Goal: Task Accomplishment & Management: Manage account settings

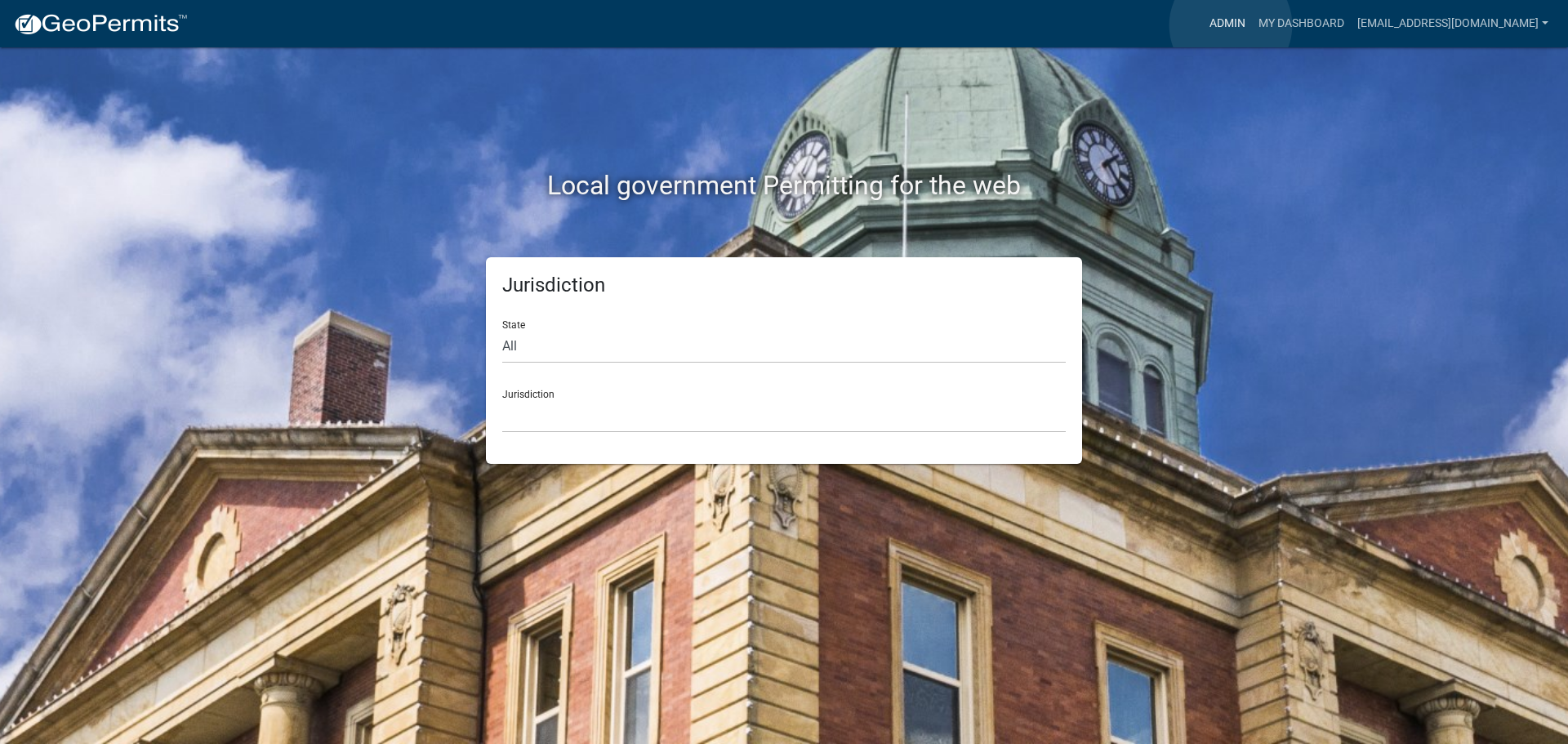
click at [1231, 25] on link "Admin" at bounding box center [1228, 23] width 49 height 31
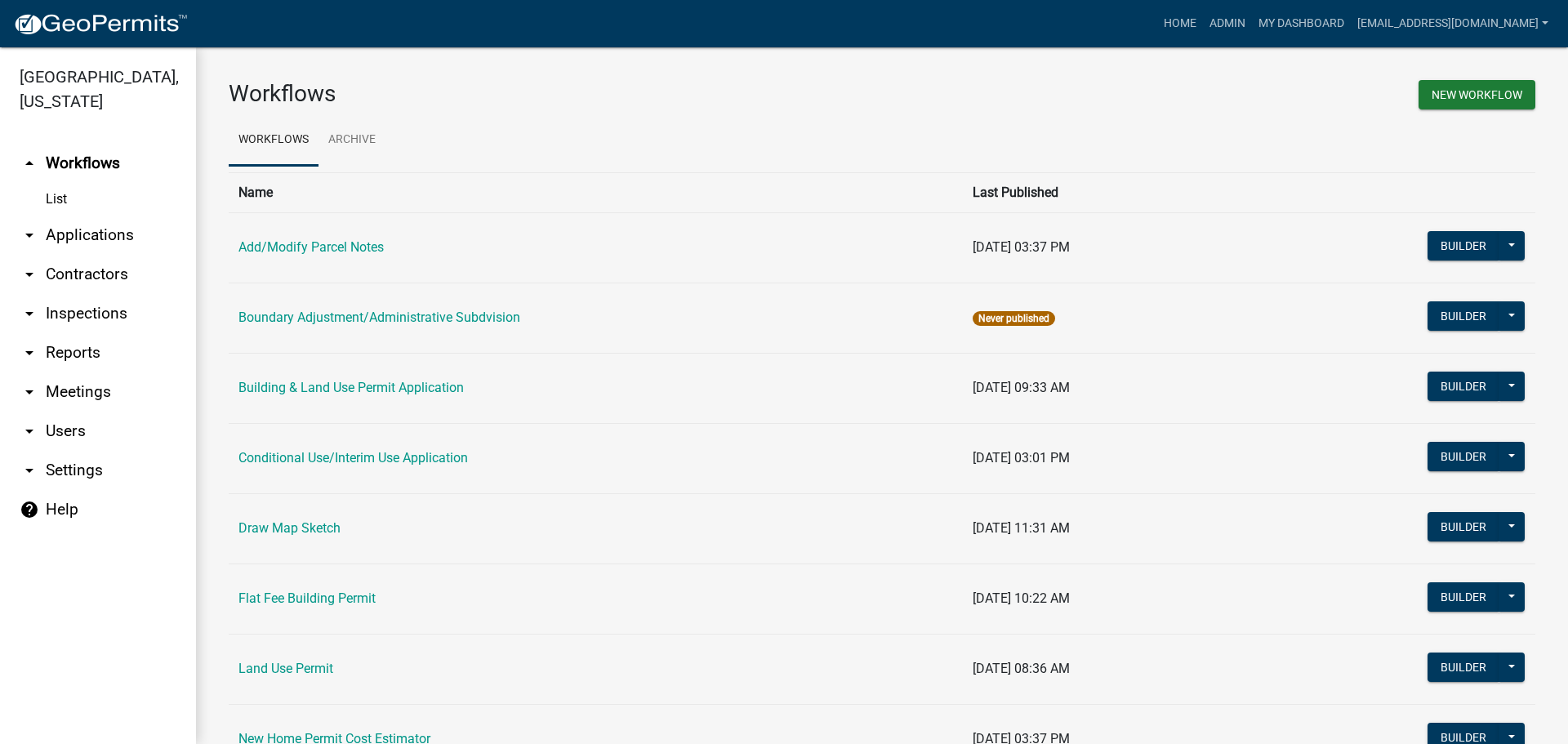
click at [106, 227] on link "arrow_drop_down Applications" at bounding box center [98, 236] width 196 height 39
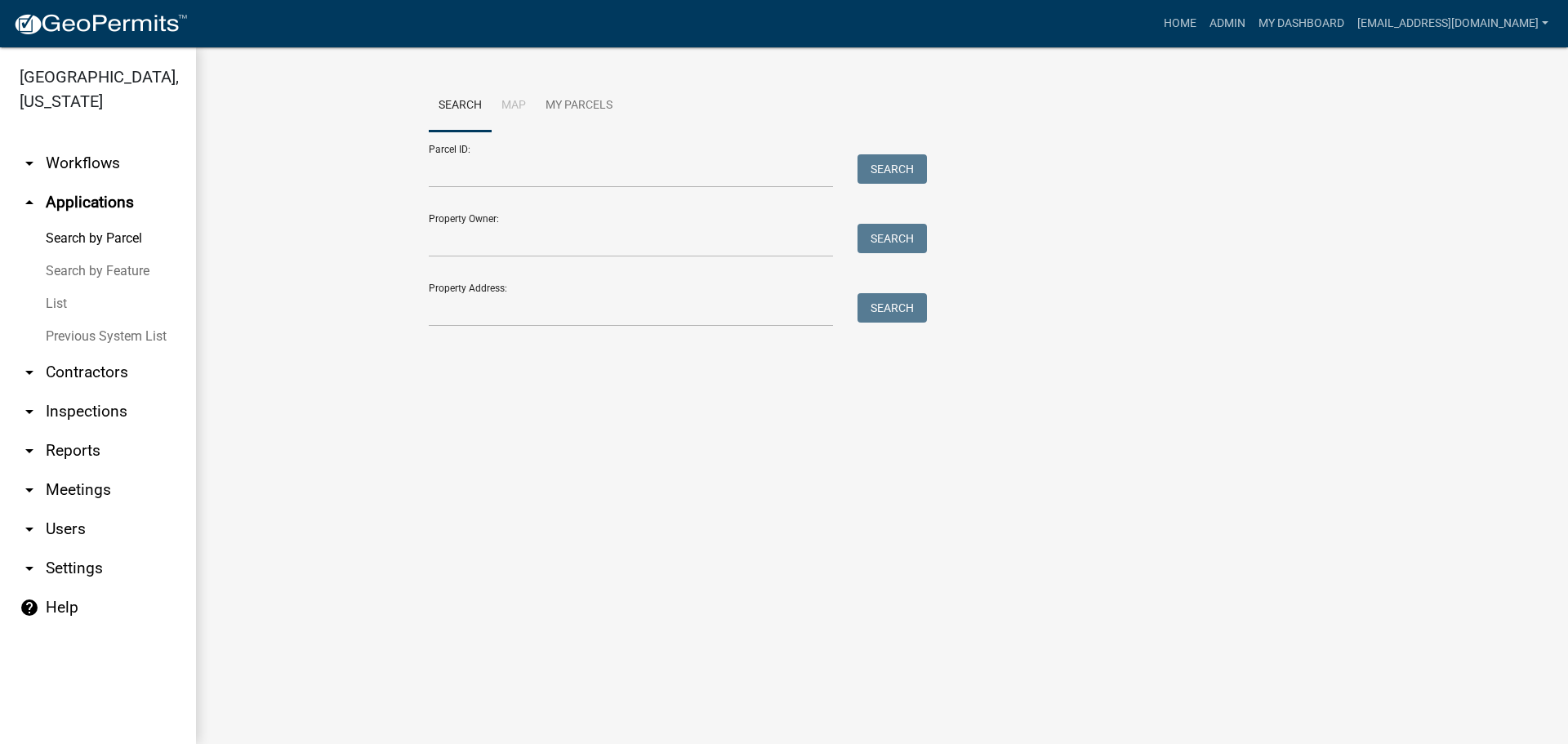
click at [56, 299] on link "List" at bounding box center [98, 304] width 196 height 32
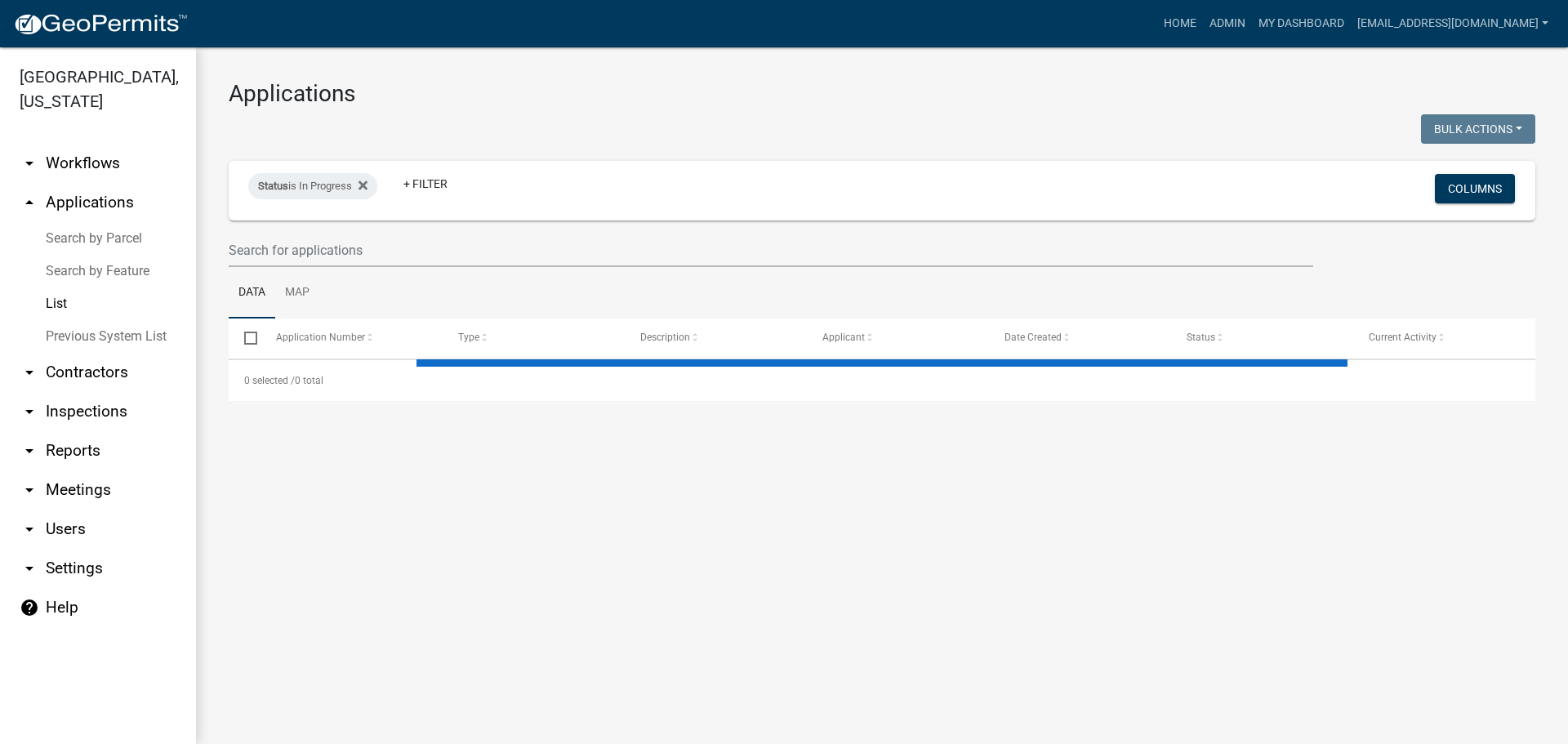
select select "2: 50"
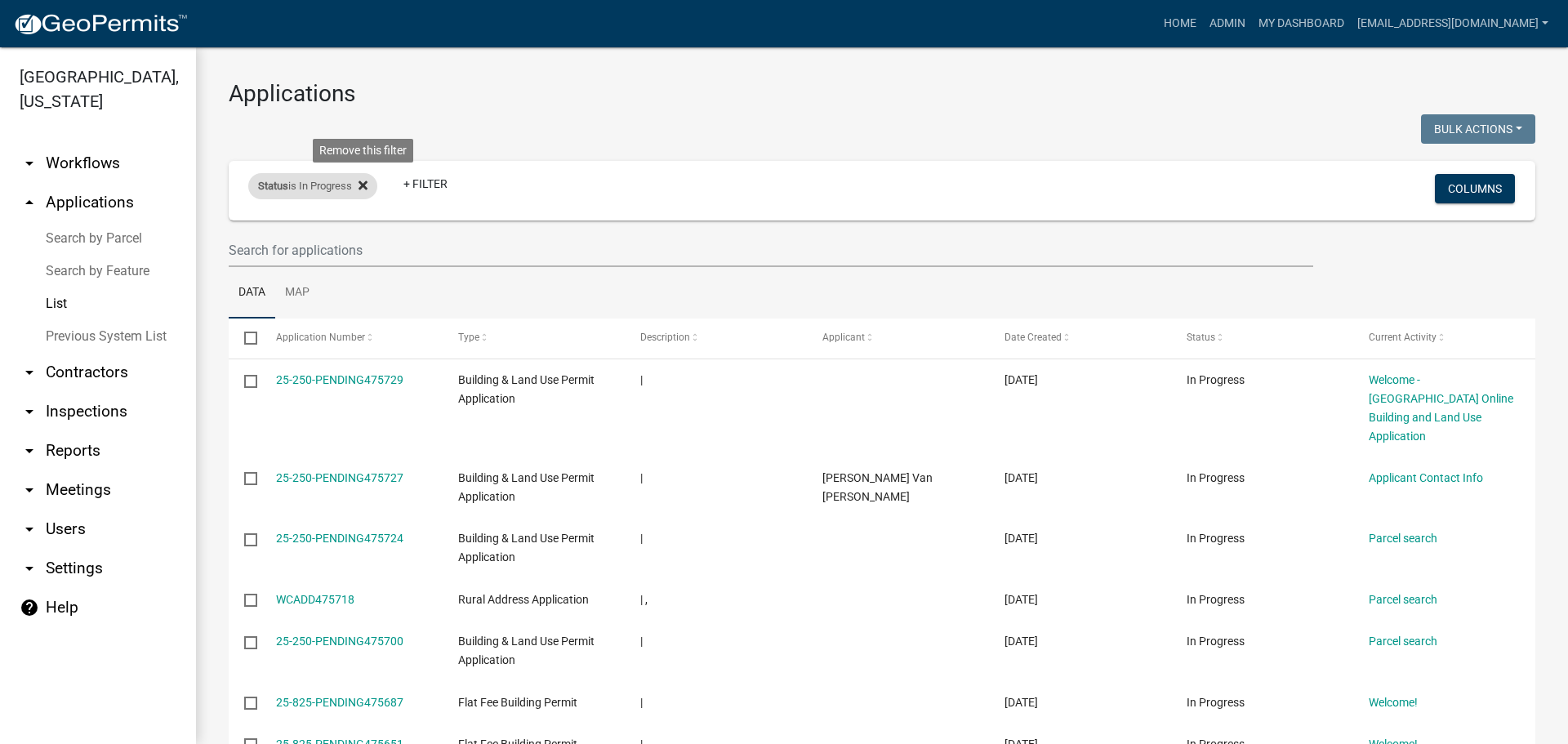
click at [367, 187] on icon at bounding box center [363, 185] width 9 height 9
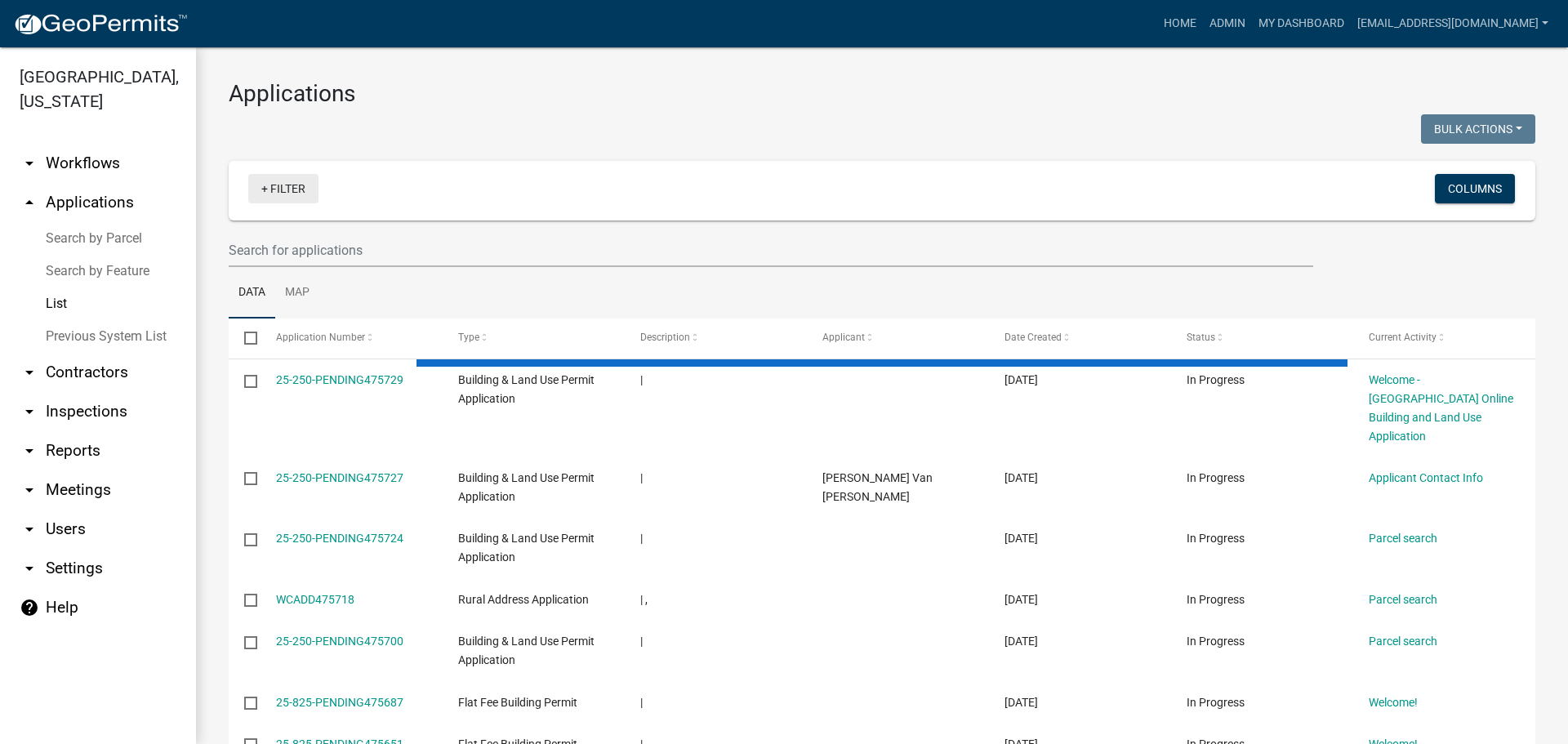
click at [290, 194] on link "+ Filter" at bounding box center [283, 188] width 70 height 30
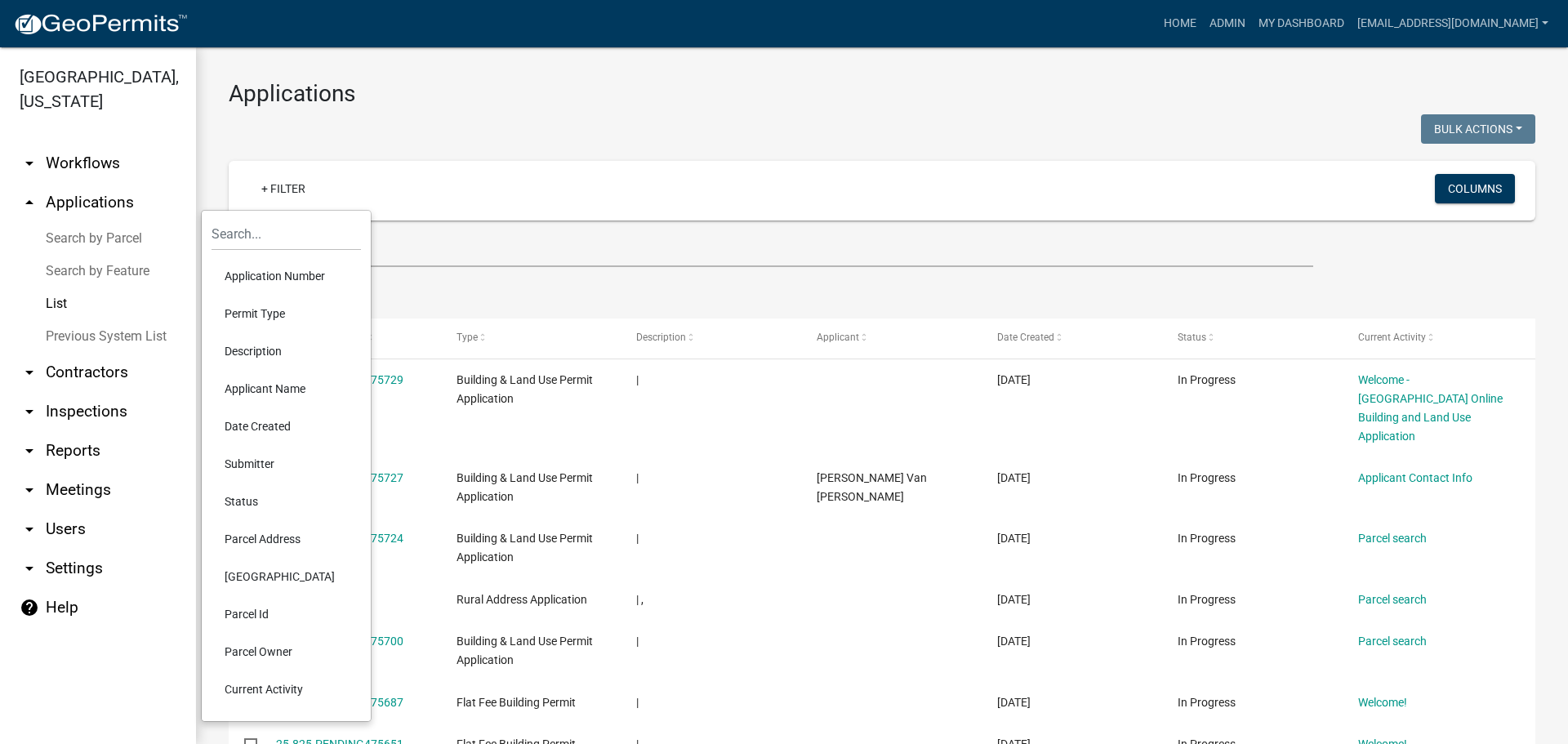
click at [269, 385] on li "Applicant Name" at bounding box center [286, 389] width 150 height 38
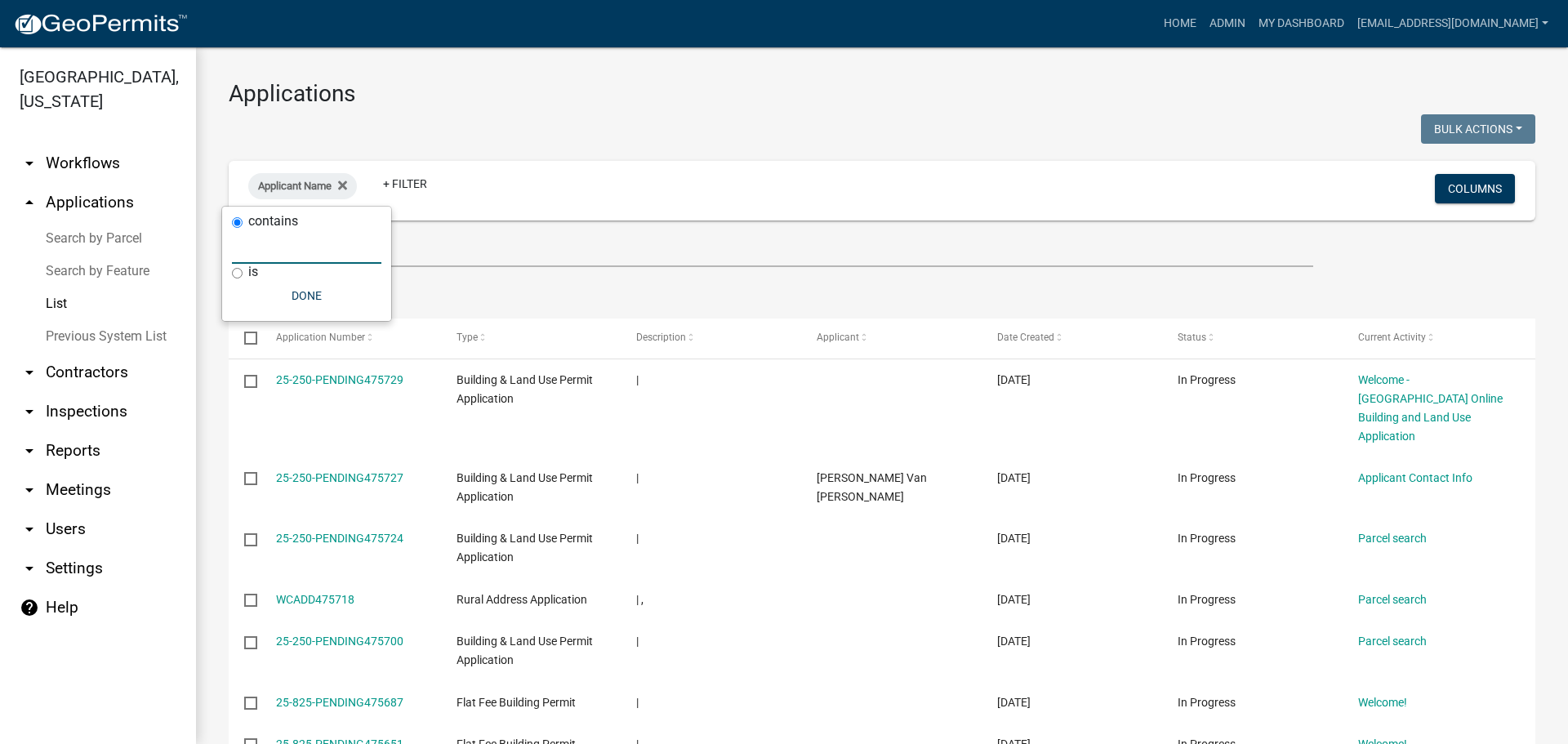
click at [297, 251] on input "text" at bounding box center [306, 247] width 150 height 33
drag, startPoint x: 349, startPoint y: 185, endPoint x: 330, endPoint y: 189, distance: 19.4
click at [347, 185] on icon at bounding box center [342, 186] width 9 height 13
click at [280, 185] on link "+ Filter" at bounding box center [283, 188] width 70 height 30
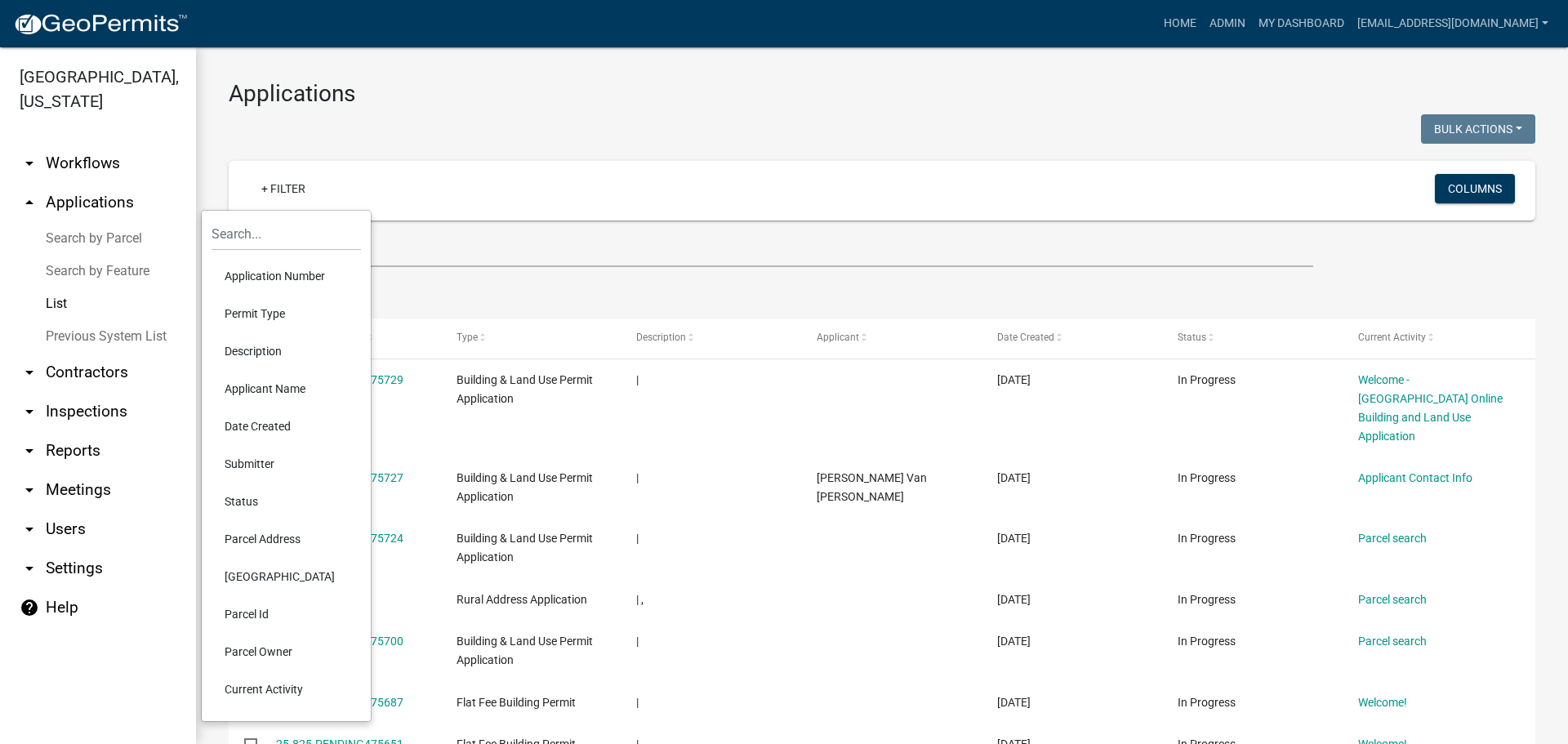
click at [248, 312] on li "Permit Type" at bounding box center [286, 314] width 150 height 38
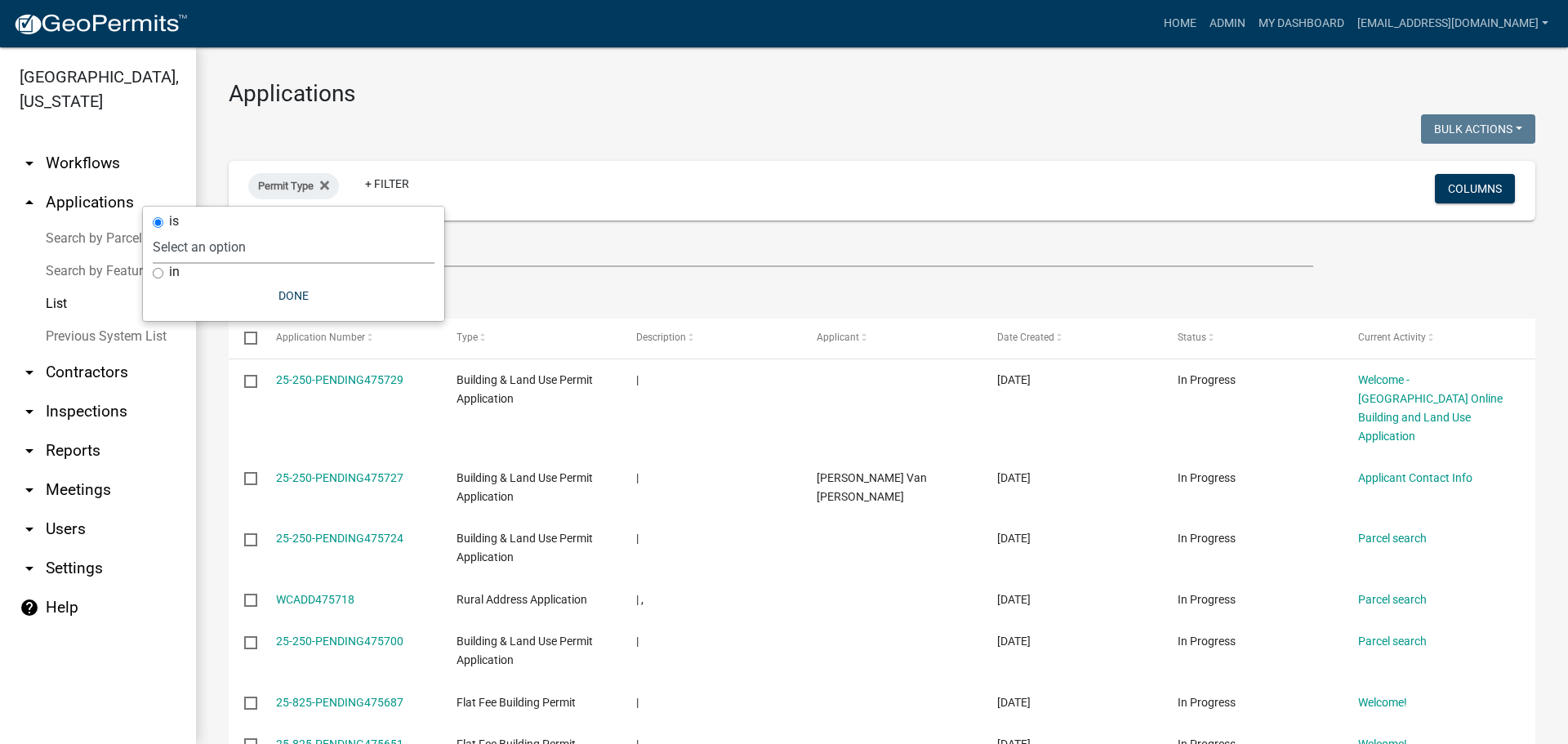
click at [290, 244] on select "Select an option Add/Modify Parcel Notes Boundary Adjustment/Administrative Sub…" at bounding box center [293, 247] width 281 height 33
select select "159ae783-d570-4e54-bbd3-48143ef63351"
click at [208, 230] on select "Select an option Add/Modify Parcel Notes Boundary Adjustment/Administrative Sub…" at bounding box center [293, 247] width 281 height 33
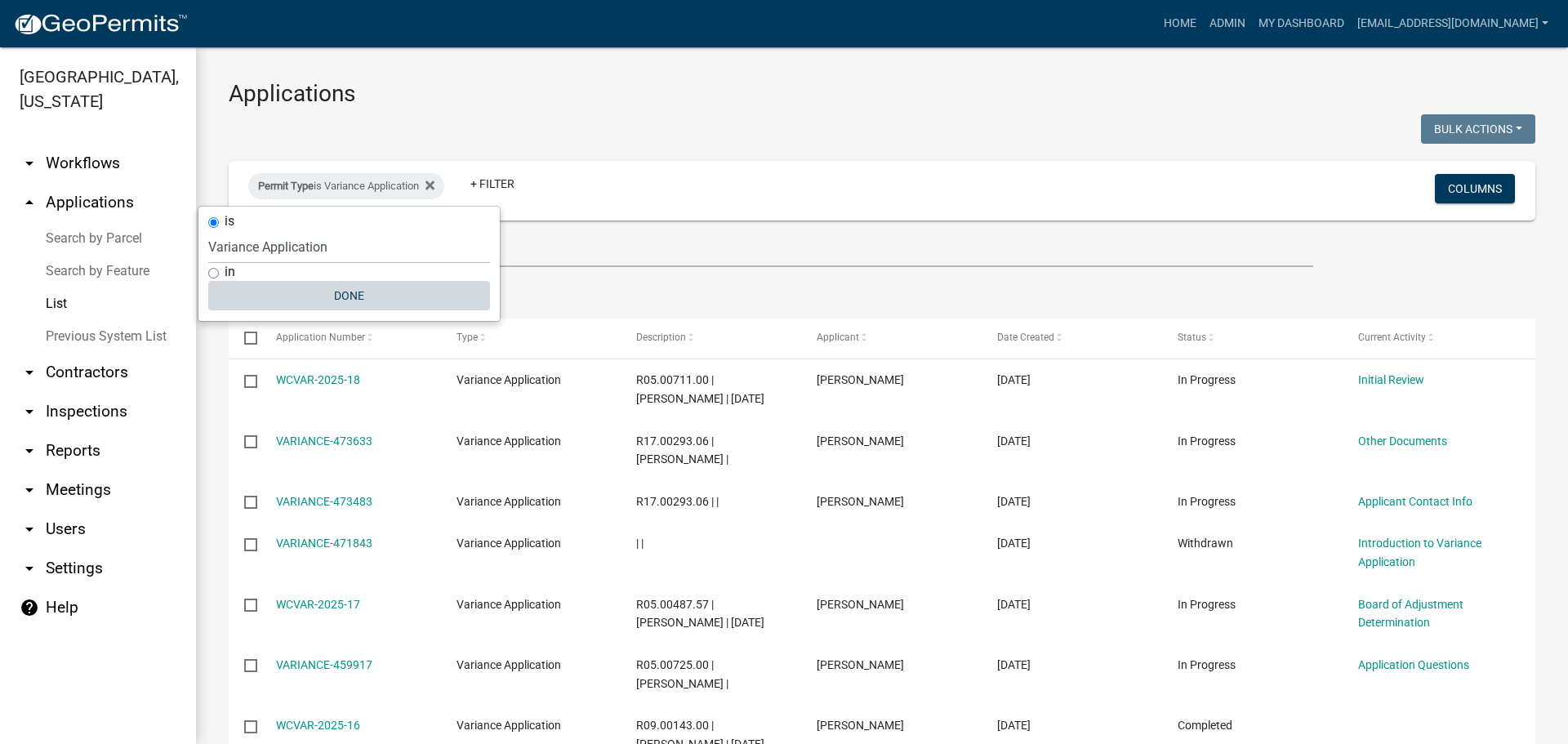
click at [358, 288] on button "Done" at bounding box center [349, 296] width 281 height 30
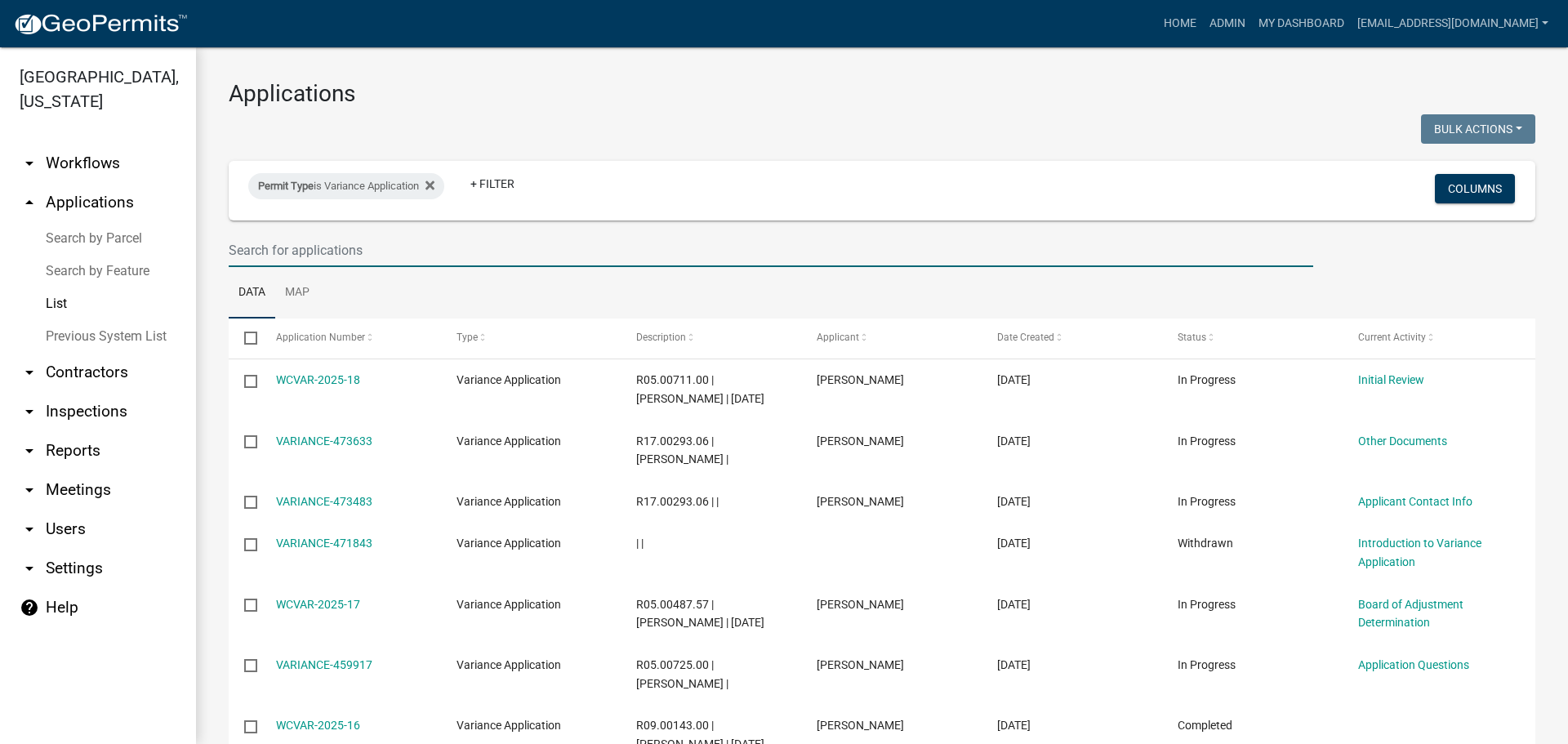
click at [389, 254] on input "text" at bounding box center [771, 250] width 1084 height 33
type input "2022-3"
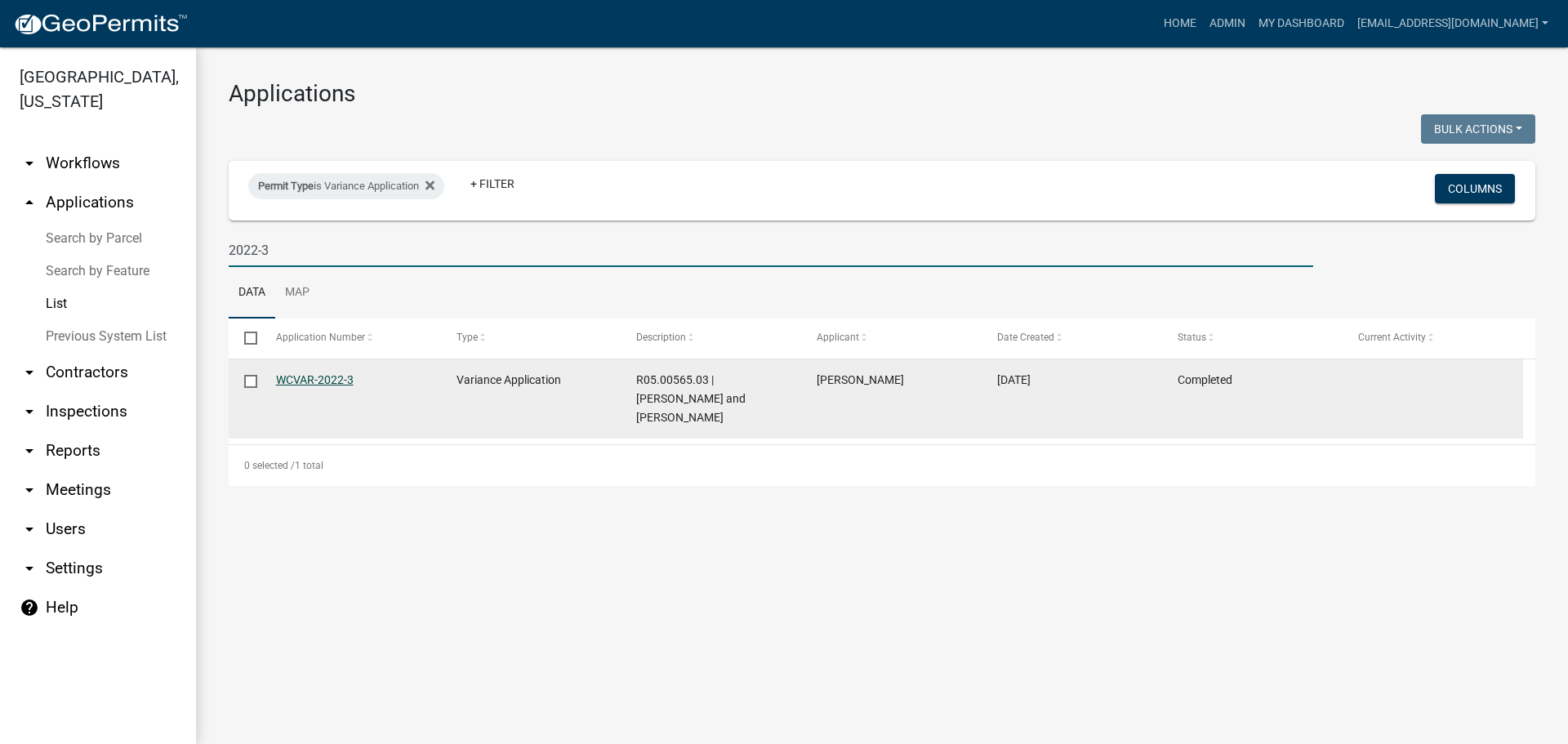
click at [319, 381] on link "WCVAR-2022-3" at bounding box center [314, 380] width 78 height 13
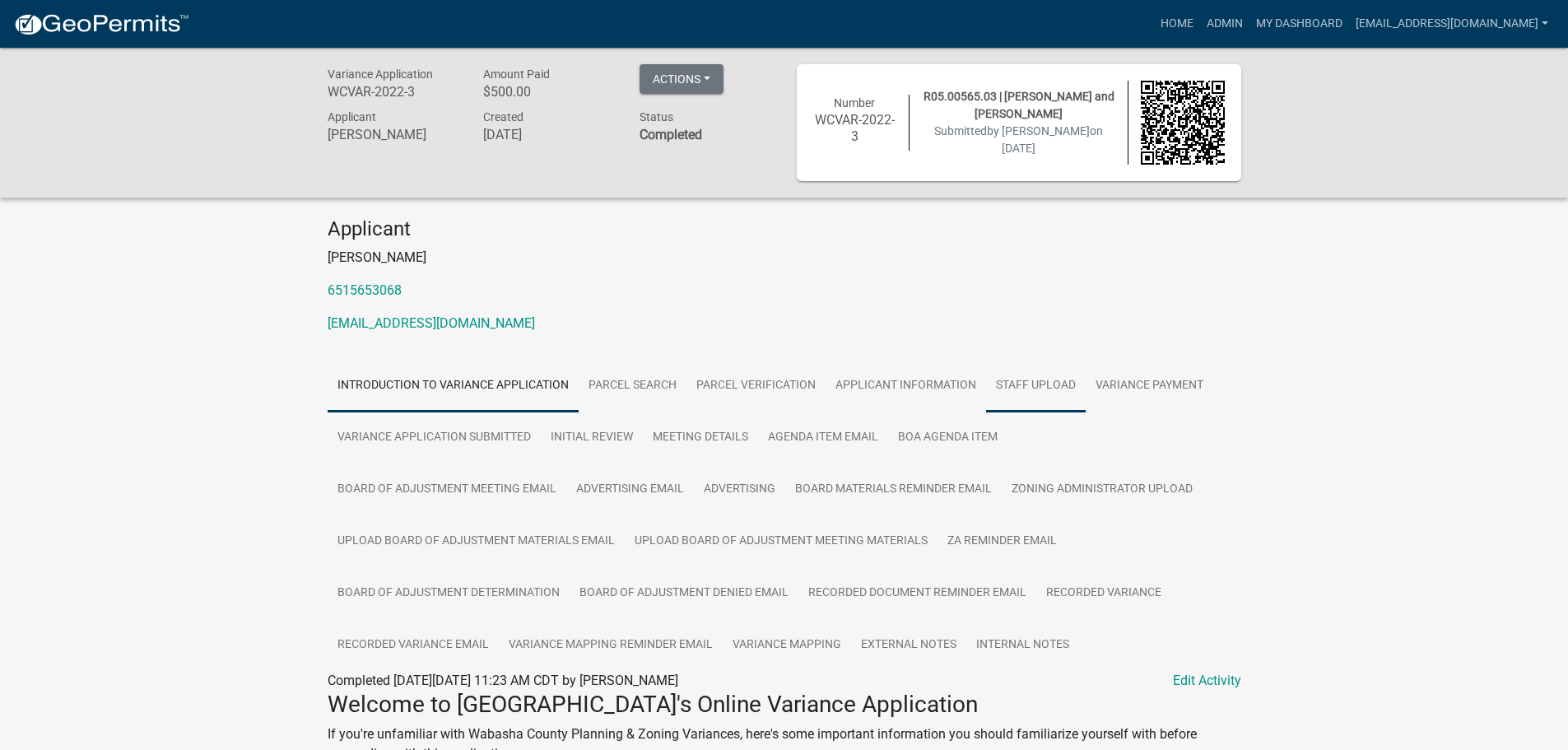
click at [1040, 385] on link "Staff Upload" at bounding box center [1036, 386] width 99 height 52
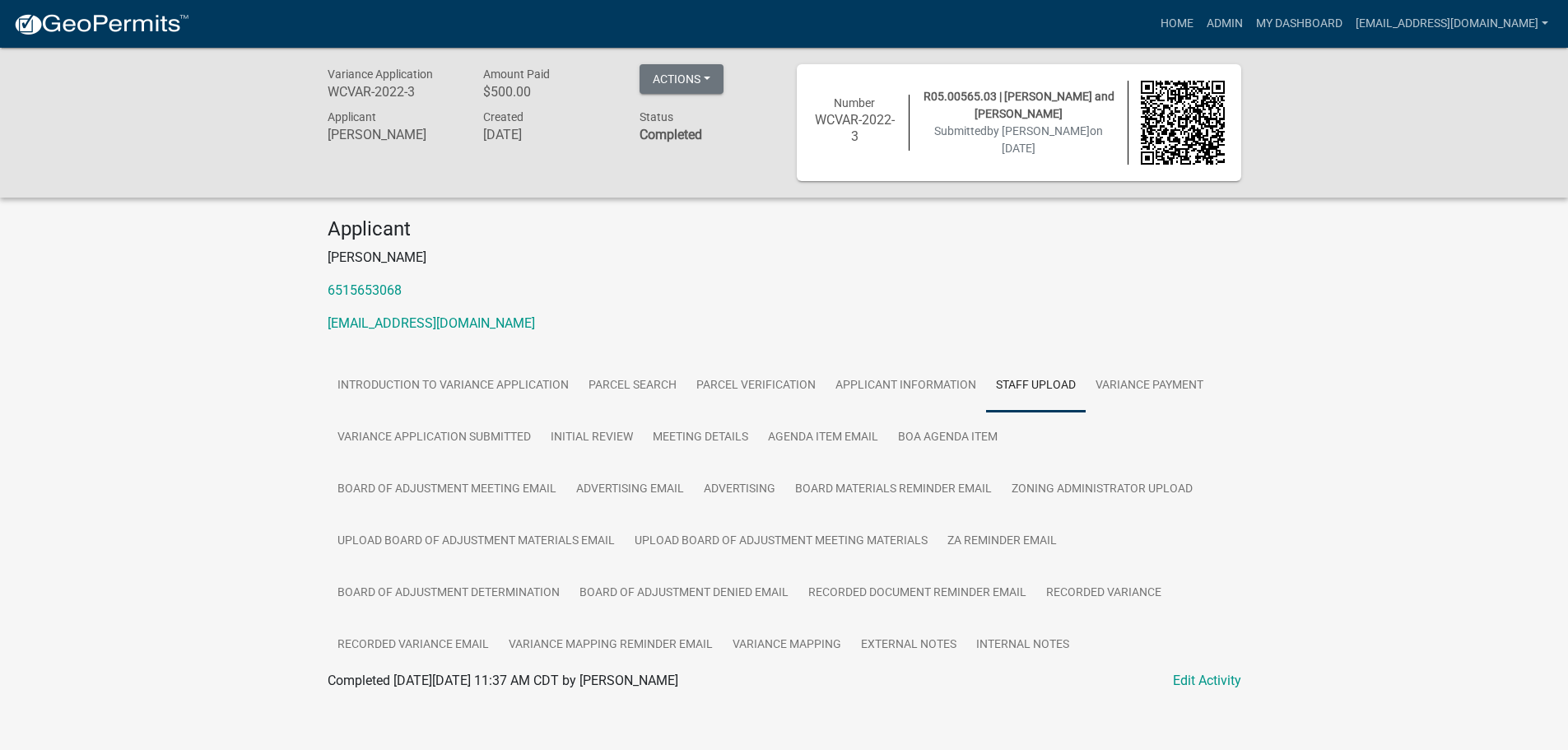
scroll to position [48, 0]
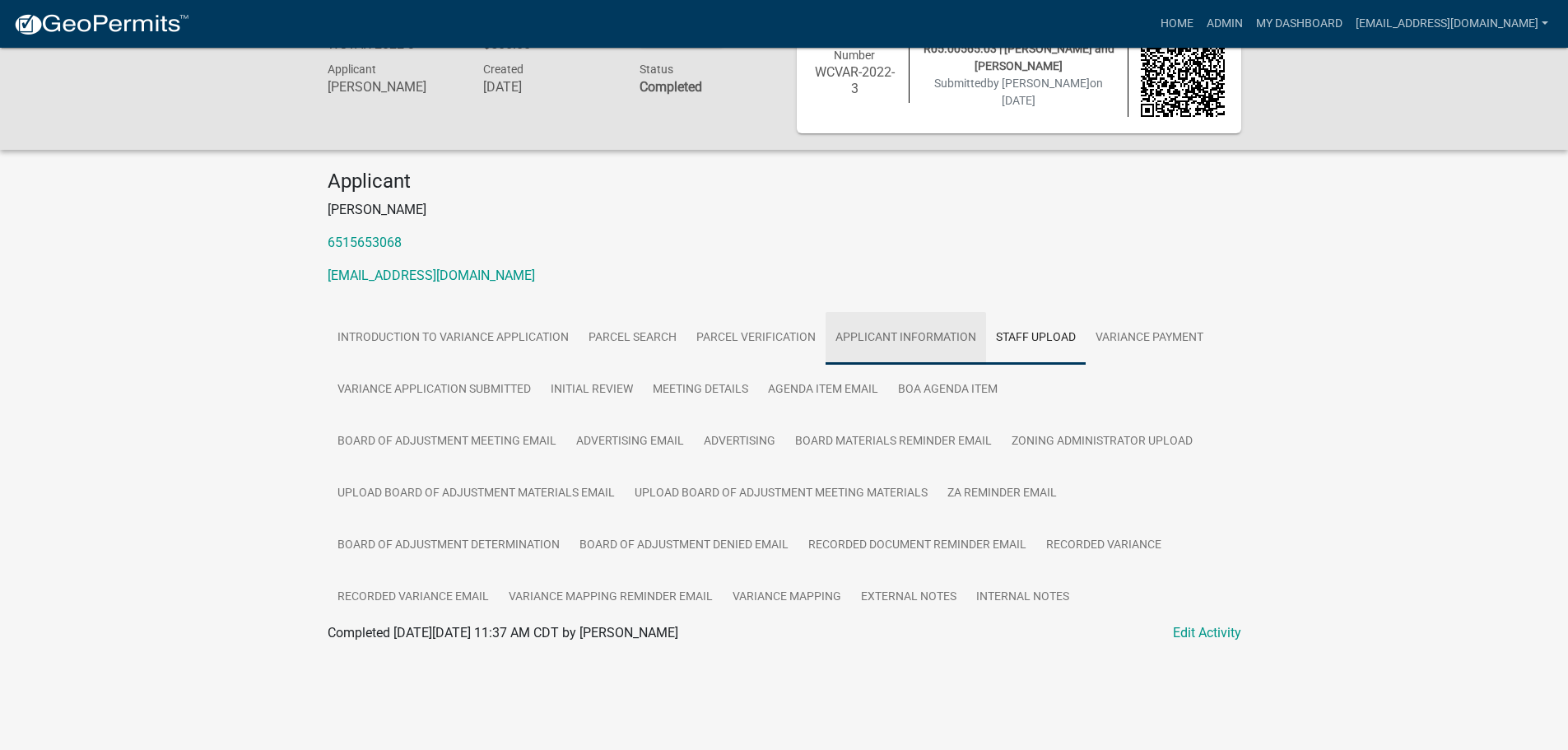
click at [891, 334] on link "Applicant Information" at bounding box center [906, 338] width 161 height 52
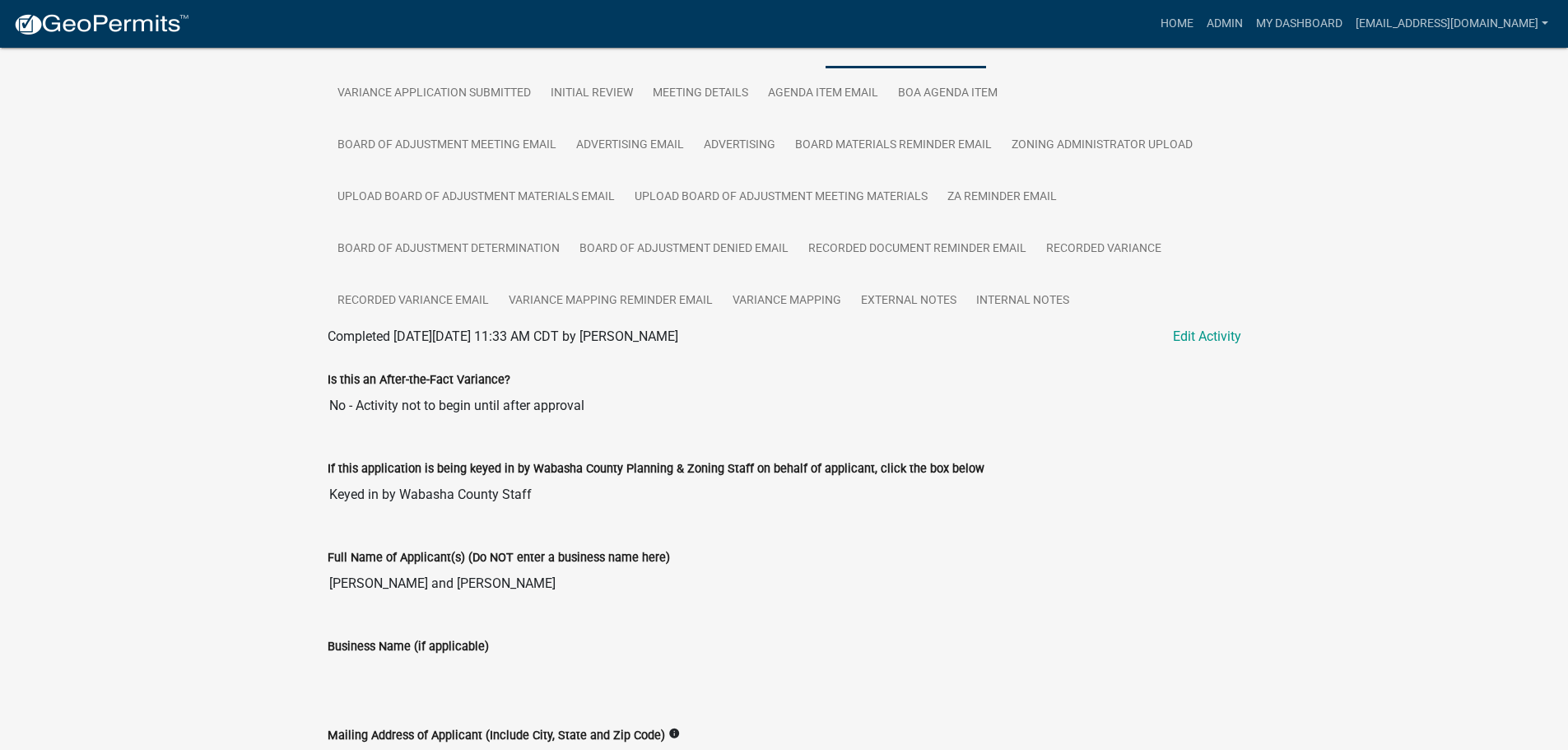
scroll to position [0, 0]
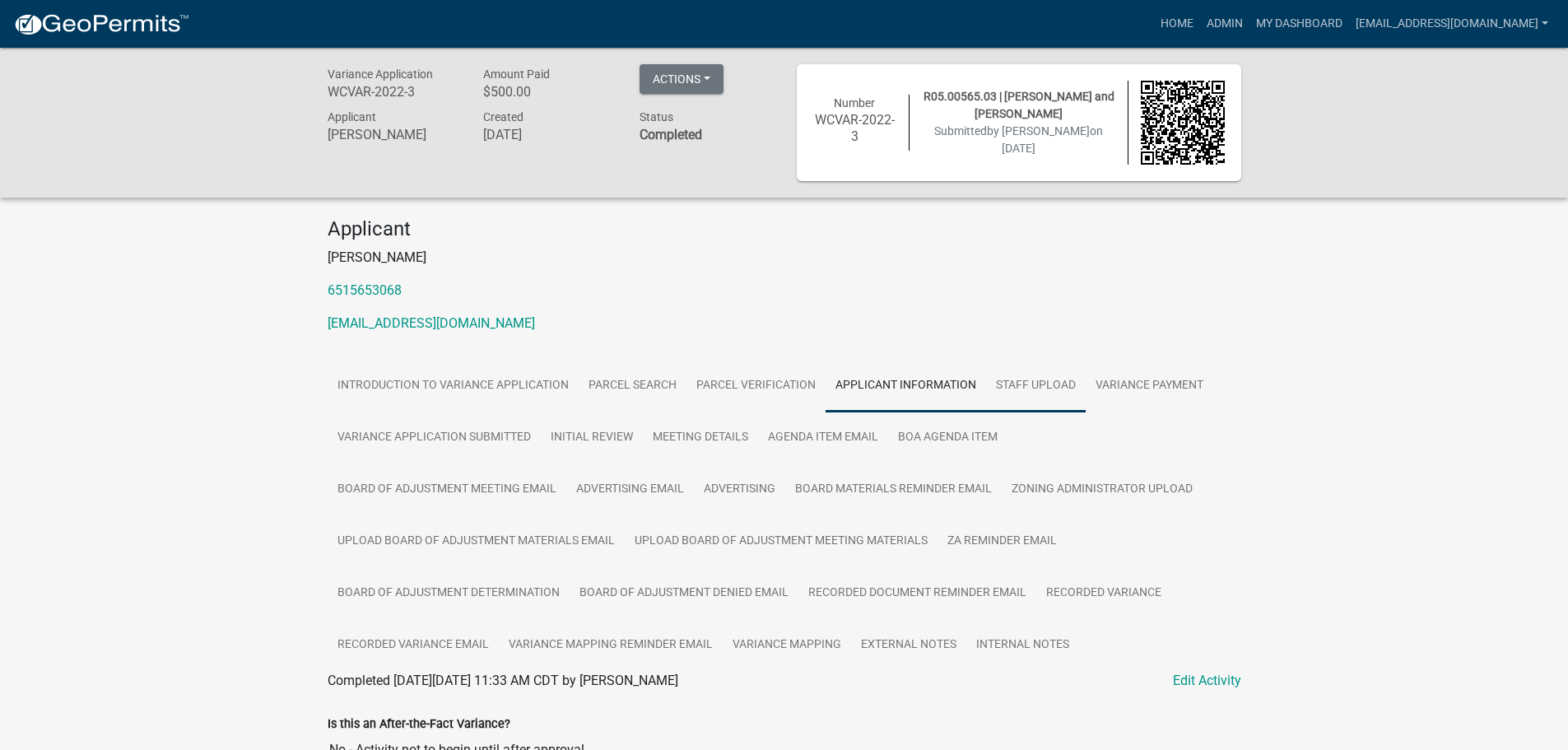
click at [1036, 385] on link "Staff Upload" at bounding box center [1036, 386] width 99 height 52
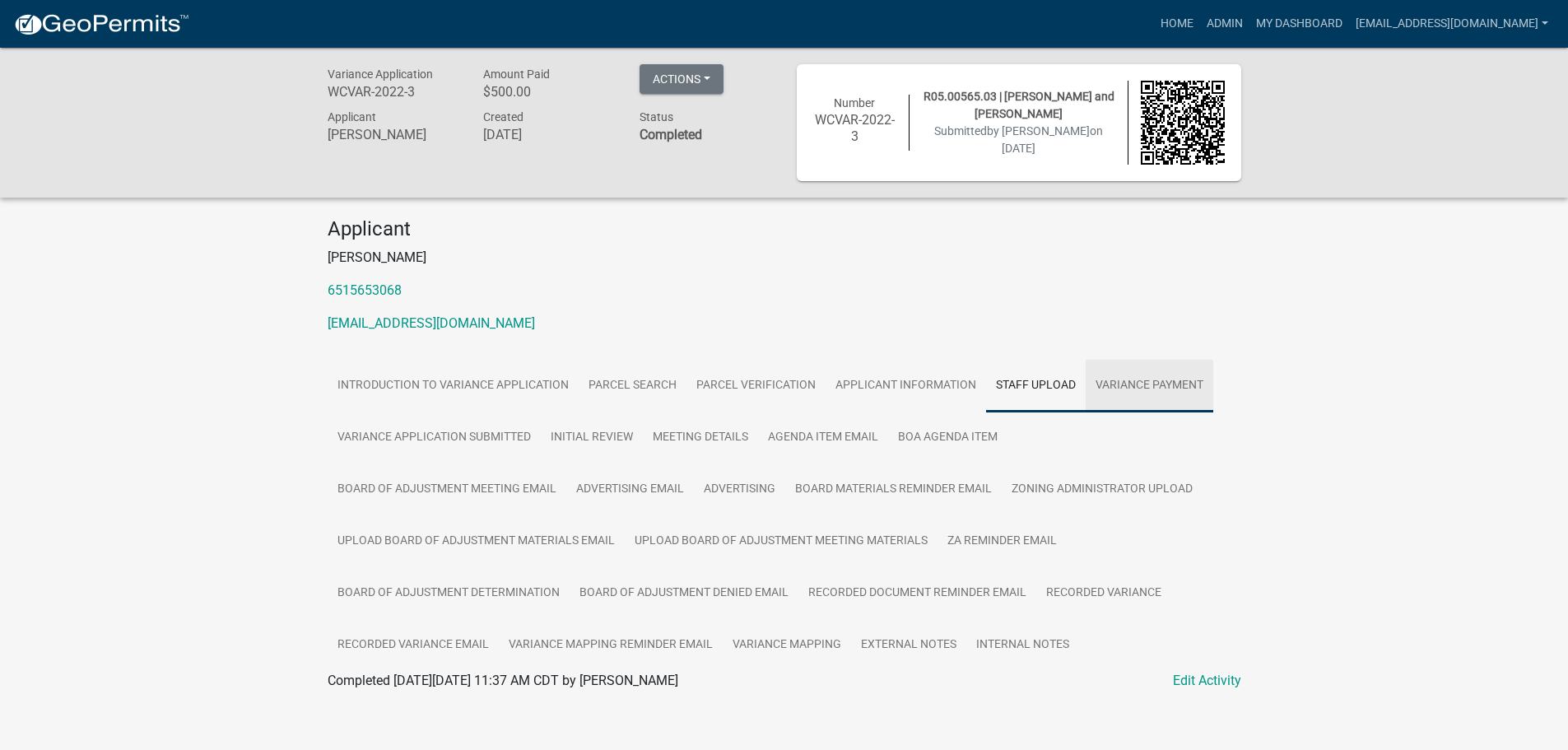
click at [1165, 383] on link "Variance Payment" at bounding box center [1149, 386] width 127 height 52
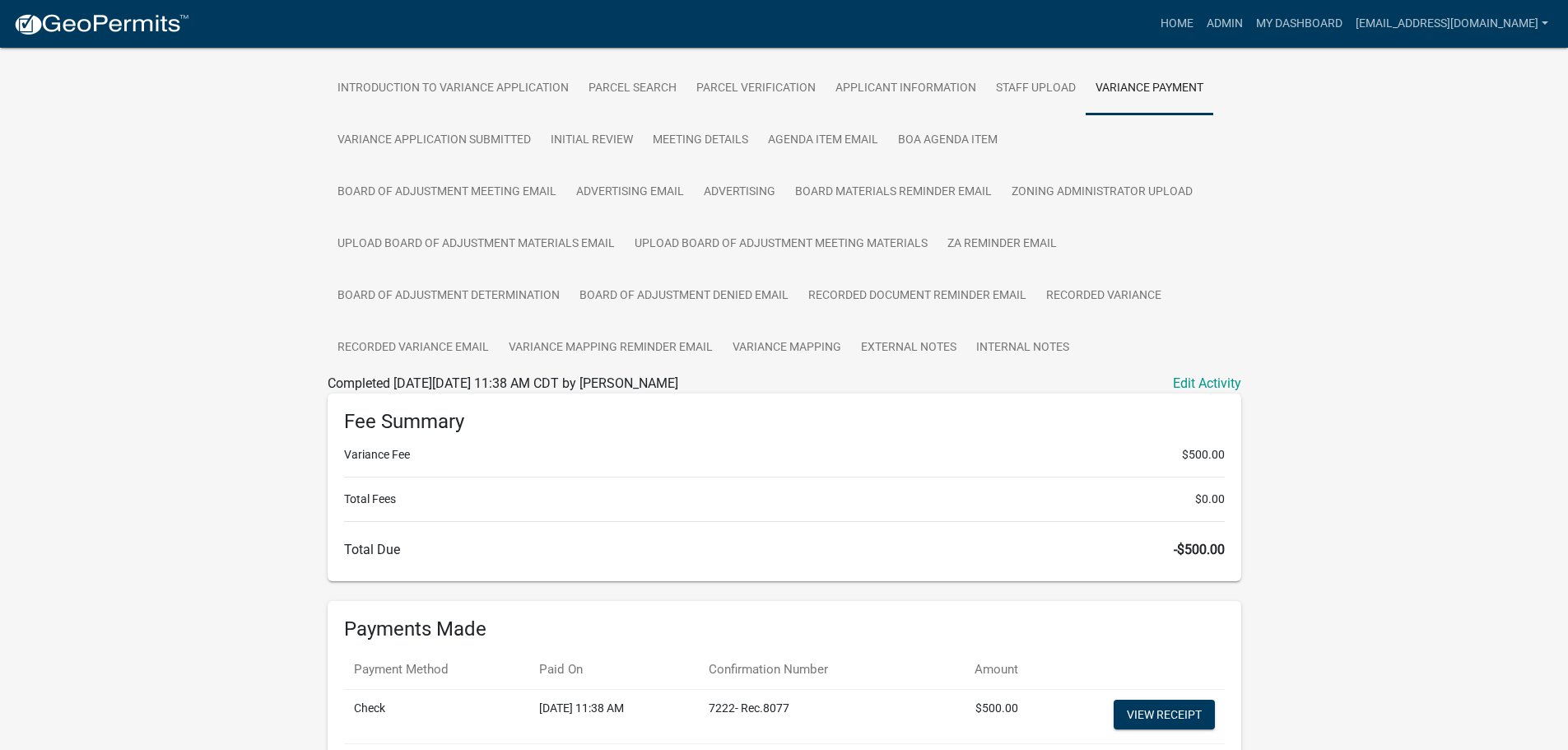
scroll to position [263, 0]
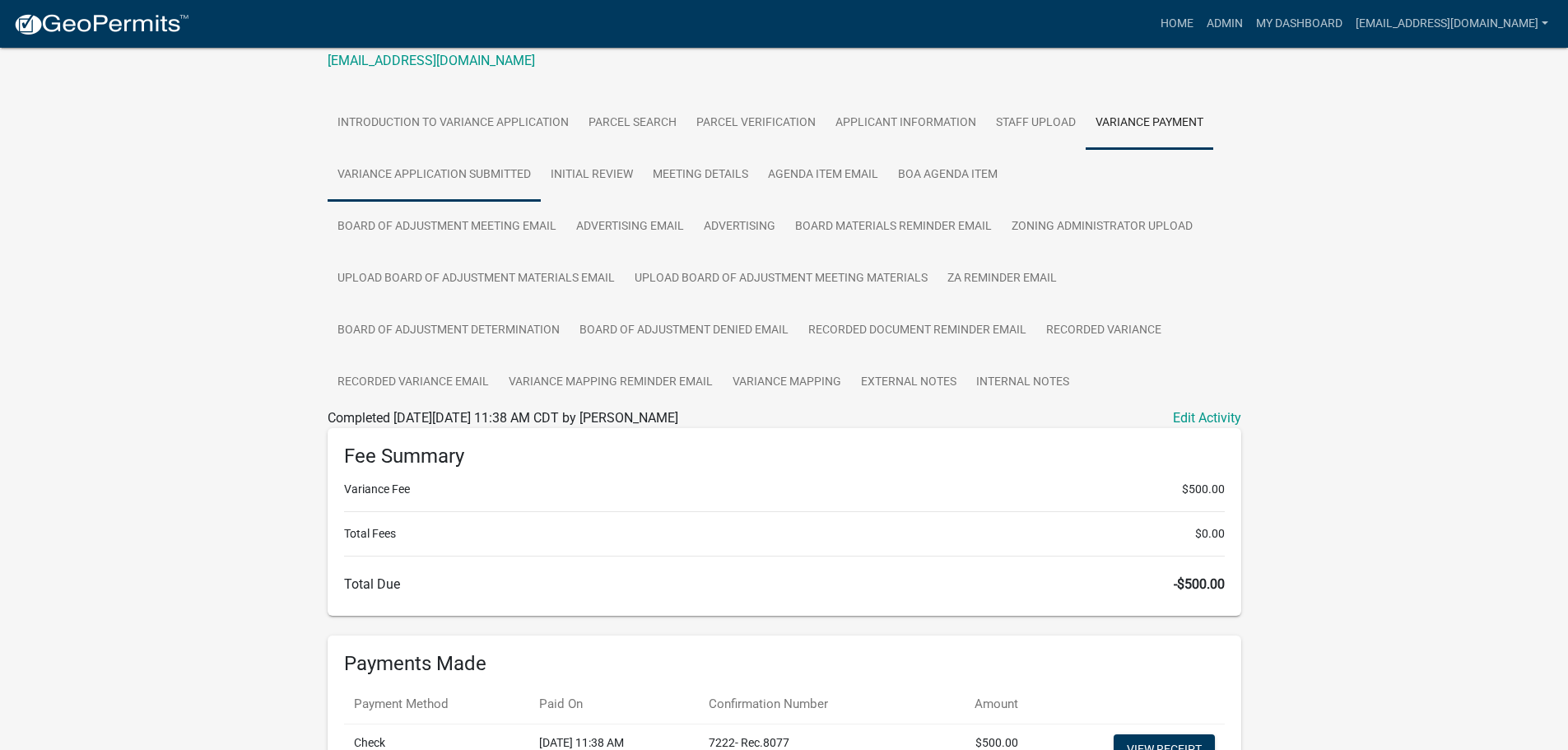
click at [441, 176] on link "Variance Application Submitted" at bounding box center [434, 175] width 213 height 52
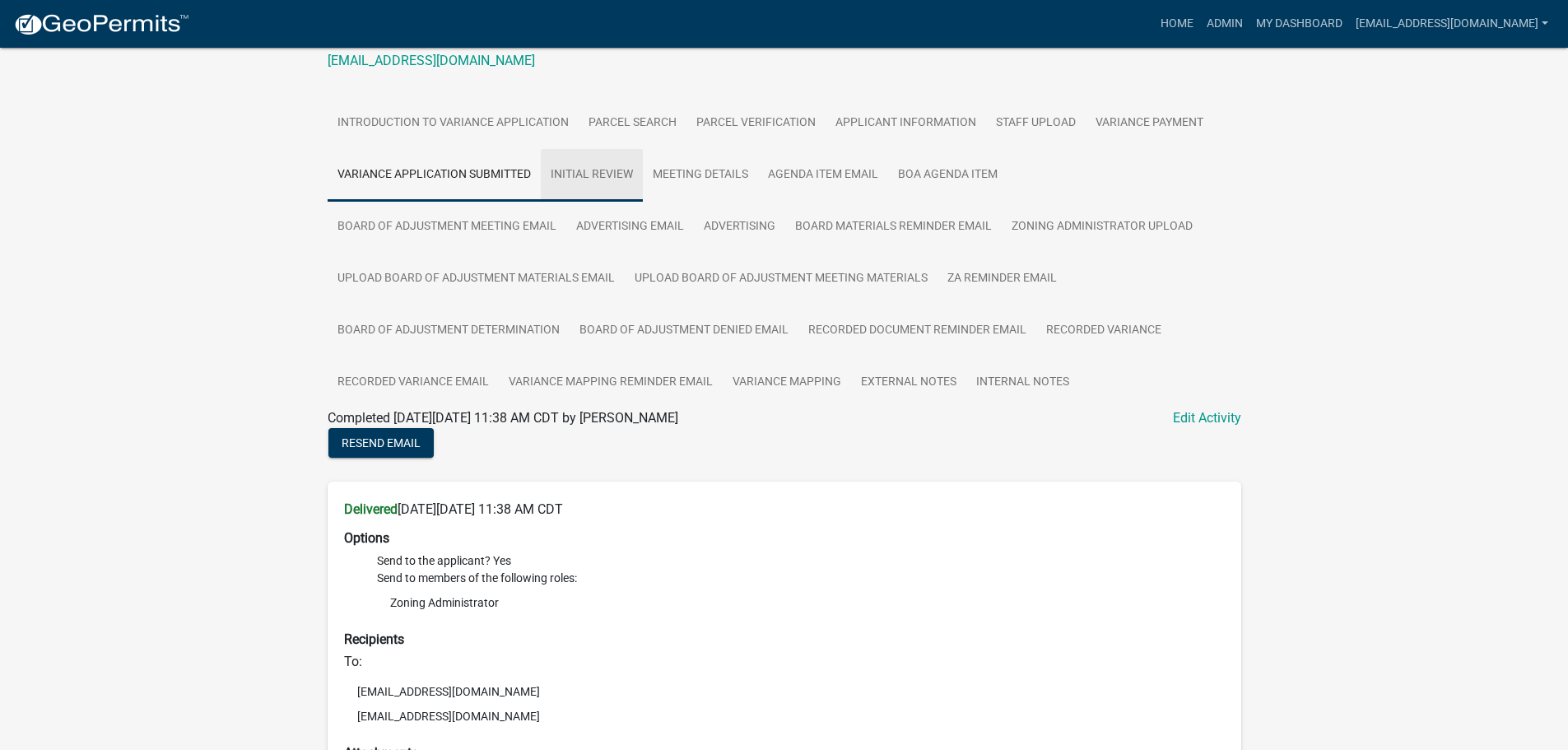
click at [583, 182] on link "Initial Review" at bounding box center [592, 175] width 102 height 52
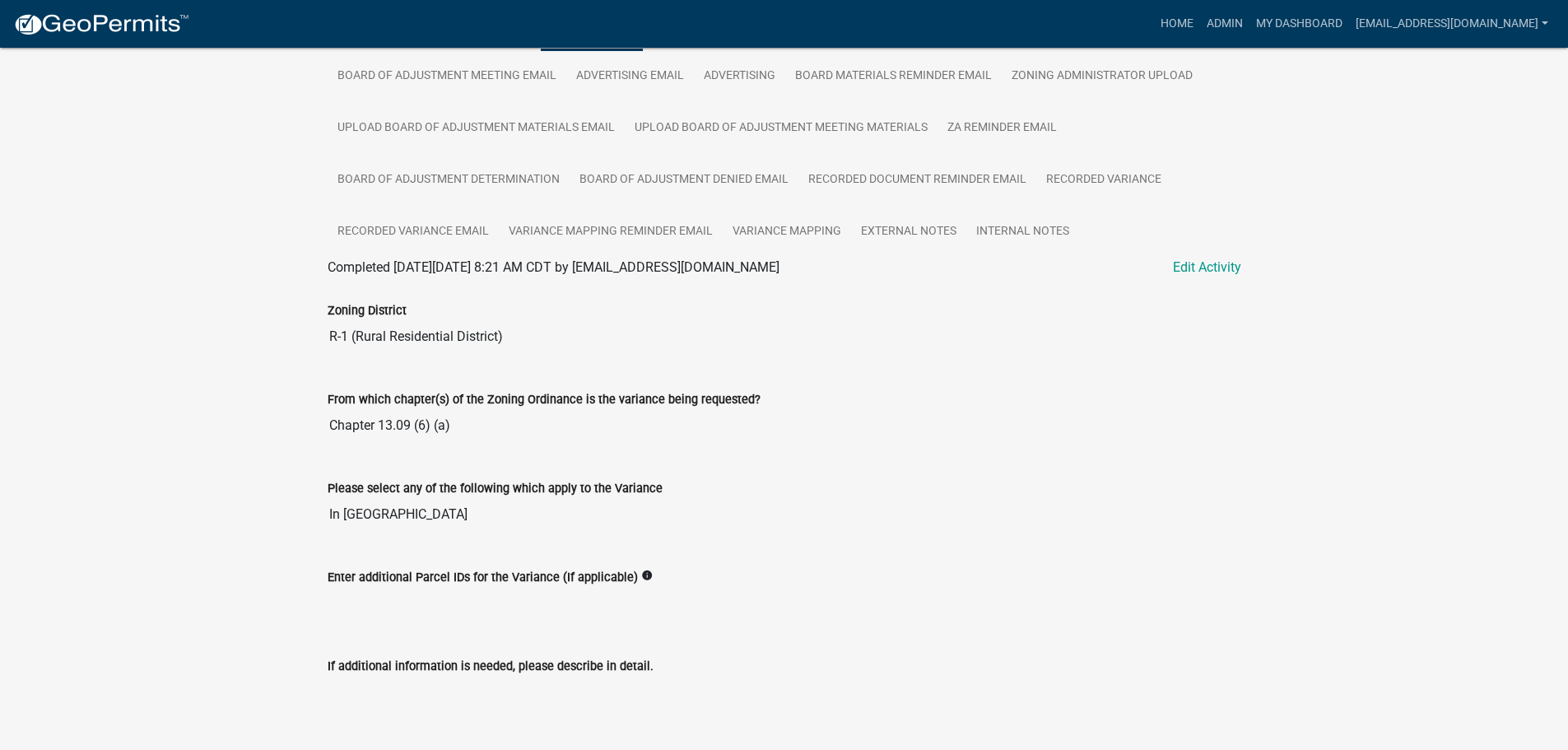
scroll to position [162, 0]
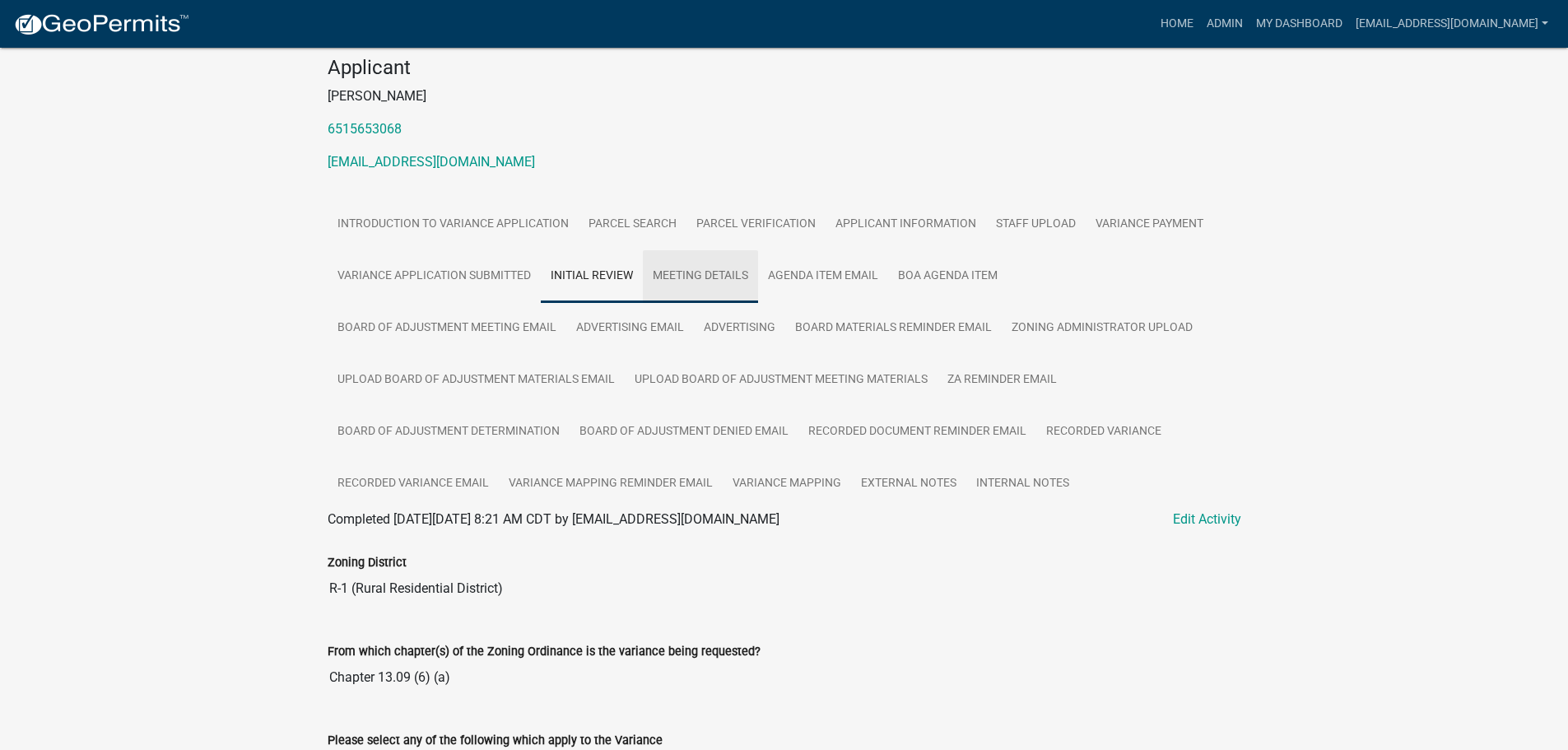
click at [695, 277] on link "Meeting Details" at bounding box center [701, 277] width 116 height 52
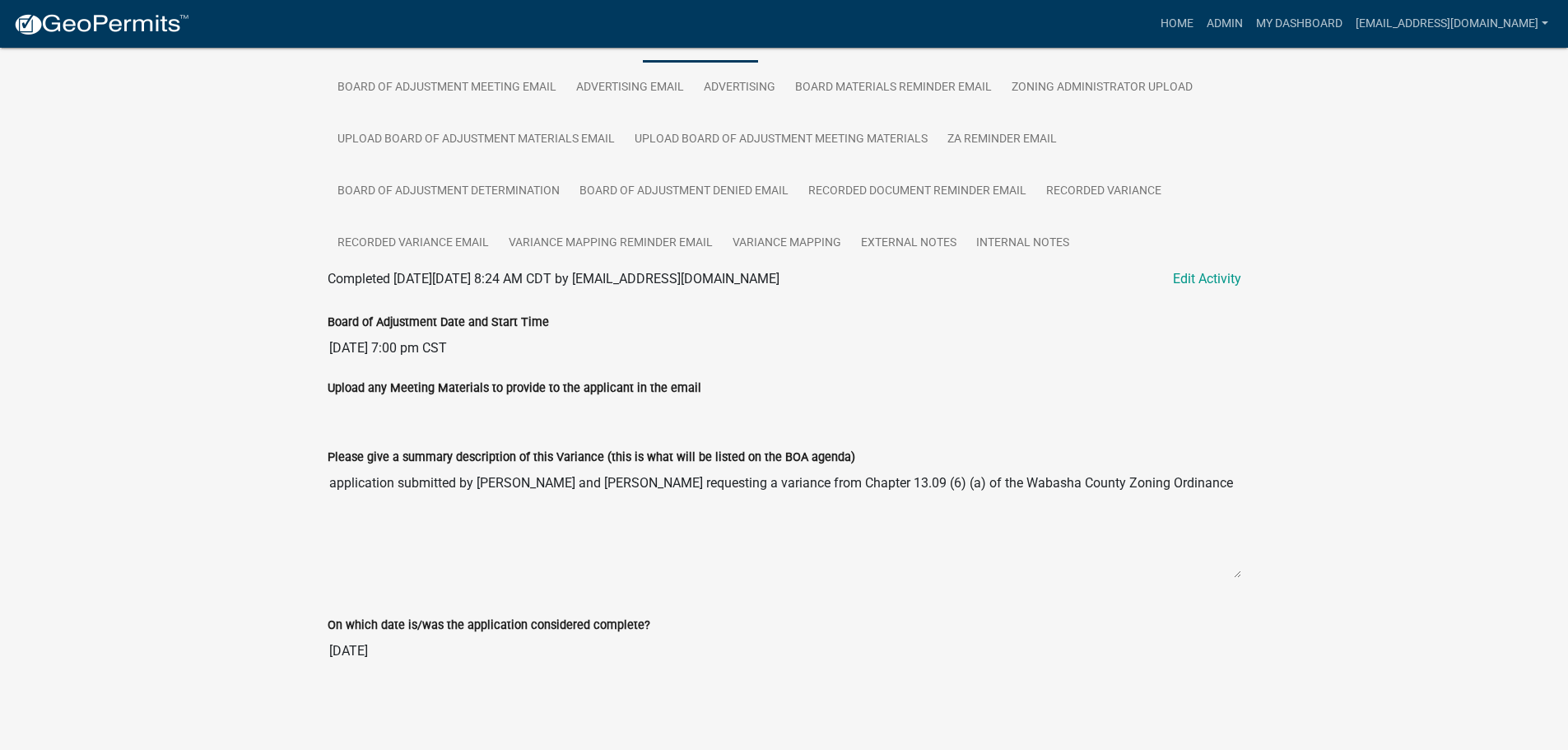
scroll to position [72, 0]
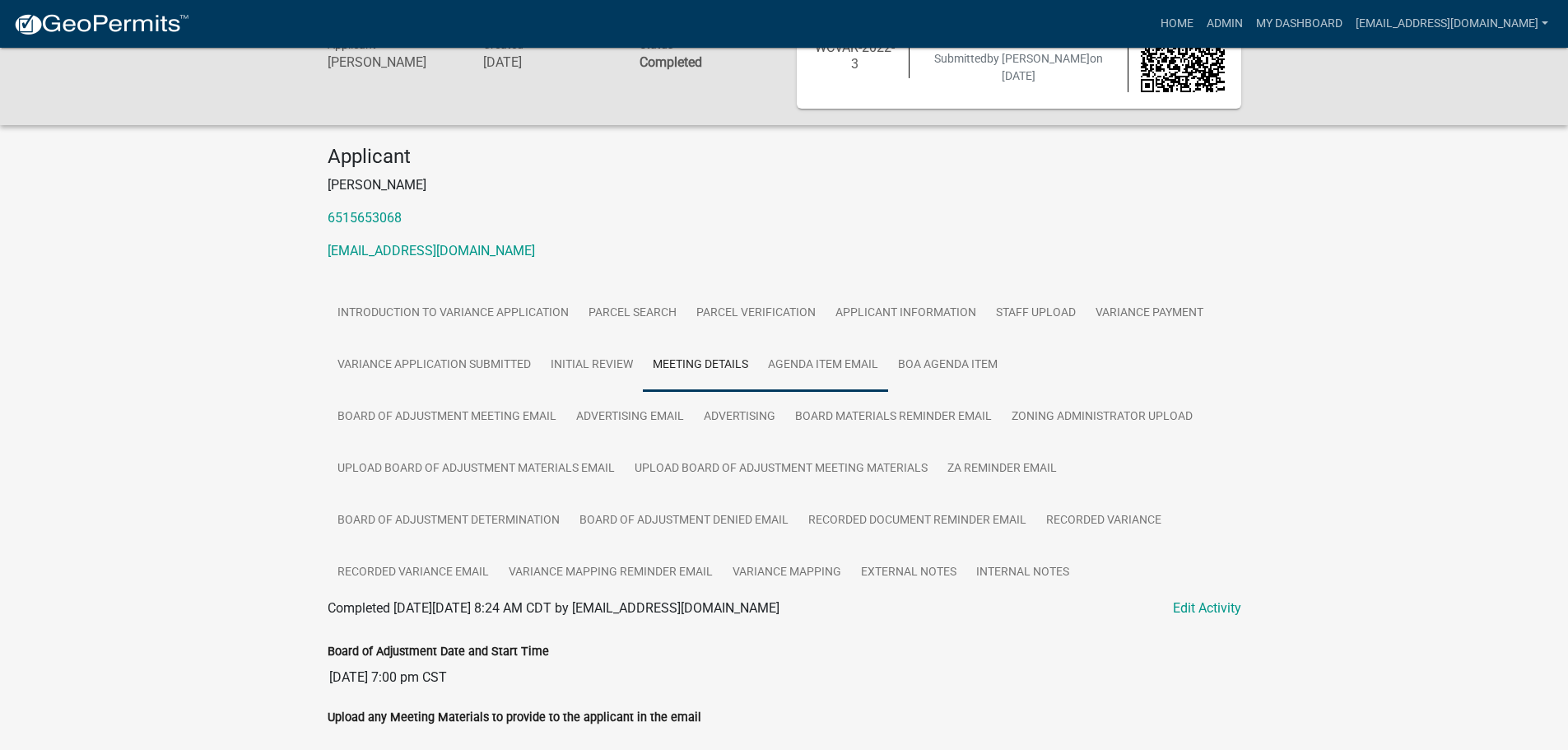
click at [806, 365] on link "Agenda Item Email" at bounding box center [823, 366] width 130 height 52
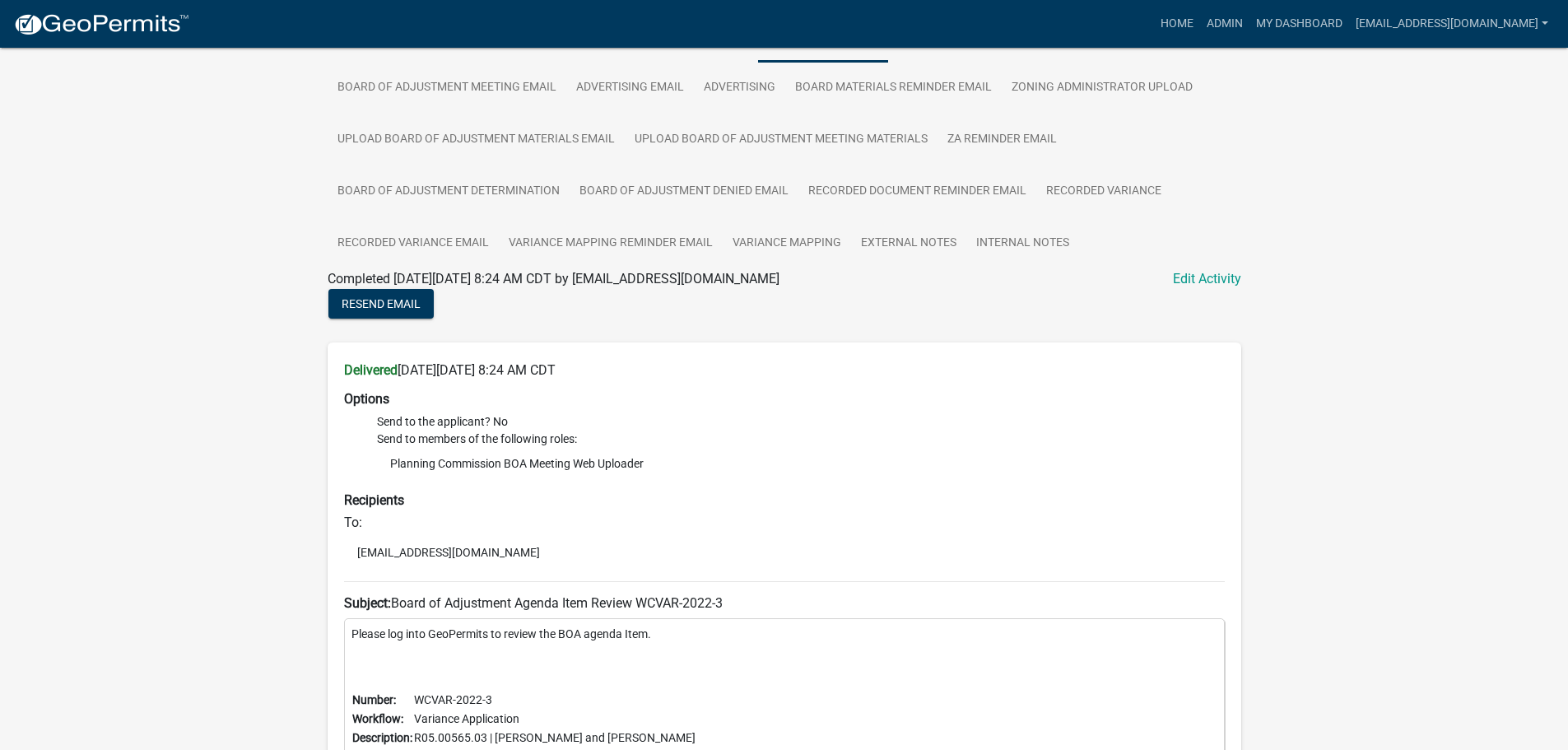
scroll to position [0, 0]
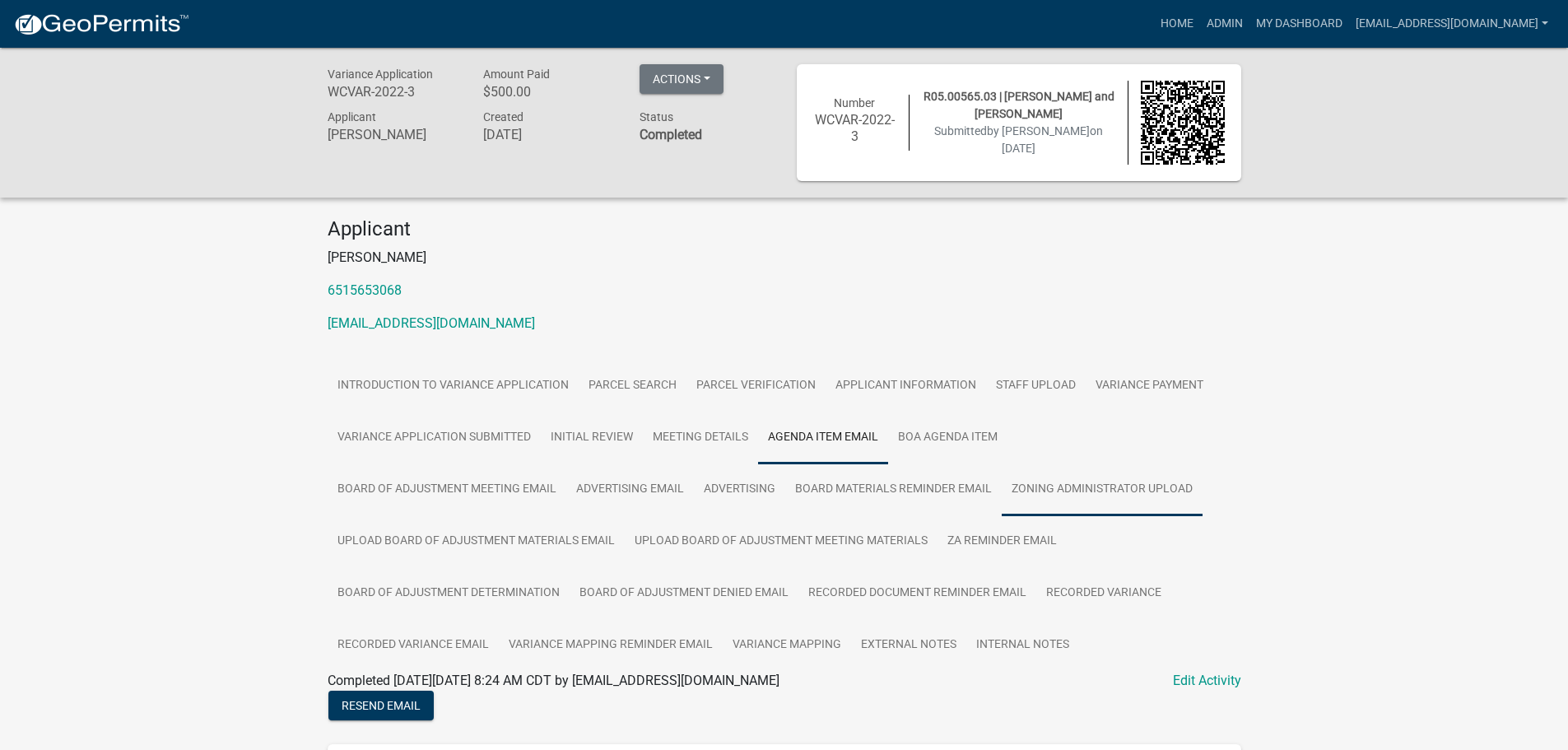
click at [1077, 475] on link "Zoning Administrator Upload" at bounding box center [1102, 490] width 201 height 52
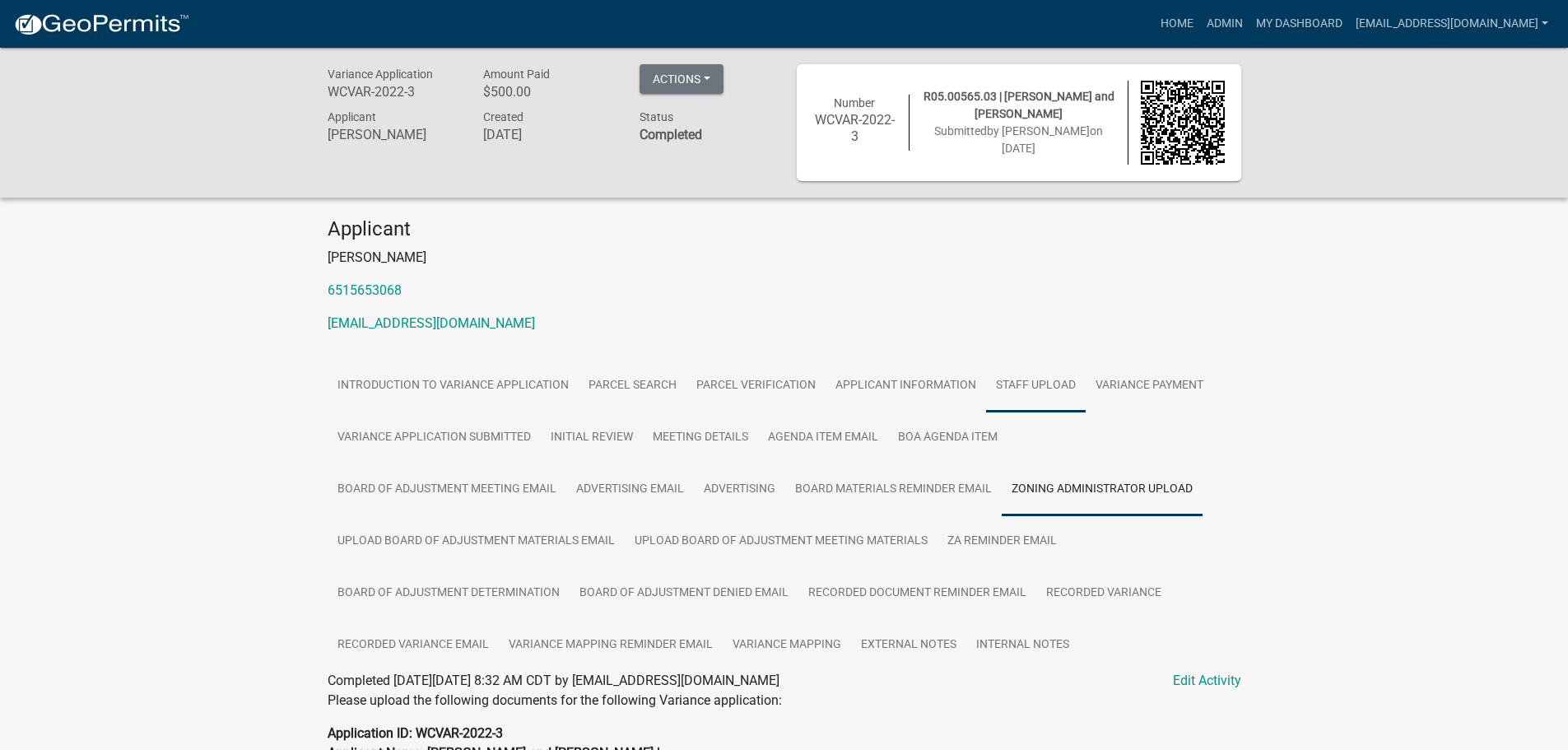
click at [1036, 389] on link "Staff Upload" at bounding box center [1036, 386] width 99 height 52
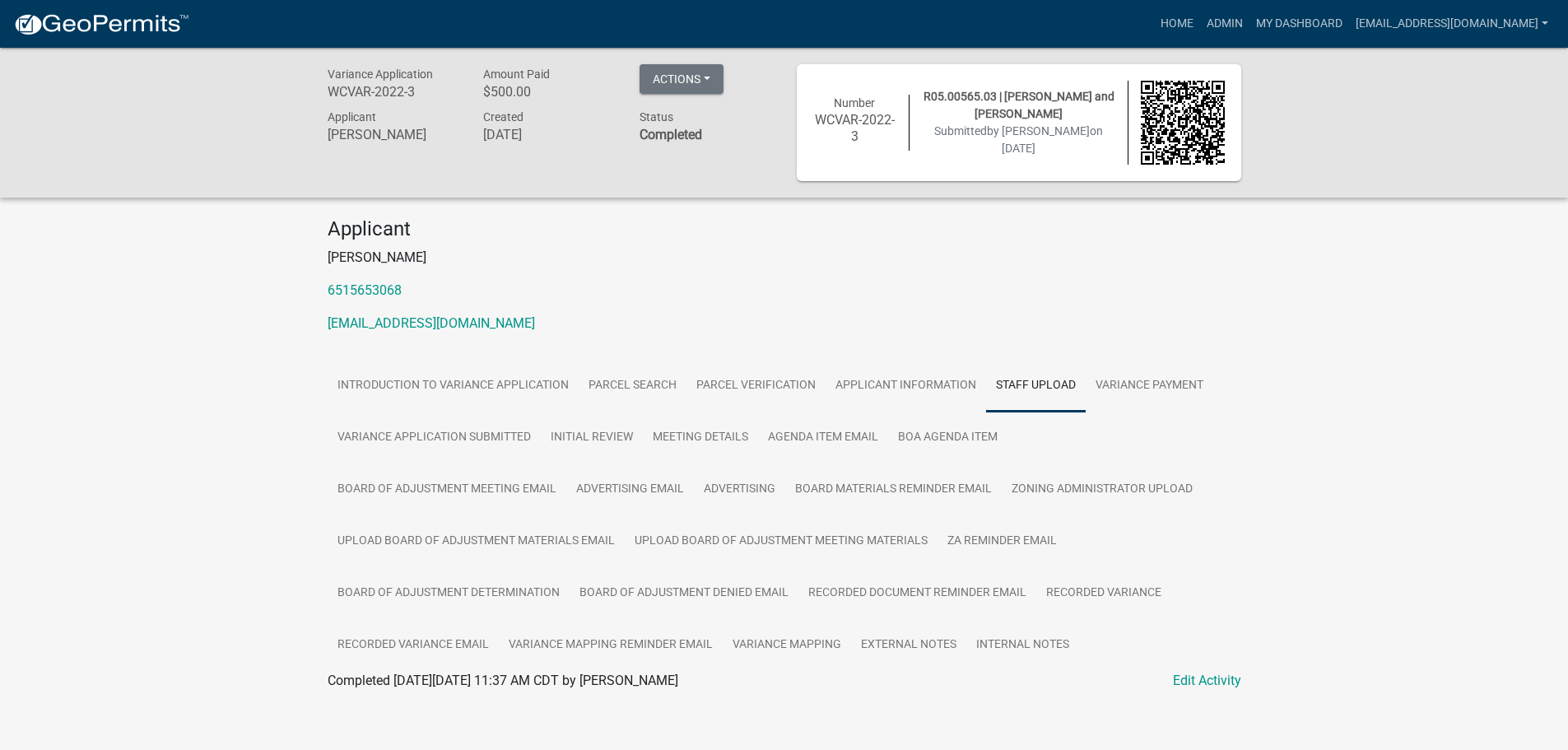
scroll to position [48, 0]
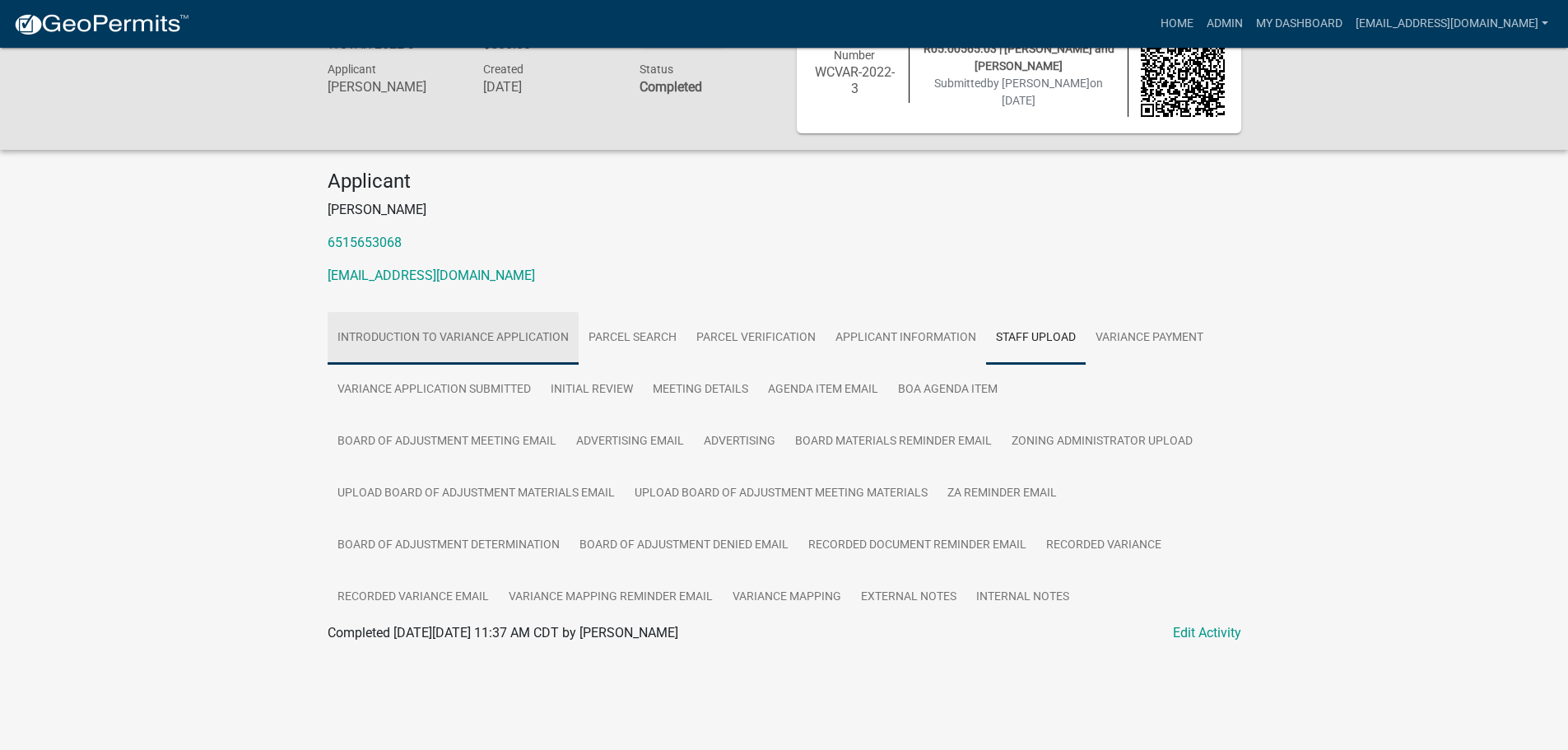
click at [443, 330] on link "Introduction to Variance Application" at bounding box center [453, 338] width 251 height 52
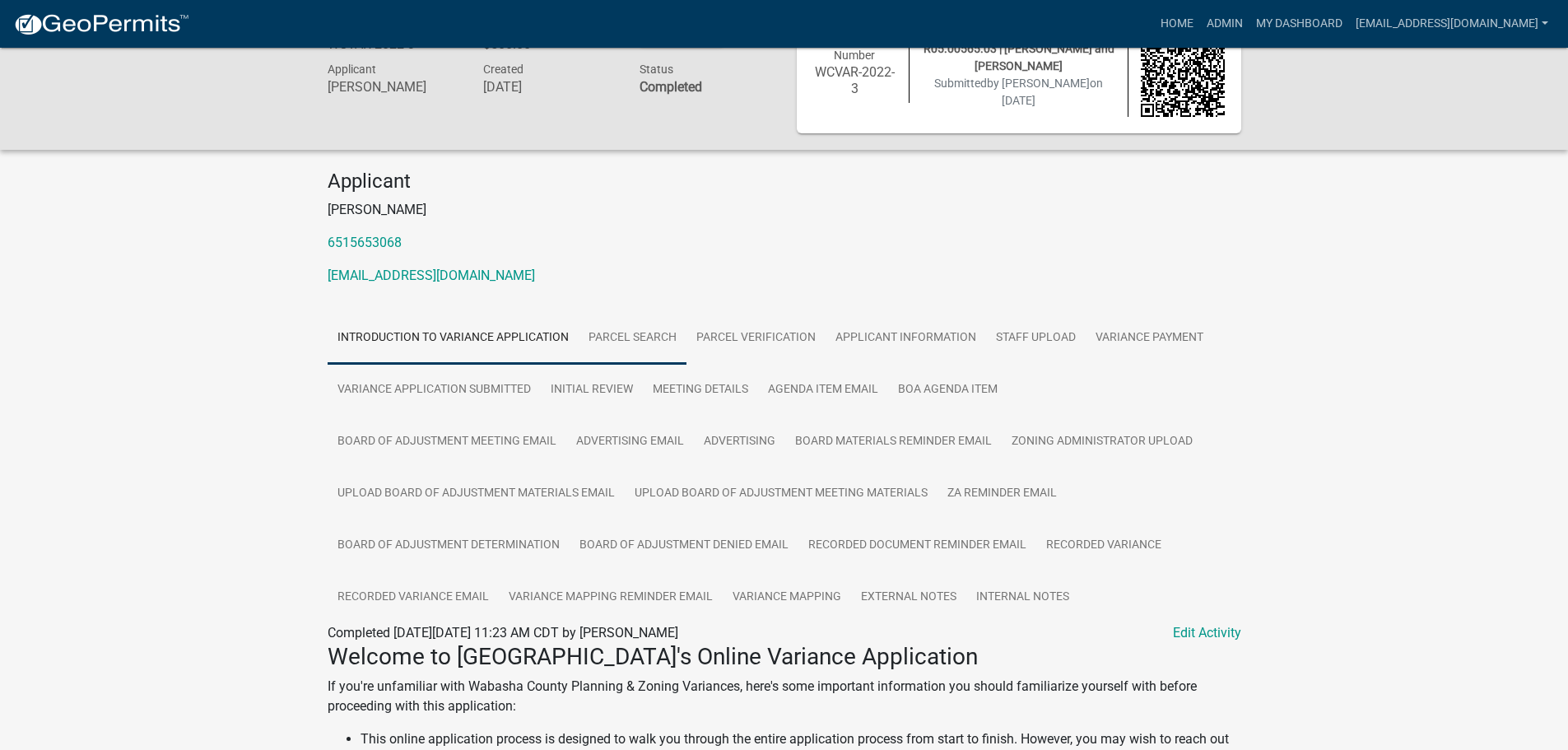
click at [660, 334] on link "Parcel search" at bounding box center [632, 338] width 107 height 52
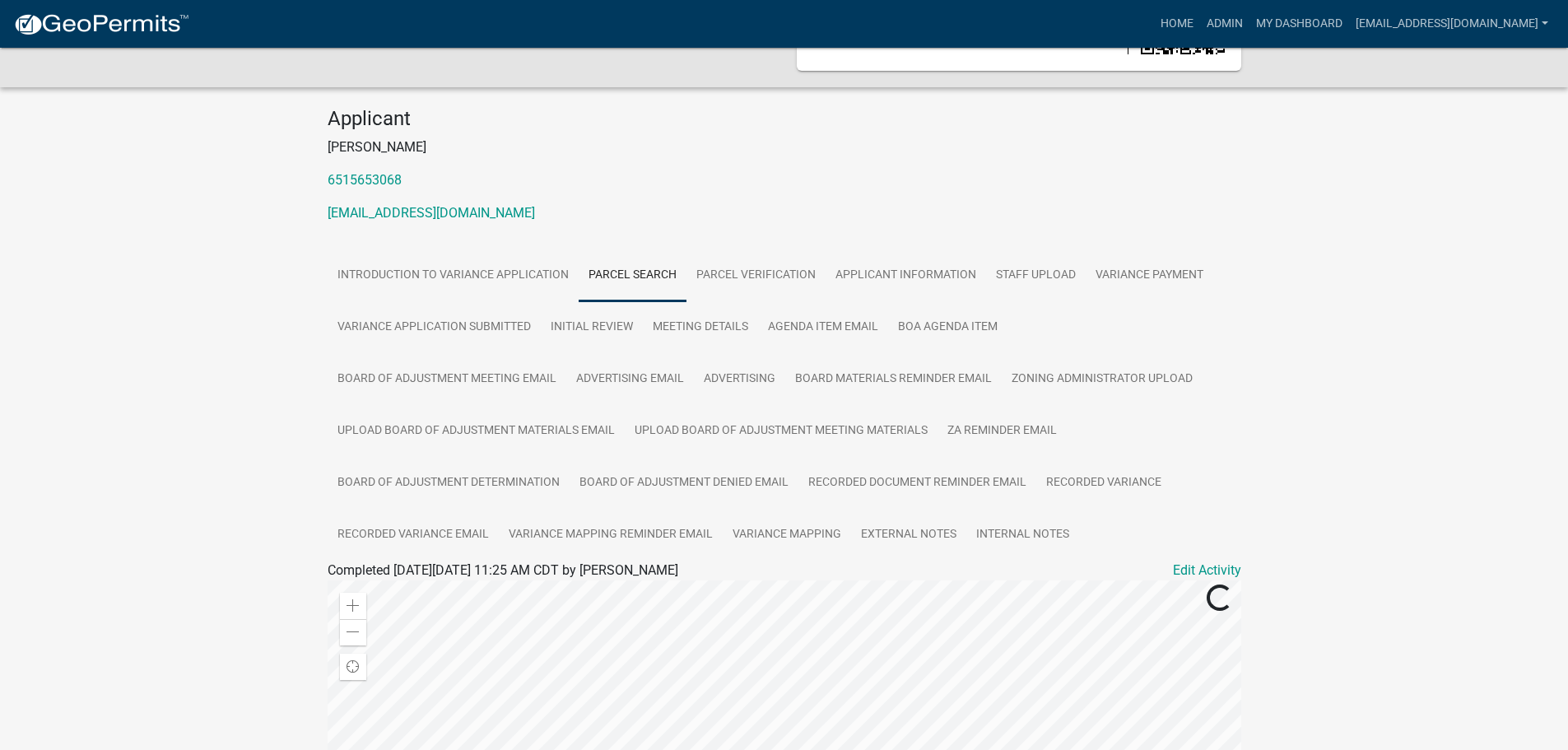
scroll to position [0, 0]
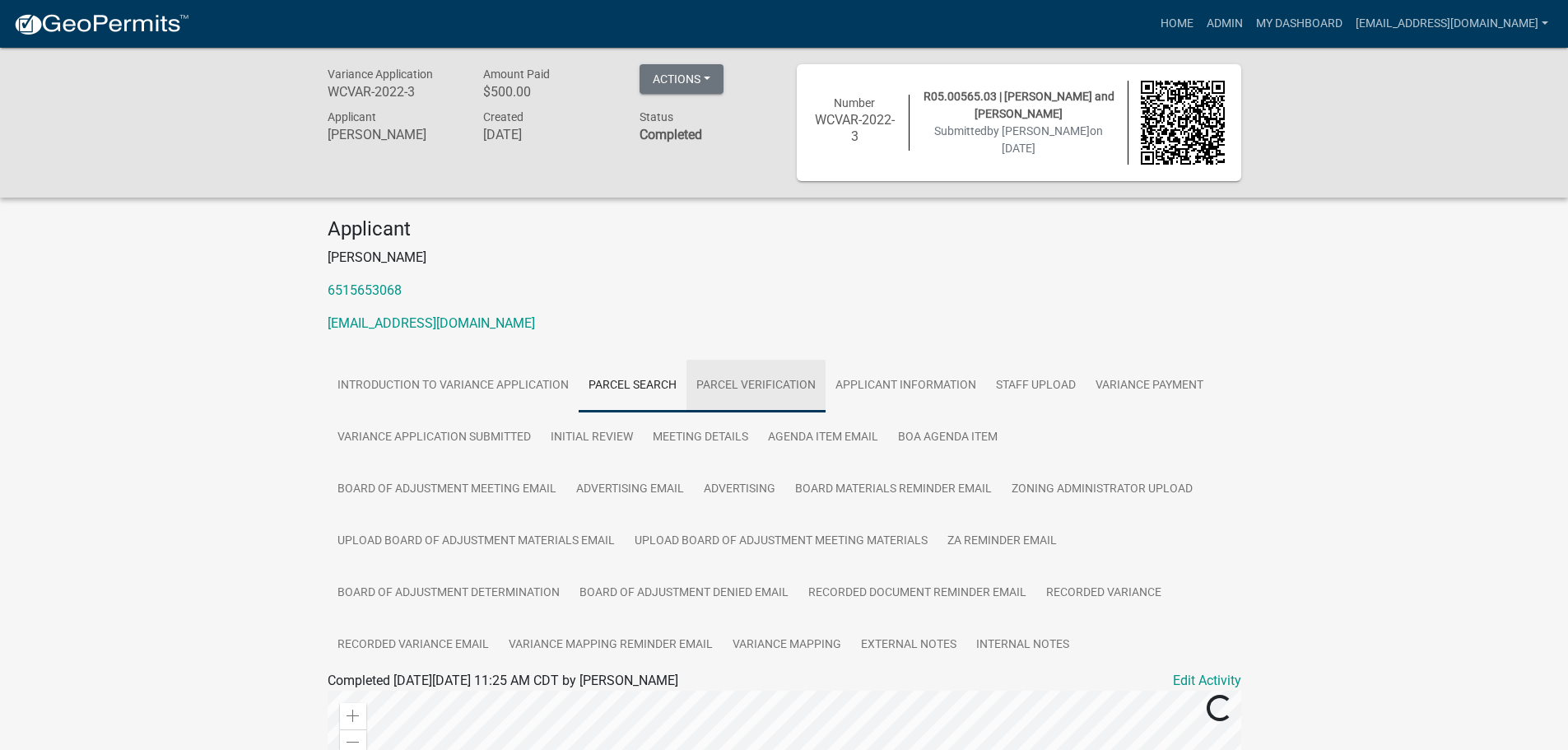
click at [744, 380] on link "Parcel Verification" at bounding box center [756, 386] width 139 height 52
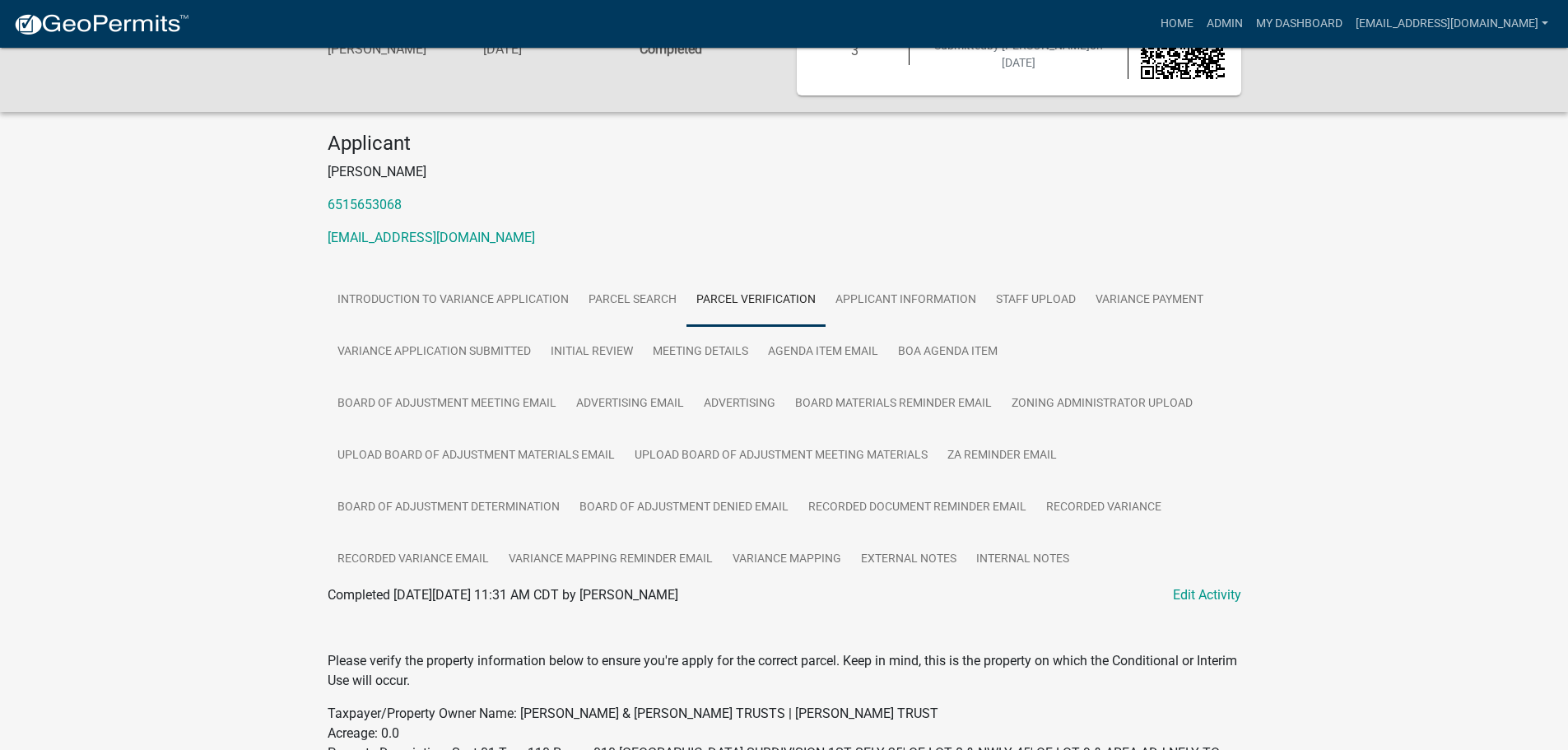
scroll to position [82, 0]
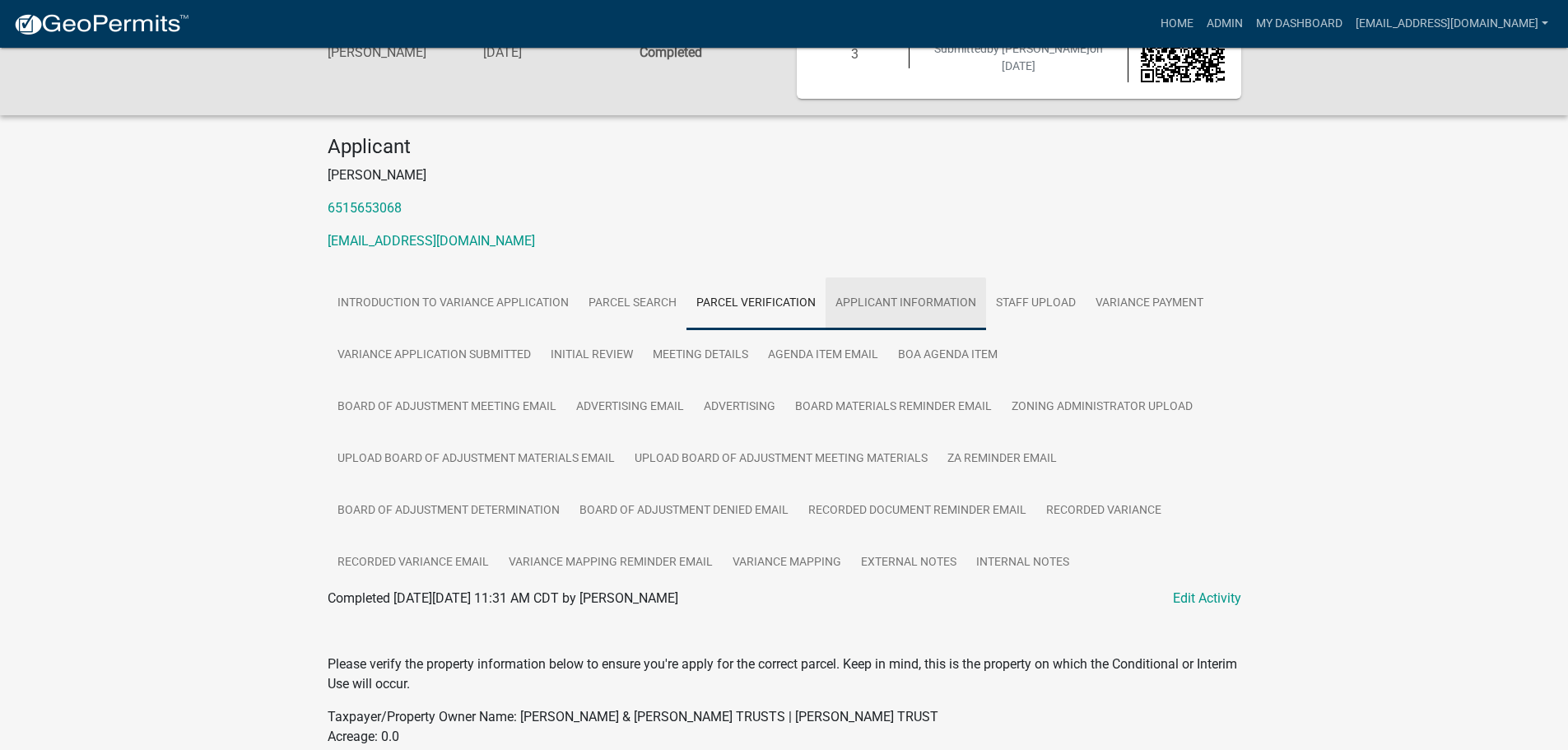
click at [910, 299] on link "Applicant Information" at bounding box center [906, 304] width 161 height 52
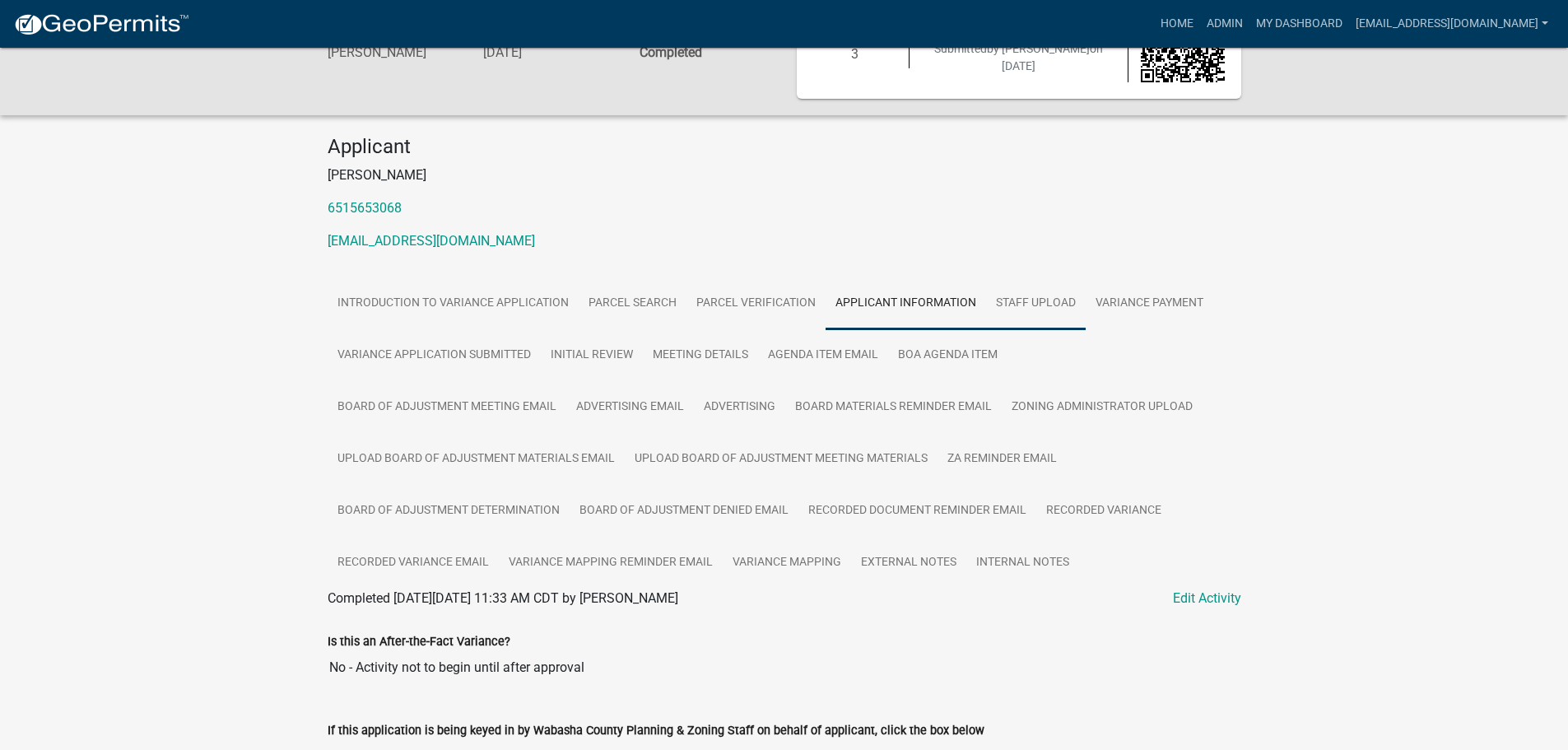
click at [1035, 303] on link "Staff Upload" at bounding box center [1036, 304] width 99 height 52
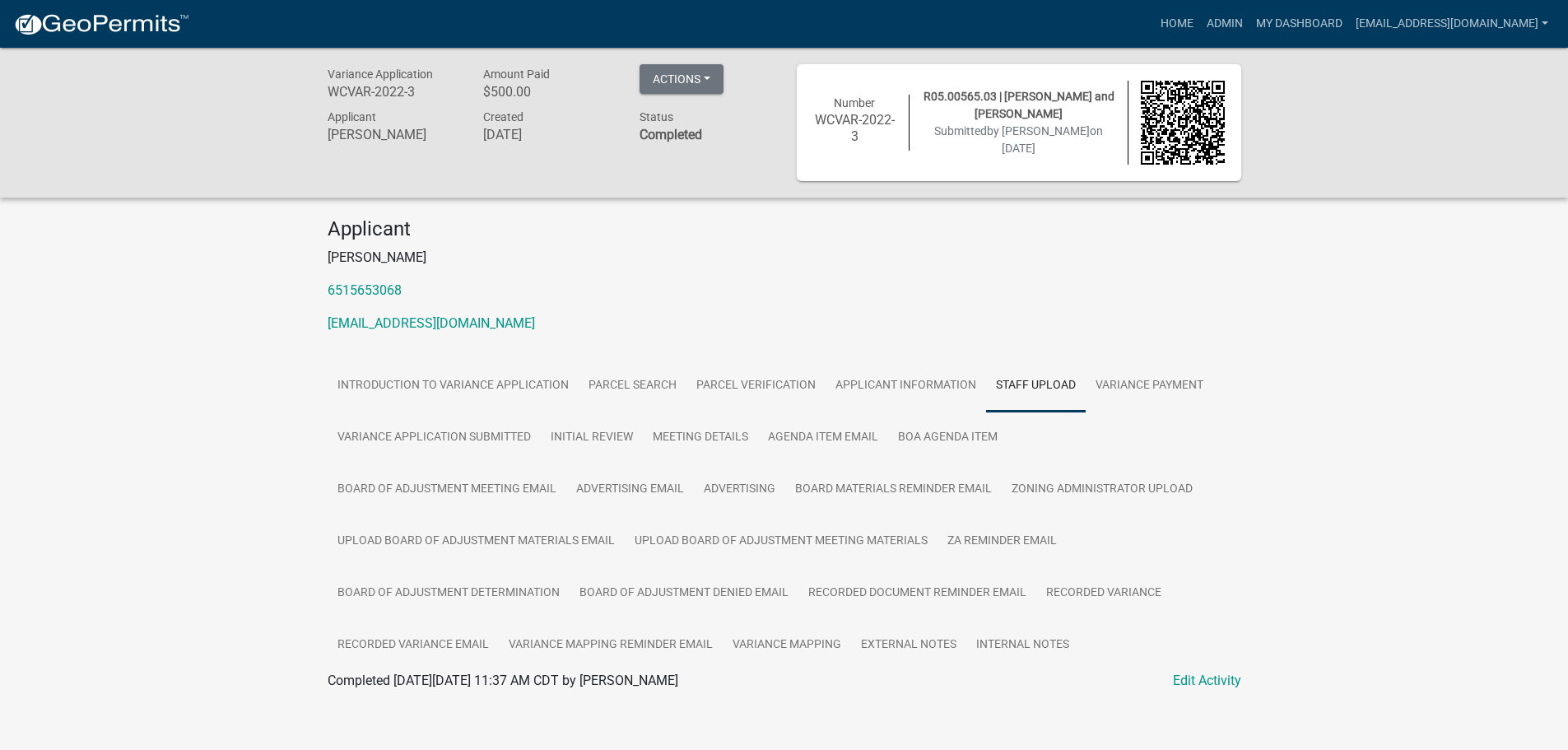
scroll to position [48, 0]
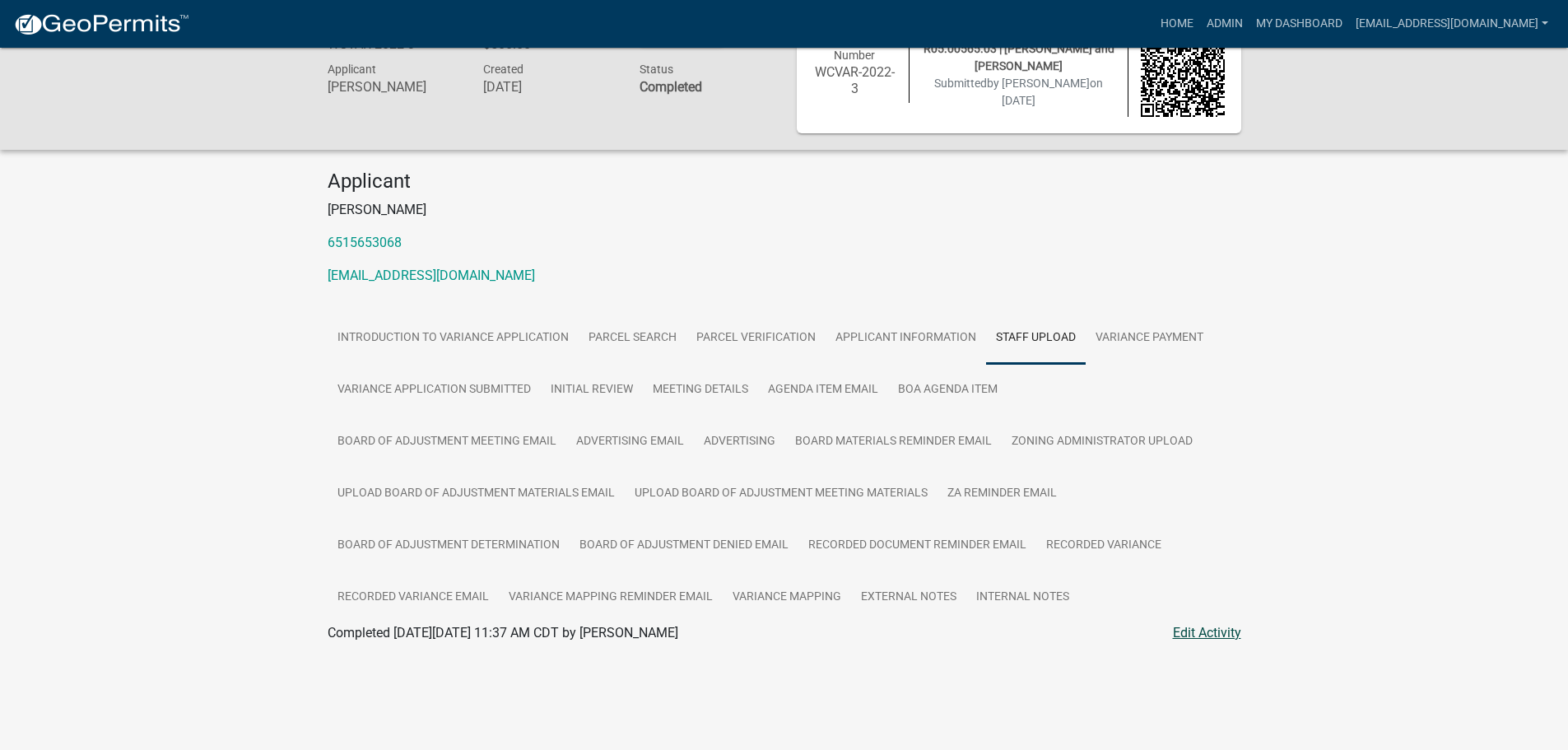
click at [1206, 636] on link "Edit Activity" at bounding box center [1208, 633] width 69 height 20
click at [1192, 631] on link "Edit Activity" at bounding box center [1208, 633] width 69 height 20
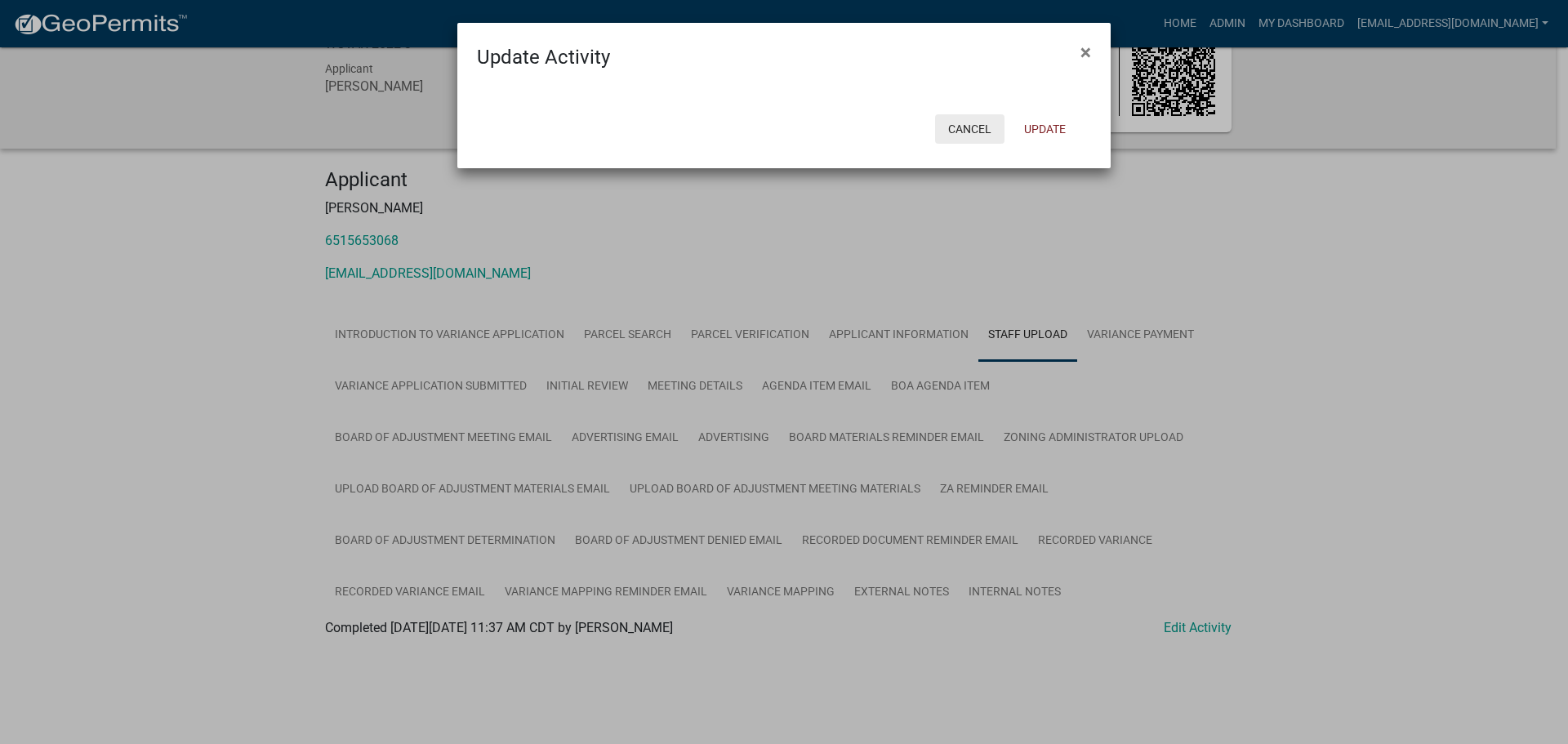
click at [969, 124] on button "Cancel" at bounding box center [969, 129] width 69 height 30
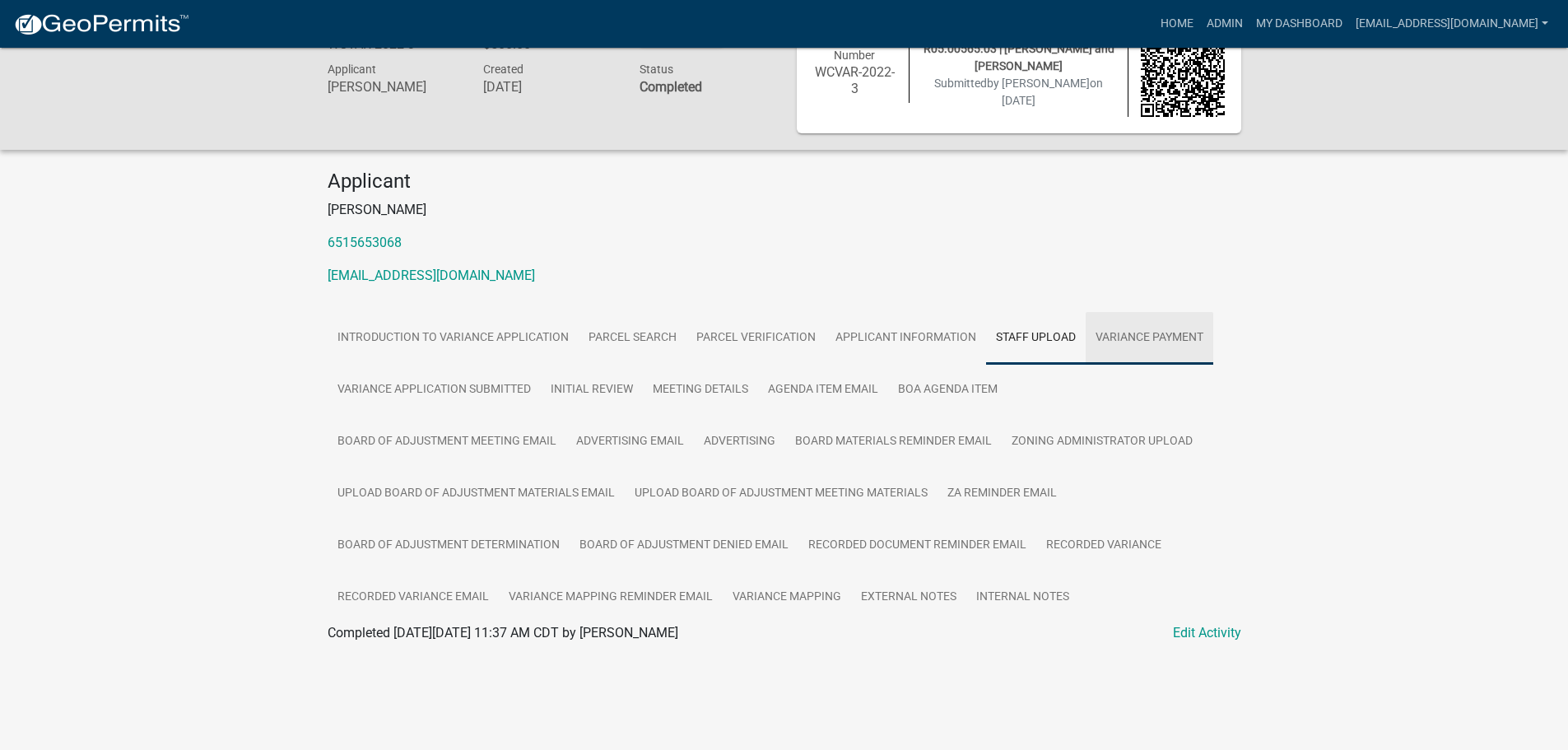
click at [1119, 333] on link "Variance Payment" at bounding box center [1149, 338] width 127 height 52
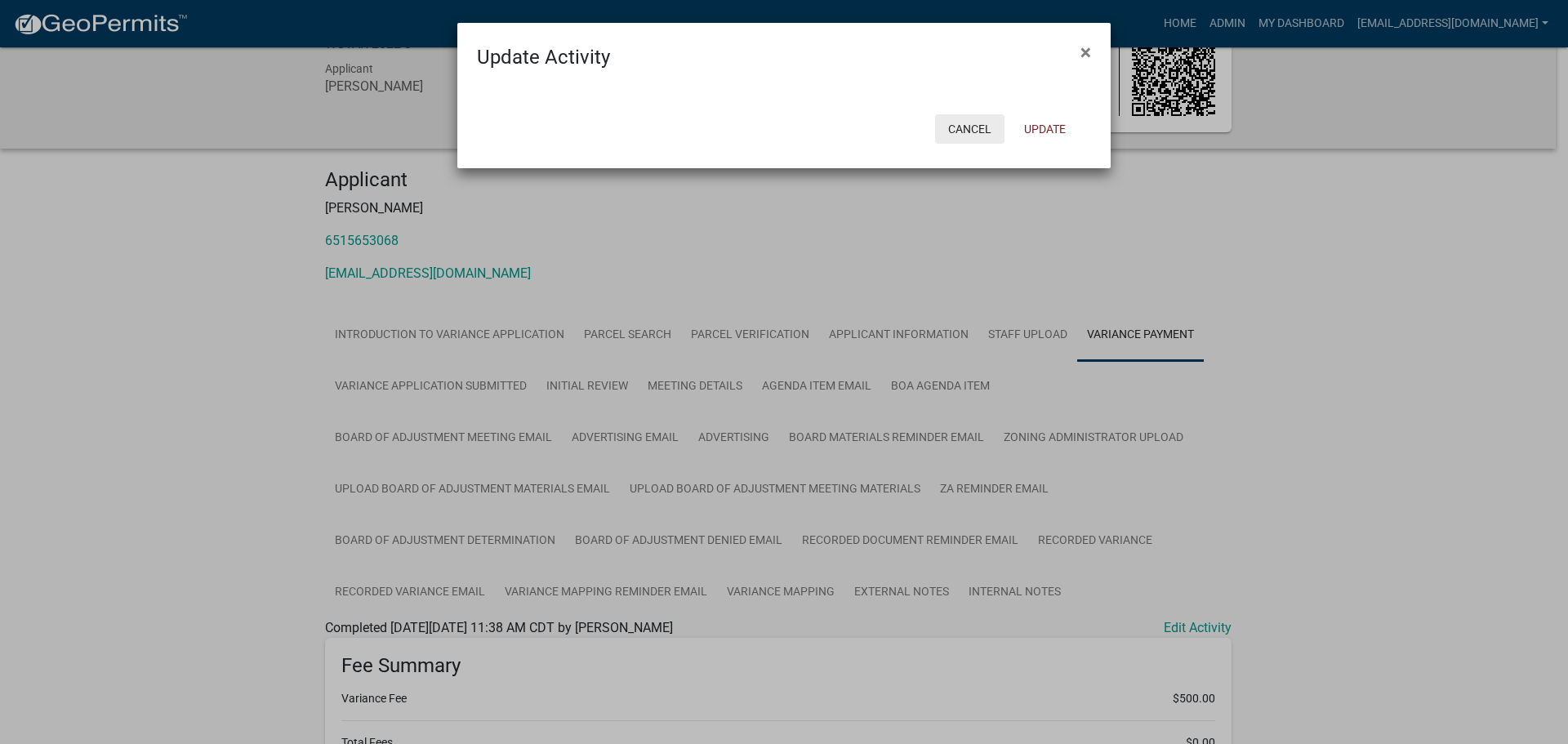
click at [965, 129] on button "Cancel" at bounding box center [969, 129] width 69 height 30
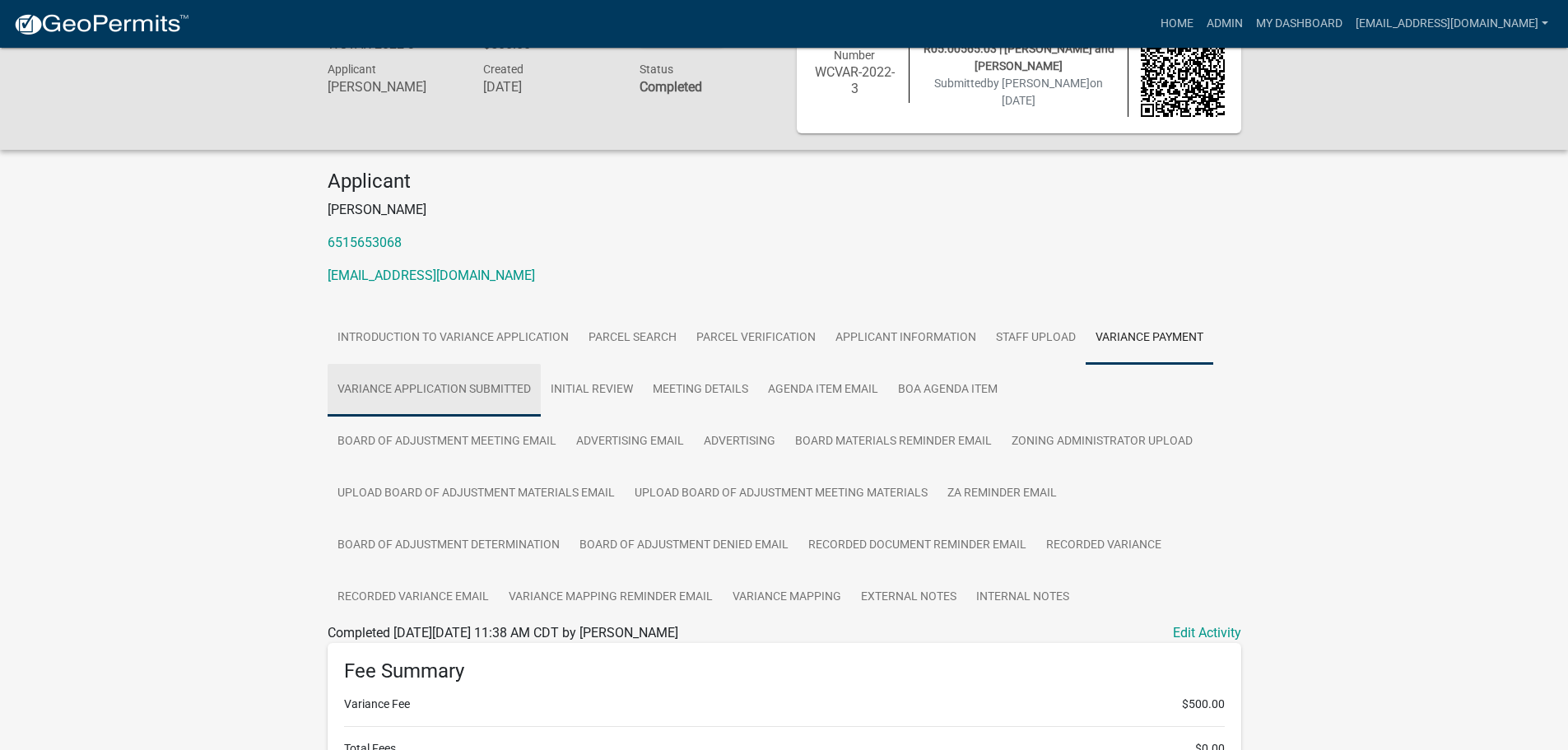
click at [432, 399] on link "Variance Application Submitted" at bounding box center [434, 390] width 213 height 52
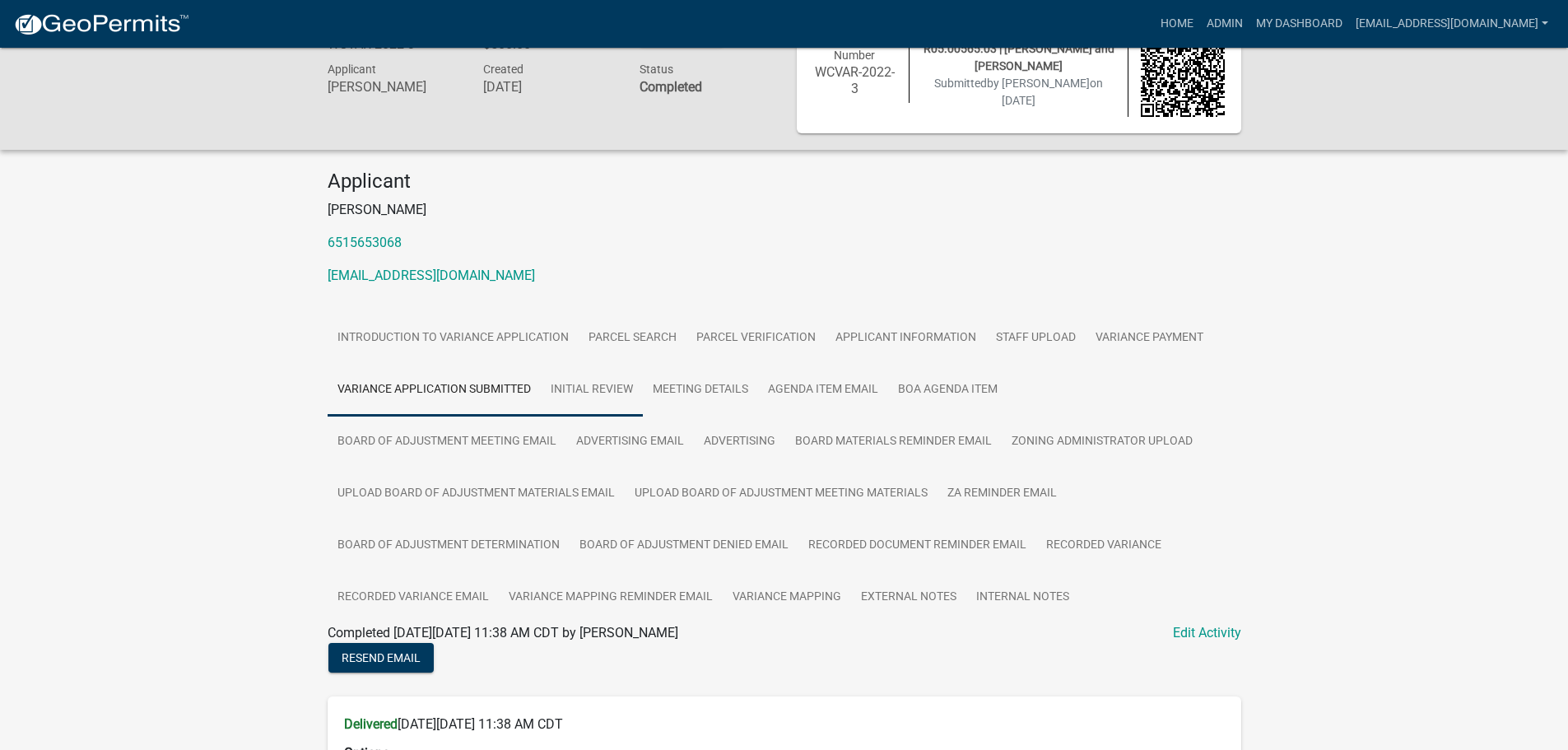
click at [612, 386] on link "Initial Review" at bounding box center [592, 390] width 102 height 52
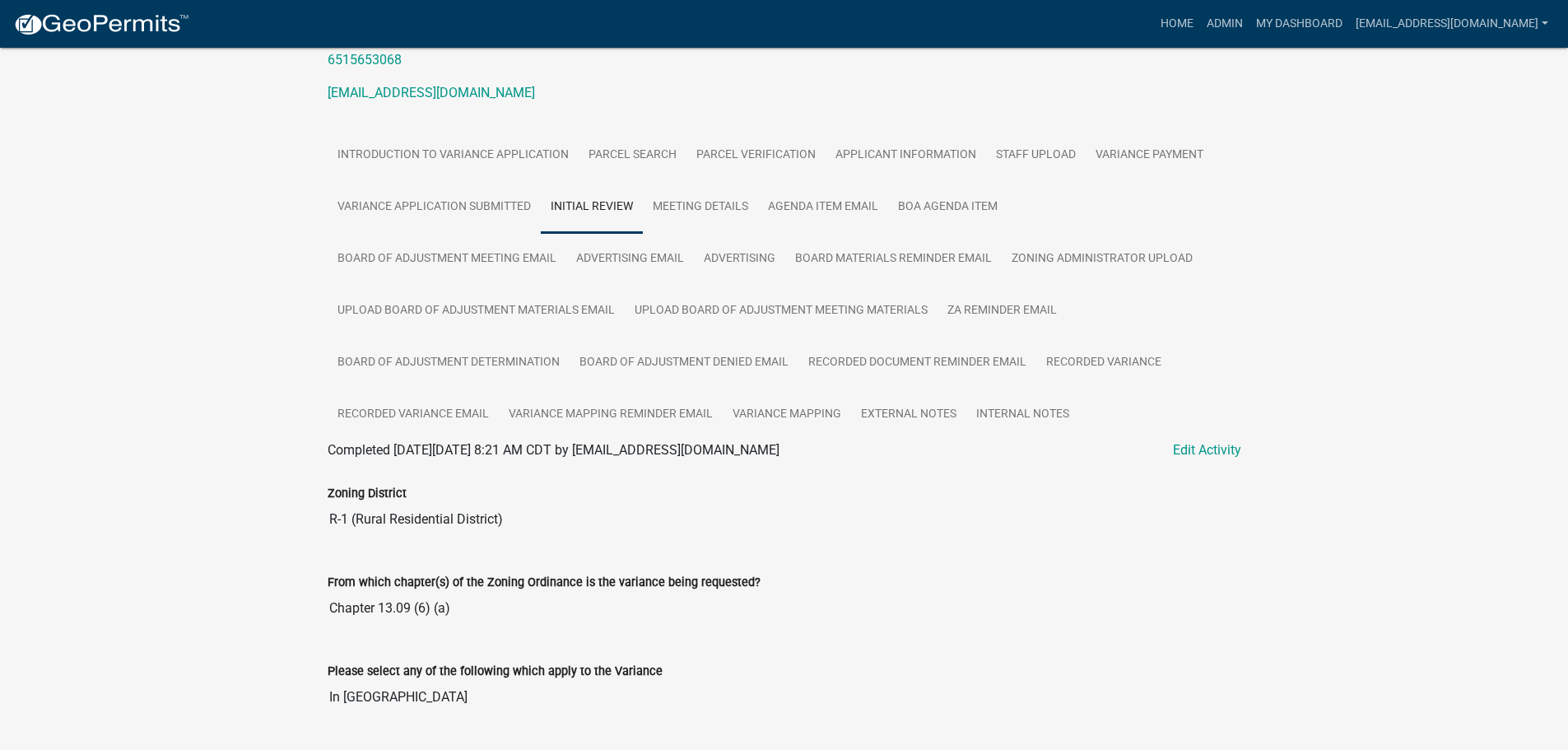
scroll to position [212, 0]
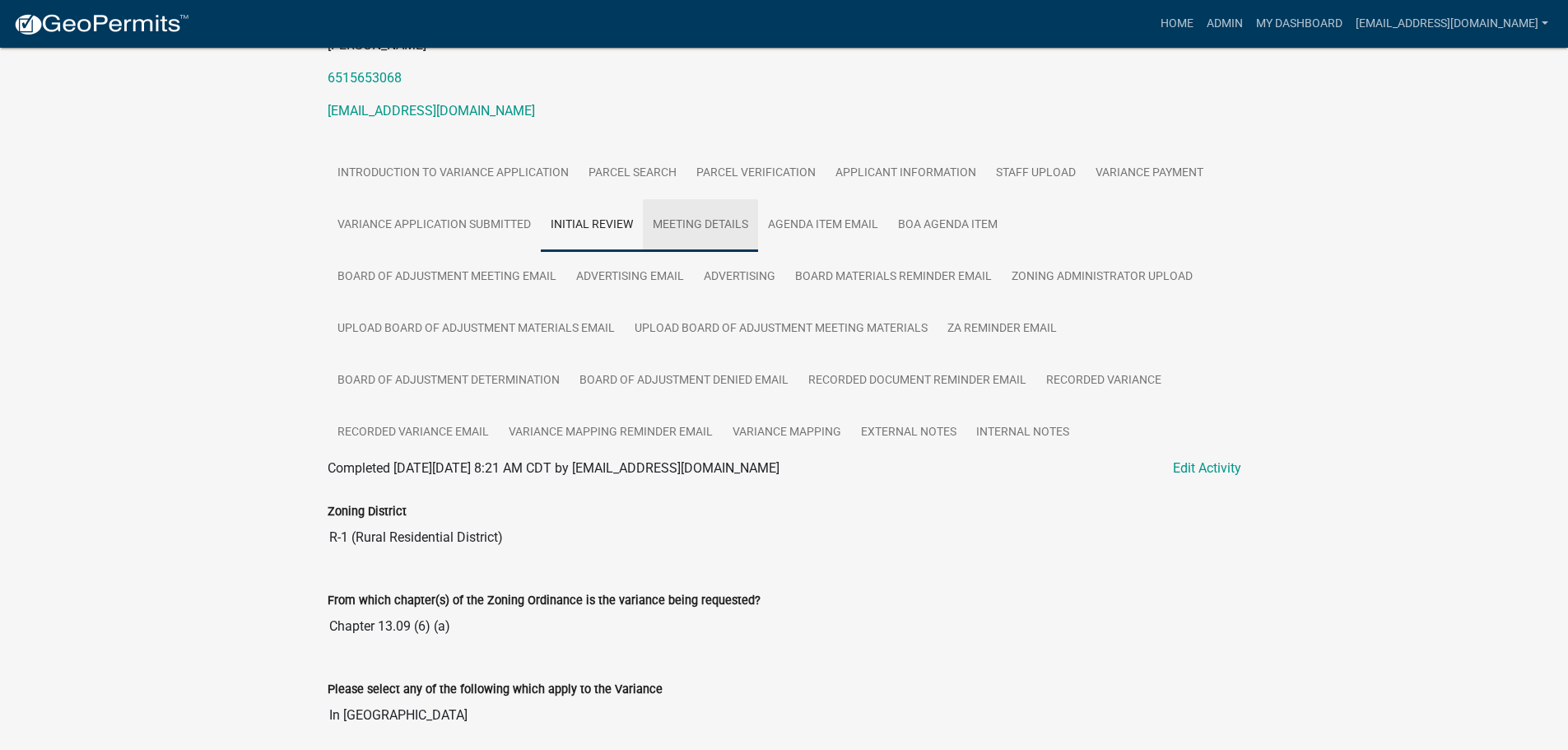
click at [679, 228] on link "Meeting Details" at bounding box center [701, 226] width 116 height 52
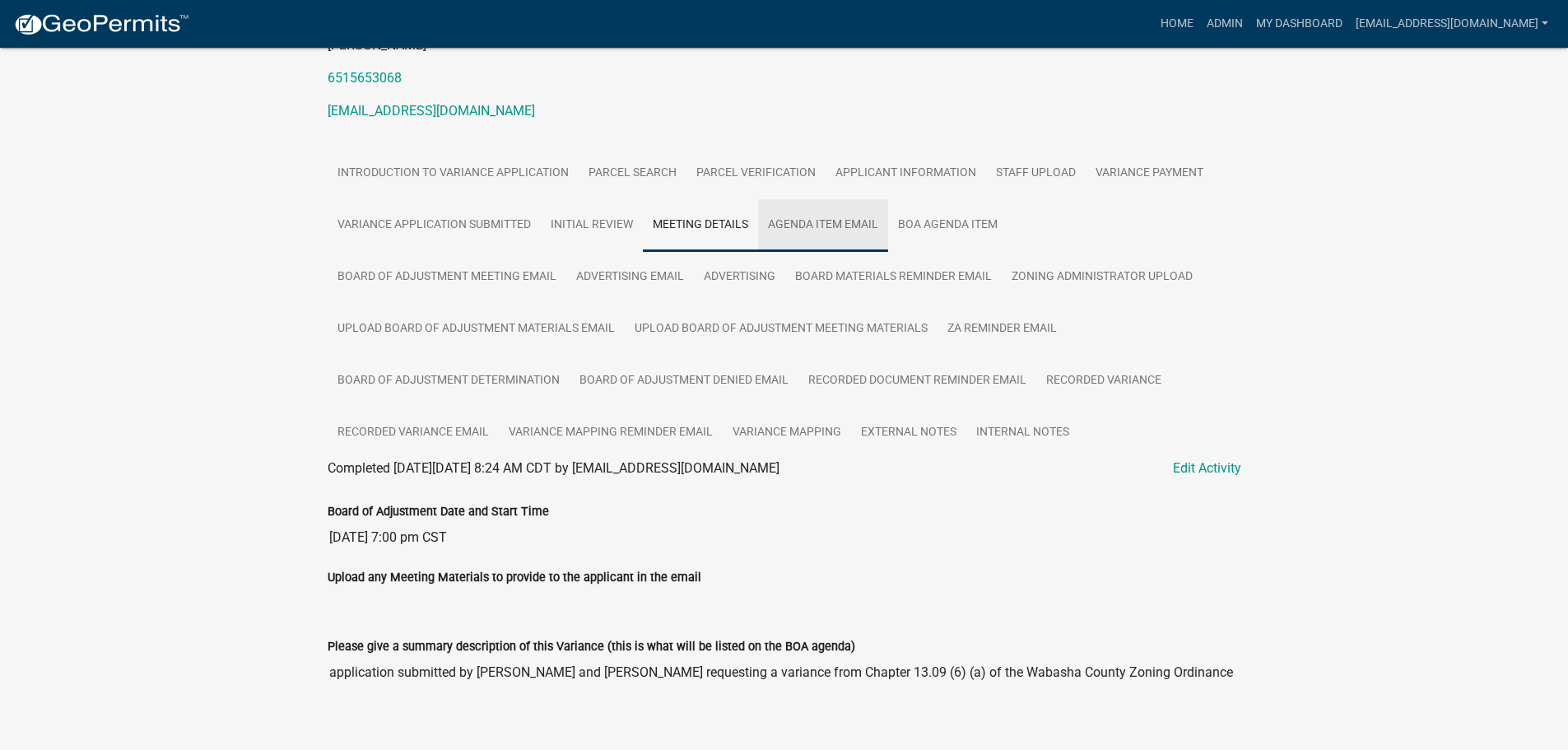
click at [813, 226] on link "Agenda Item Email" at bounding box center [823, 226] width 130 height 52
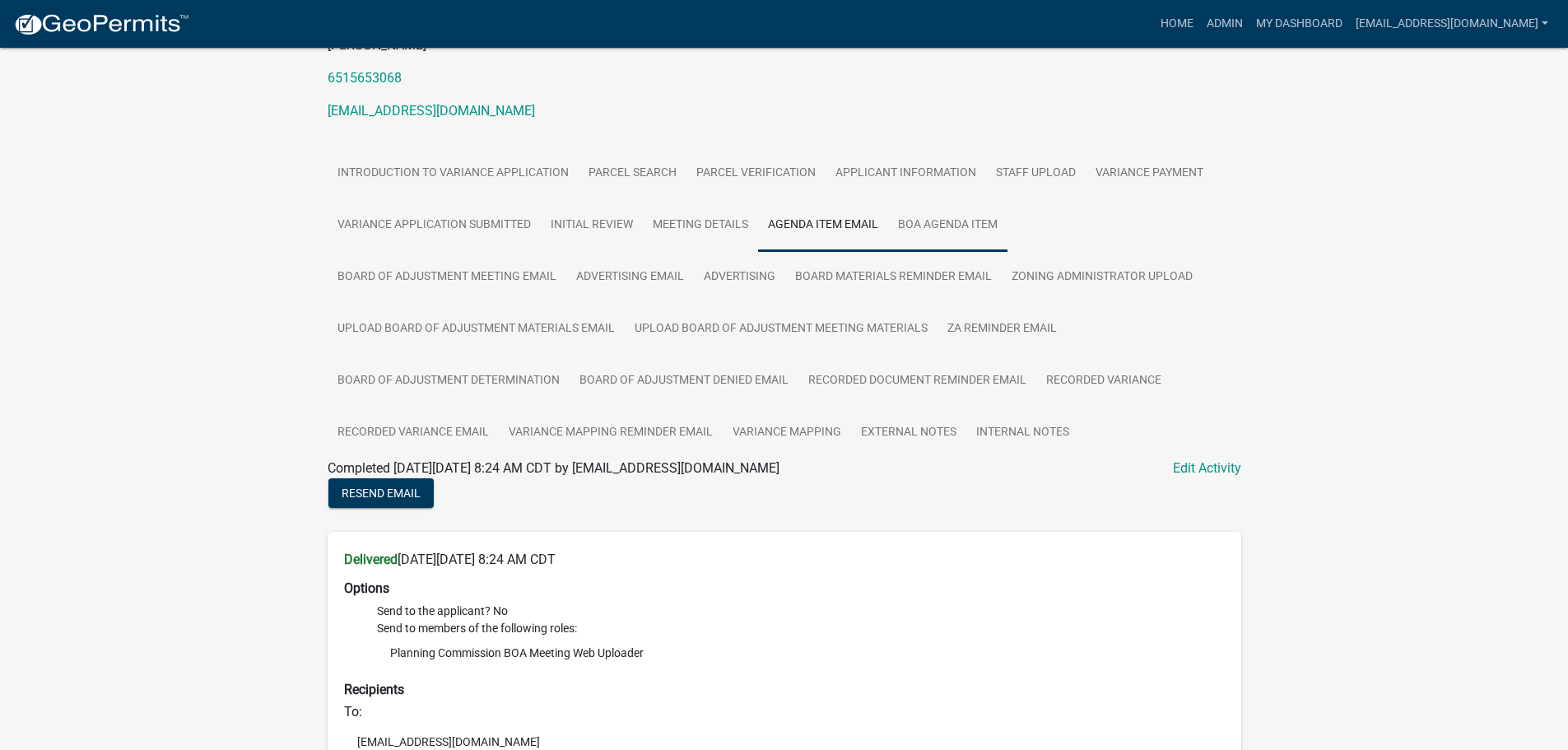
click at [955, 234] on link "BOA Agenda Item" at bounding box center [947, 226] width 119 height 52
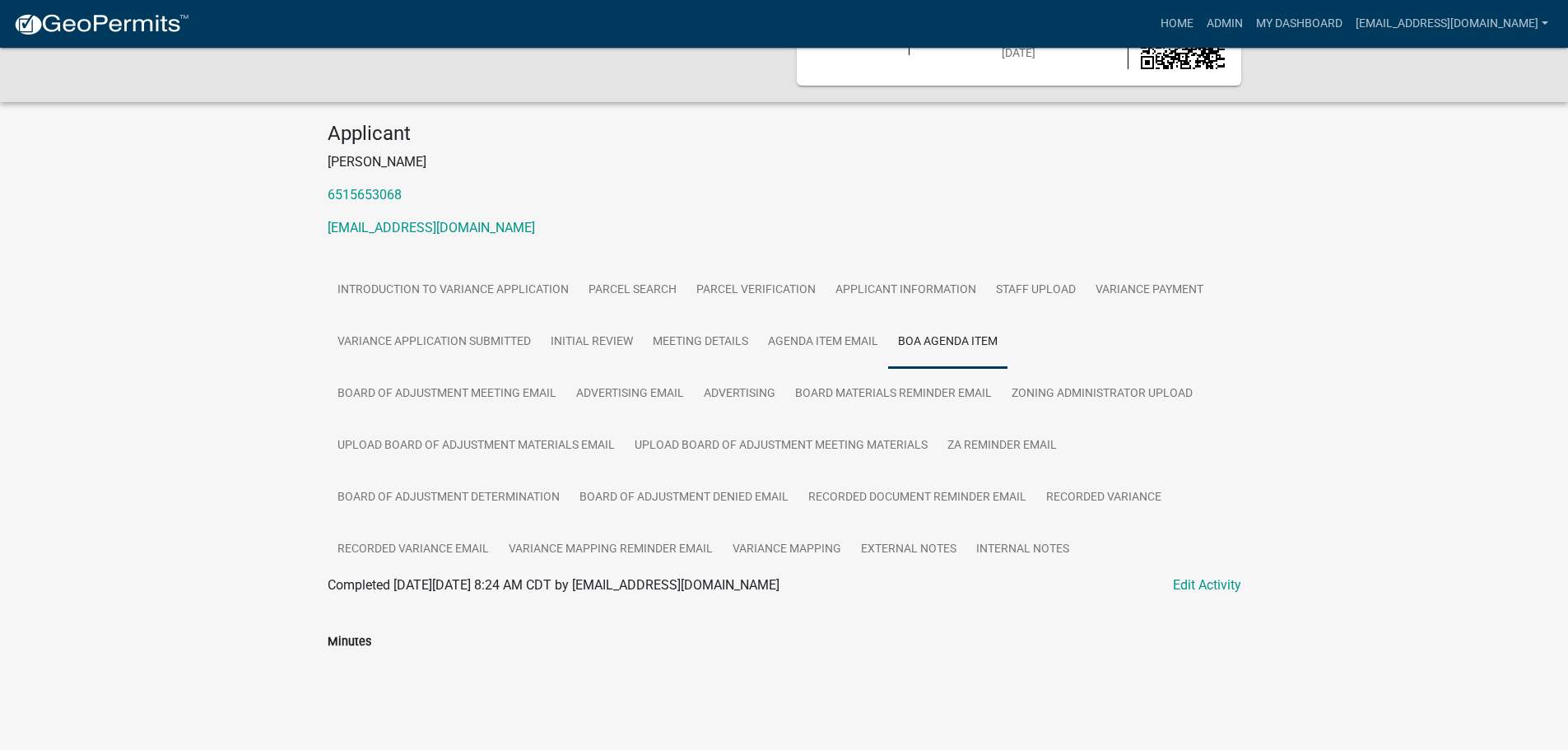
scroll to position [33, 0]
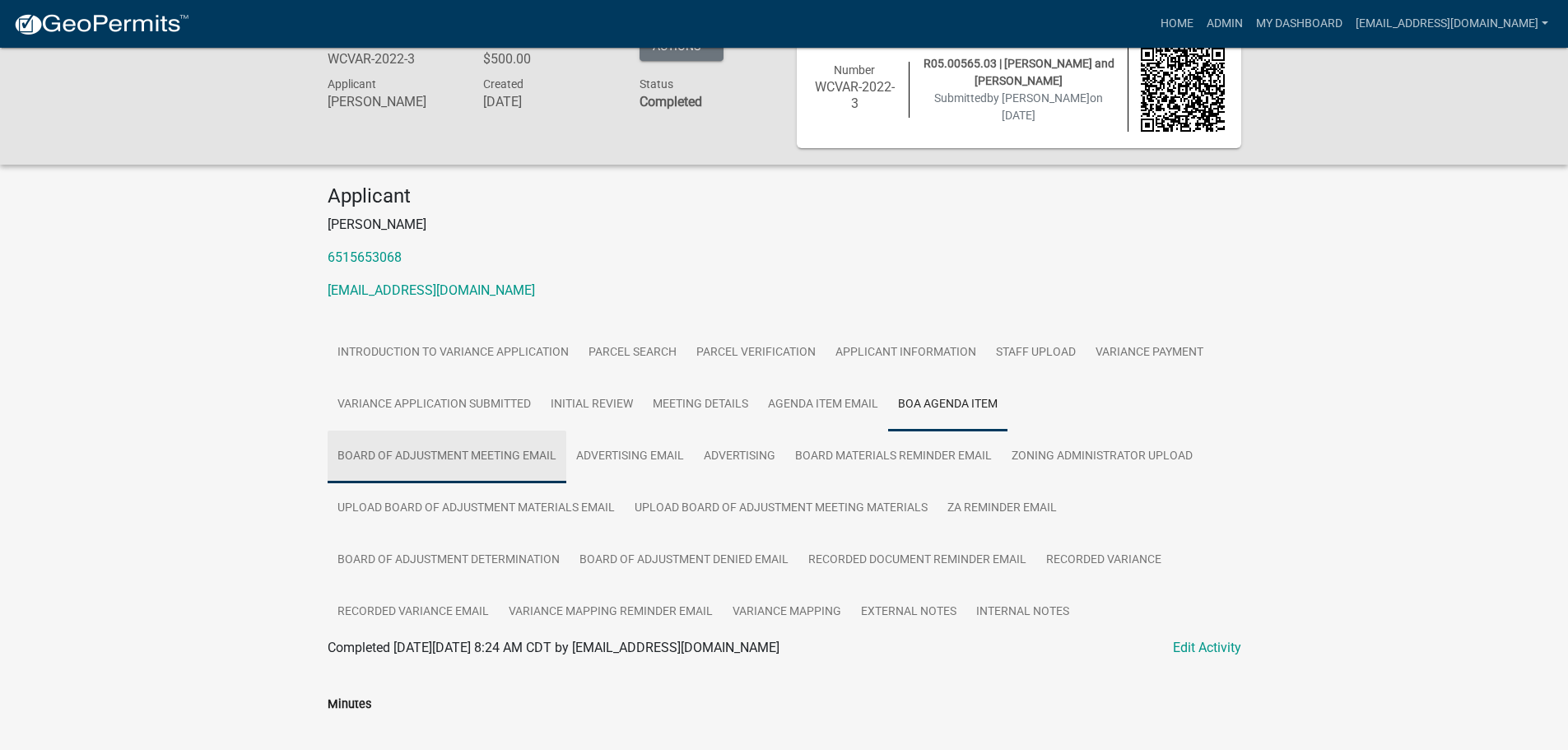
click at [402, 451] on link "Board of Adjustment Meeting Email" at bounding box center [447, 457] width 238 height 52
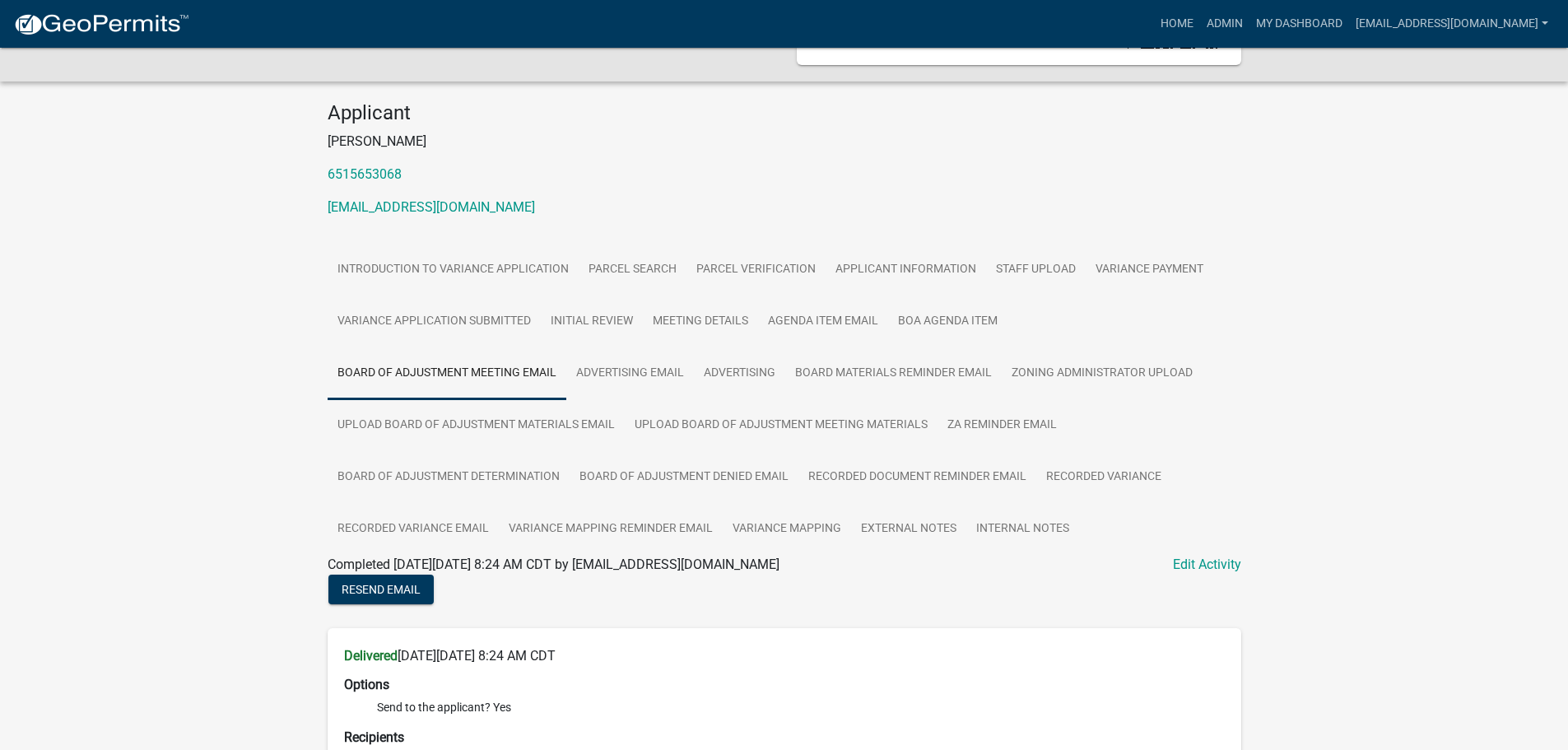
scroll to position [116, 0]
click at [1120, 380] on link "Zoning Administrator Upload" at bounding box center [1102, 375] width 201 height 52
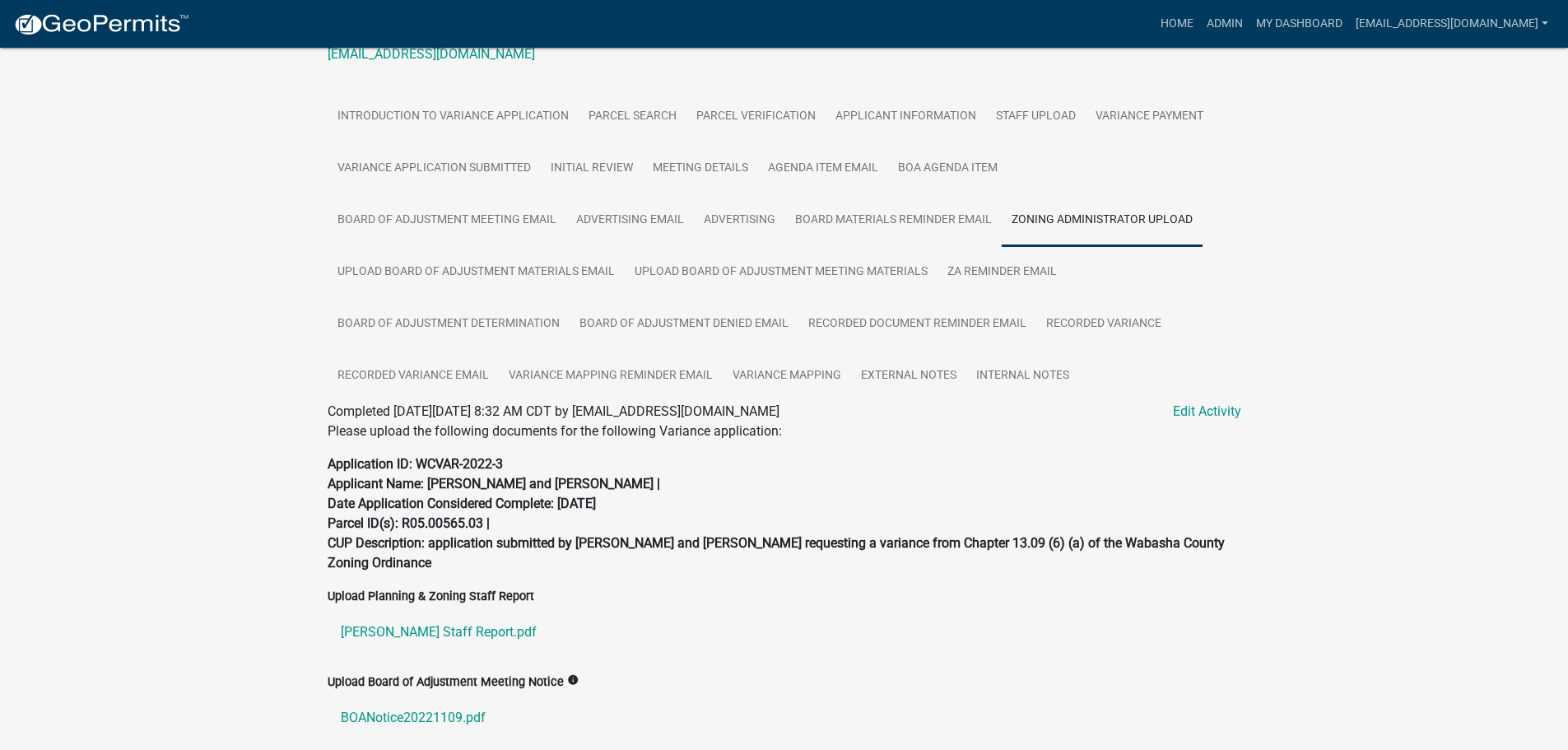
scroll to position [432, 0]
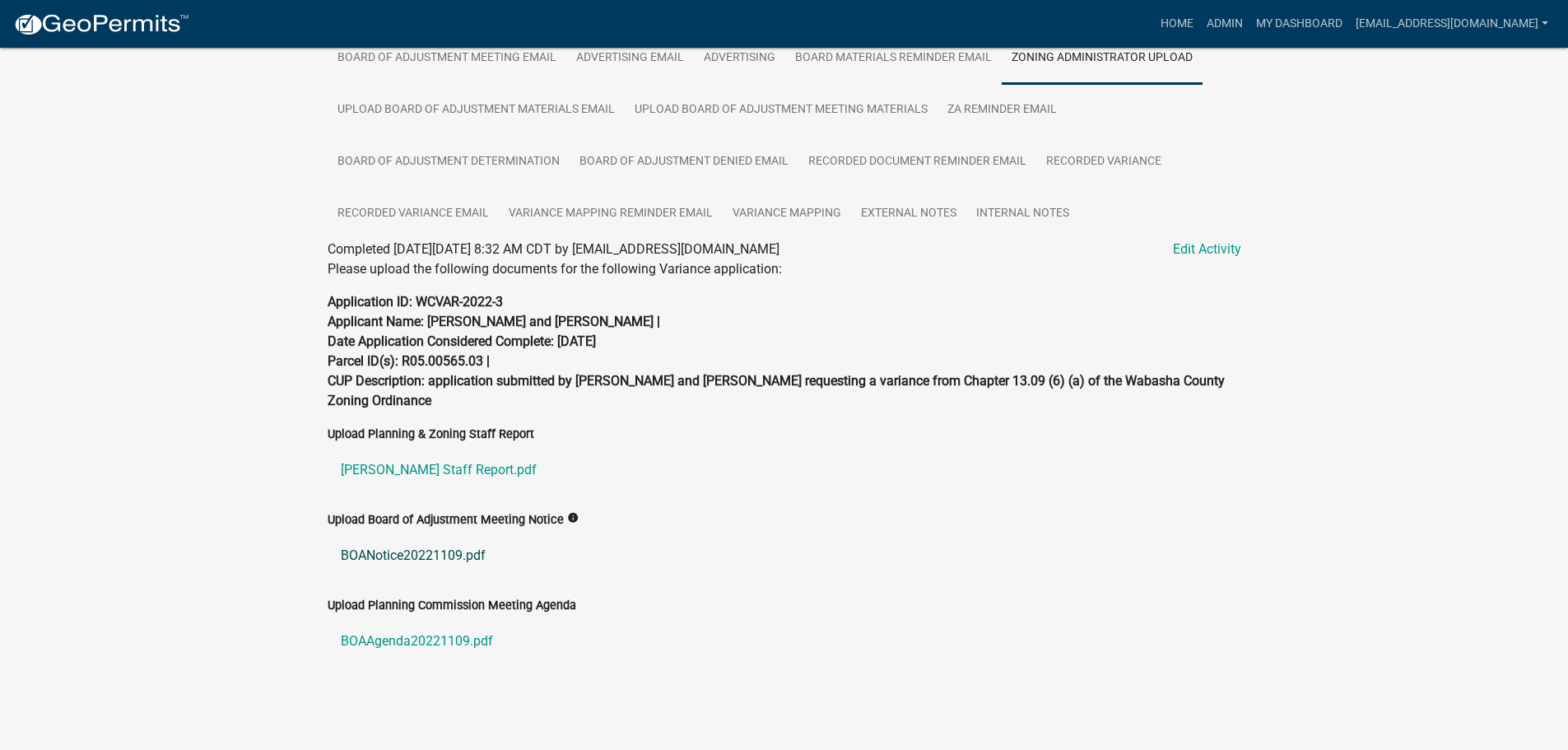
click at [397, 557] on link "BOANotice20221109.pdf" at bounding box center [785, 556] width 914 height 40
click at [477, 466] on link "Prody-Zabel Staff Report.pdf" at bounding box center [785, 471] width 914 height 40
click at [728, 170] on link "Board of Adjustment Denied Email" at bounding box center [684, 162] width 229 height 52
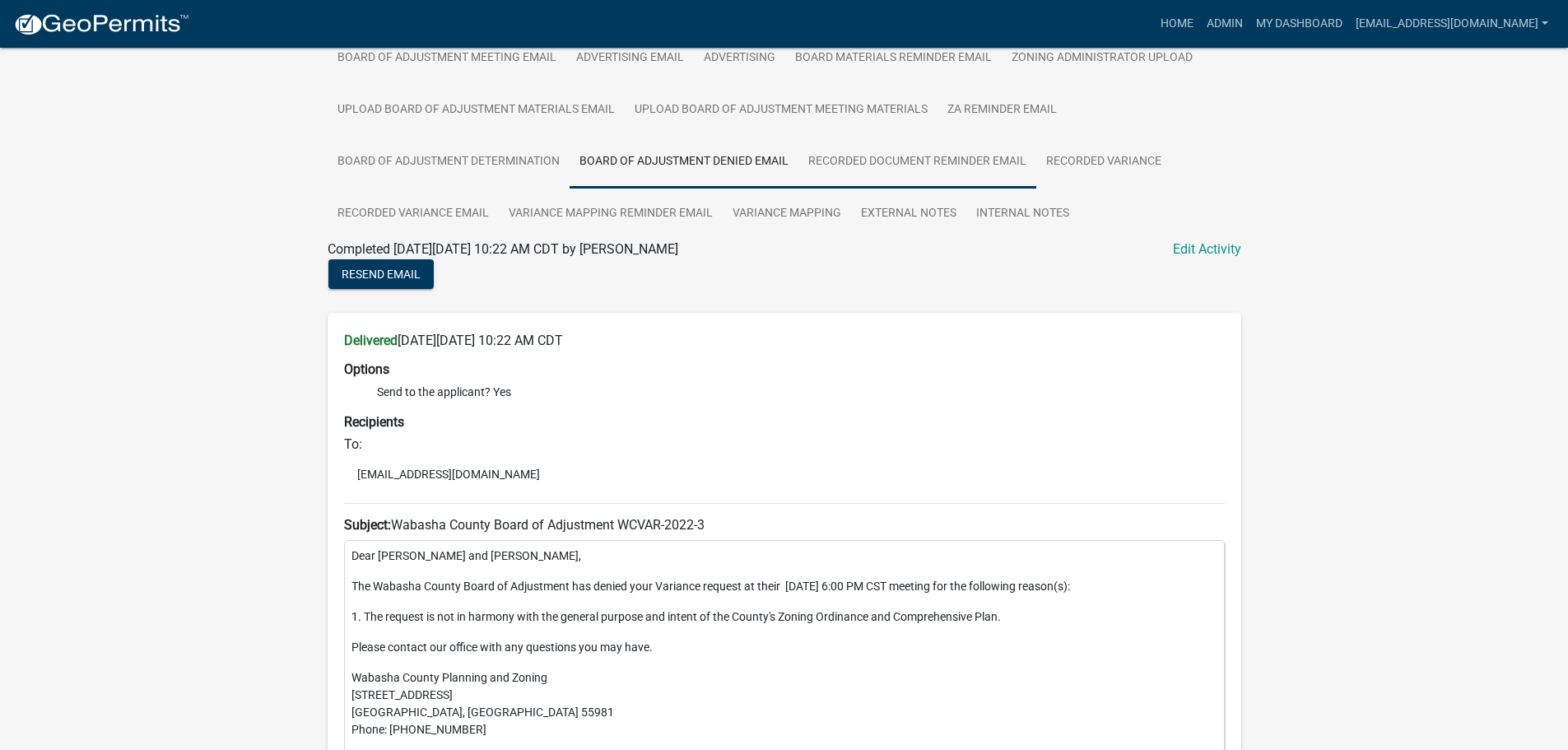
click at [921, 155] on link "Recorded Document Reminder Email" at bounding box center [917, 162] width 238 height 52
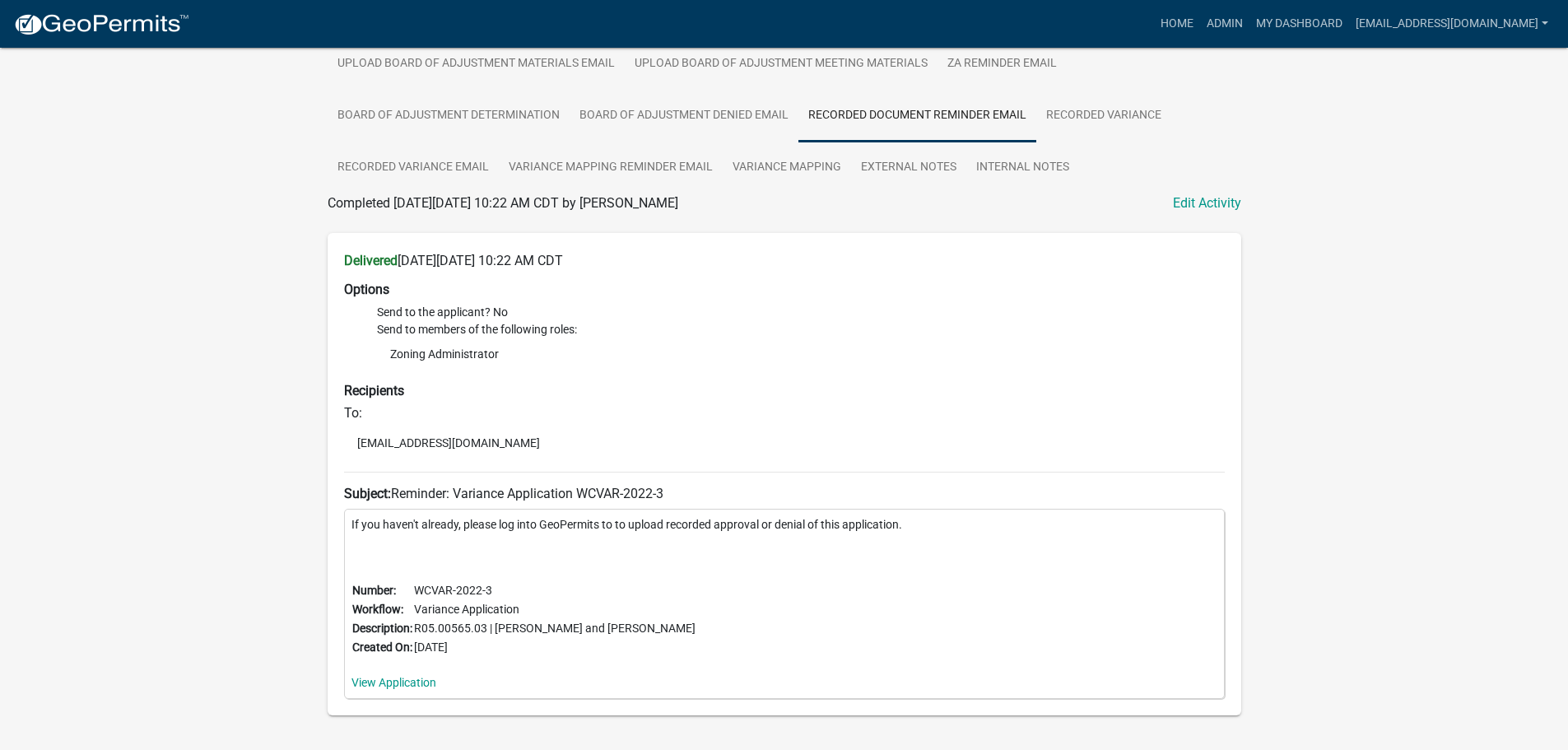
scroll to position [514, 0]
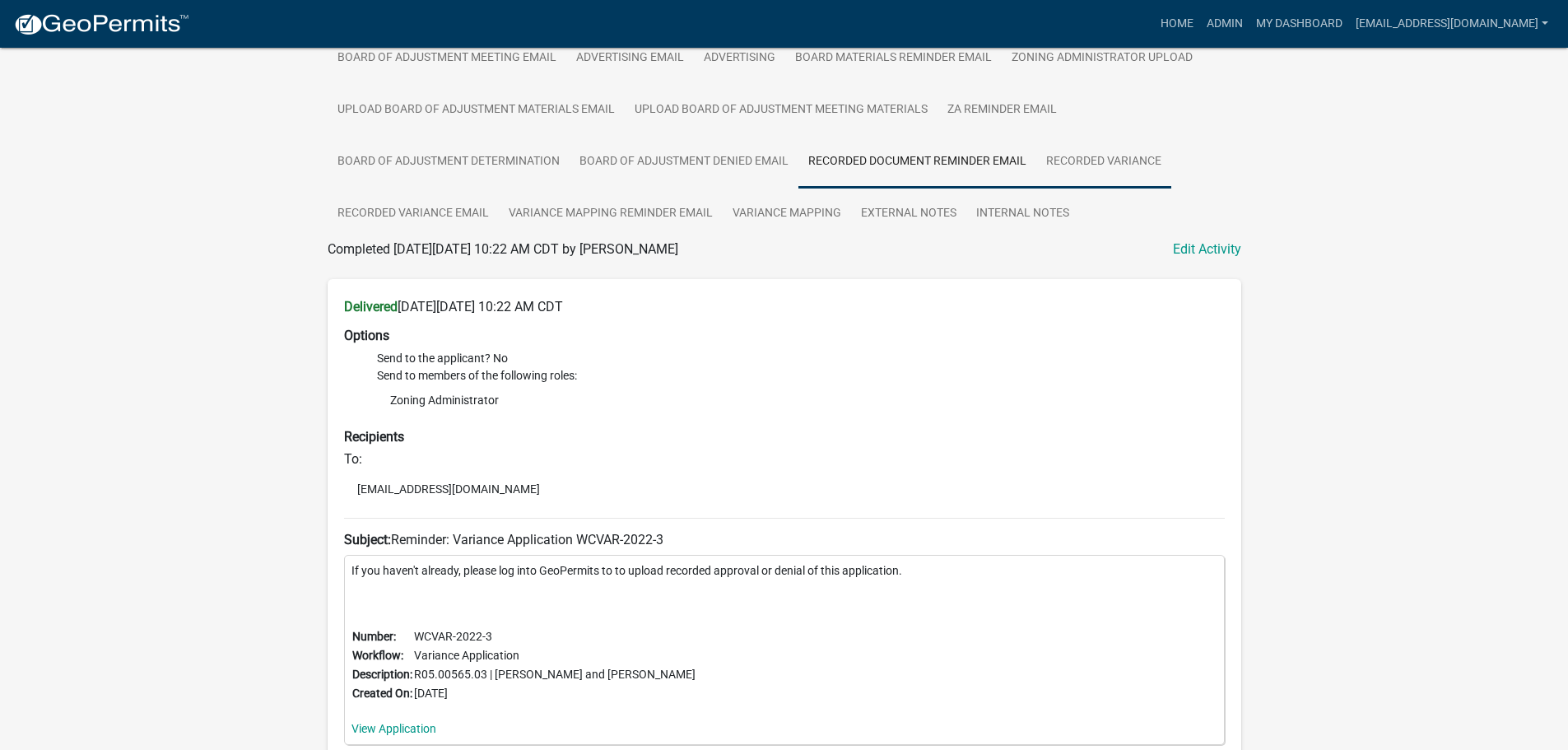
click at [1094, 163] on link "Recorded Variance" at bounding box center [1103, 162] width 135 height 52
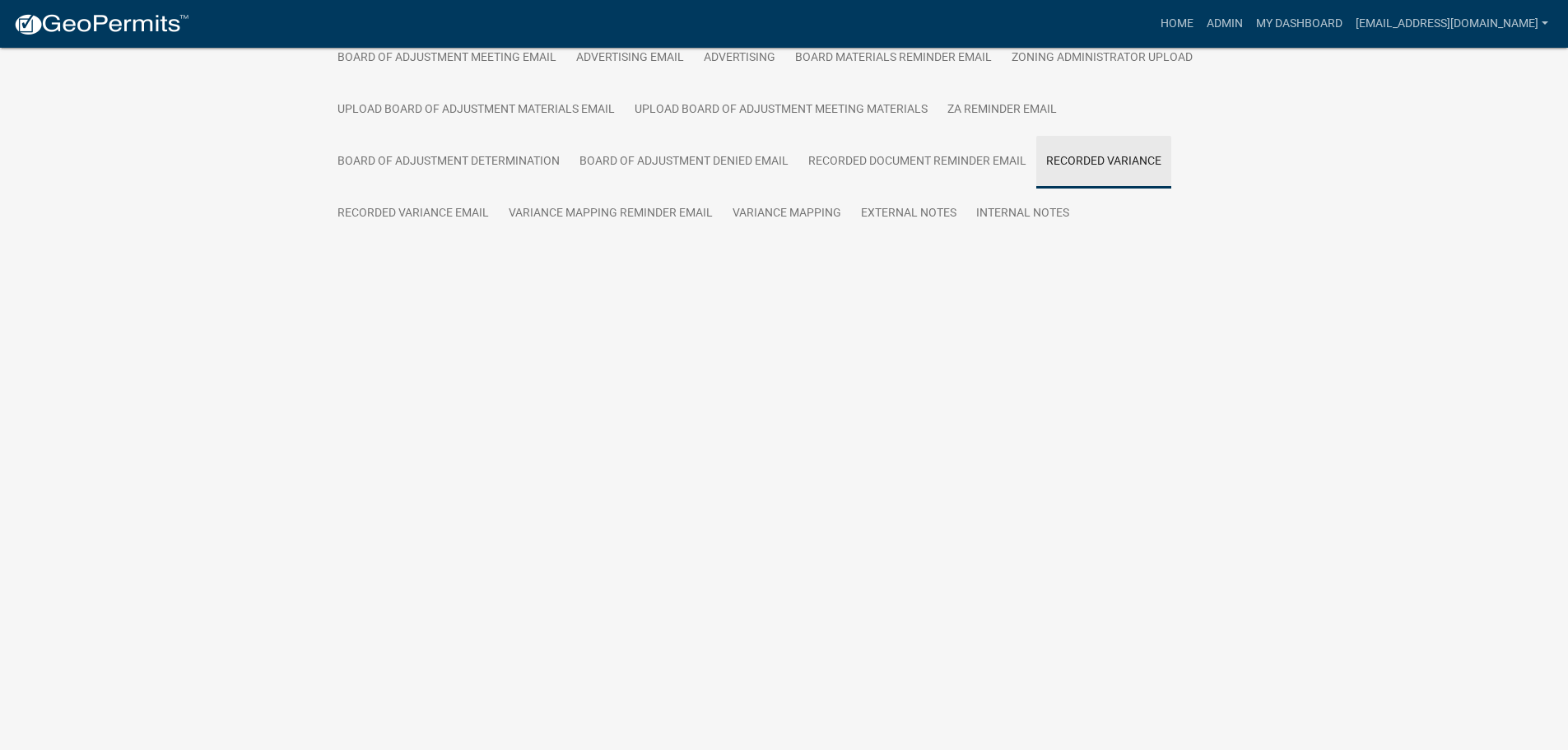
scroll to position [184, 0]
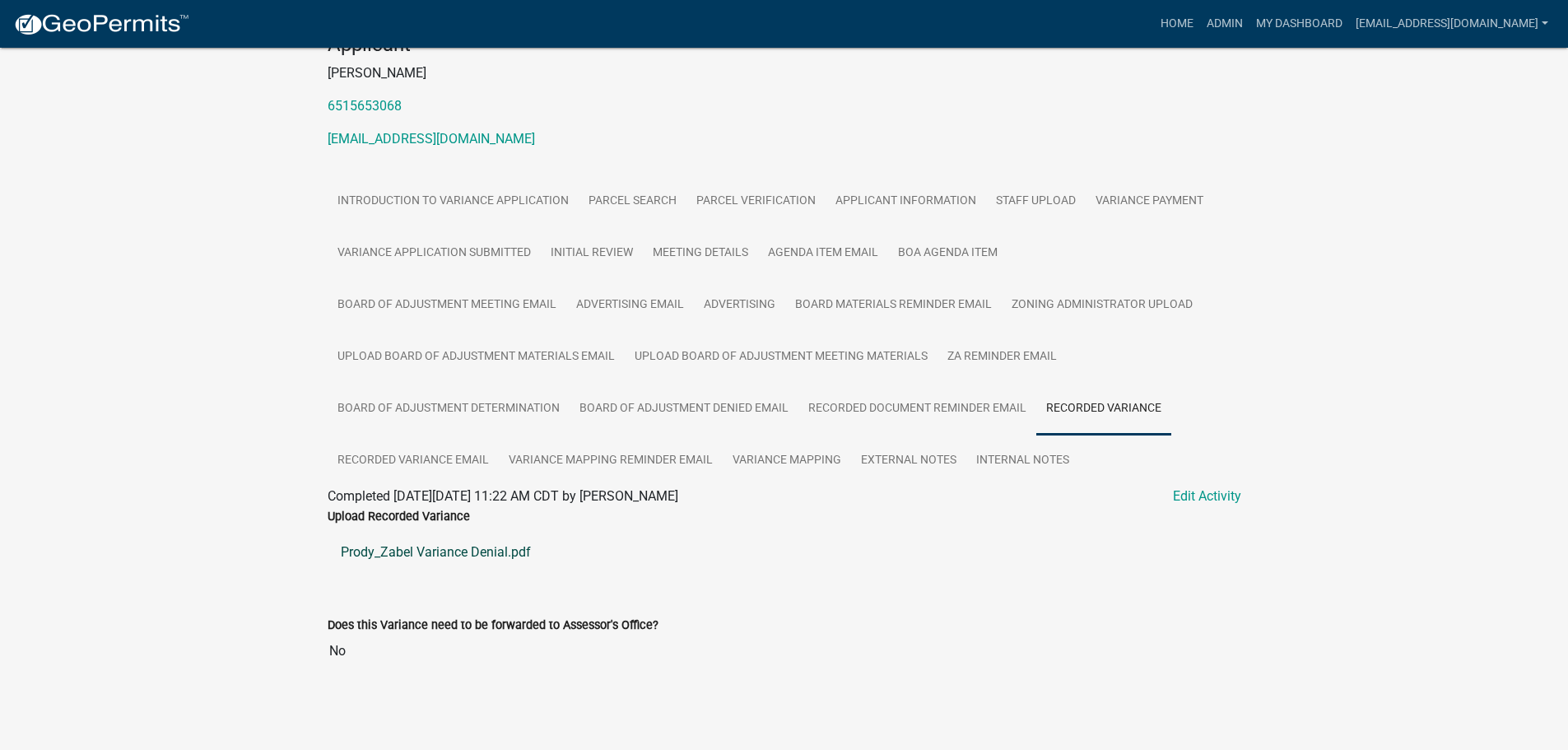
click at [435, 553] on link "Prody_Zabel Variance Denial.pdf" at bounding box center [785, 553] width 914 height 40
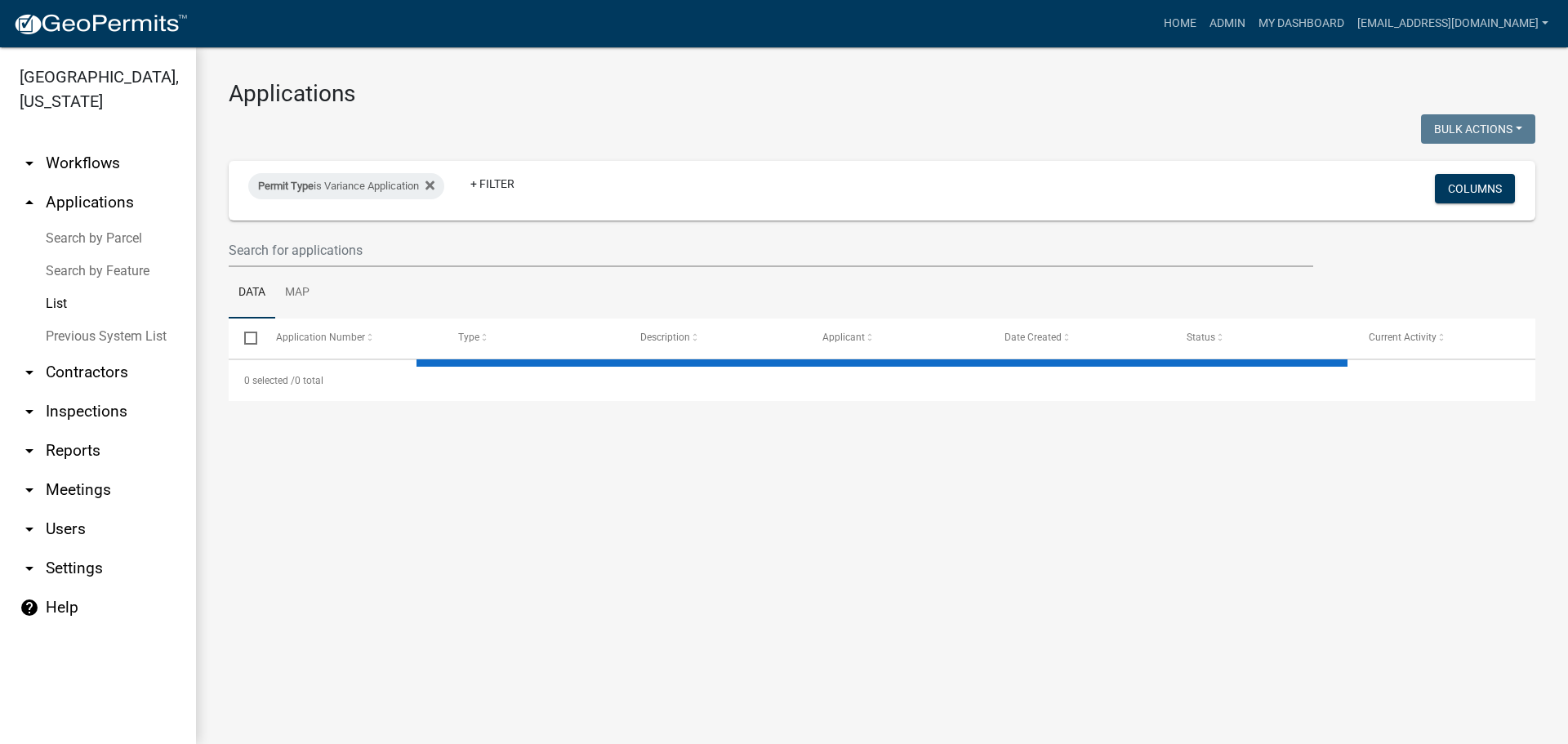
select select "2: 50"
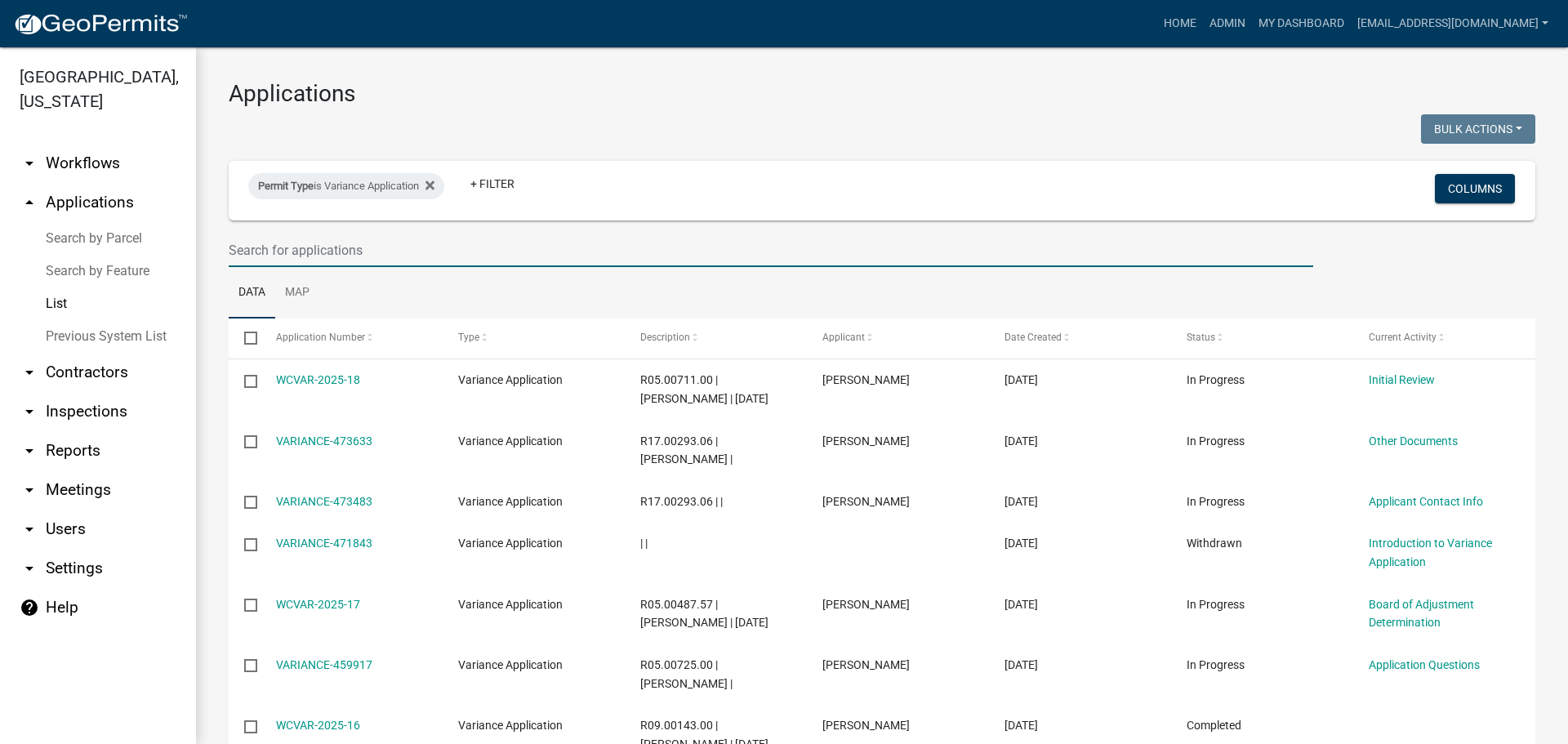
click at [393, 251] on input "text" at bounding box center [771, 250] width 1084 height 33
type input "2022-4"
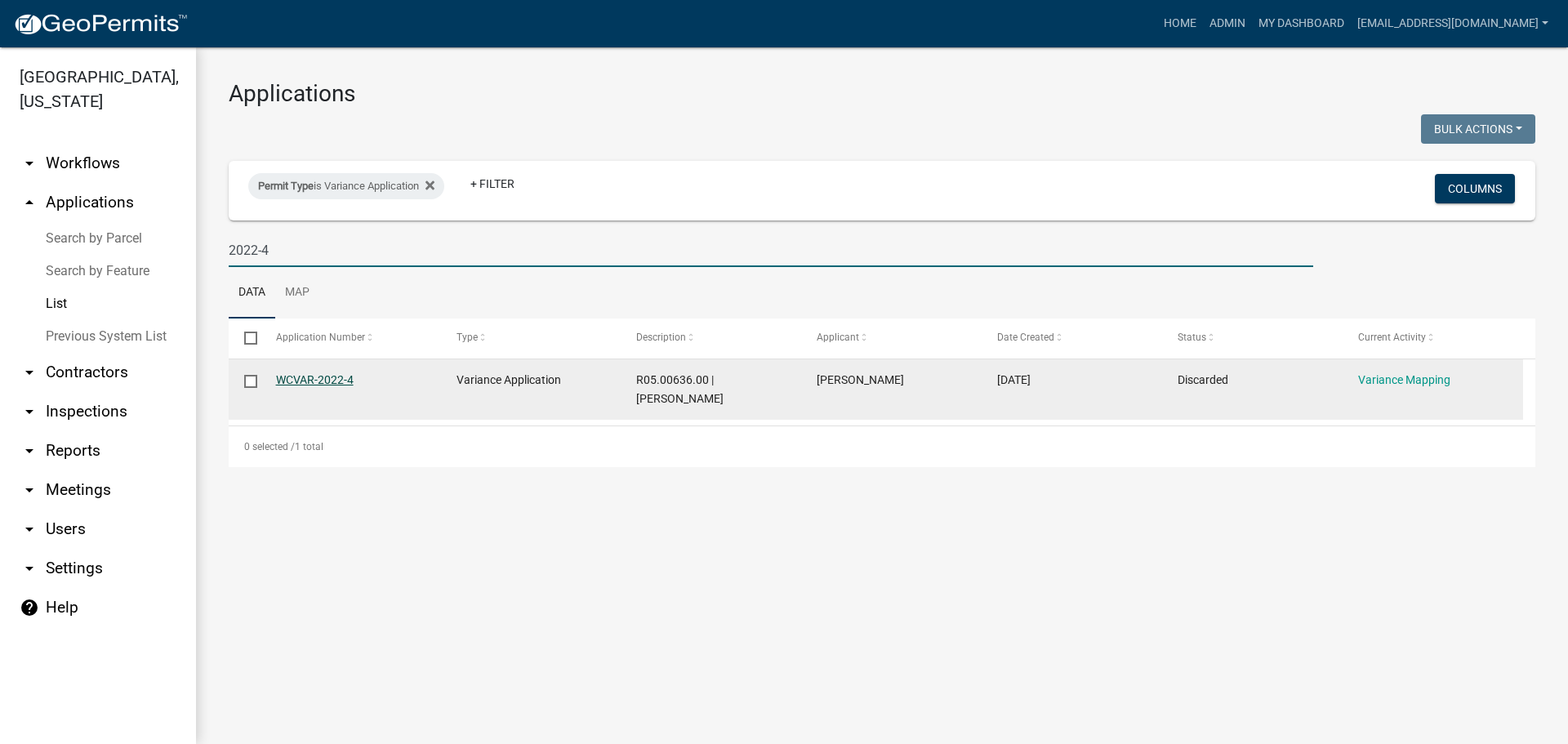
click at [332, 378] on link "WCVAR-2022-4" at bounding box center [314, 380] width 78 height 13
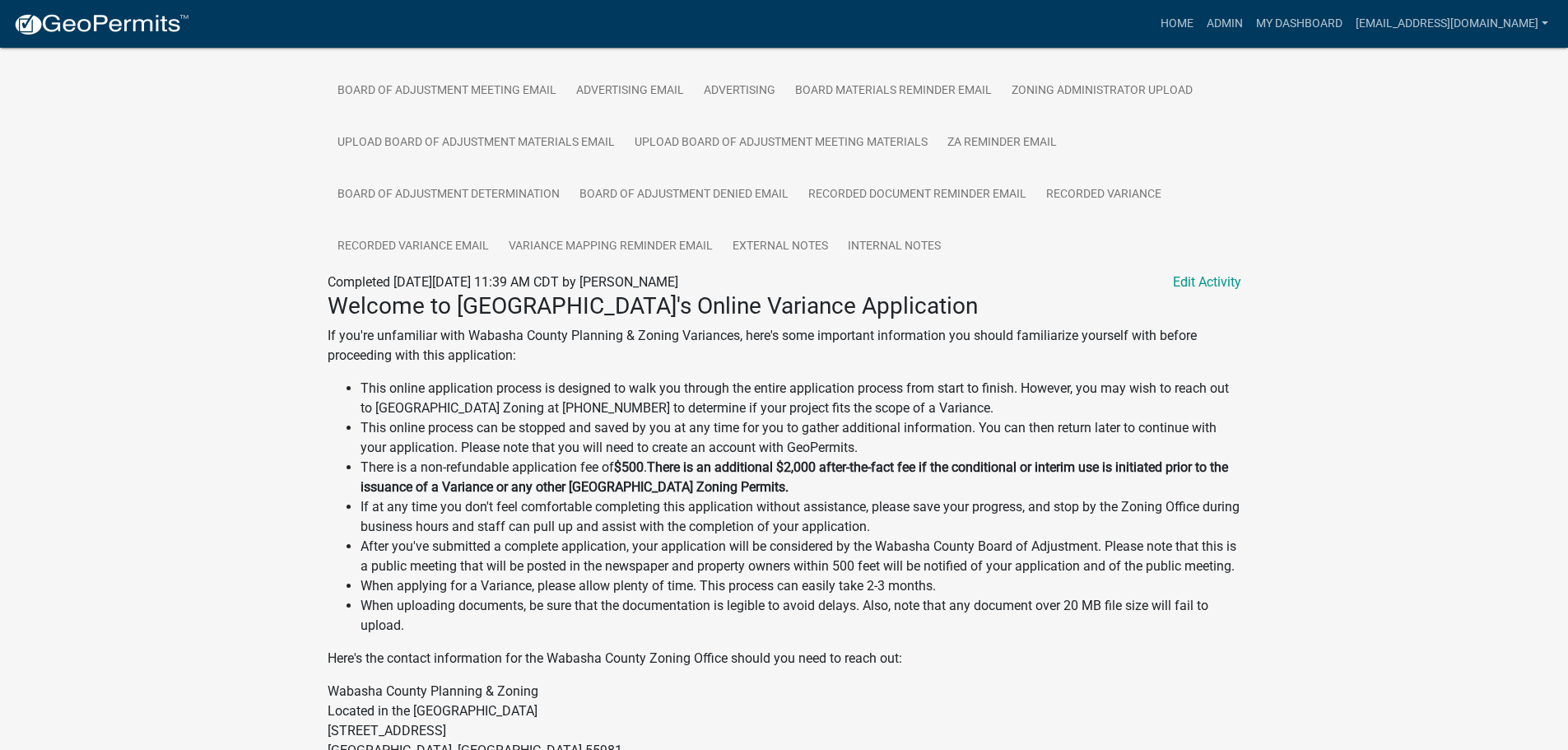
scroll to position [41, 0]
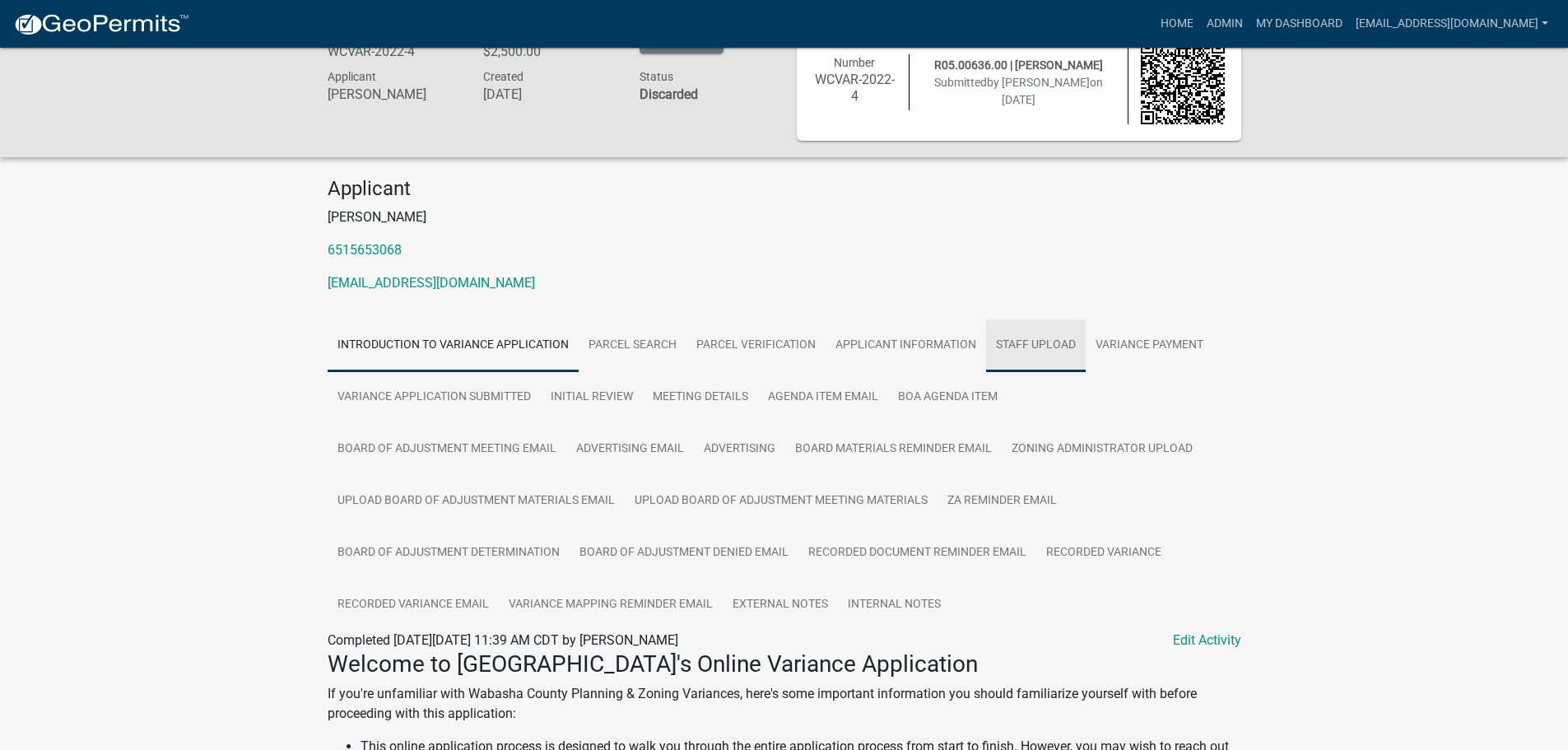
click at [1028, 342] on link "Staff Upload" at bounding box center [1036, 346] width 99 height 52
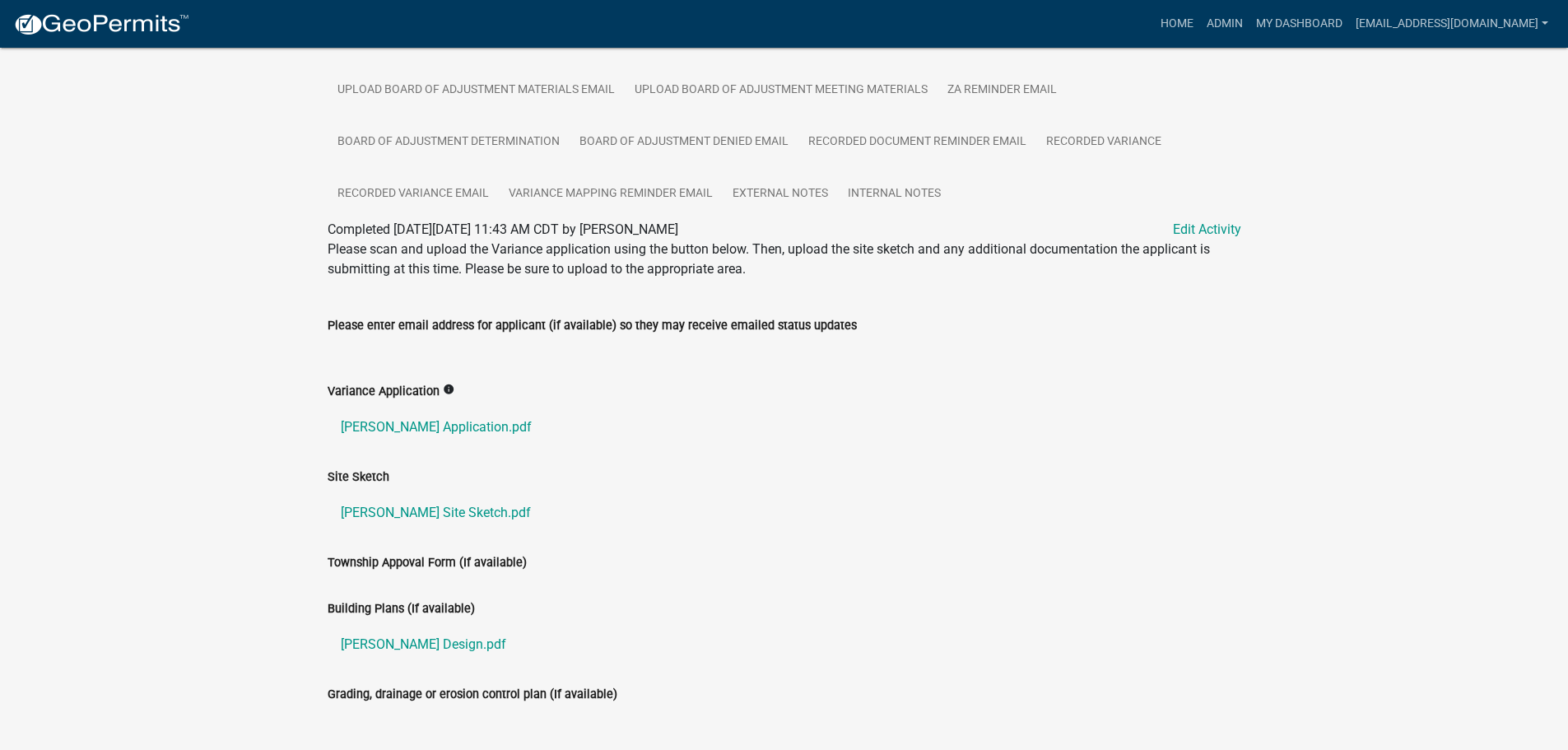
scroll to position [452, 0]
click at [381, 429] on link "Kelly Application.pdf" at bounding box center [785, 427] width 914 height 40
click at [377, 513] on link "Kelly Site Sketch.pdf" at bounding box center [785, 512] width 914 height 40
click at [402, 643] on link "Kelly Wall Design.pdf" at bounding box center [785, 644] width 914 height 40
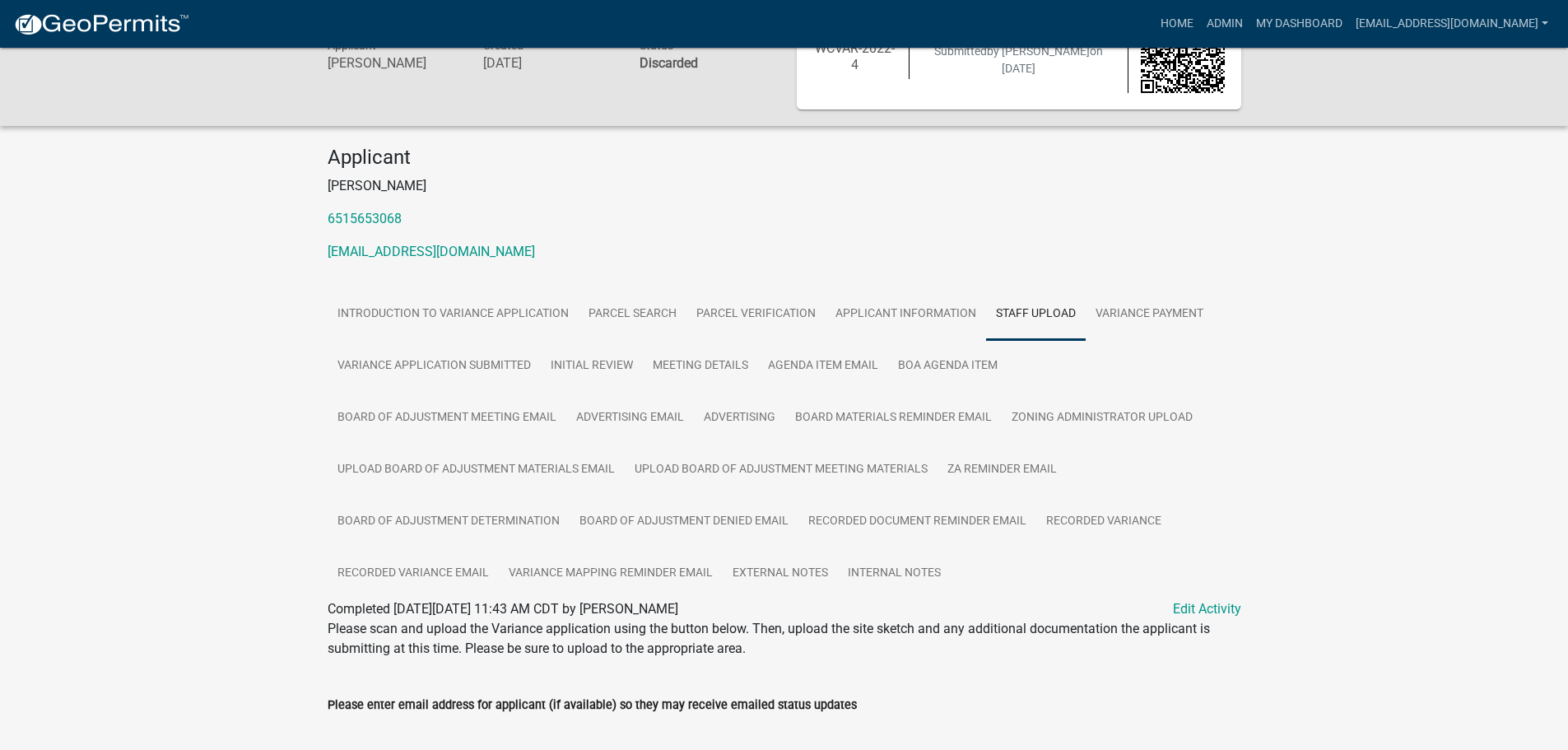
scroll to position [66, 0]
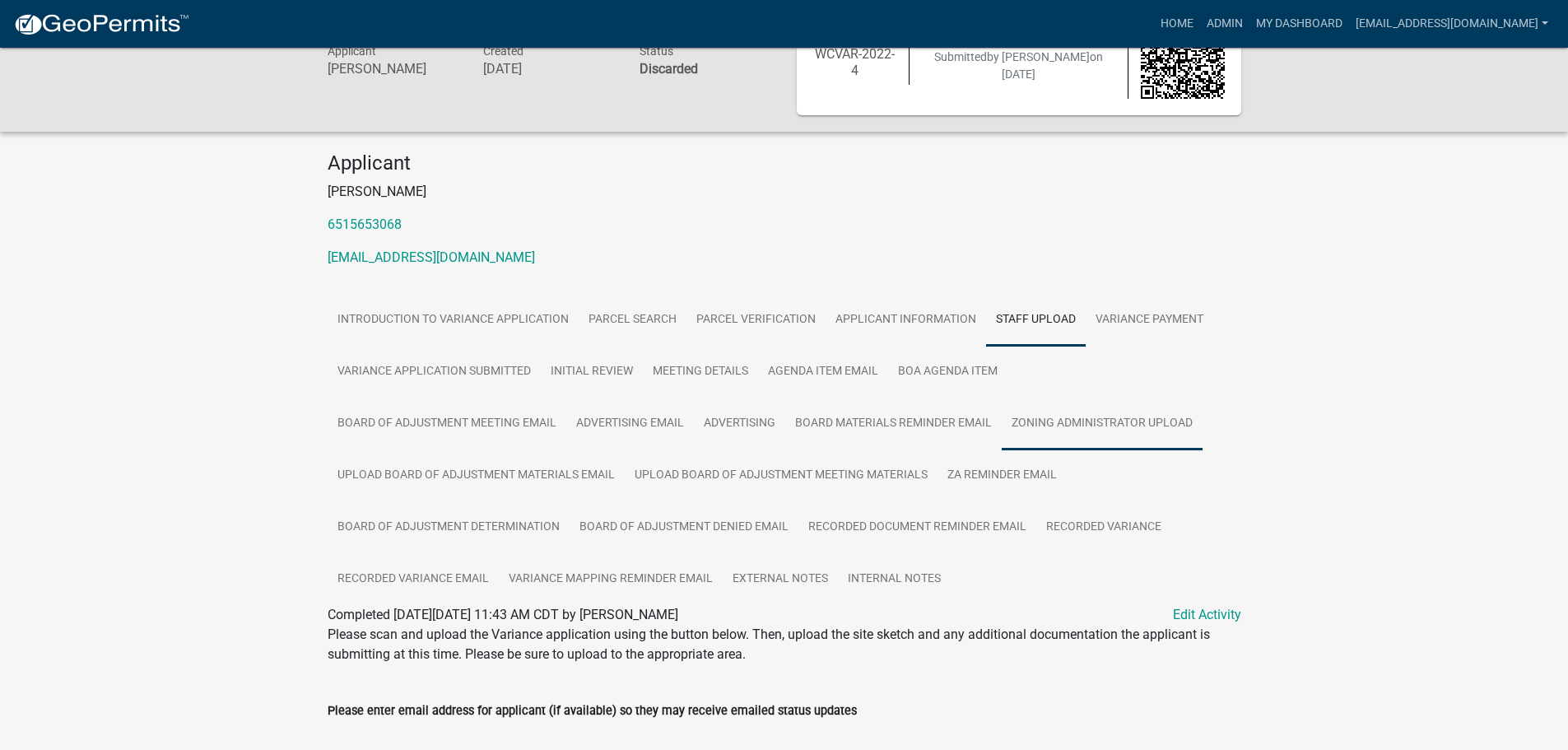
click at [1063, 422] on link "Zoning Administrator Upload" at bounding box center [1102, 424] width 201 height 52
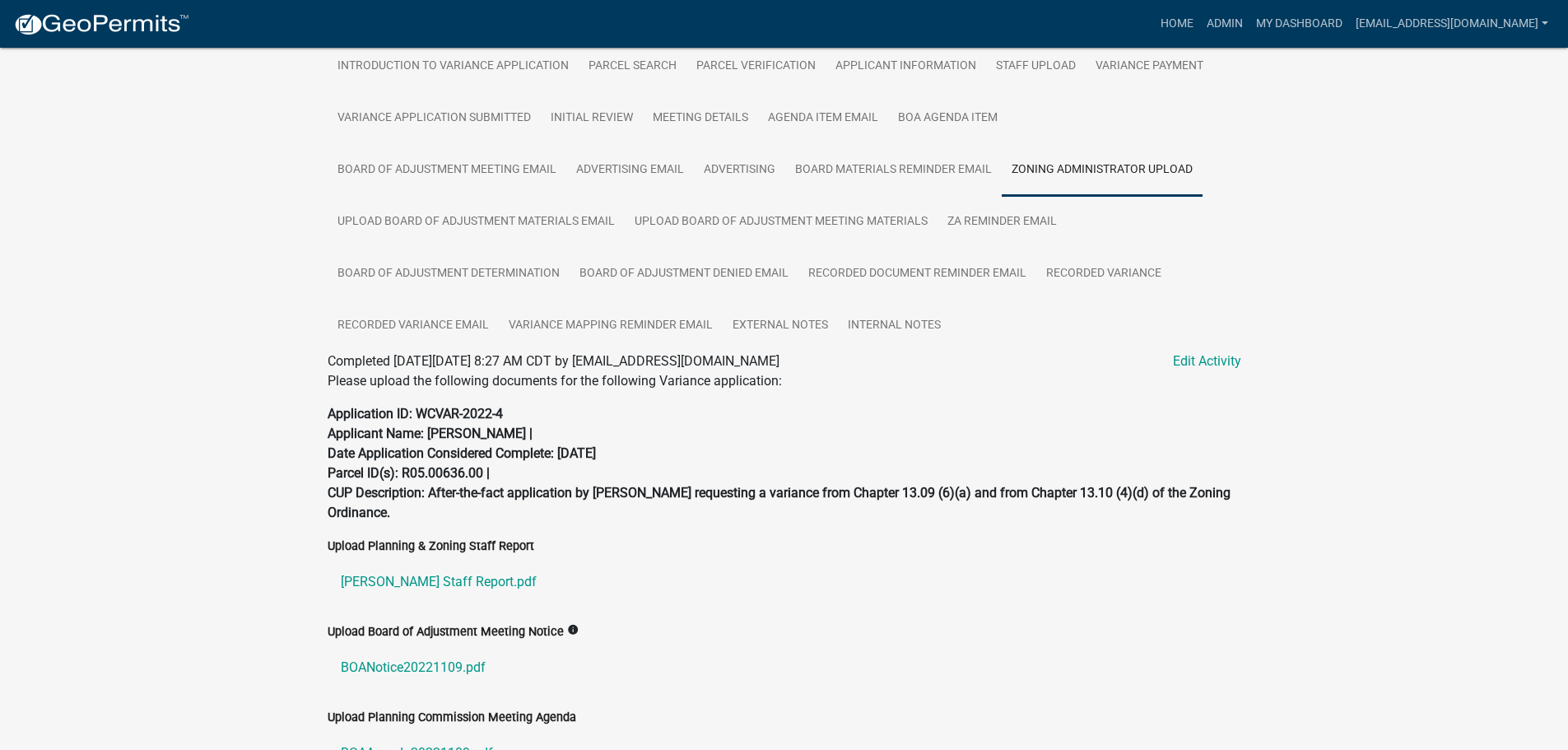
scroll to position [432, 0]
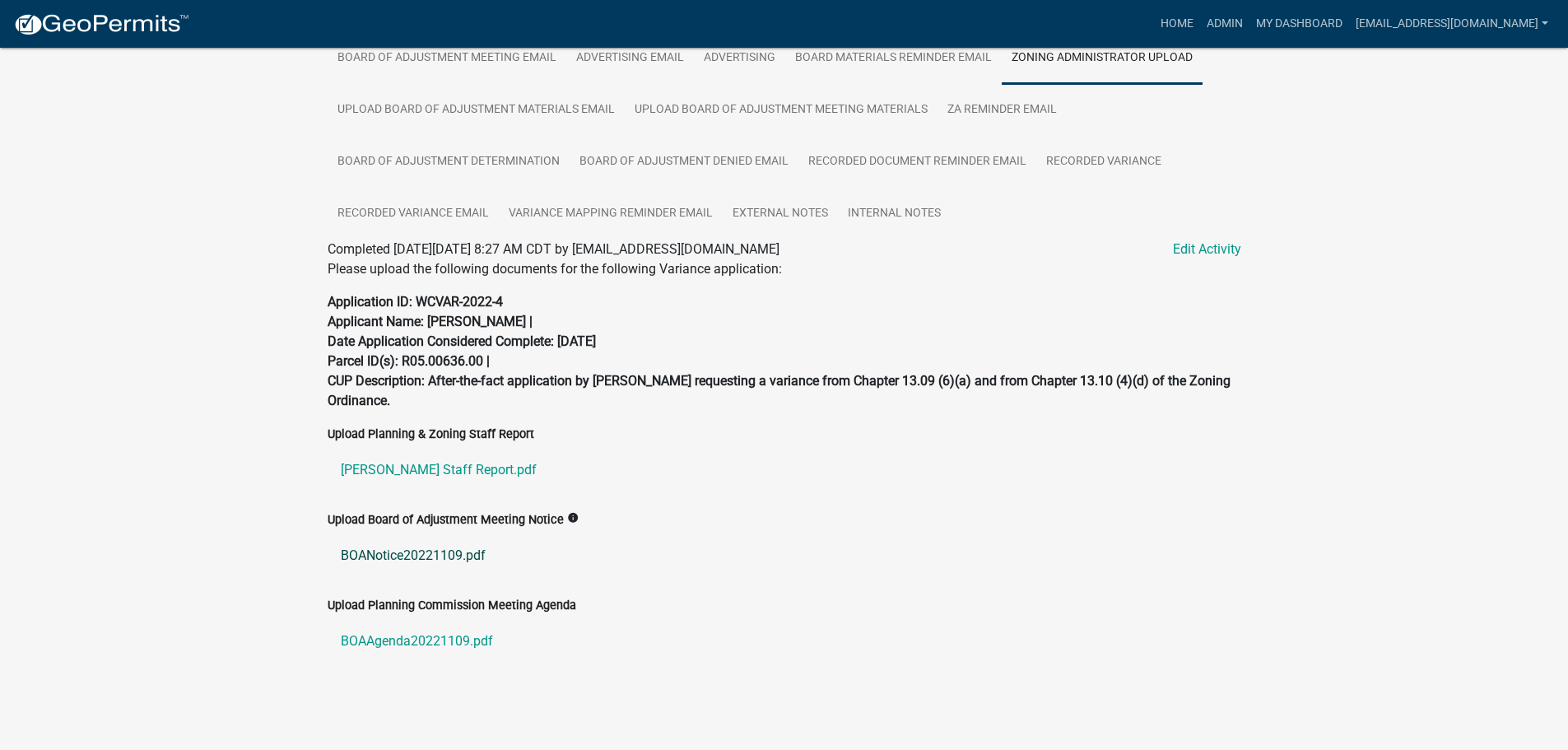
click at [390, 557] on link "BOANotice20221109.pdf" at bounding box center [785, 556] width 914 height 40
click at [414, 465] on link "Kelly Staff Report.pdf" at bounding box center [785, 471] width 914 height 40
click at [428, 177] on link "Board of Adjustment Determination" at bounding box center [449, 162] width 242 height 52
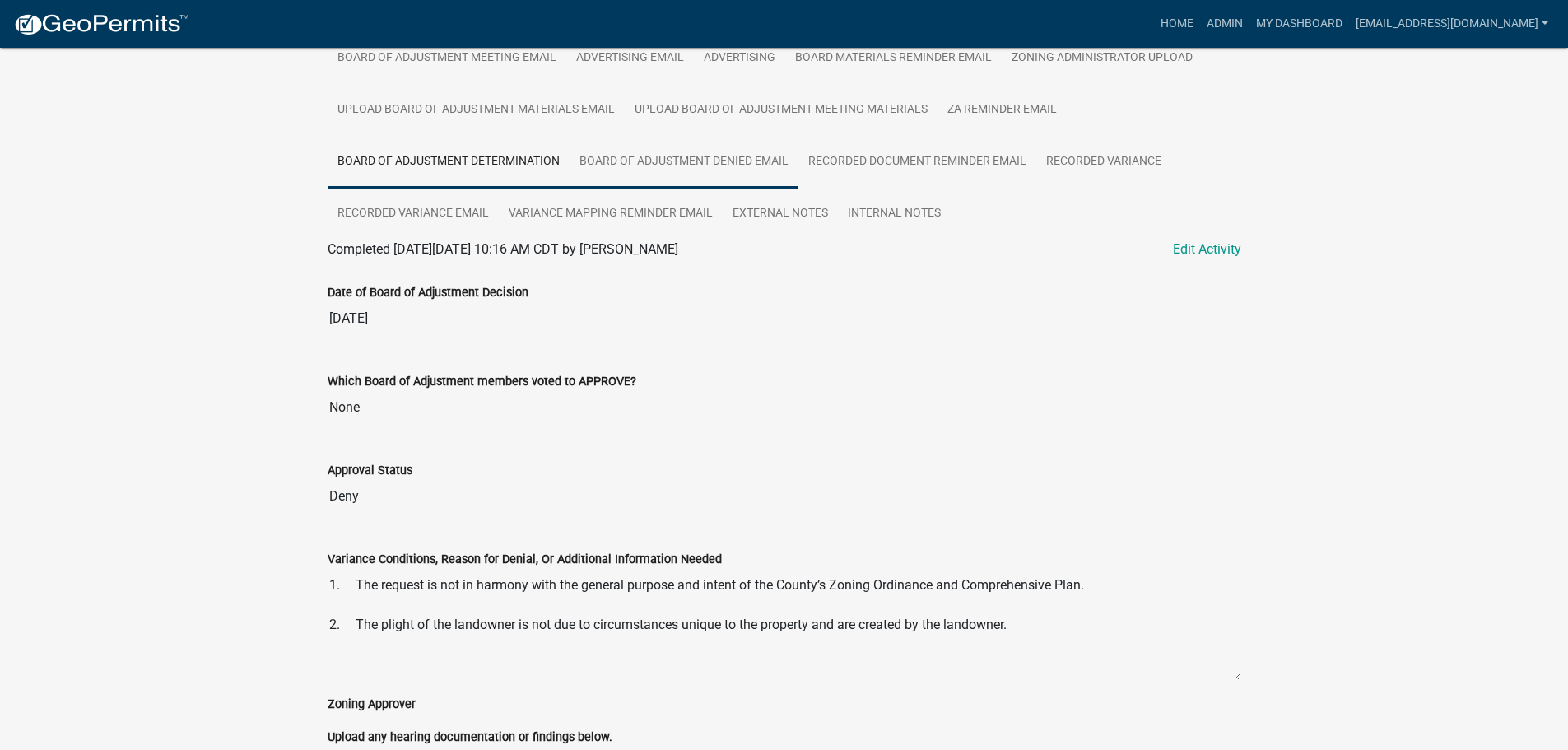
click at [689, 167] on link "Board of Adjustment Denied Email" at bounding box center [684, 162] width 229 height 52
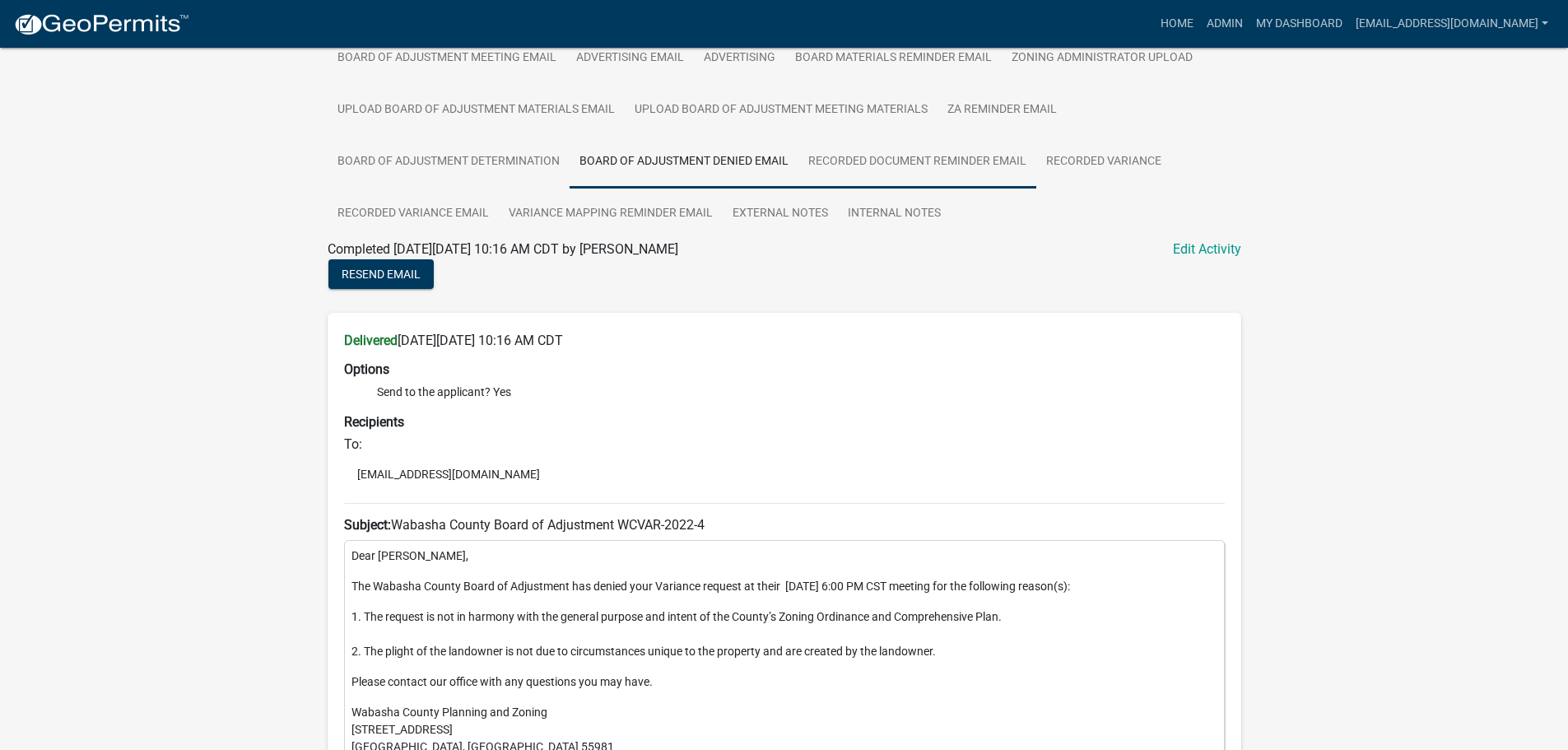
click at [887, 163] on link "Recorded Document Reminder Email" at bounding box center [917, 162] width 238 height 52
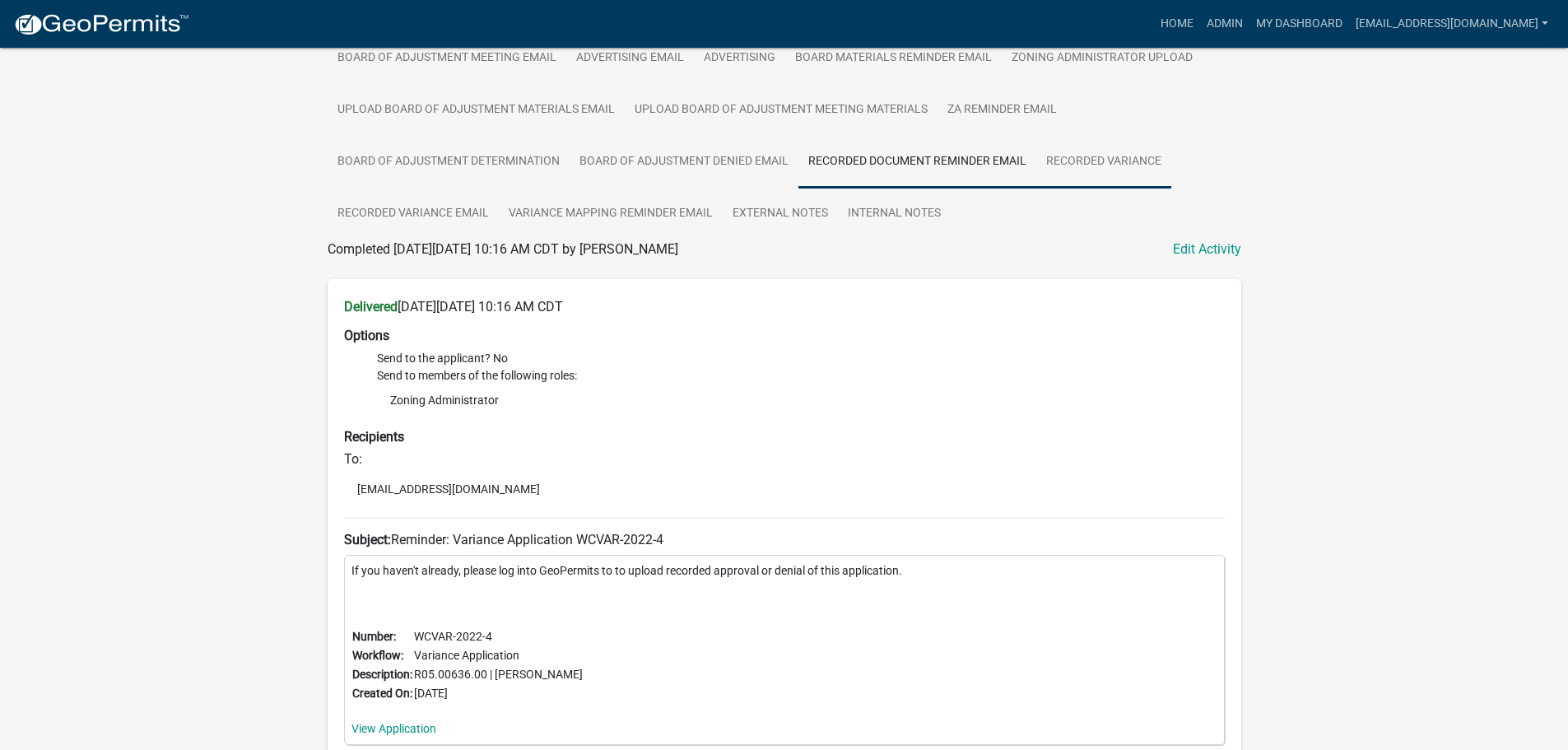
click at [1122, 155] on link "Recorded Variance" at bounding box center [1103, 162] width 135 height 52
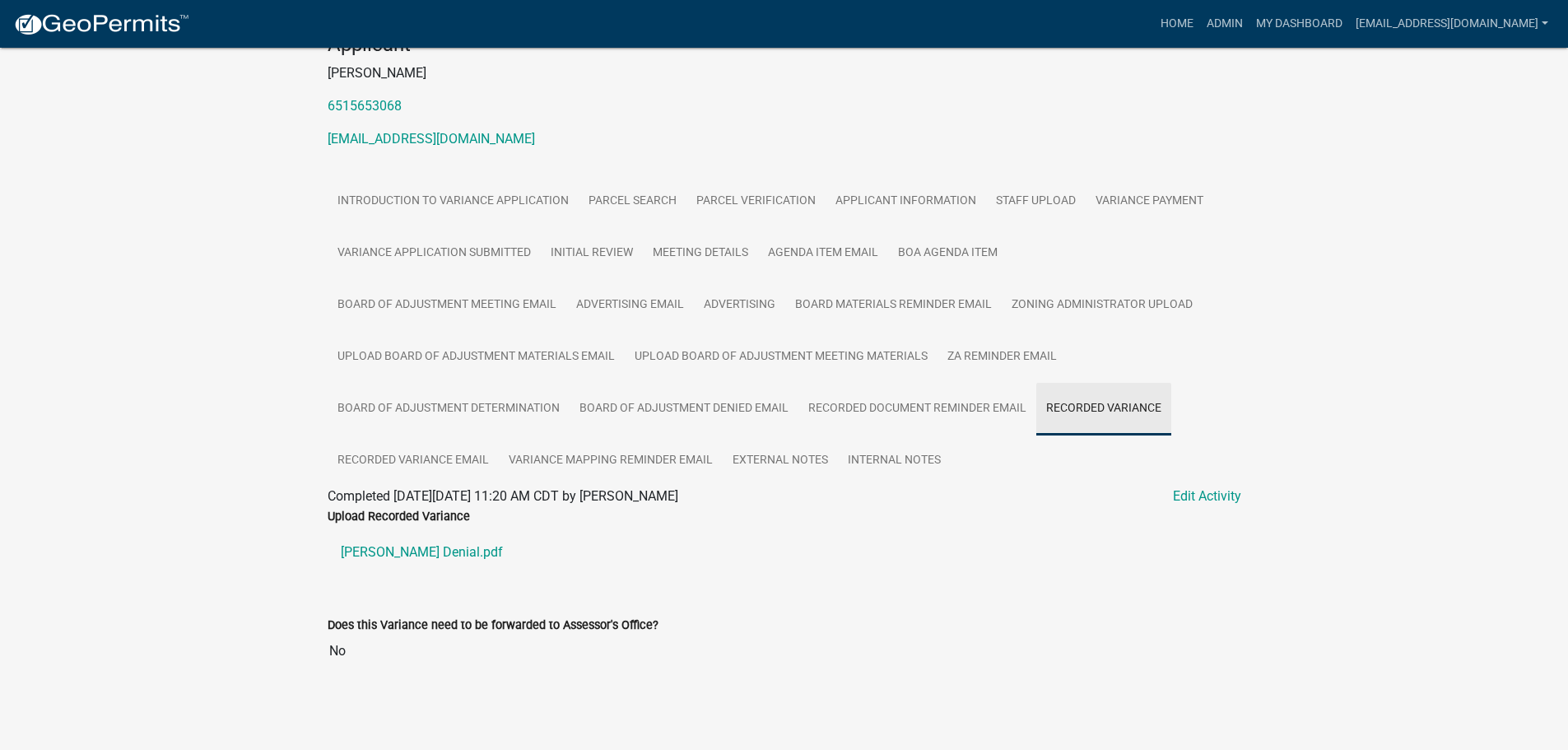
scroll to position [184, 0]
click at [423, 553] on link "Kelly Variance Denial.pdf" at bounding box center [785, 553] width 914 height 40
click at [412, 462] on link "Recorded Variance Email" at bounding box center [414, 461] width 172 height 52
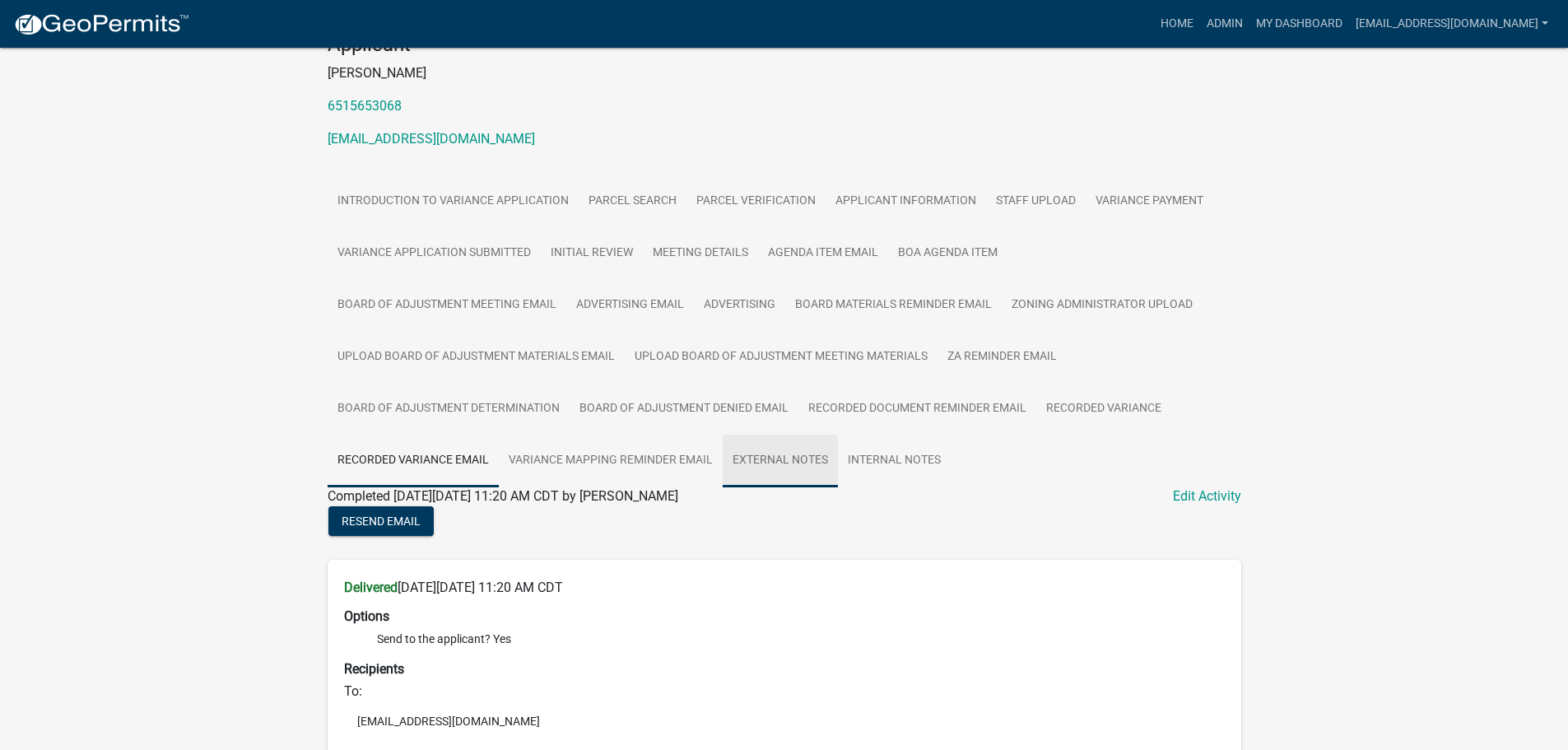
click at [779, 455] on link "External Notes" at bounding box center [780, 461] width 116 height 52
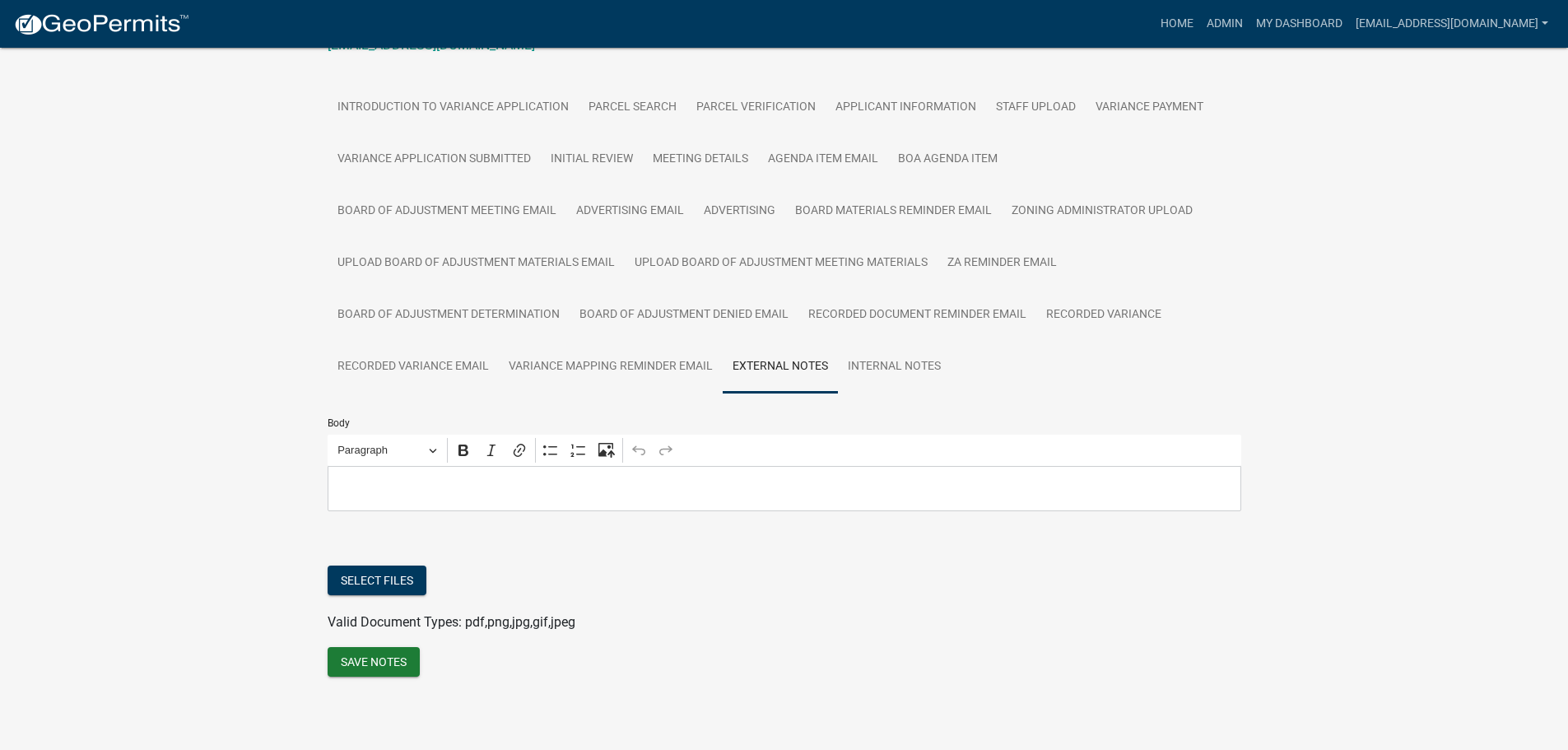
scroll to position [0, 0]
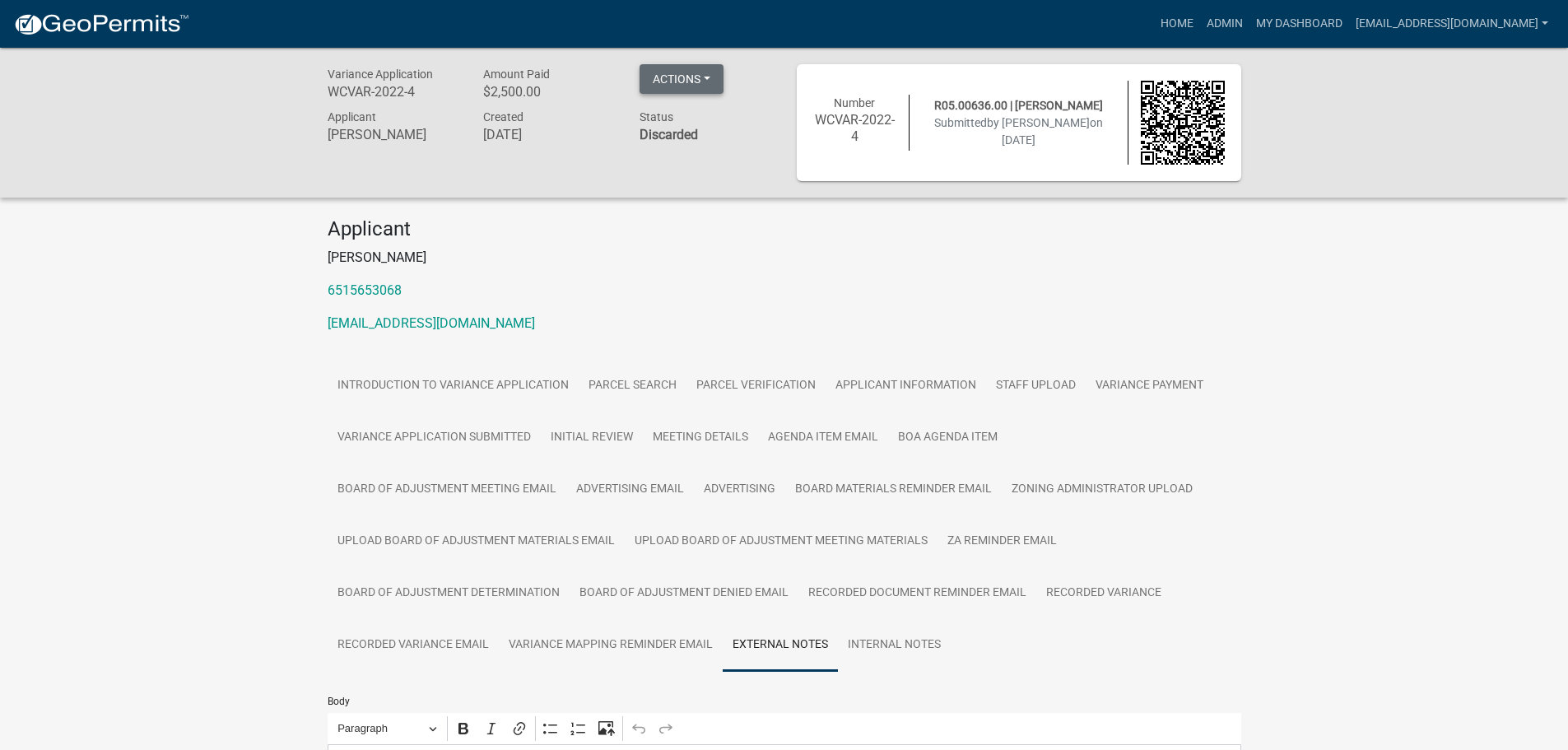
click at [688, 73] on button "Actions" at bounding box center [681, 79] width 84 height 30
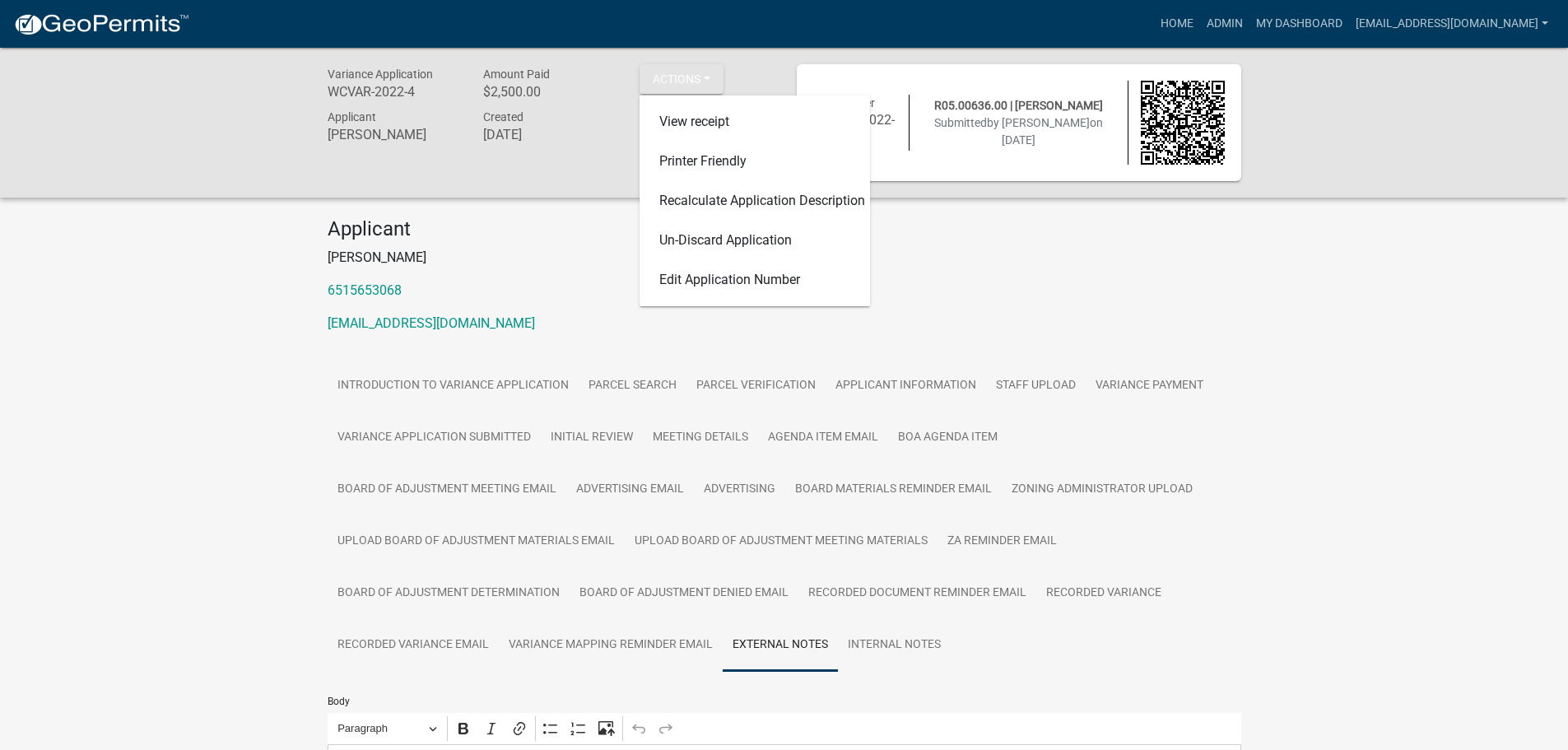
click at [1335, 134] on div "Variance Application WCVAR-2022-4 Amount Paid $2,500.00 Actions View receipt Pr…" at bounding box center [784, 123] width 1568 height 150
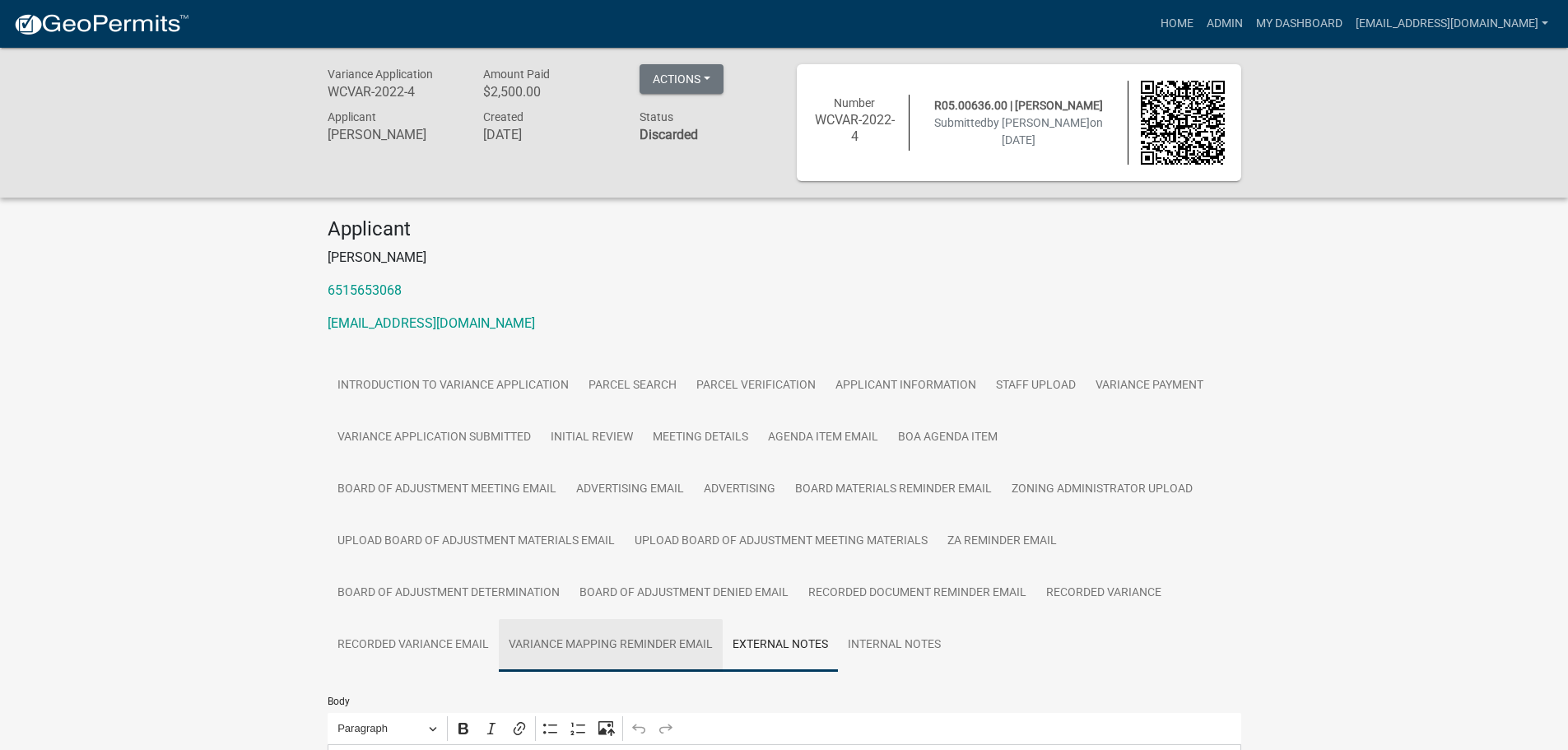
click at [624, 646] on link "Variance Mapping Reminder Email" at bounding box center [611, 645] width 224 height 52
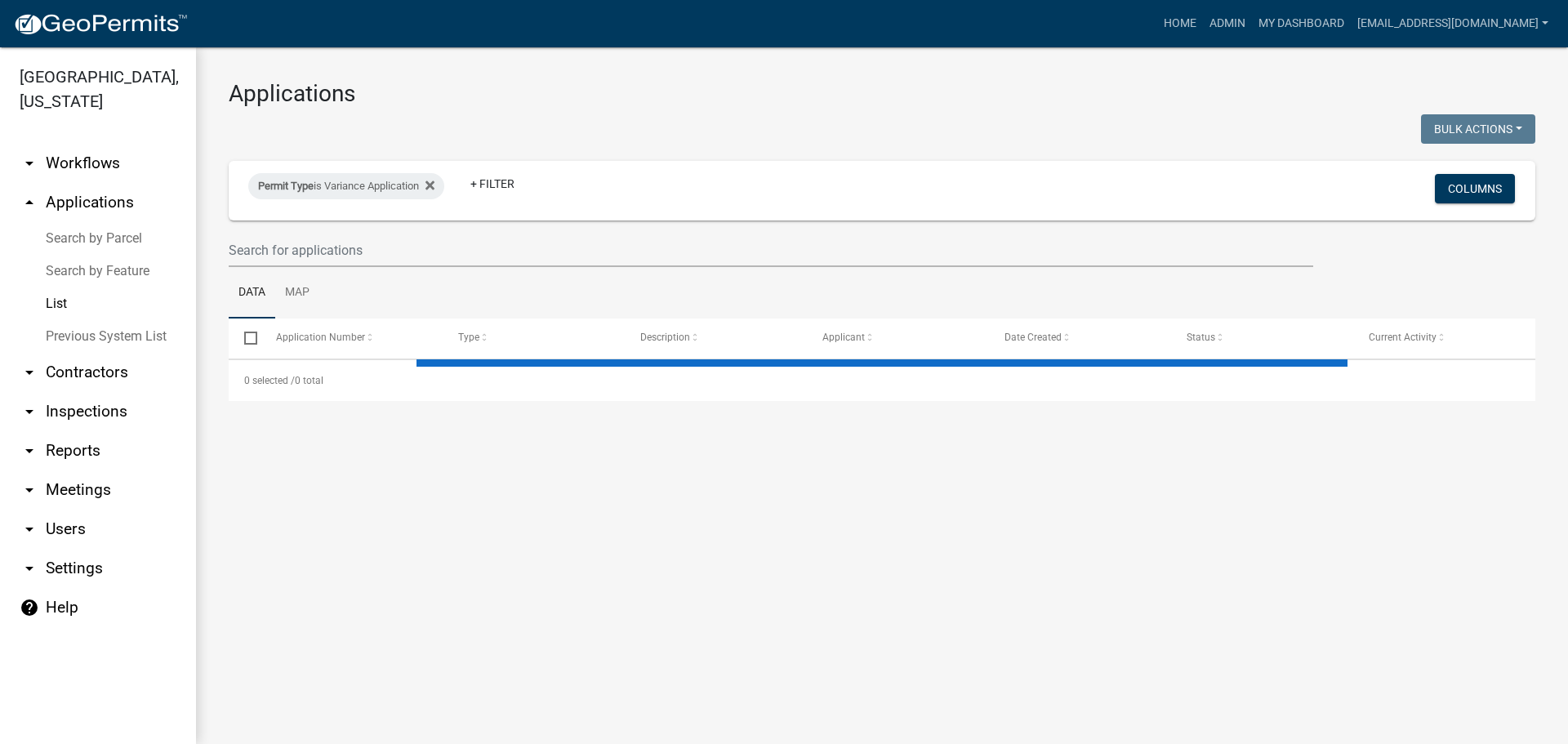
select select "2: 50"
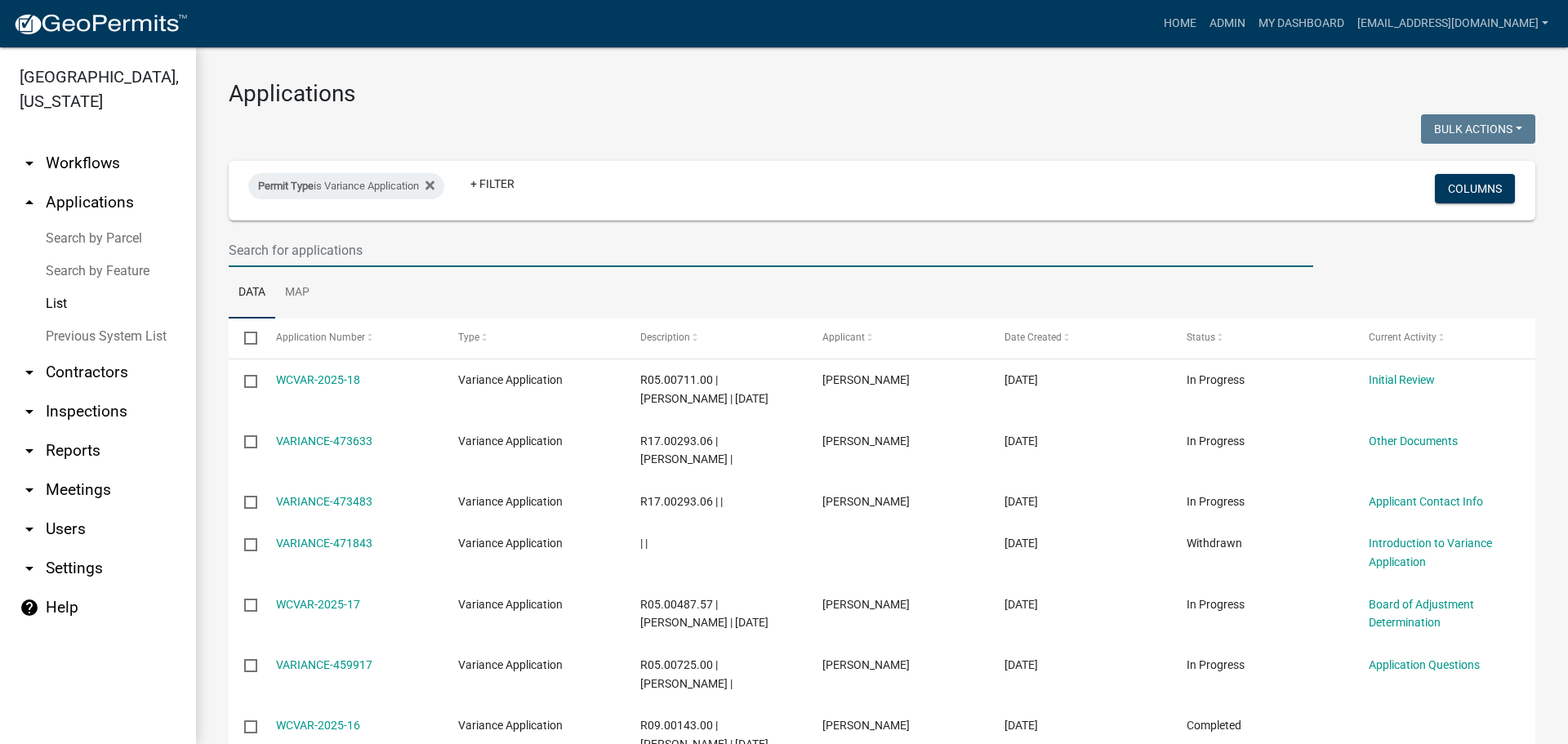
drag, startPoint x: 305, startPoint y: 251, endPoint x: 315, endPoint y: 248, distance: 10.4
click at [311, 250] on input "text" at bounding box center [771, 250] width 1084 height 33
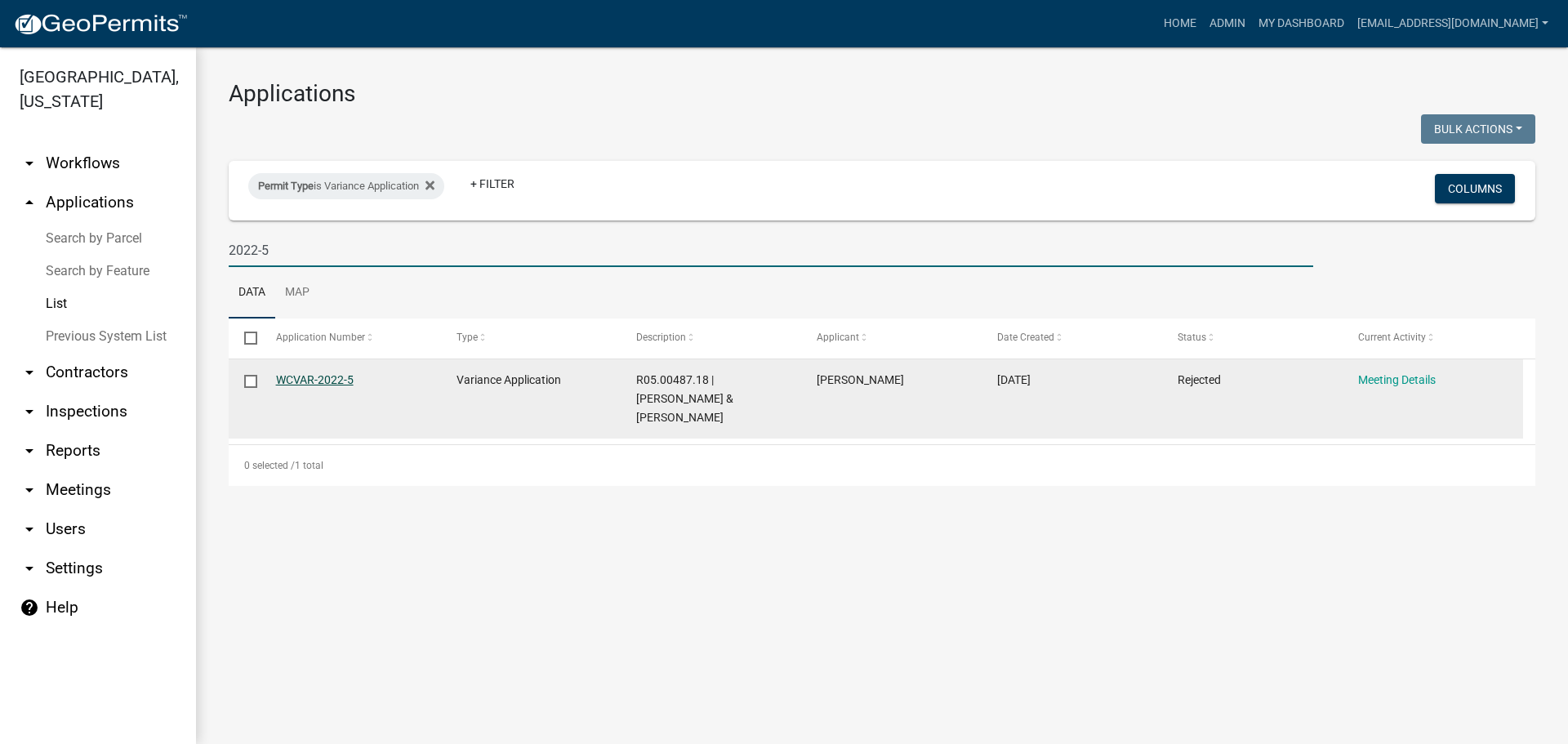
type input "2022-5"
click at [310, 383] on link "WCVAR-2022-5" at bounding box center [314, 380] width 78 height 13
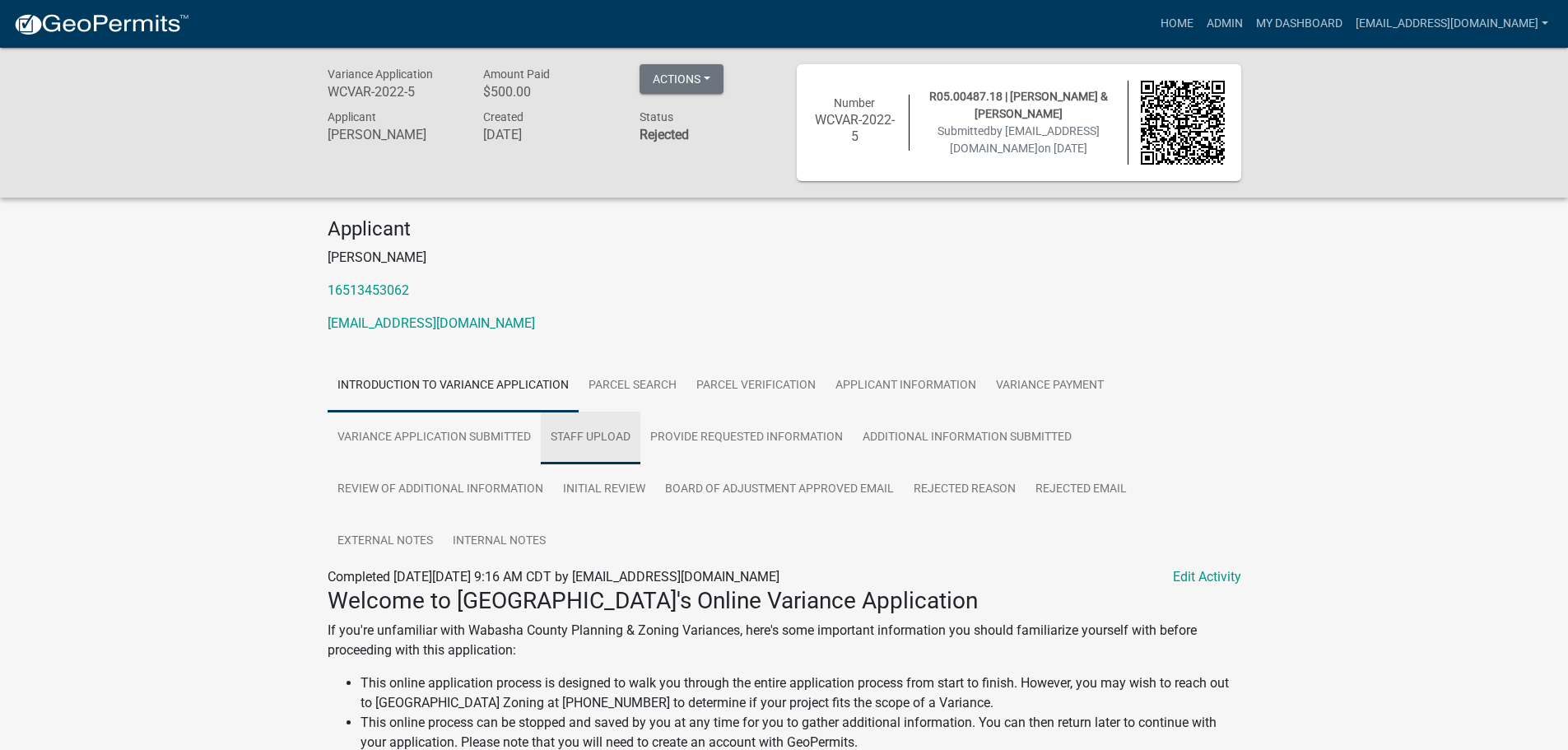
click at [582, 421] on link "Staff Upload" at bounding box center [591, 438] width 99 height 52
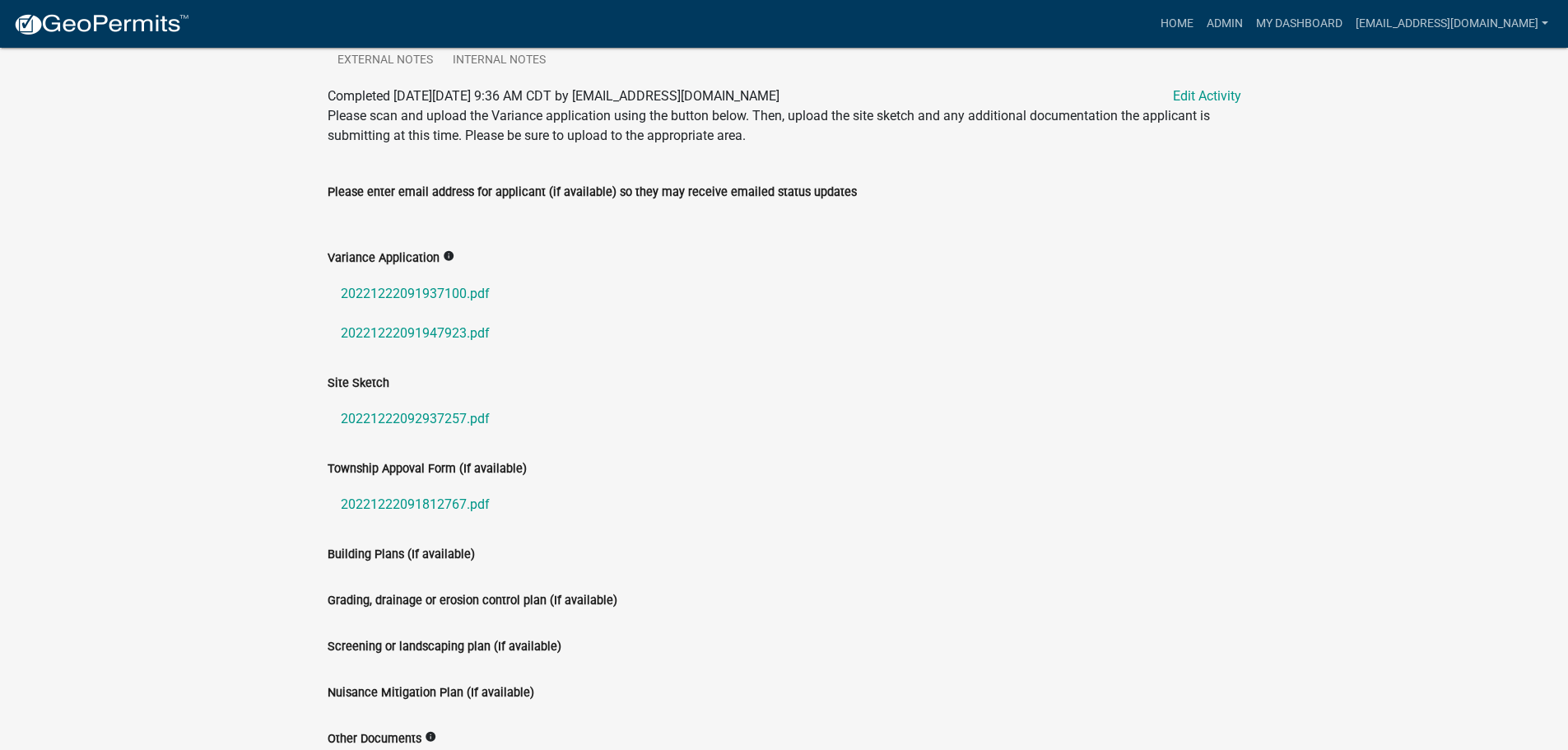
scroll to position [494, 0]
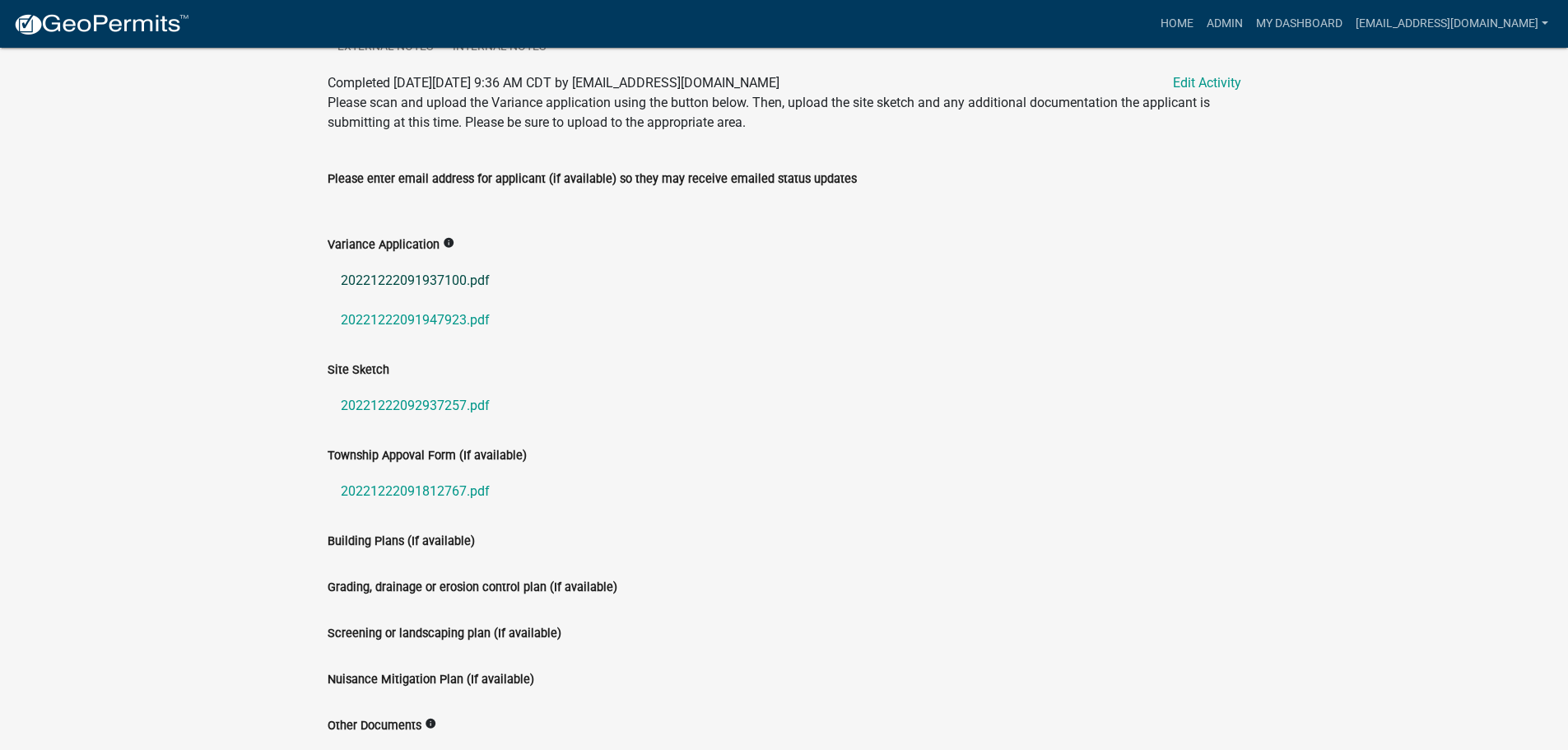
click at [416, 286] on link "20221222091937100.pdf" at bounding box center [785, 281] width 914 height 40
click at [418, 321] on link "20221222091947923.pdf" at bounding box center [785, 321] width 914 height 40
click at [403, 406] on link "20221222092937257.pdf" at bounding box center [785, 406] width 914 height 40
click at [392, 485] on link "20221222091812767.pdf" at bounding box center [785, 492] width 914 height 40
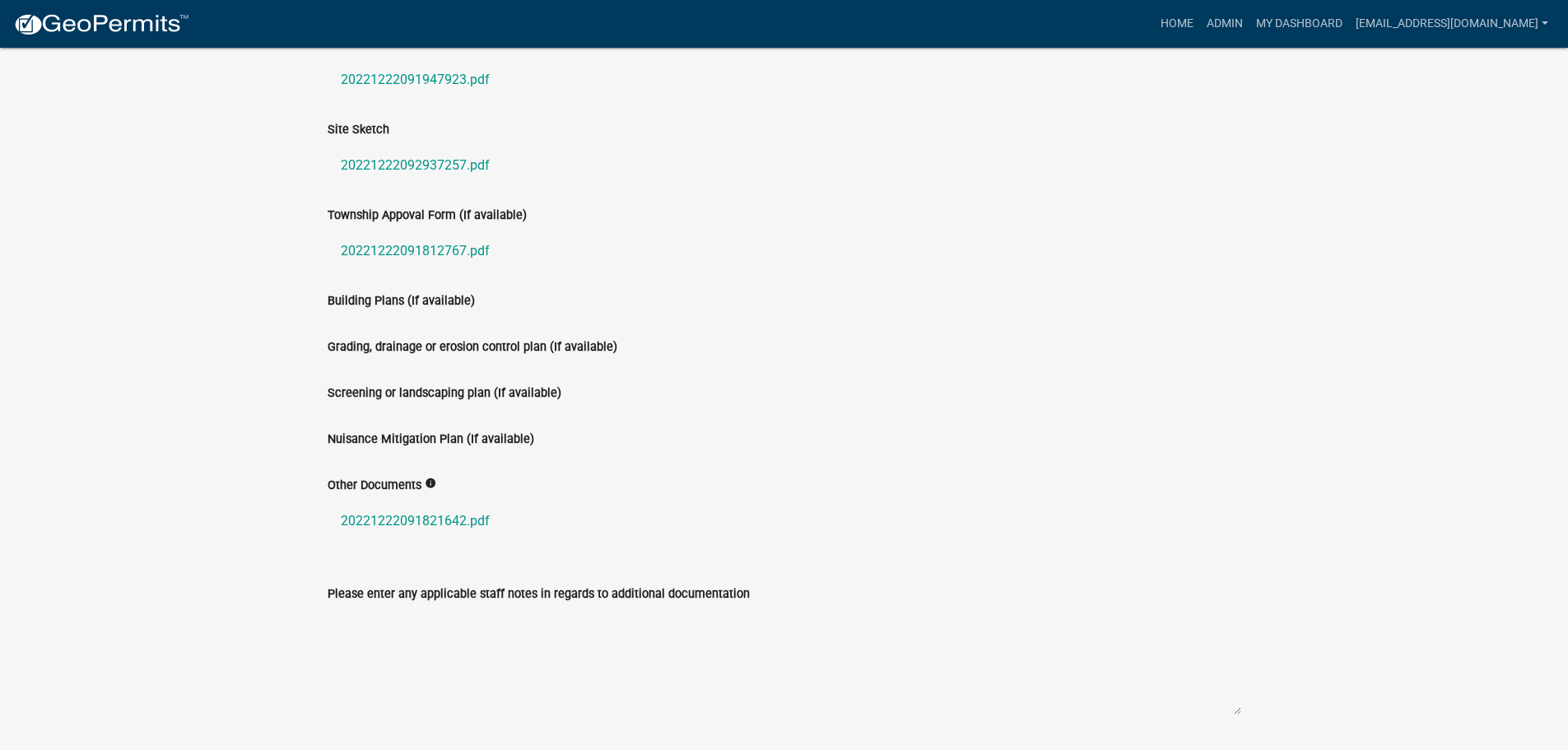
scroll to position [783, 0]
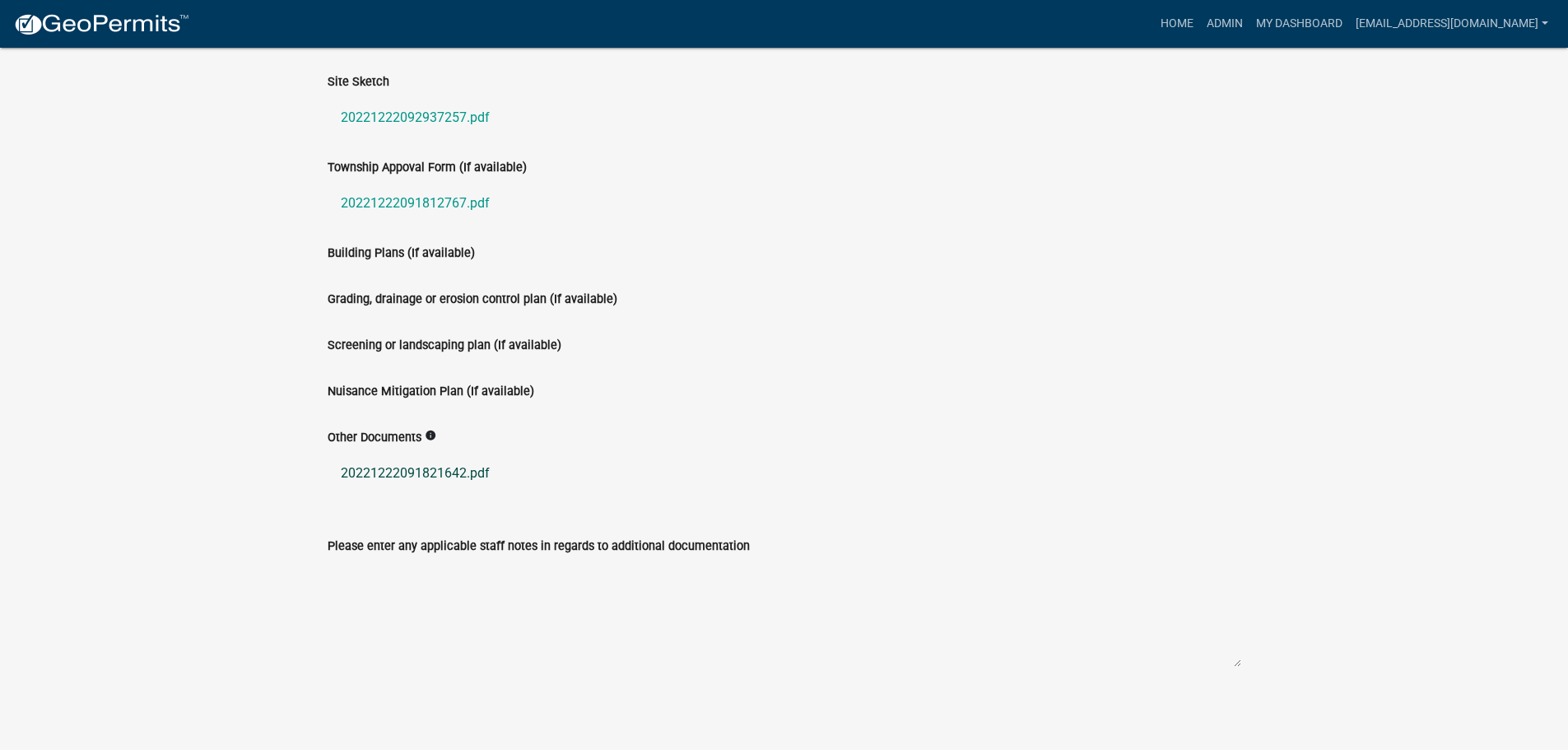
click at [393, 476] on link "20221222091821642.pdf" at bounding box center [785, 473] width 914 height 40
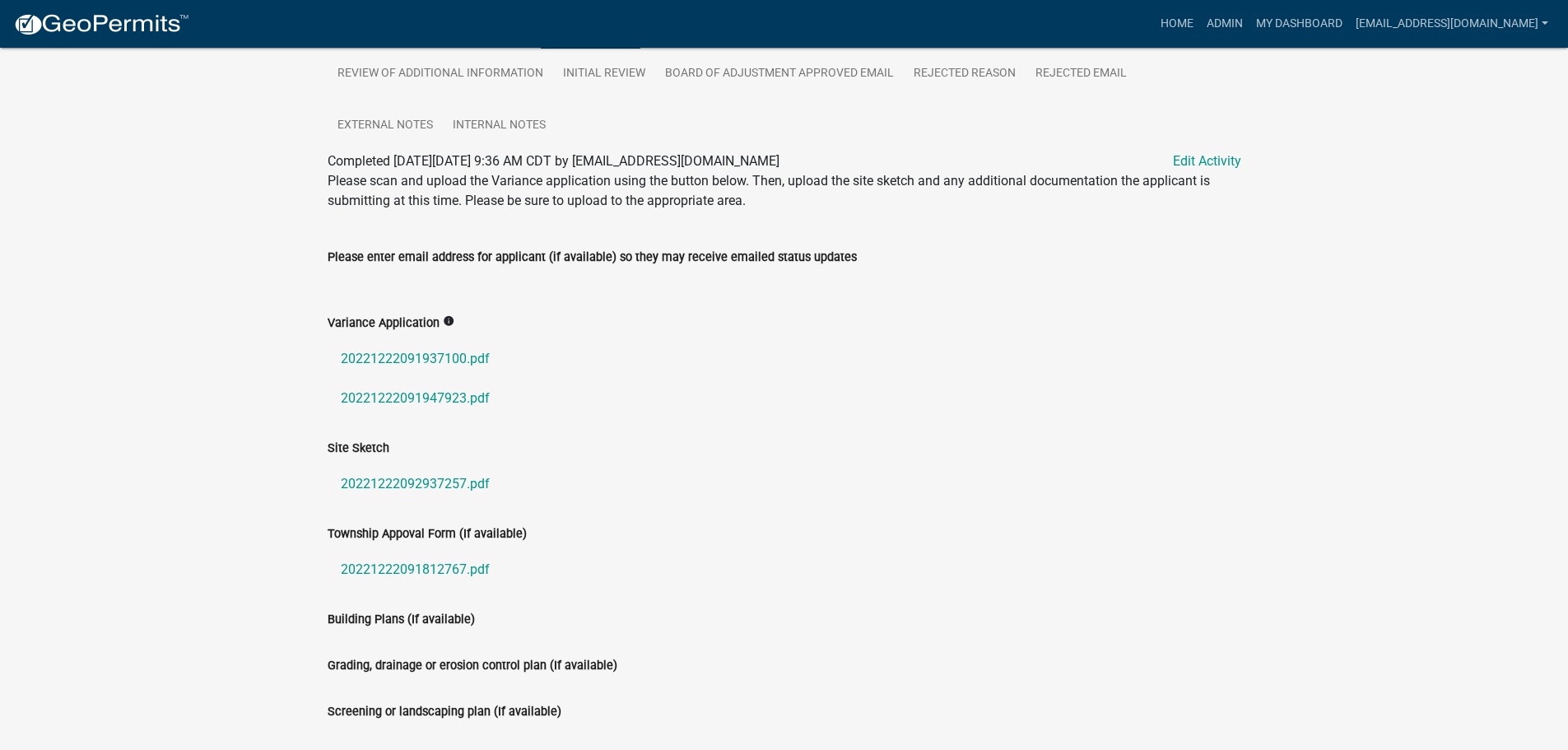
scroll to position [0, 0]
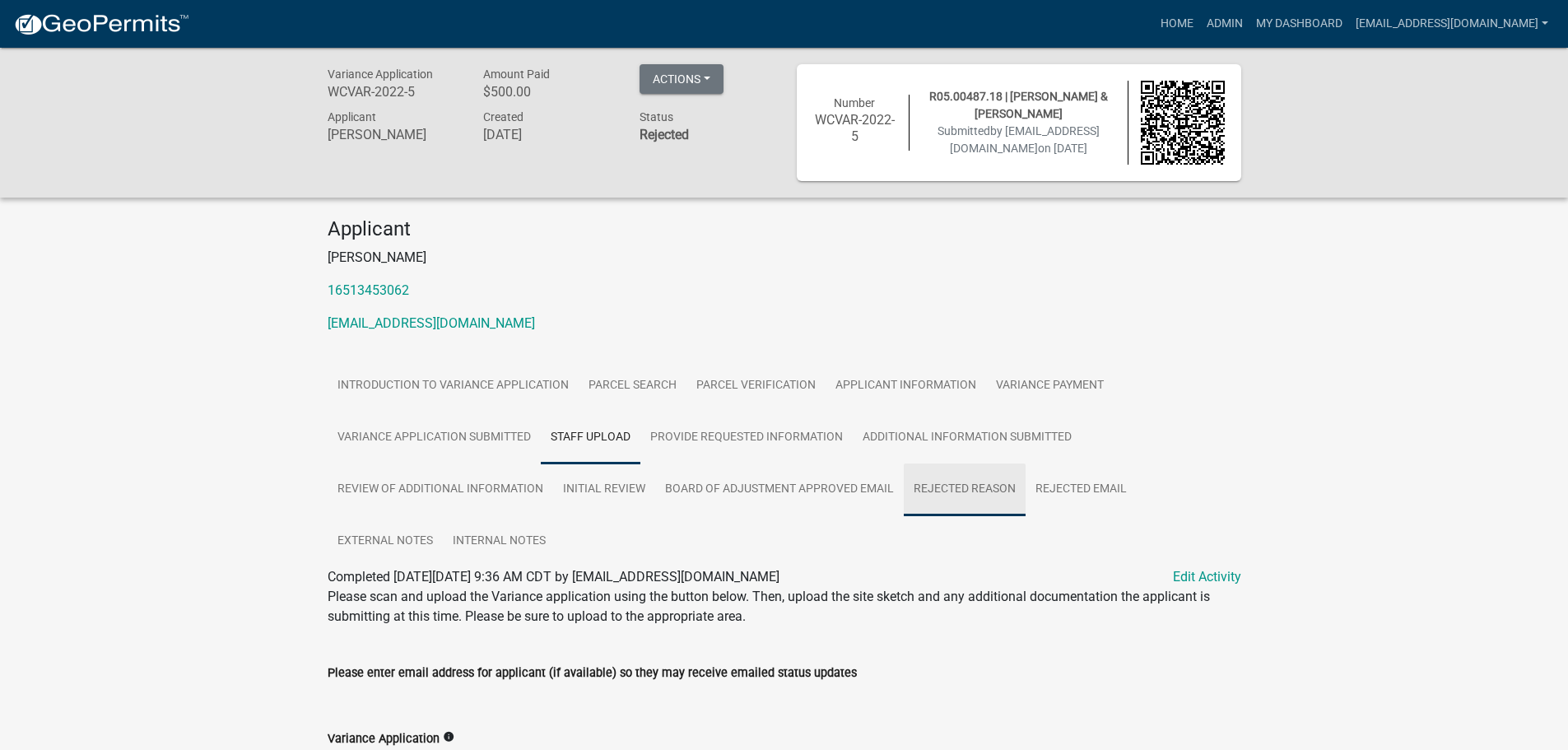
click at [975, 483] on link "Rejected Reason" at bounding box center [965, 490] width 122 height 52
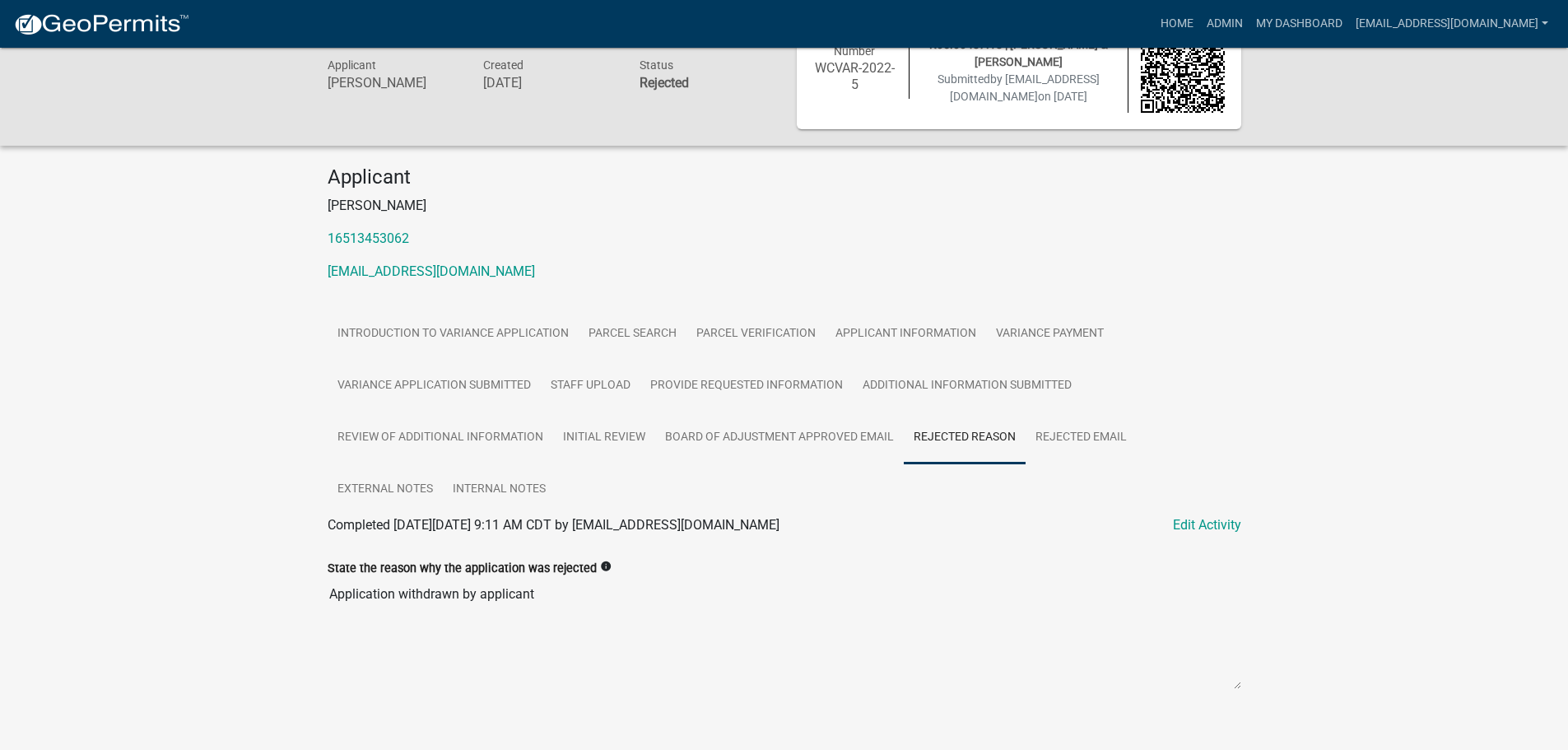
scroll to position [74, 0]
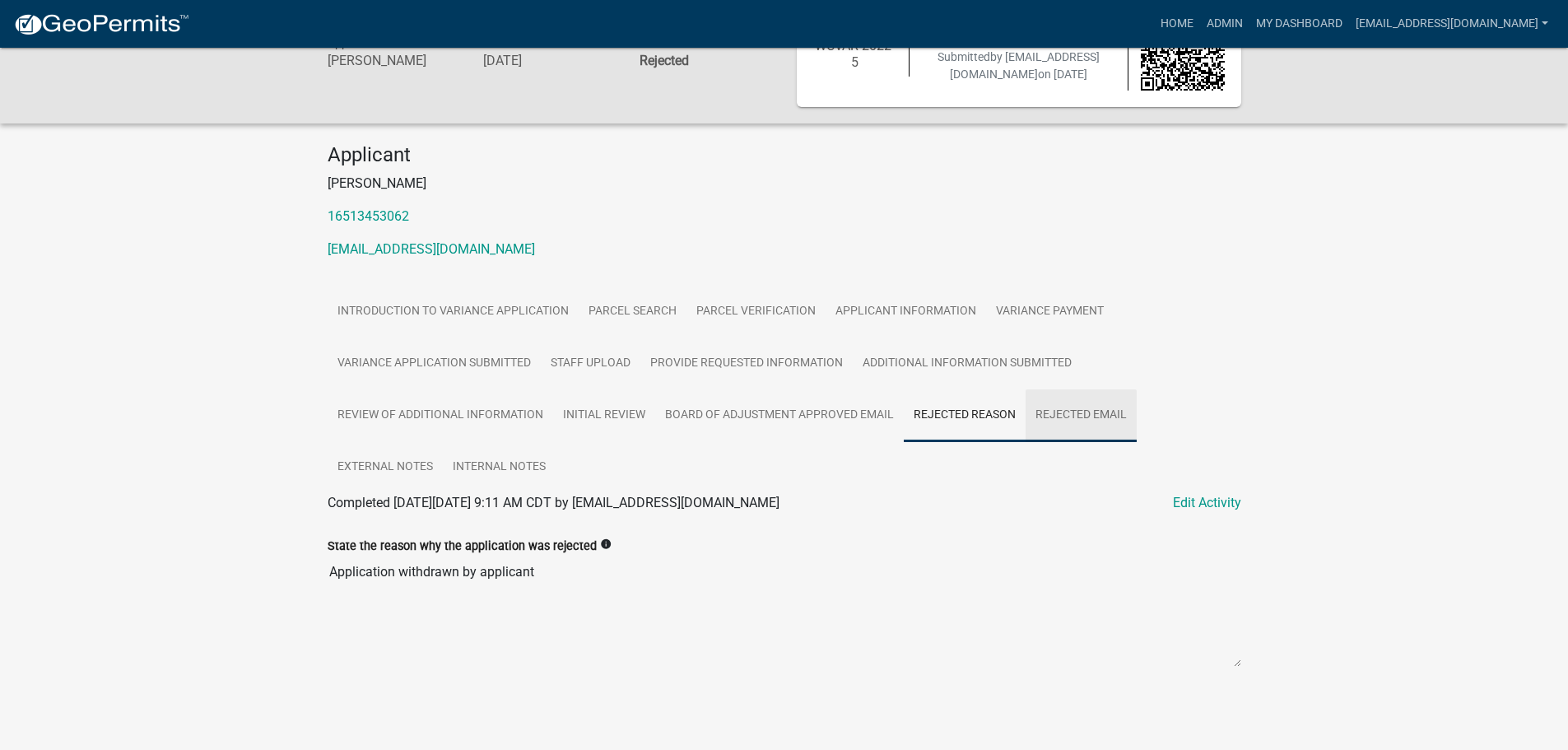
click at [1084, 407] on link "Rejected Email" at bounding box center [1081, 416] width 111 height 52
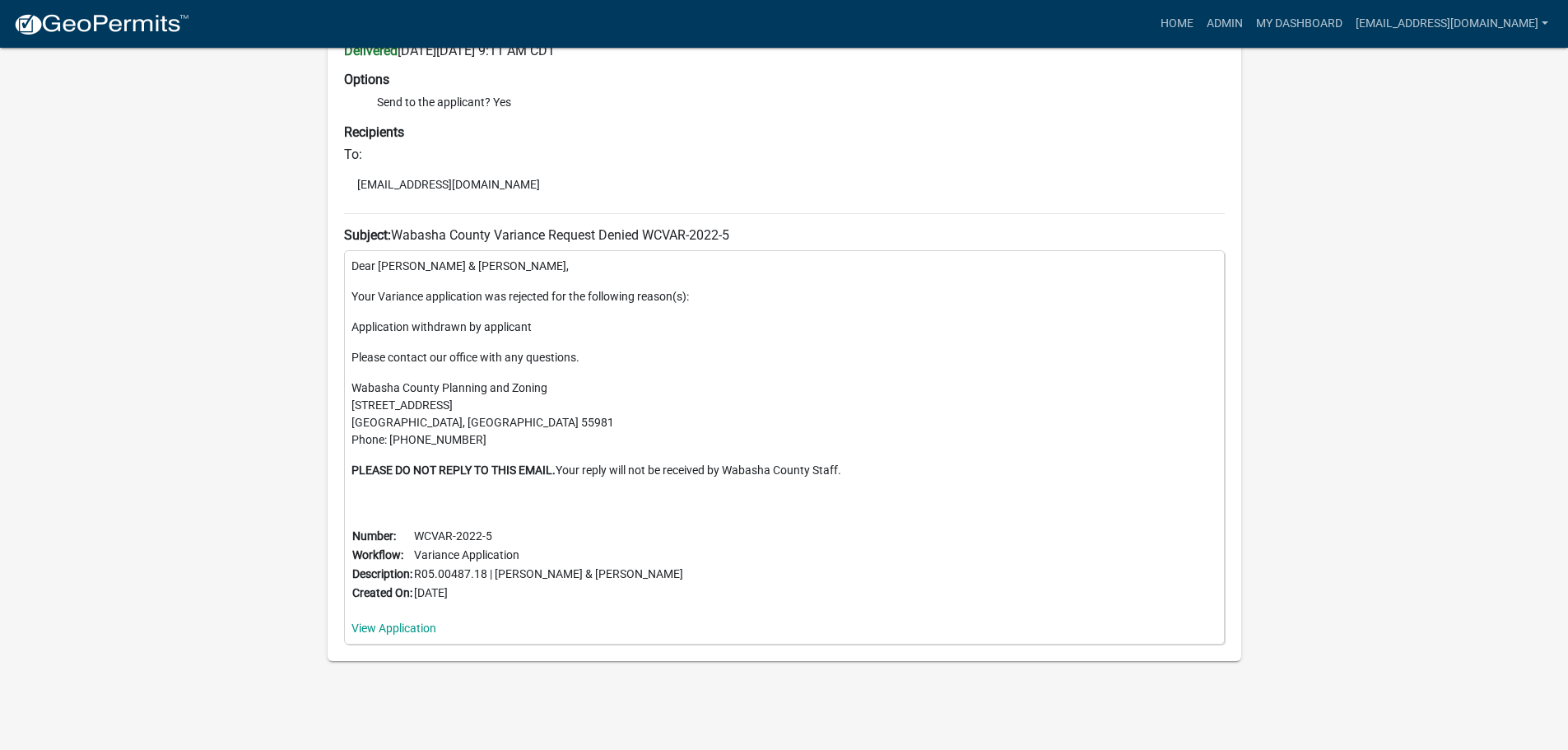
scroll to position [206, 0]
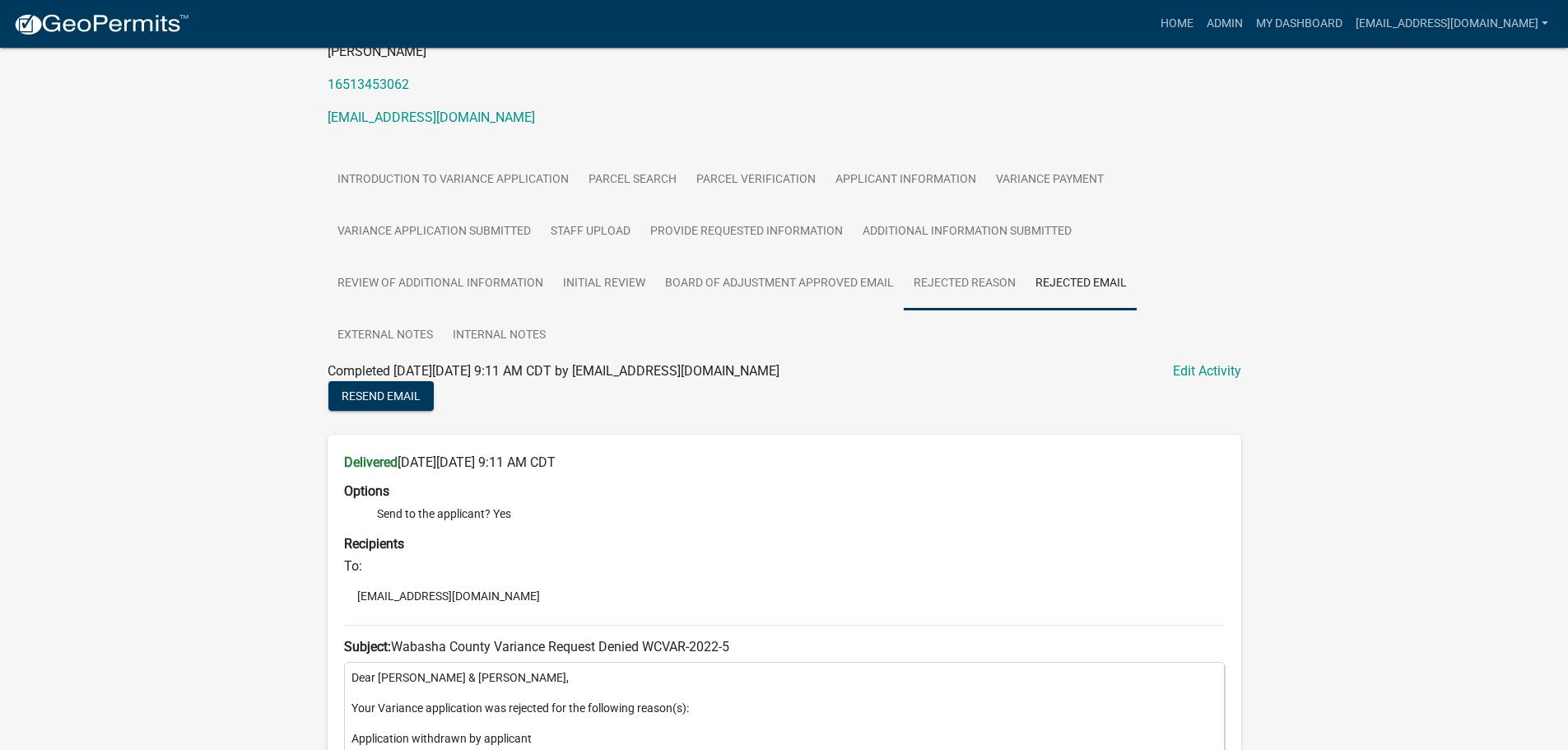
click at [981, 269] on link "Rejected Reason" at bounding box center [965, 284] width 122 height 52
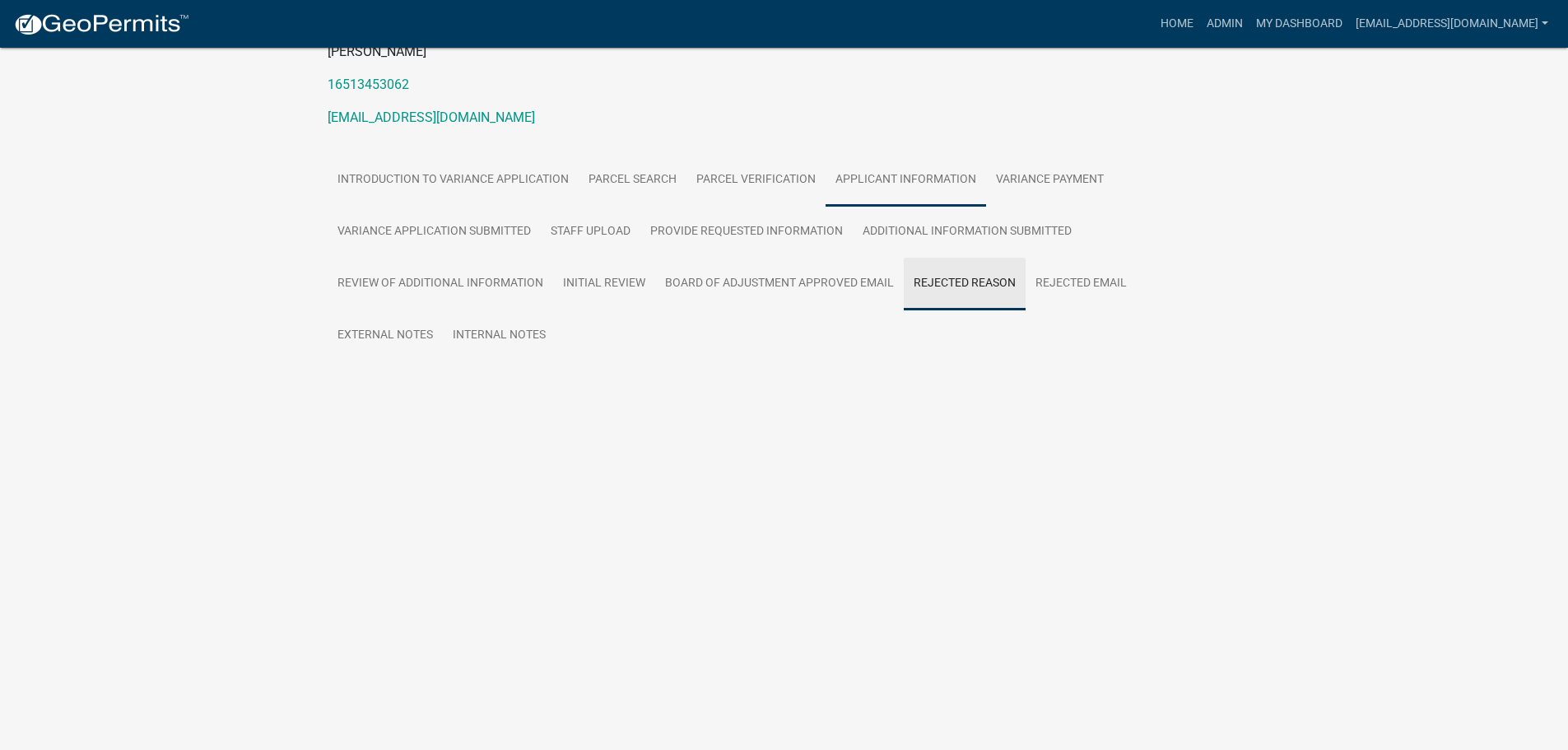
scroll to position [74, 0]
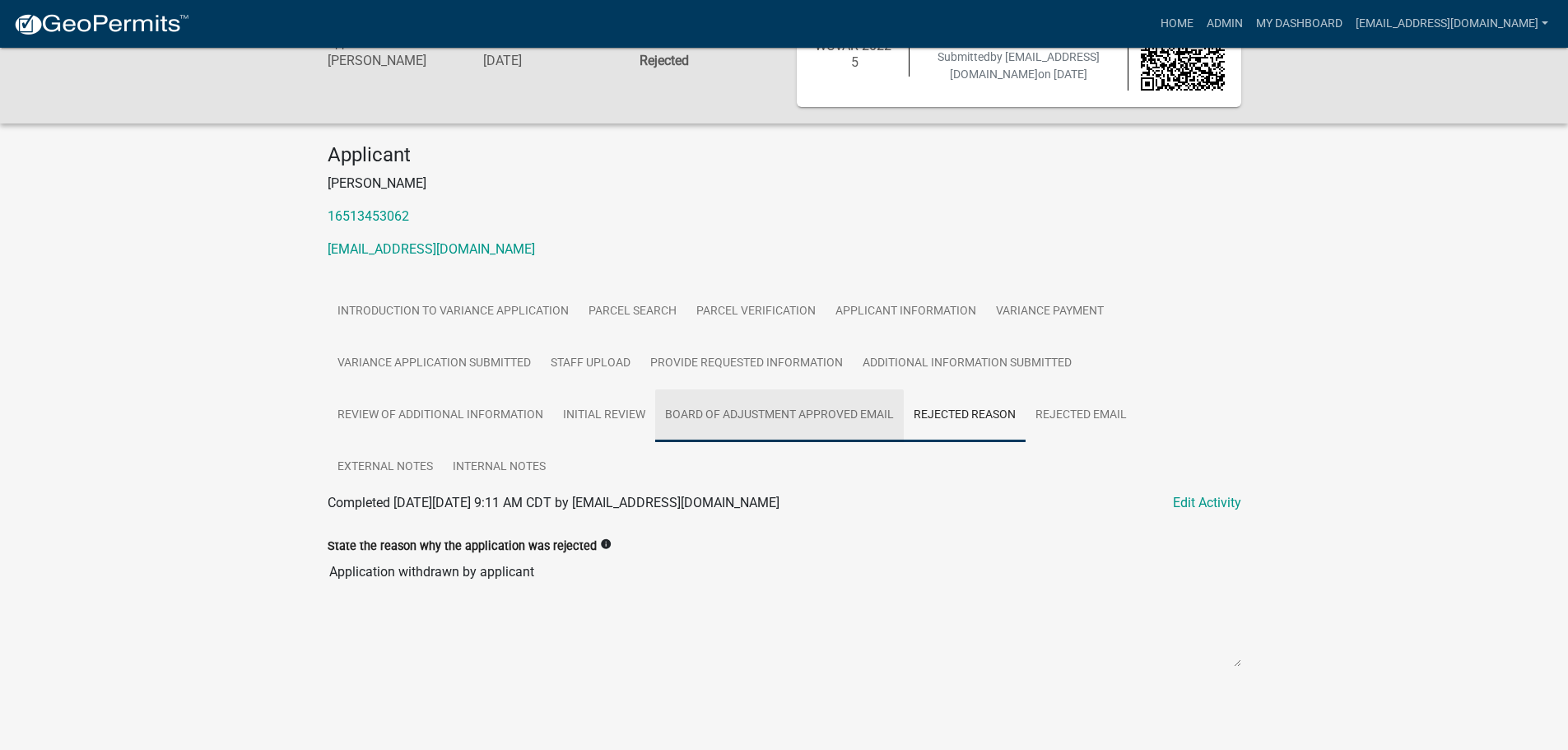
click at [774, 428] on link "Board of Adjustment Approved Email" at bounding box center [779, 416] width 248 height 52
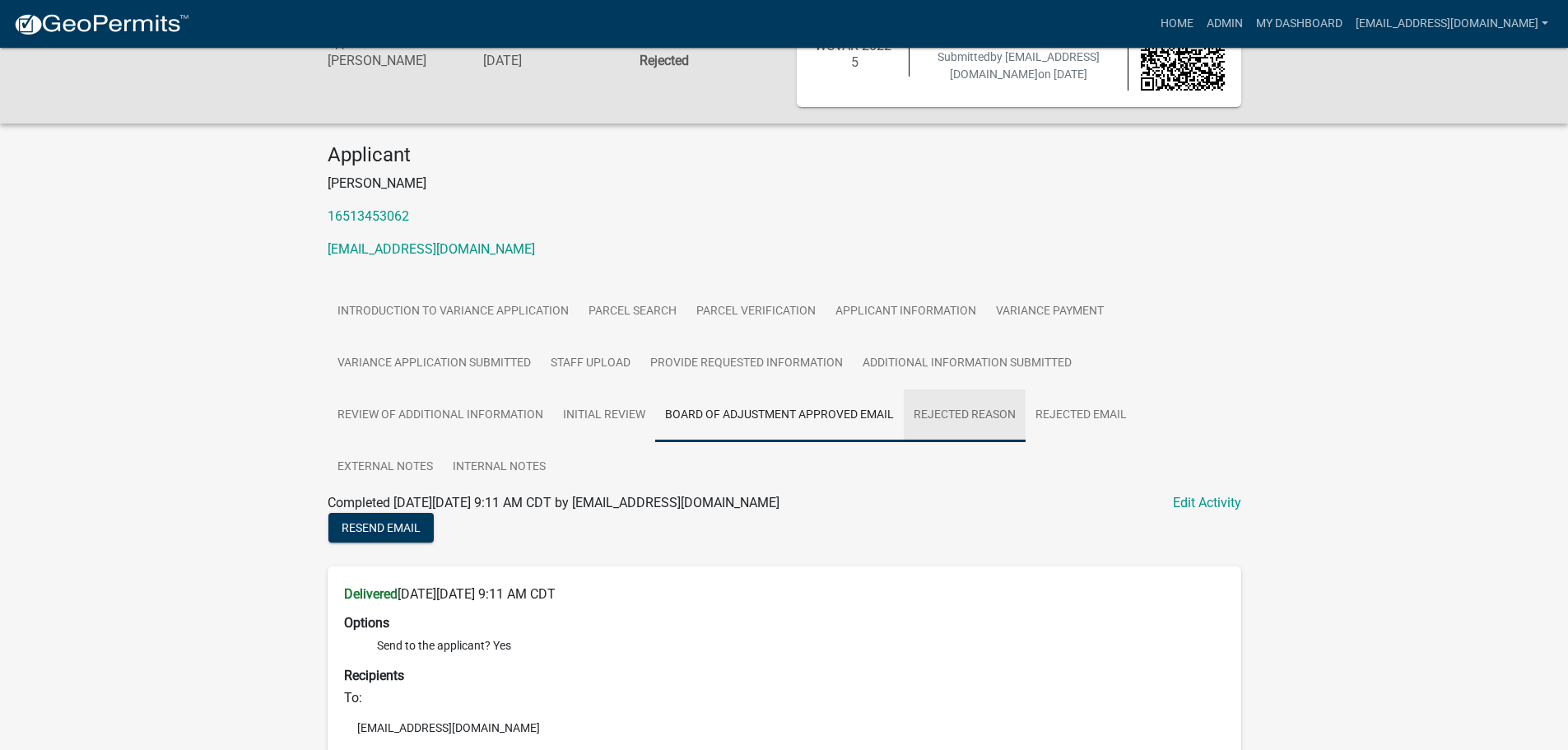
click at [969, 411] on link "Rejected Reason" at bounding box center [965, 416] width 122 height 52
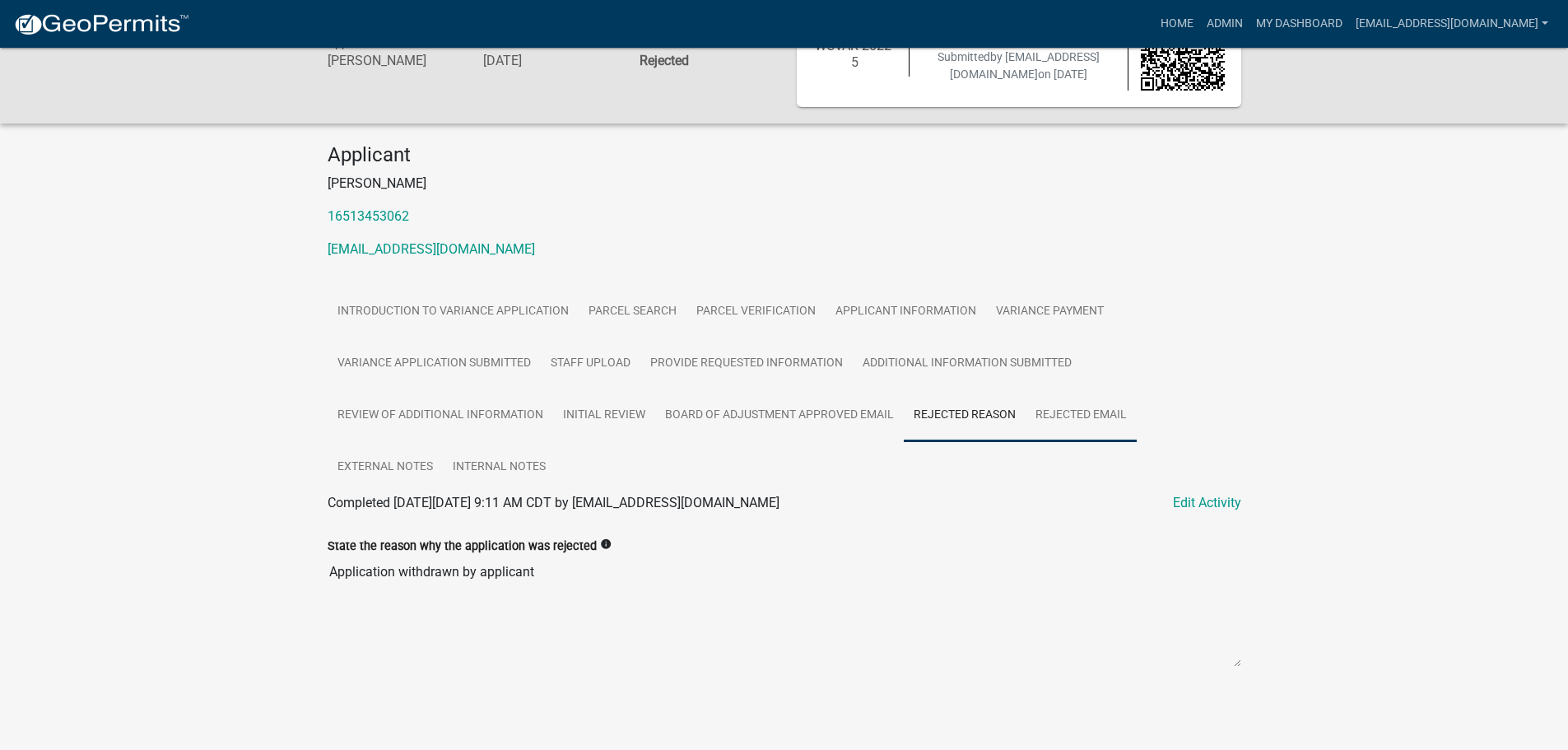
click at [1097, 415] on link "Rejected Email" at bounding box center [1081, 416] width 111 height 52
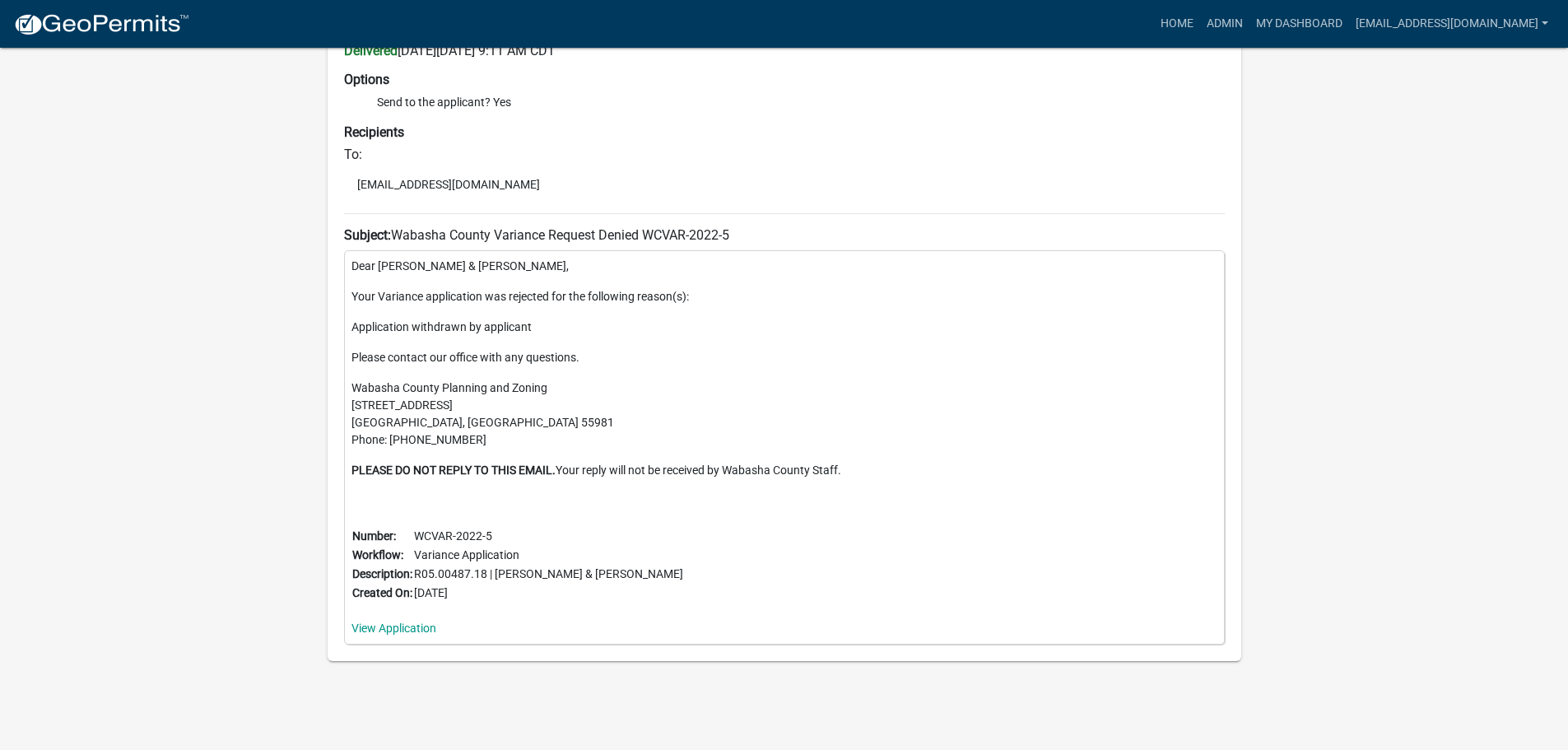
scroll to position [0, 0]
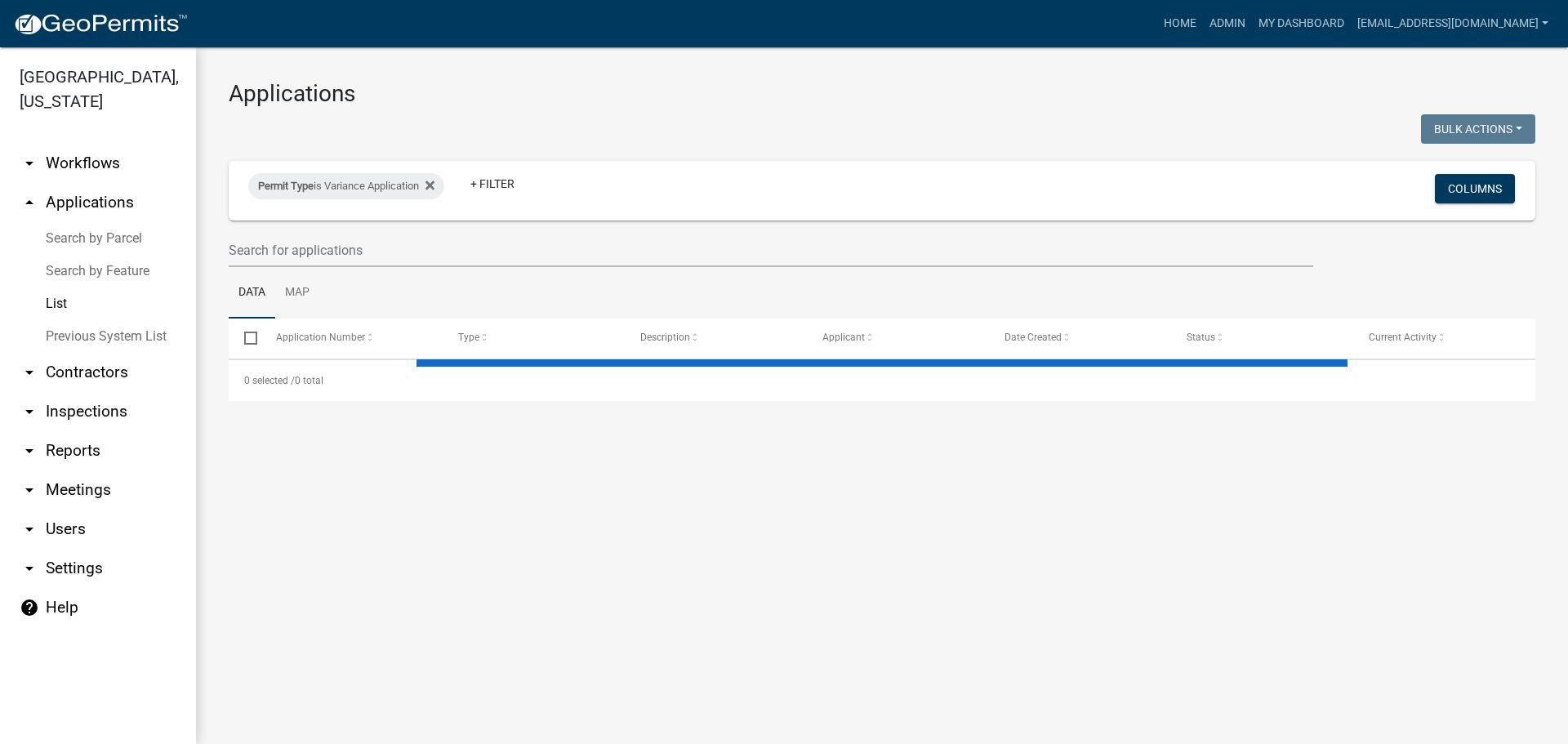
select select "2: 50"
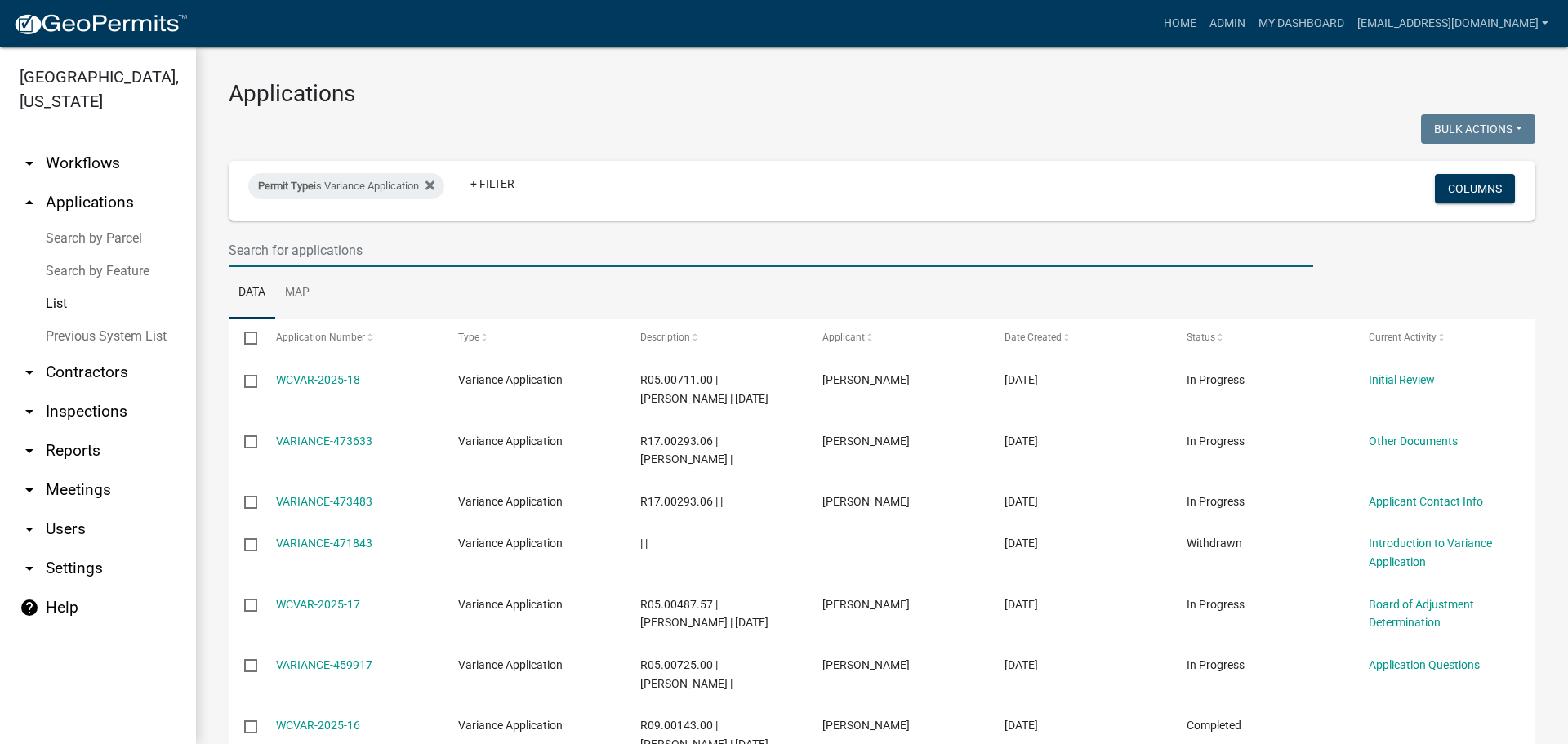
click at [356, 240] on input "text" at bounding box center [771, 250] width 1084 height 33
type input "2025-6"
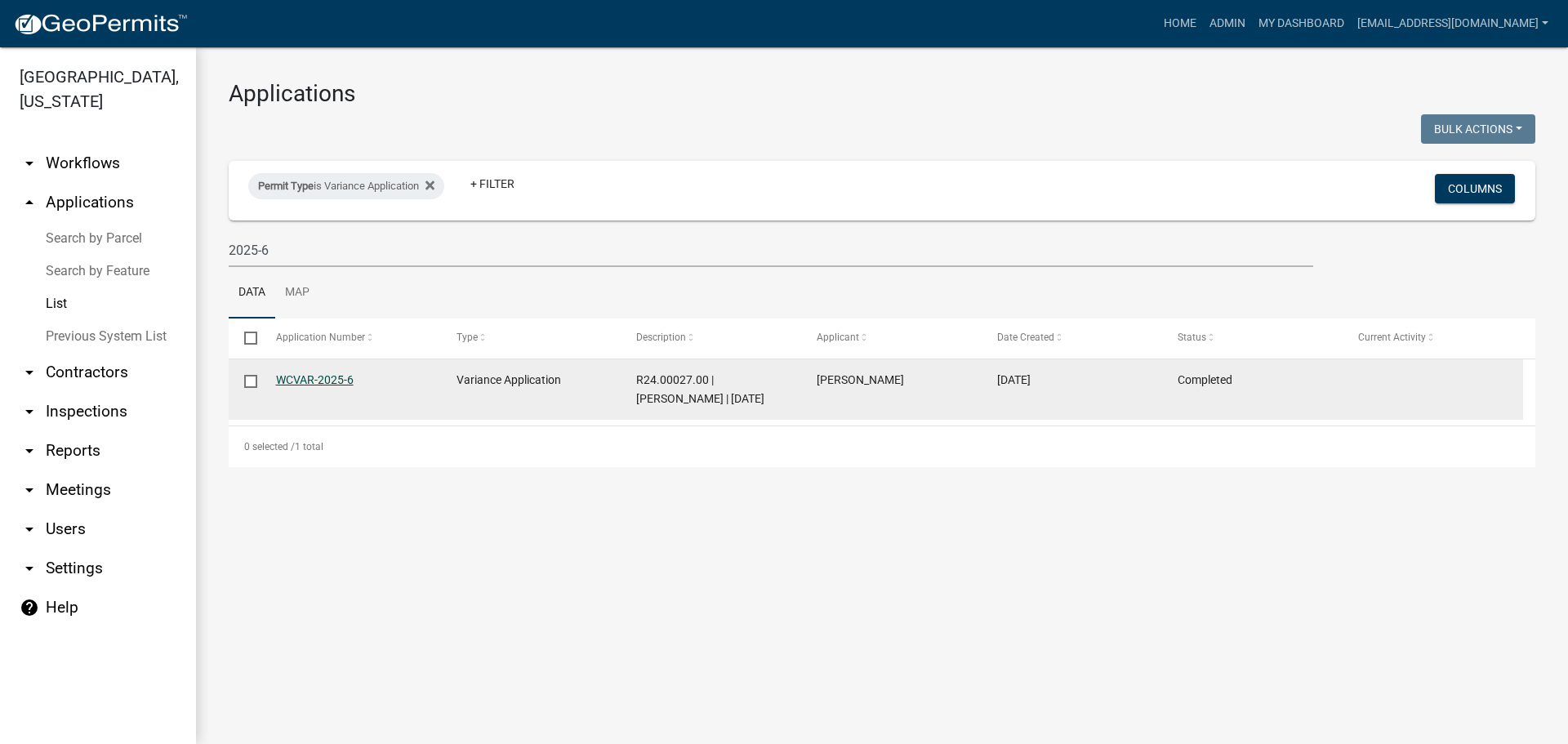
click at [318, 381] on link "WCVAR-2025-6" at bounding box center [314, 380] width 78 height 13
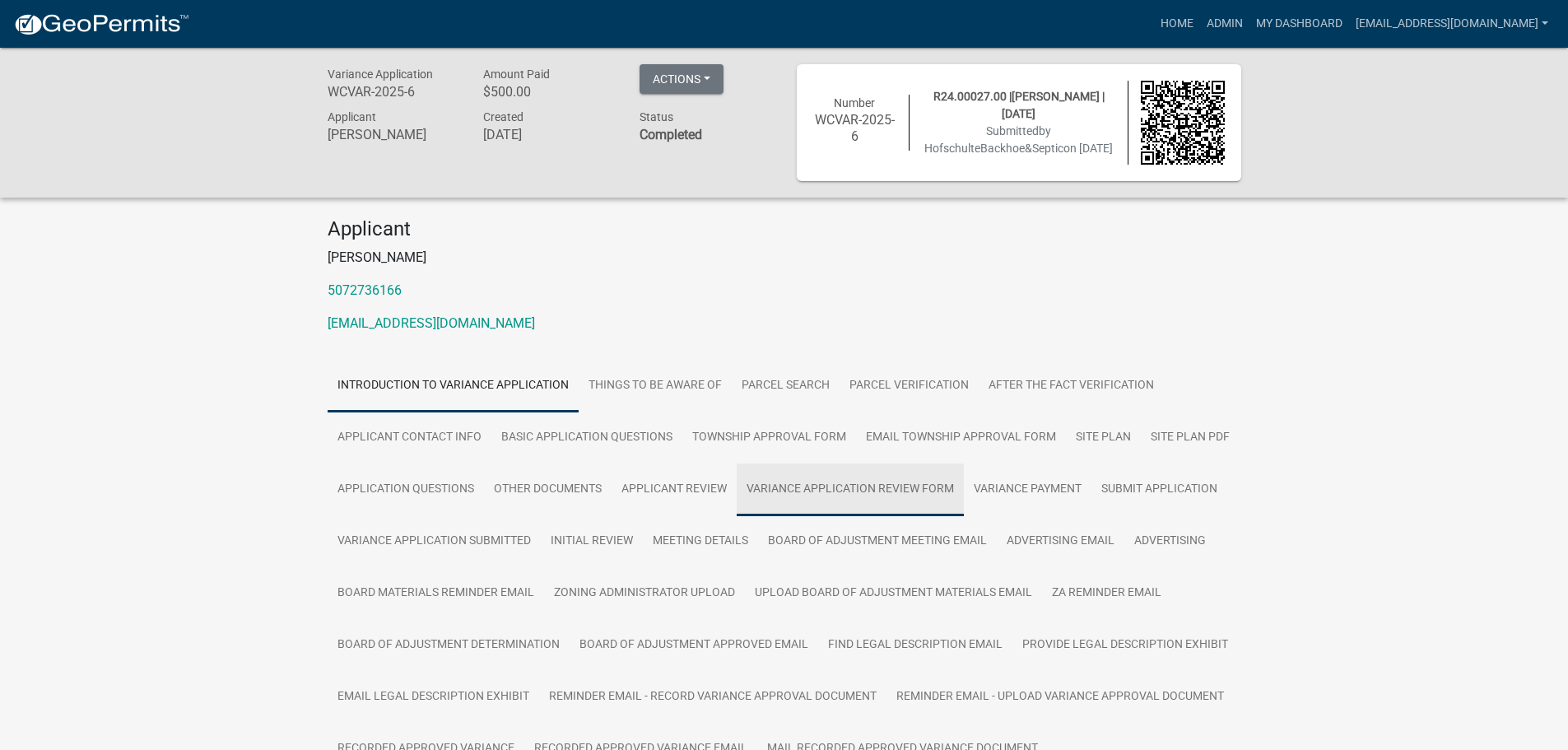
click at [858, 487] on link "Variance Application Review Form" at bounding box center [851, 490] width 228 height 52
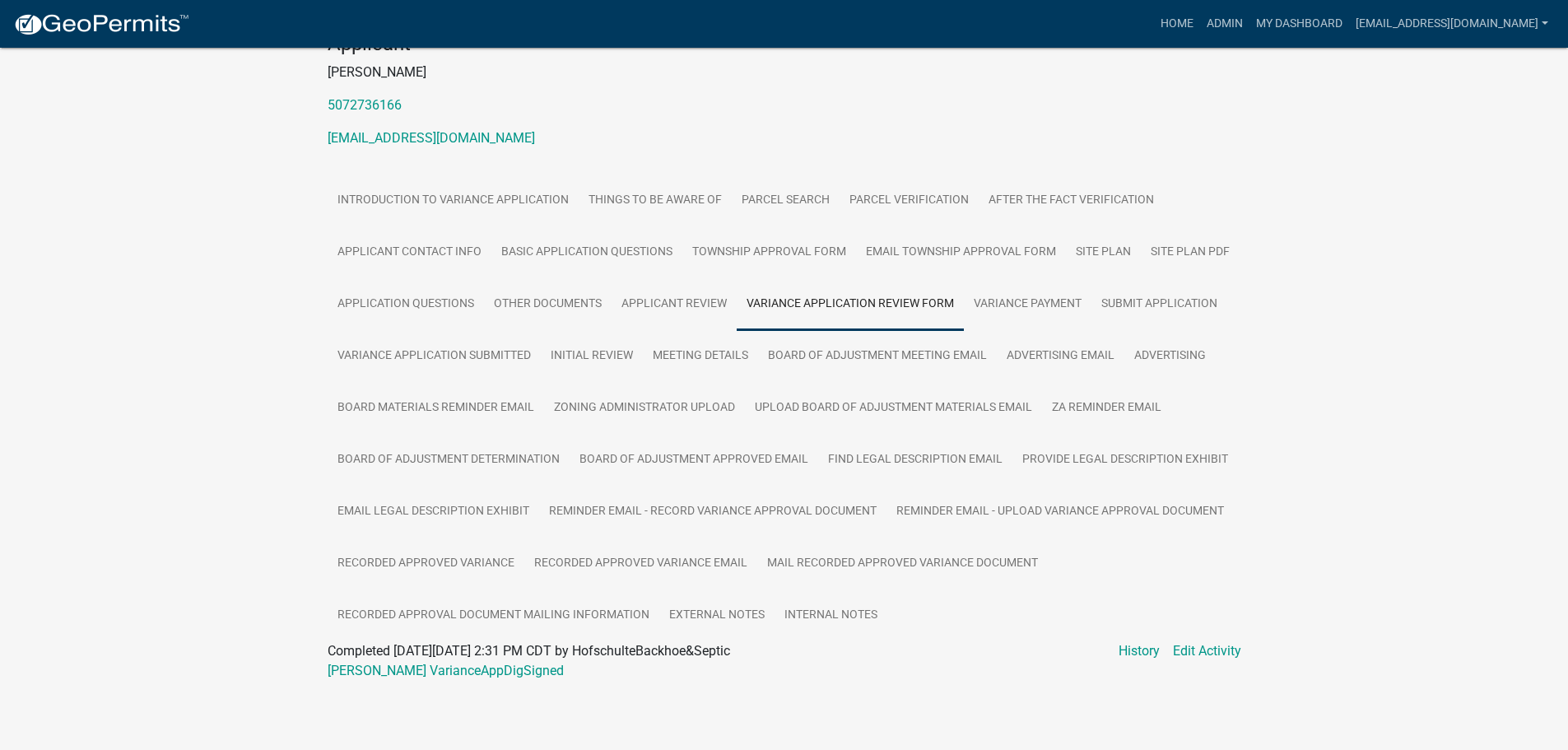
scroll to position [188, 0]
click at [391, 672] on link "Shones VarianceAppDigSigned" at bounding box center [446, 670] width 237 height 15
click at [762, 261] on link "Township Approval Form" at bounding box center [770, 253] width 173 height 52
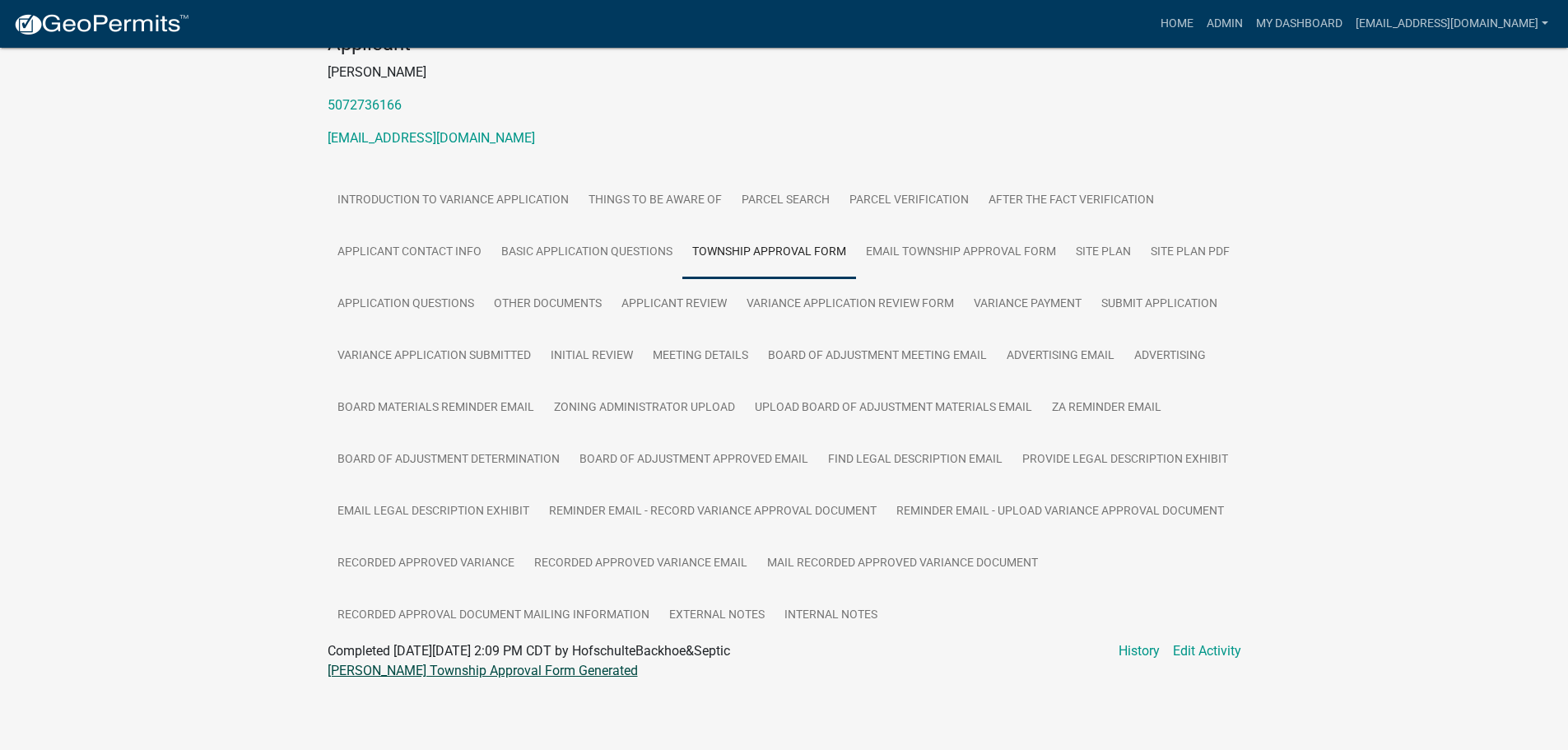
click at [517, 670] on link "Shones Township Approval Form Generated" at bounding box center [483, 670] width 311 height 15
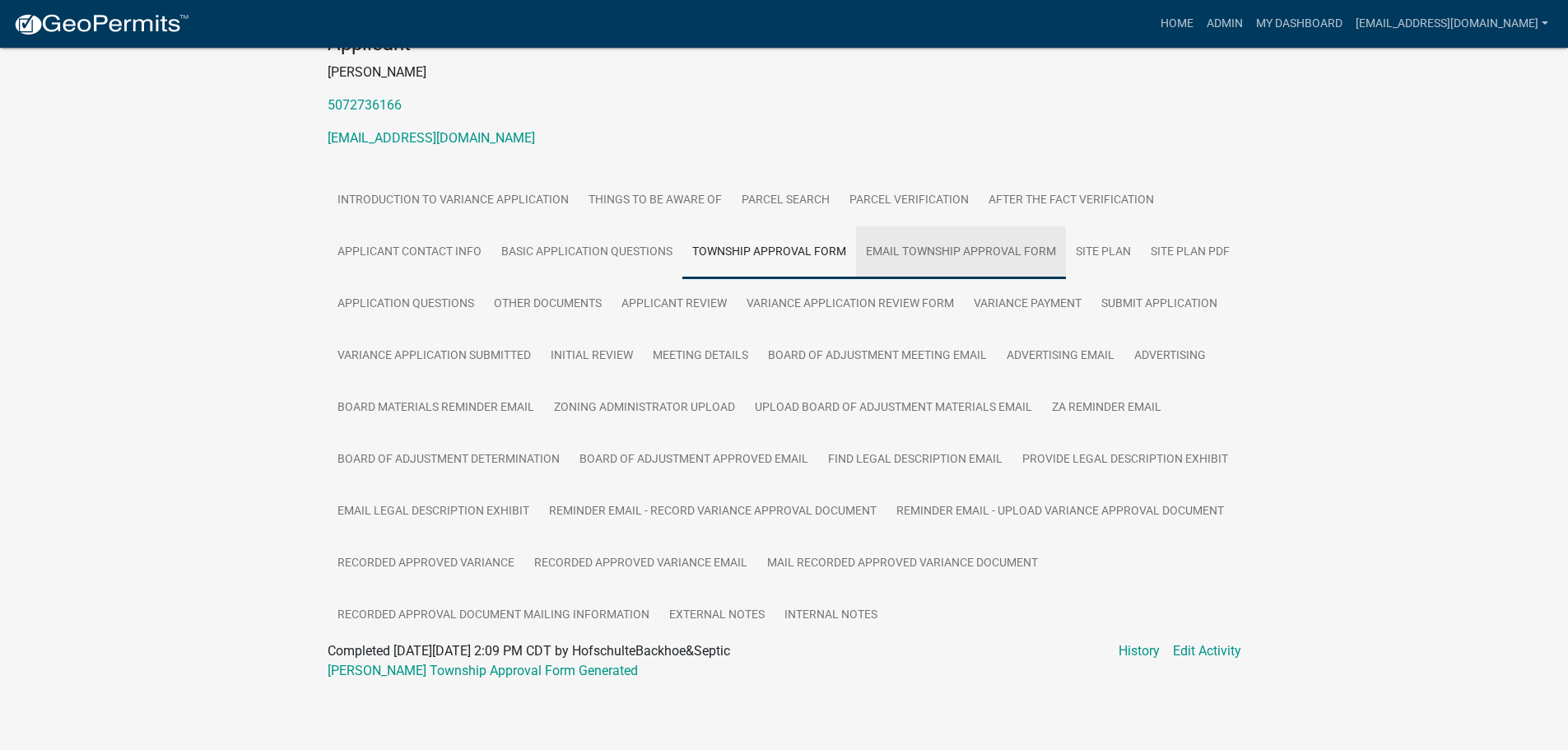
click at [970, 247] on link "Email Township Approval Form" at bounding box center [961, 253] width 210 height 52
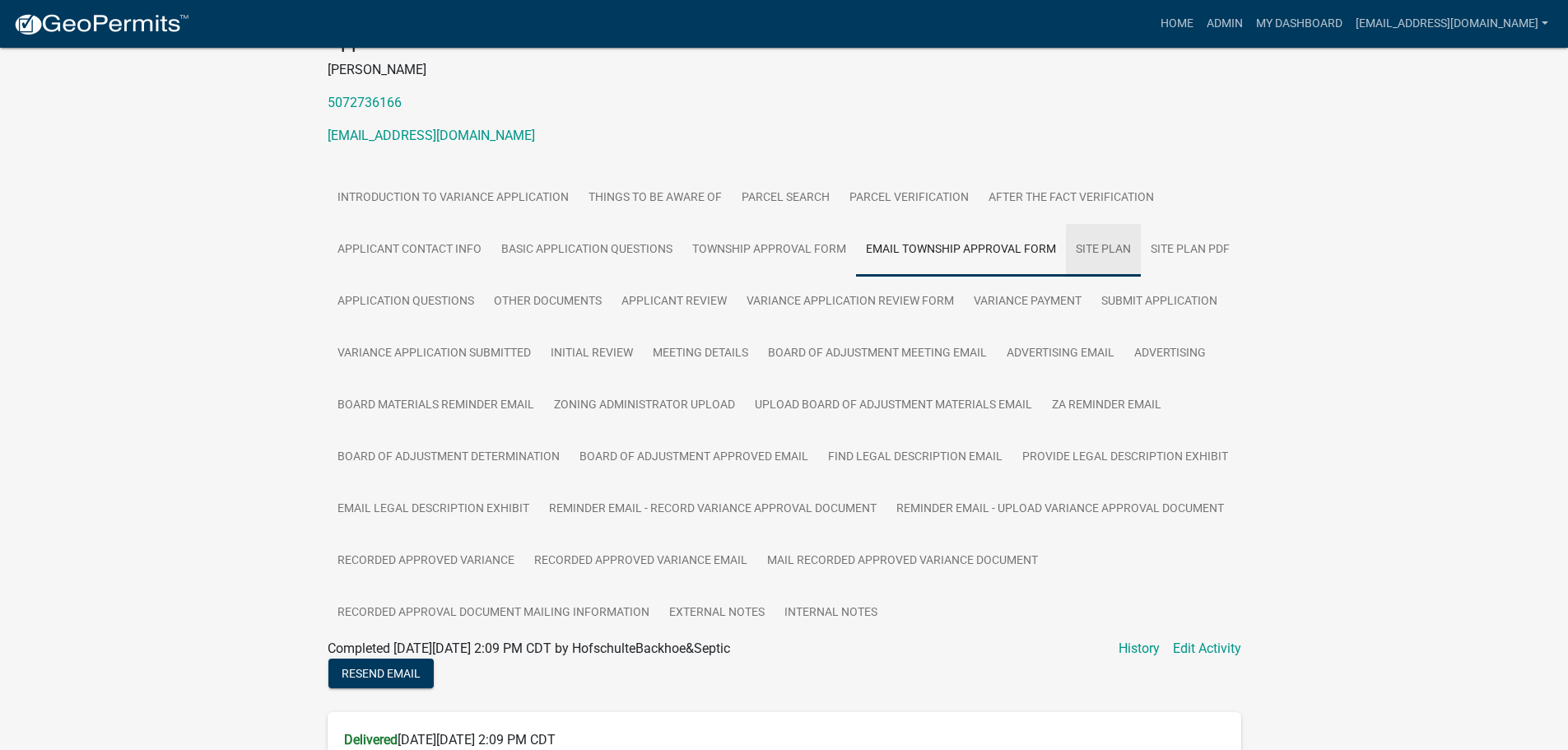
click at [1092, 254] on link "Site Plan" at bounding box center [1103, 250] width 75 height 52
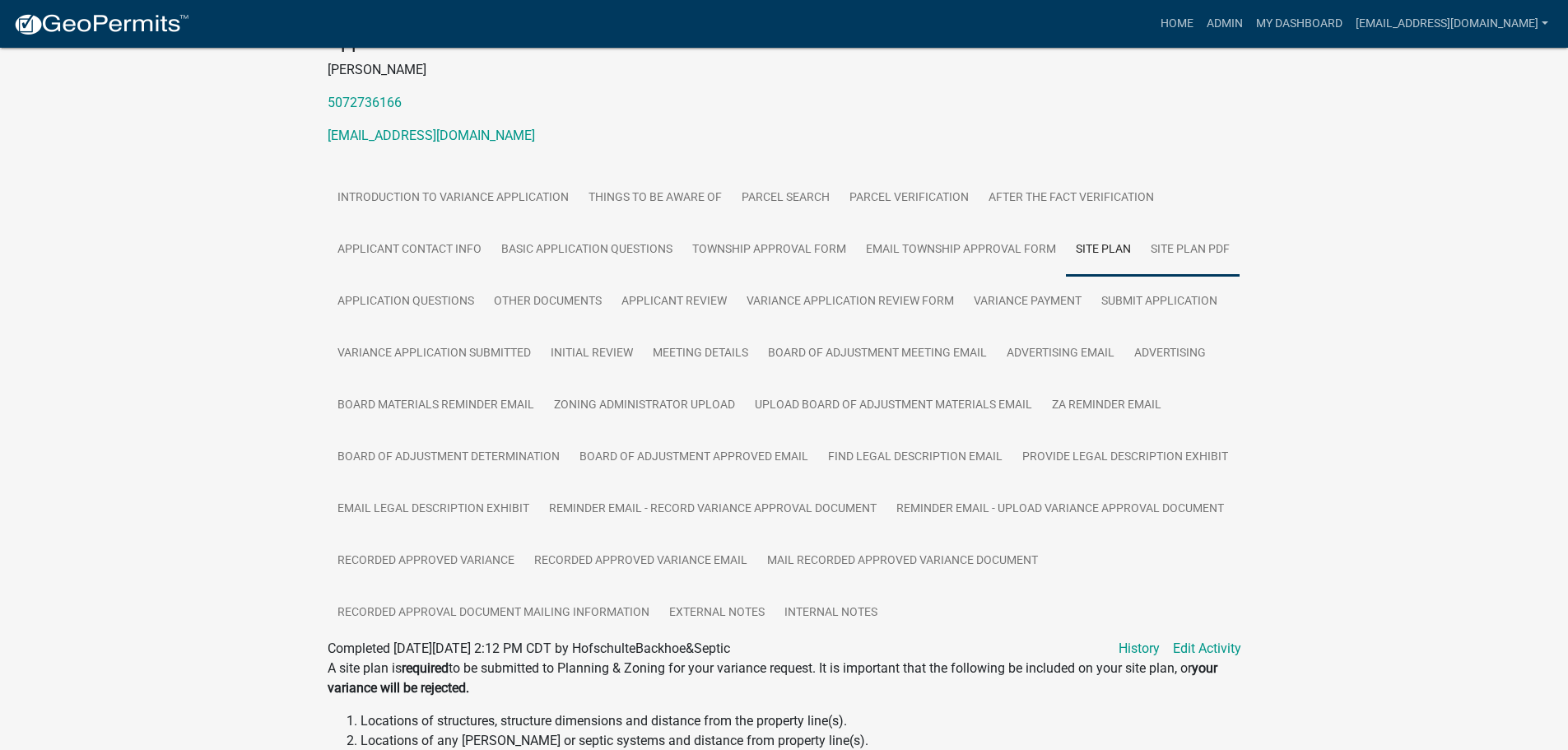
click at [1166, 242] on link "Site Plan PDF" at bounding box center [1190, 250] width 98 height 52
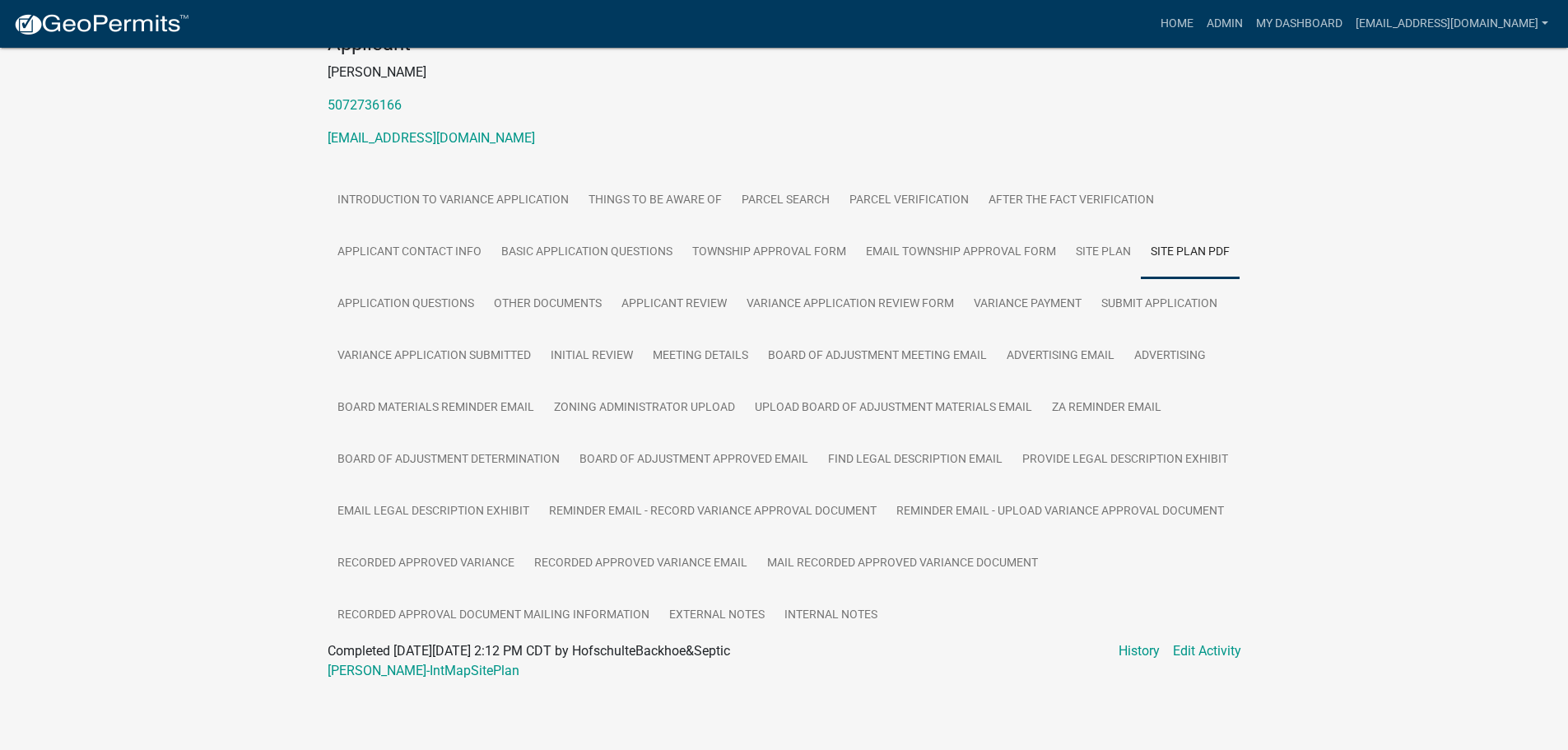
click at [416, 661] on div "Shones-IntMapSitePlan" at bounding box center [784, 671] width 938 height 20
click at [409, 671] on link "Shones-IntMapSitePlan" at bounding box center [424, 670] width 191 height 15
click at [537, 321] on link "Other Documents" at bounding box center [547, 305] width 127 height 52
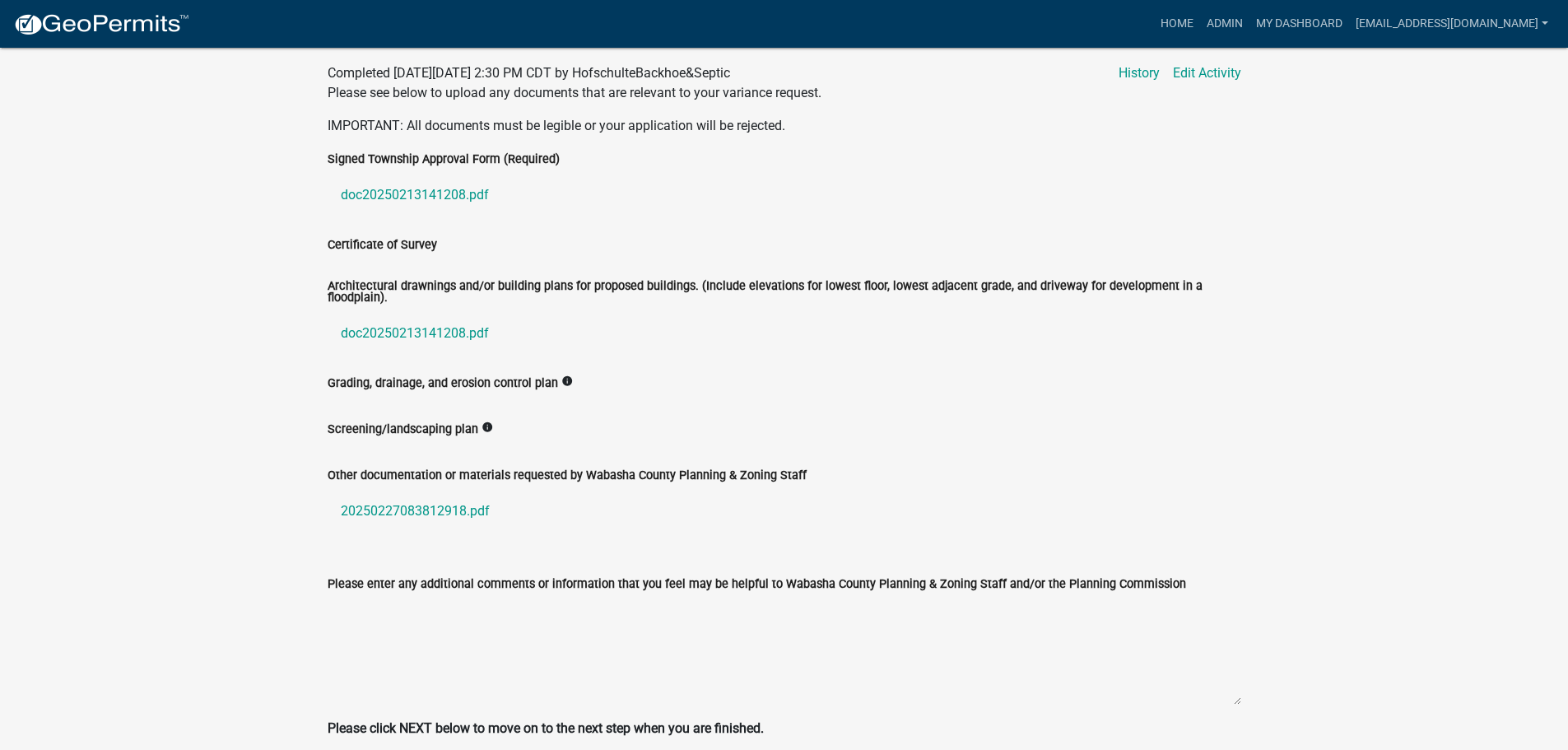
scroll to position [764, 0]
click at [406, 196] on link "doc20250213141208.pdf" at bounding box center [785, 194] width 914 height 40
click at [406, 515] on link "20250227083812918.pdf" at bounding box center [785, 511] width 914 height 40
click at [414, 328] on link "doc20250213141208.pdf" at bounding box center [785, 333] width 914 height 40
click at [423, 510] on link "20250227083812918.pdf" at bounding box center [785, 511] width 914 height 40
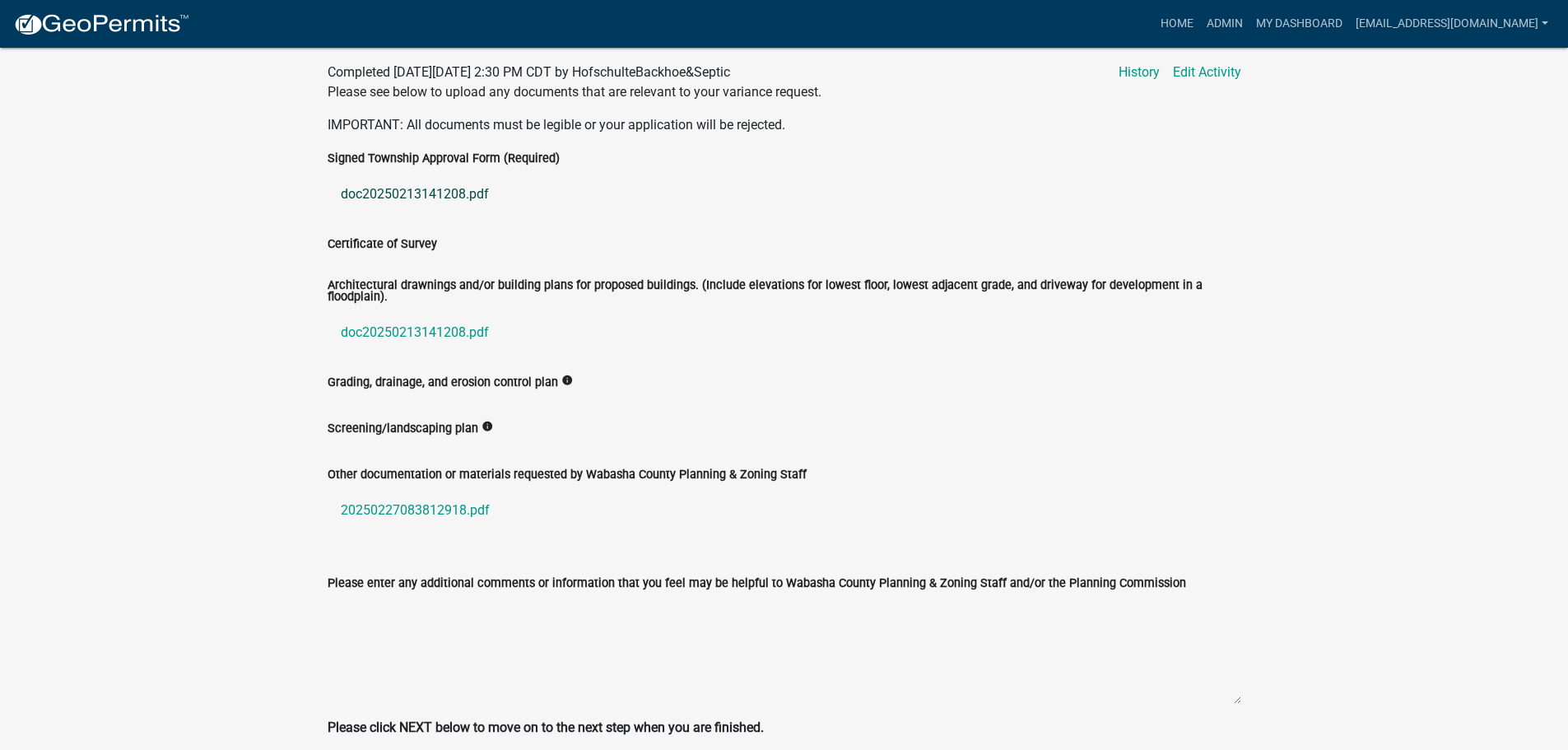
click at [432, 189] on link "doc20250213141208.pdf" at bounding box center [785, 194] width 914 height 40
click at [409, 340] on link "doc20250213141208.pdf" at bounding box center [785, 333] width 914 height 40
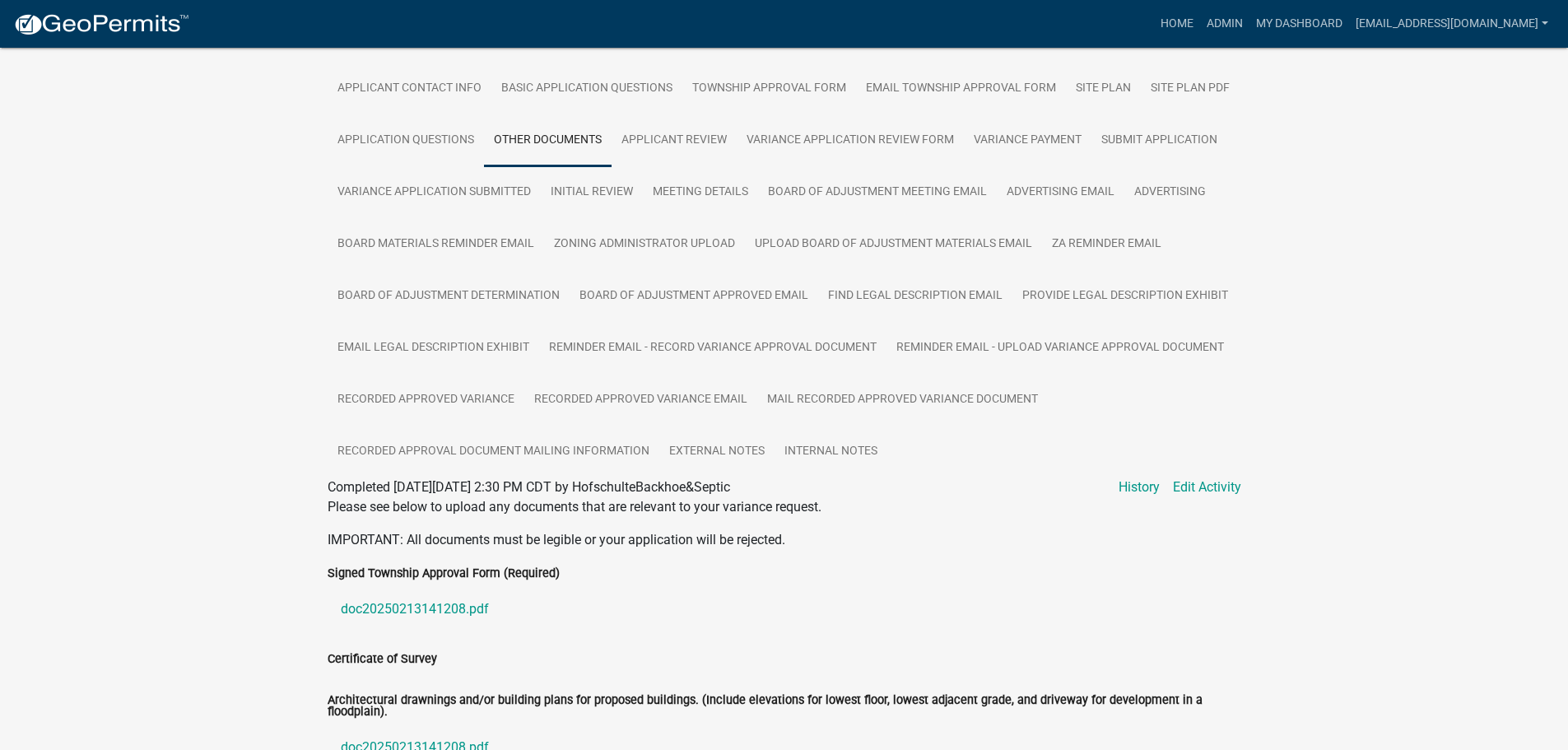
scroll to position [344, 0]
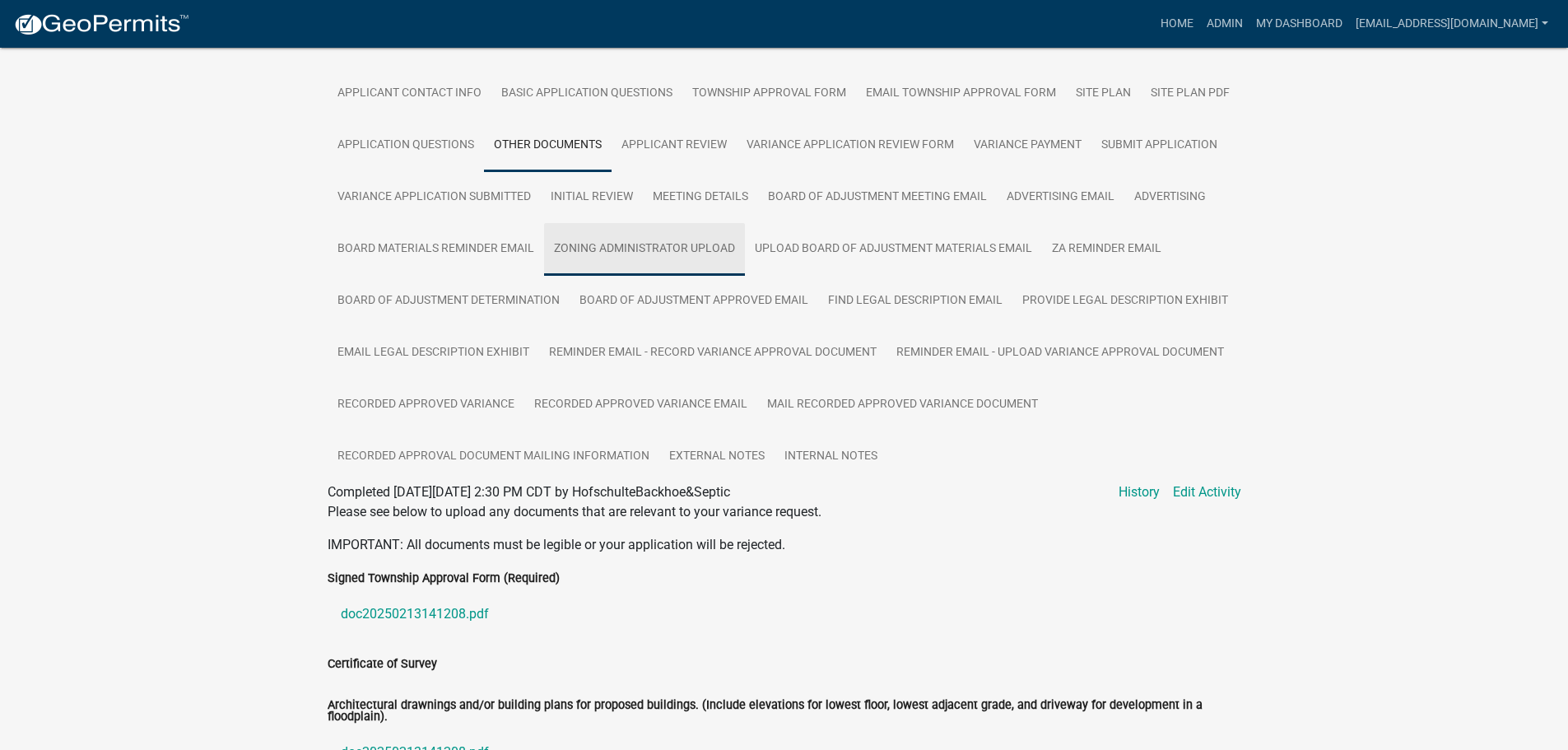
click at [602, 243] on link "Zoning Administrator Upload" at bounding box center [644, 249] width 201 height 52
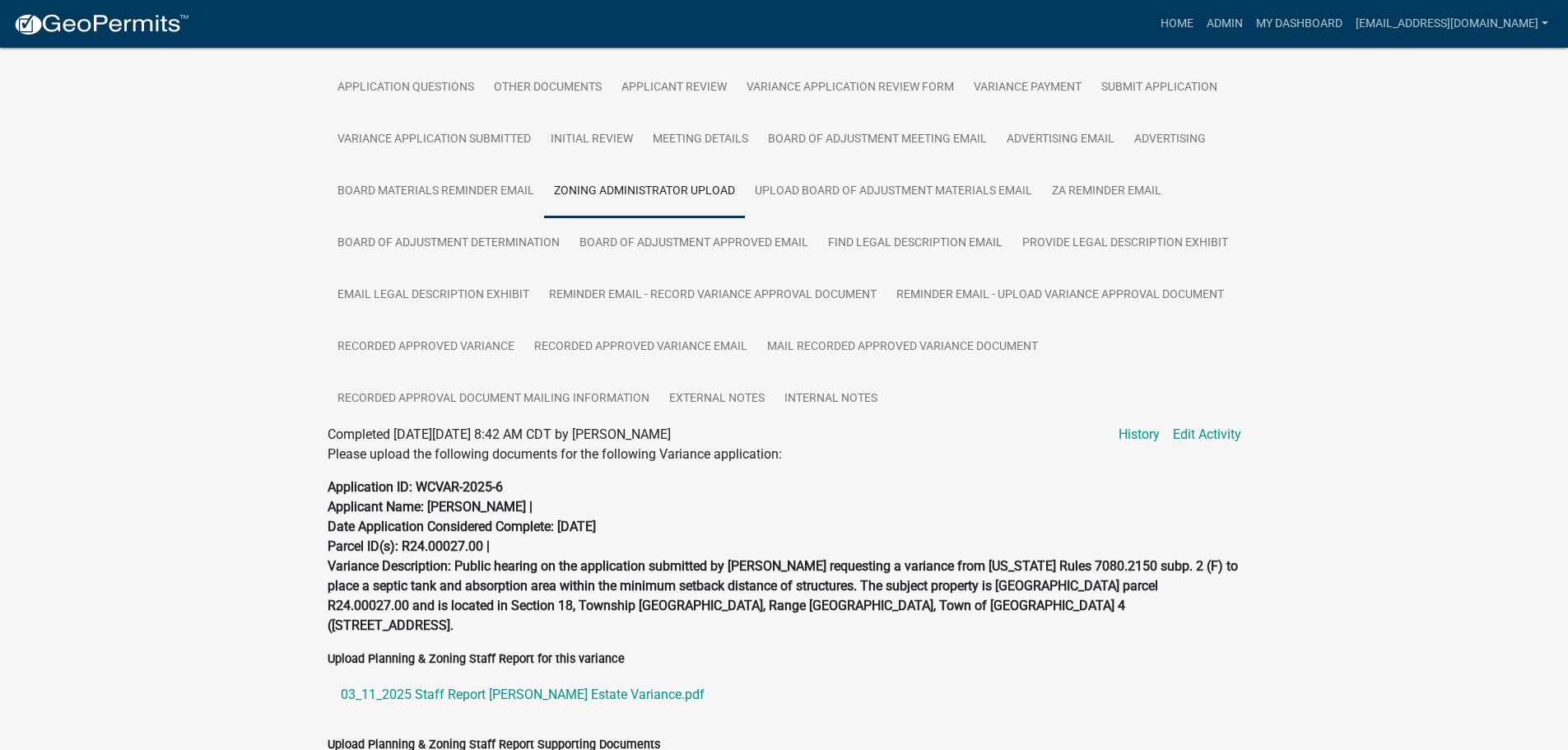
scroll to position [484, 0]
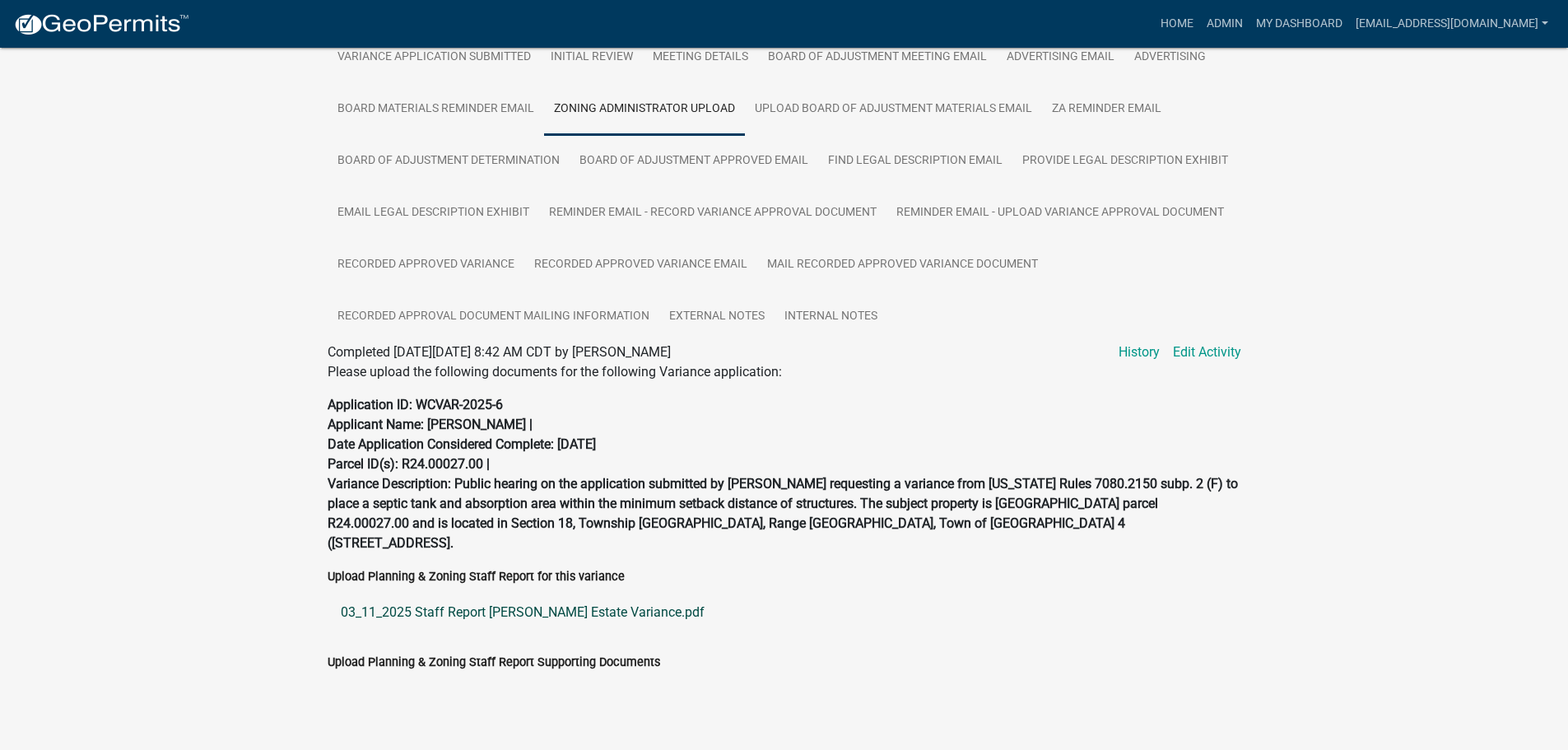
click at [541, 593] on link "03_11_2025 Staff Report Betty Shones Estate Variance.pdf" at bounding box center [785, 613] width 914 height 40
click at [855, 111] on link "Upload Board of Adjustment Materials Email" at bounding box center [893, 109] width 297 height 52
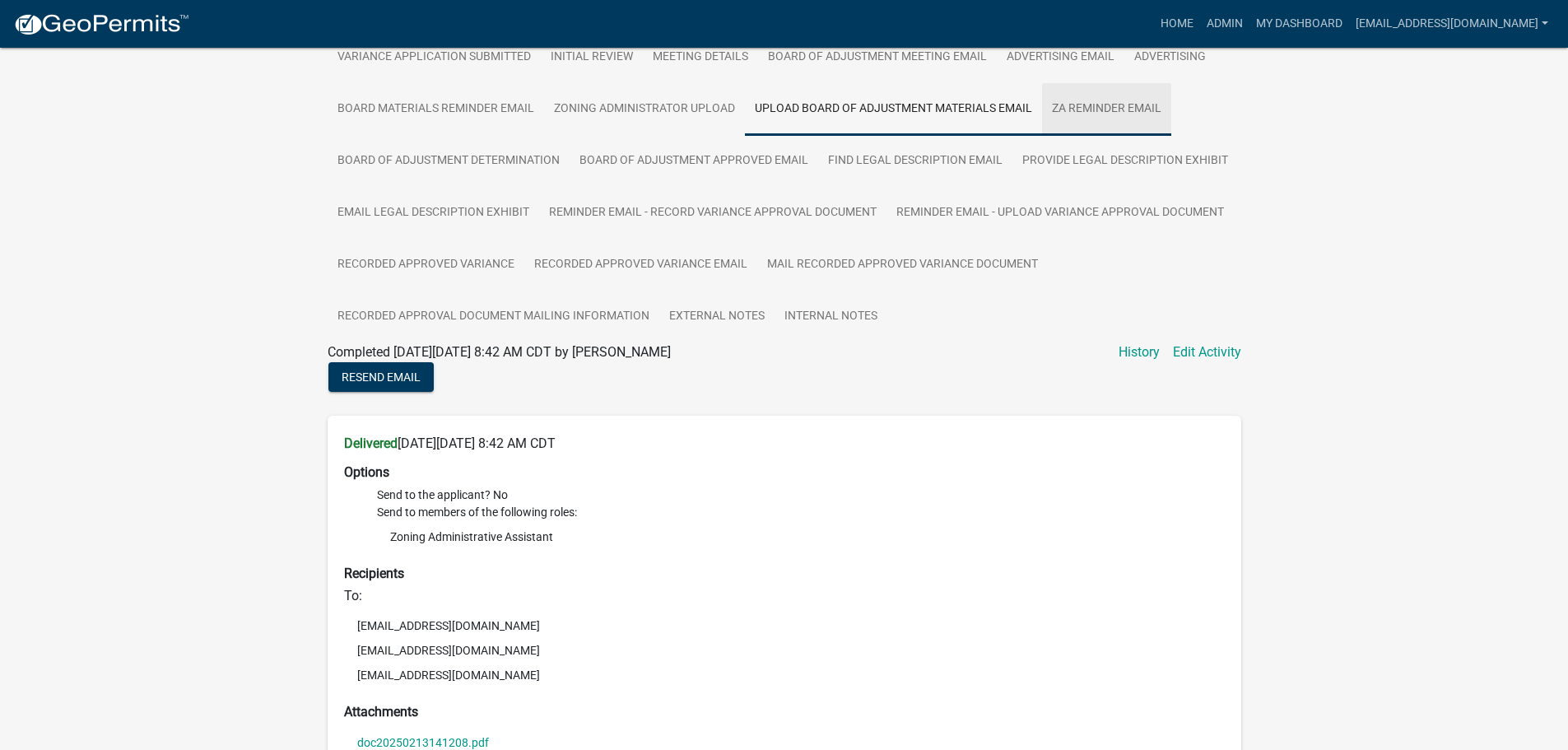
click at [1125, 101] on link "ZA Reminder Email" at bounding box center [1106, 109] width 129 height 52
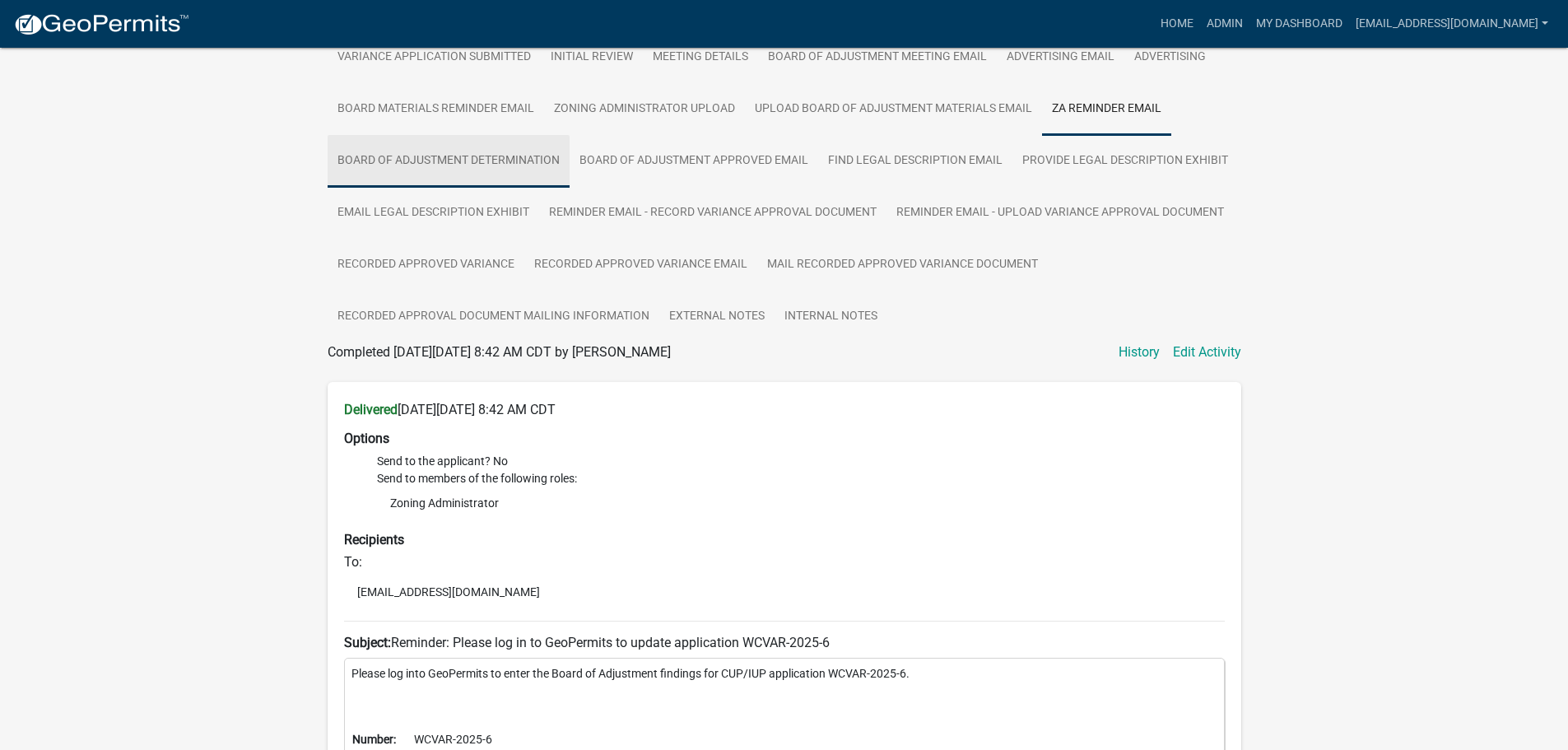
click at [440, 159] on link "Board of Adjustment Determination" at bounding box center [449, 161] width 242 height 52
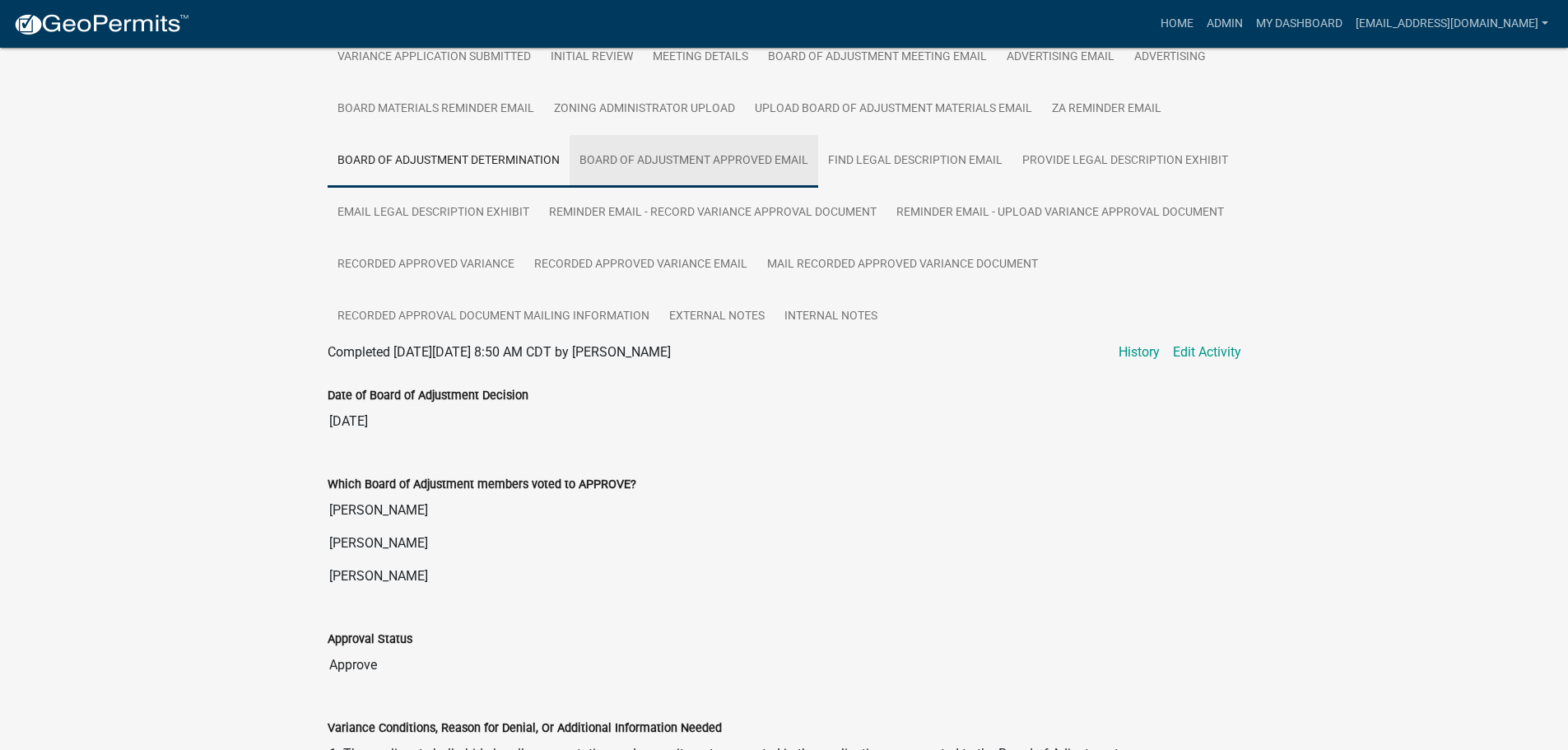
click at [644, 170] on link "Board of Adjustment Approved Email" at bounding box center [694, 161] width 248 height 52
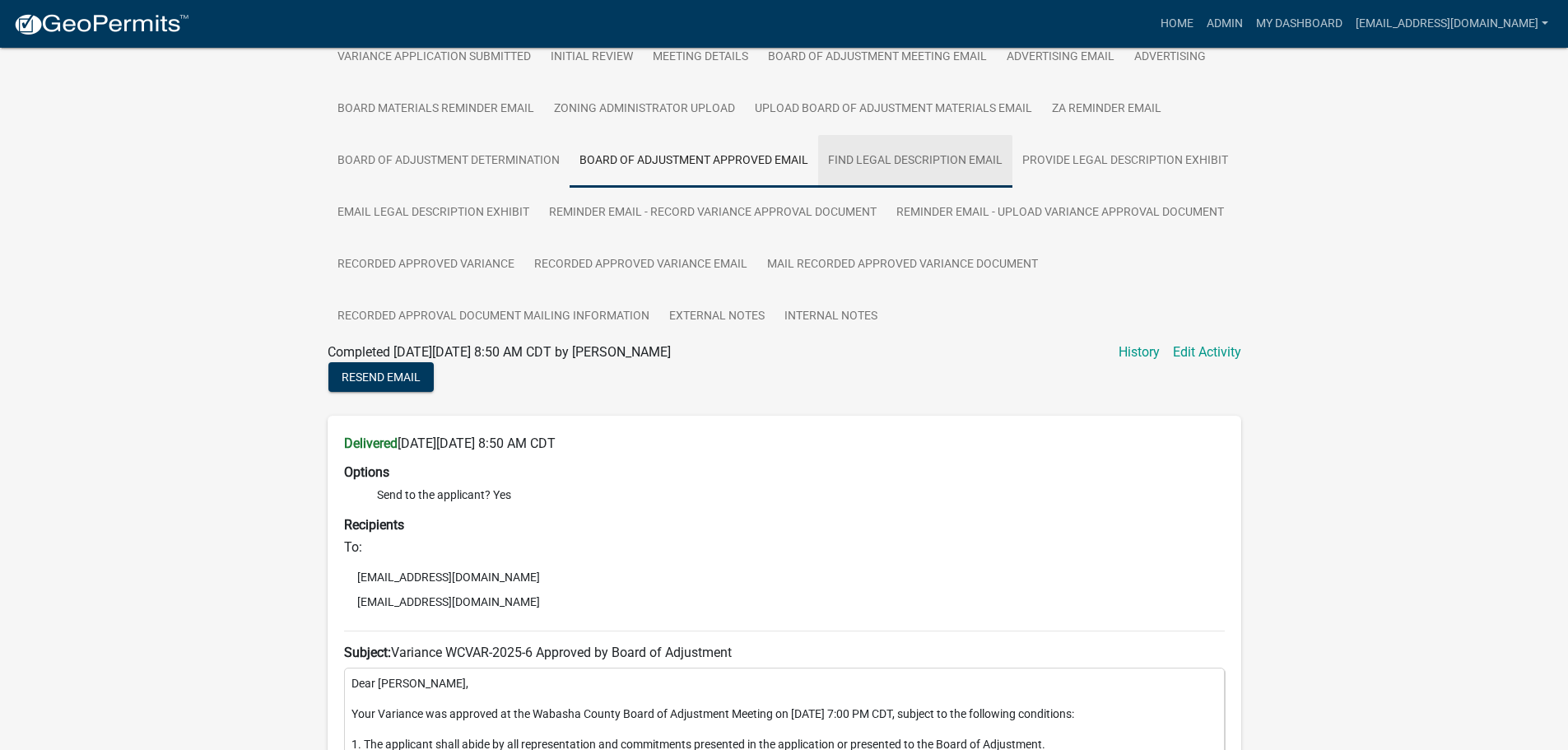
click at [916, 169] on link "Find Legal Description Email" at bounding box center [915, 161] width 194 height 52
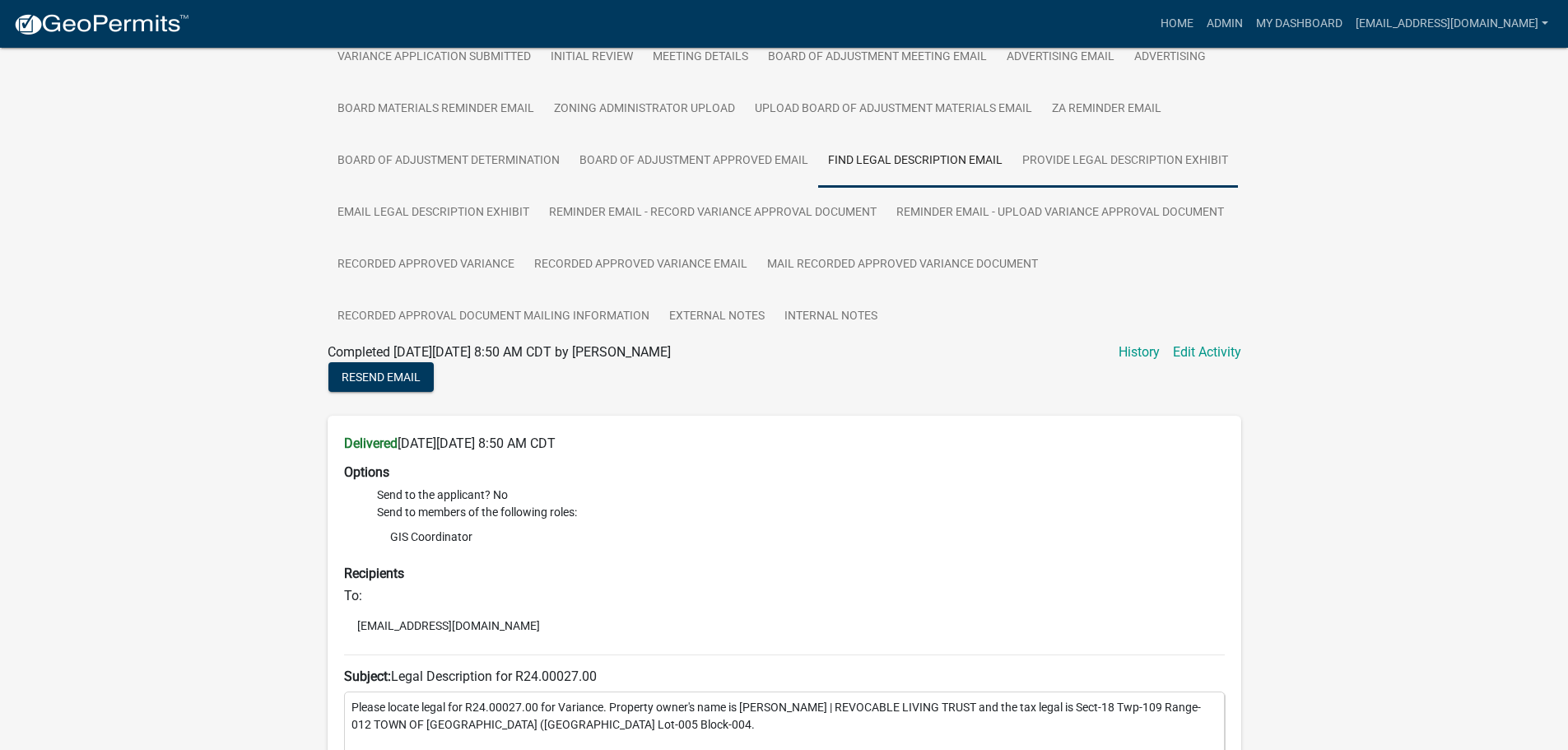
click at [1074, 181] on link "Provide Legal Description Exhibit" at bounding box center [1125, 161] width 226 height 52
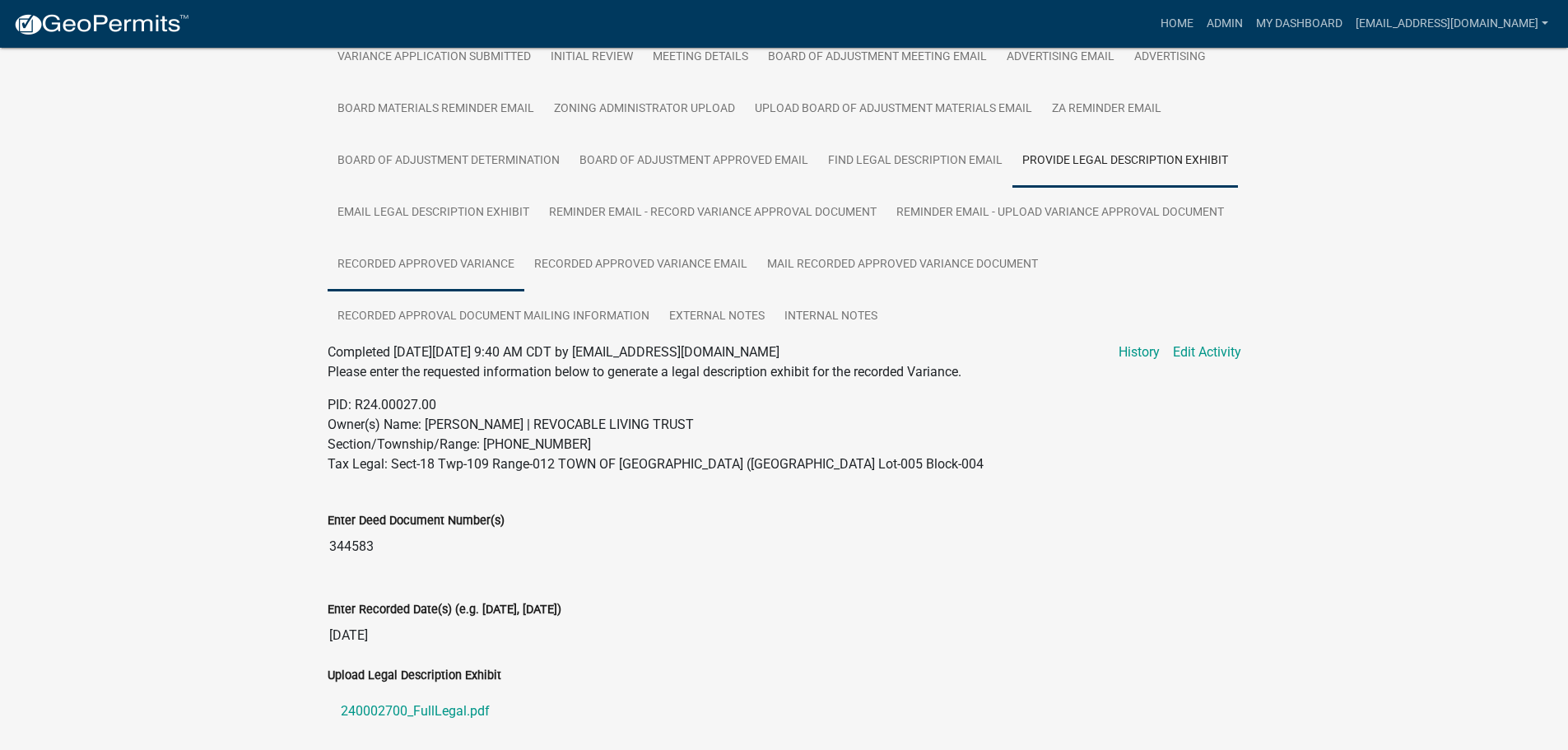
click at [441, 256] on link "Recorded Approved Variance" at bounding box center [426, 265] width 197 height 52
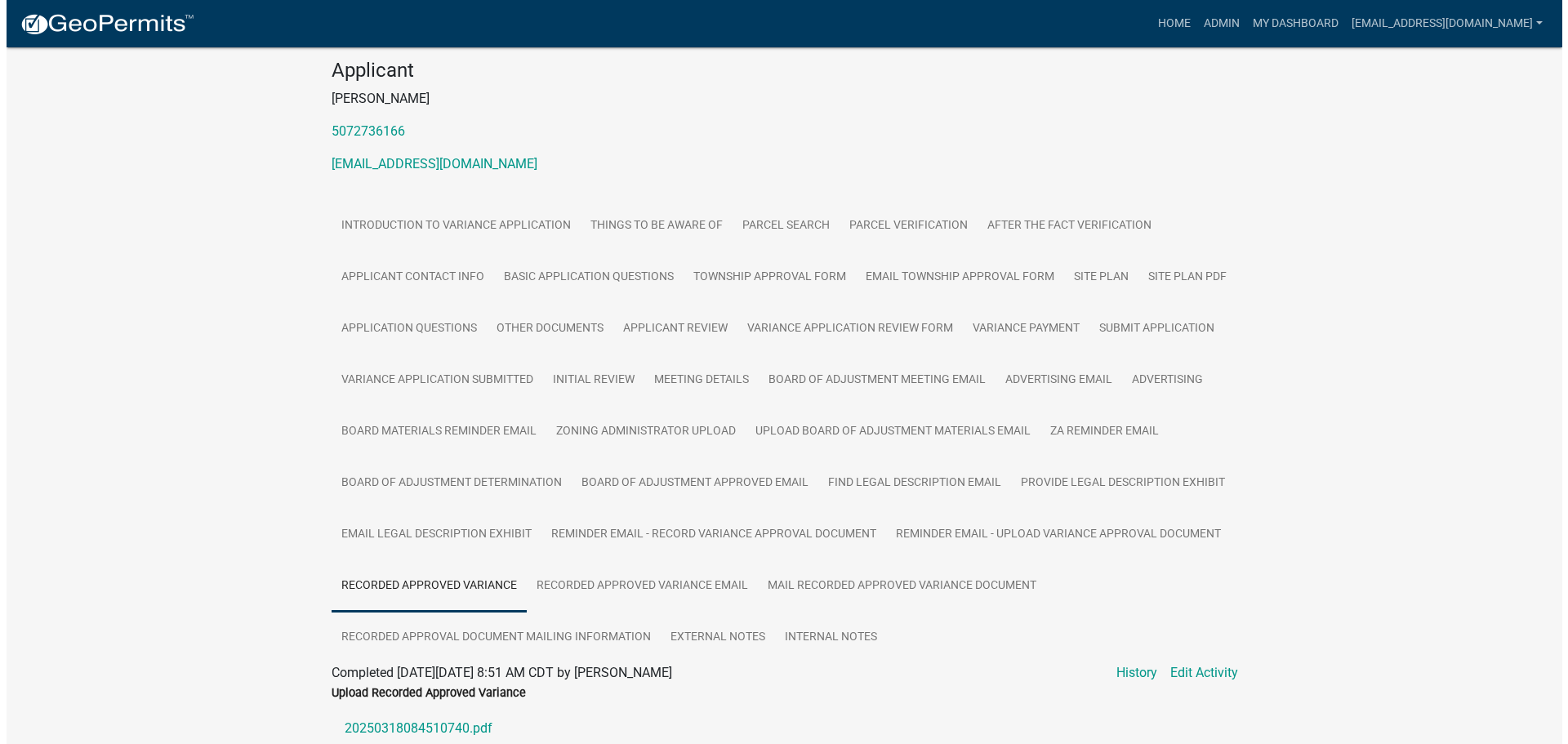
scroll to position [0, 0]
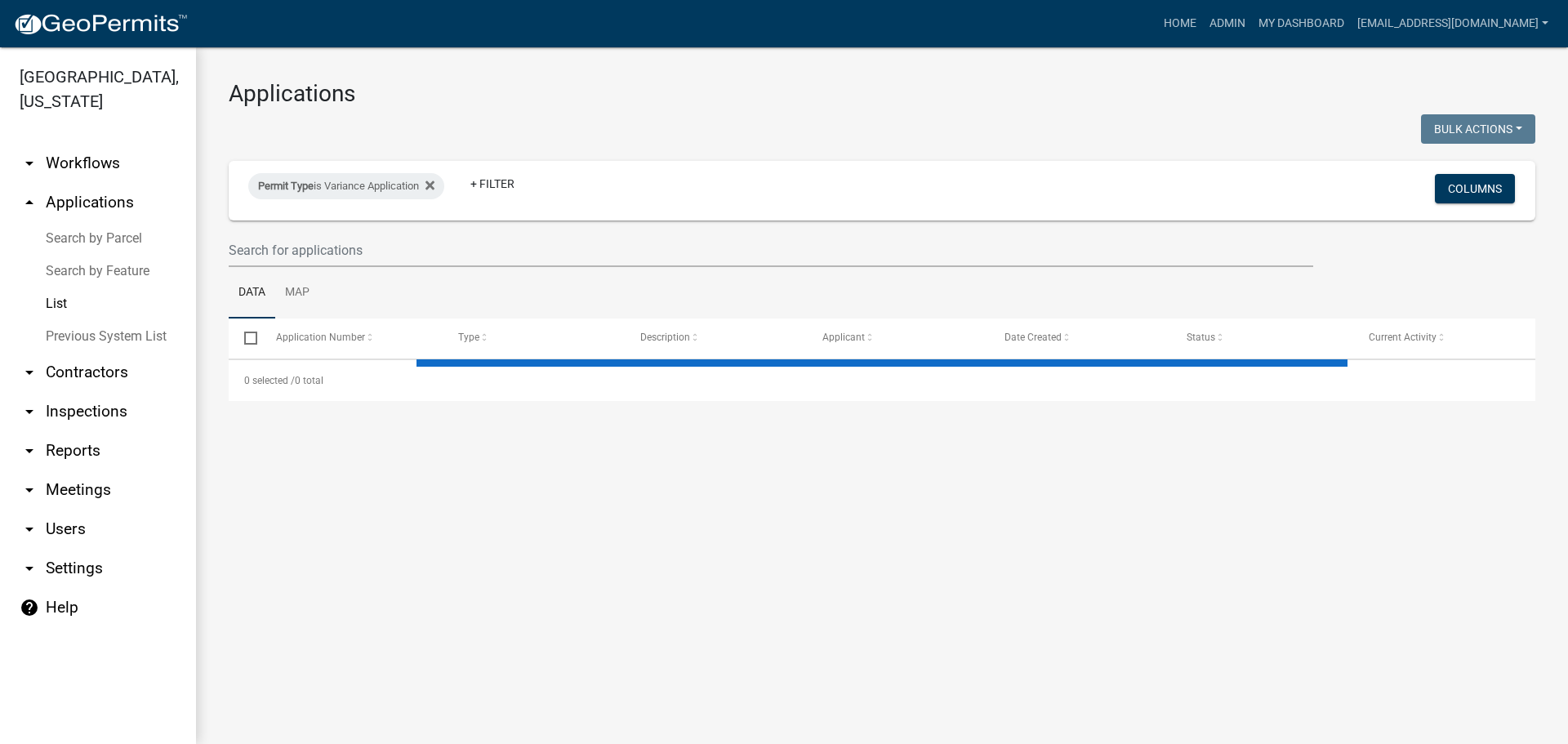
select select "2: 50"
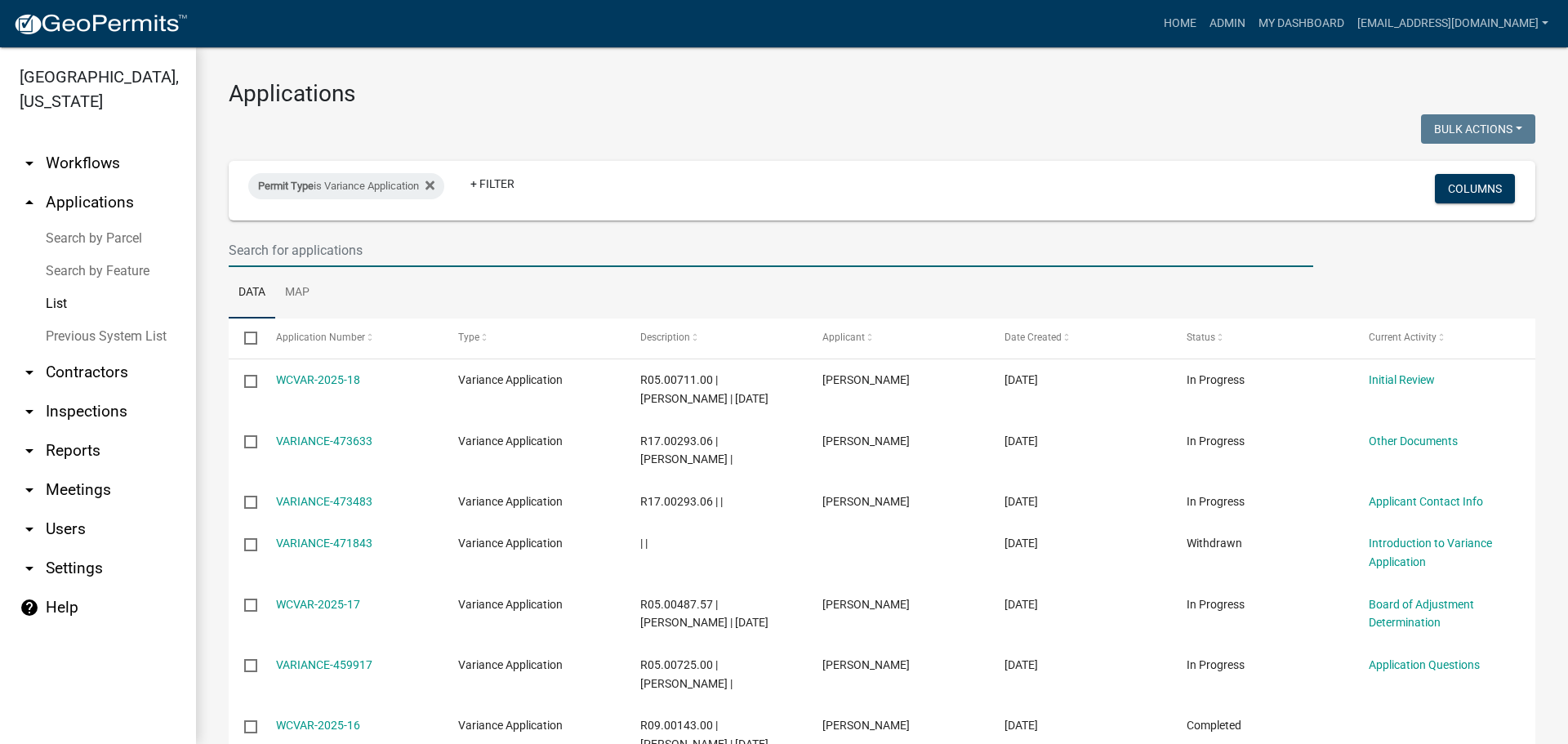
click at [380, 252] on input "text" at bounding box center [771, 250] width 1084 height 33
type input "2022-6"
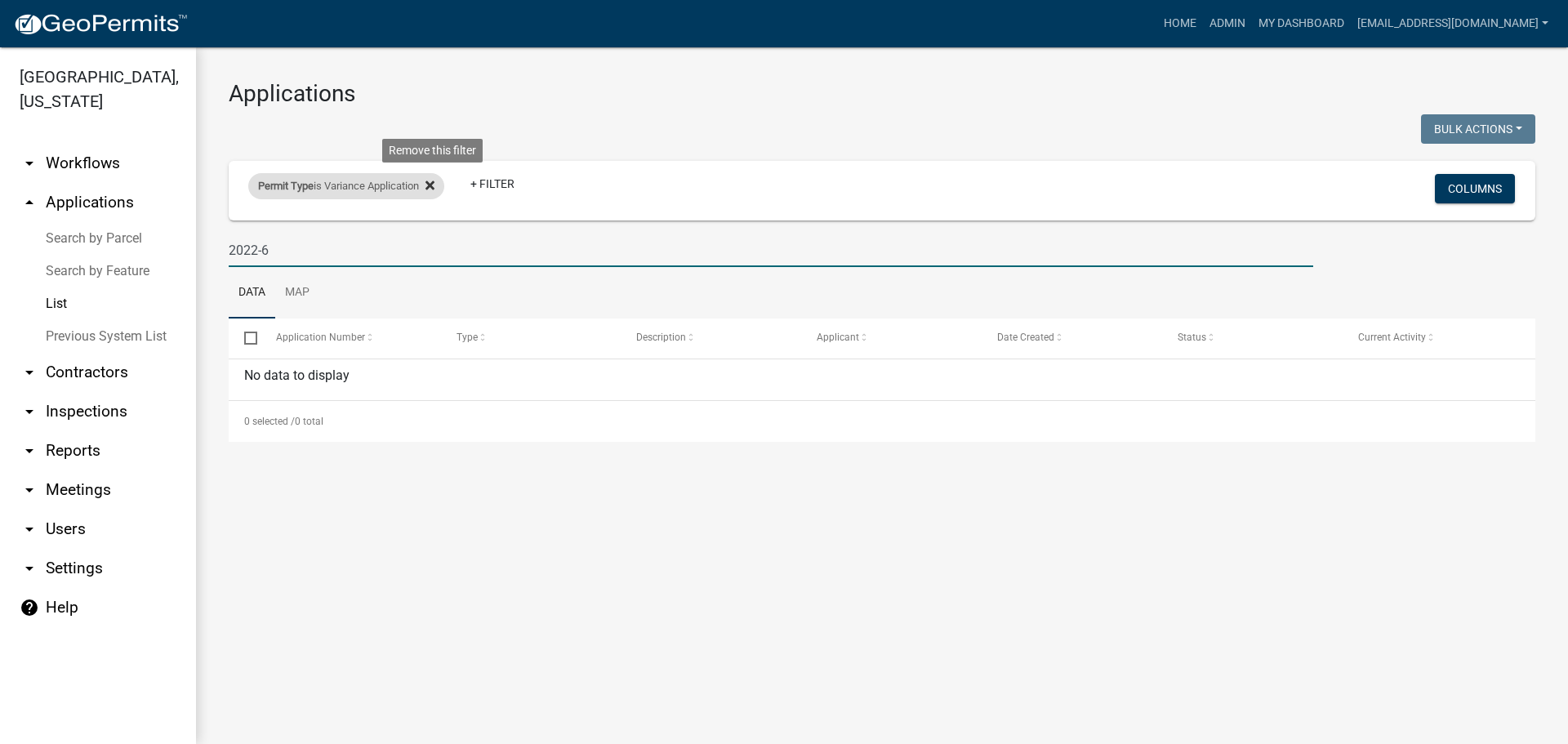
drag, startPoint x: 435, startPoint y: 188, endPoint x: 425, endPoint y: 183, distance: 11.2
click at [434, 187] on icon at bounding box center [430, 185] width 9 height 9
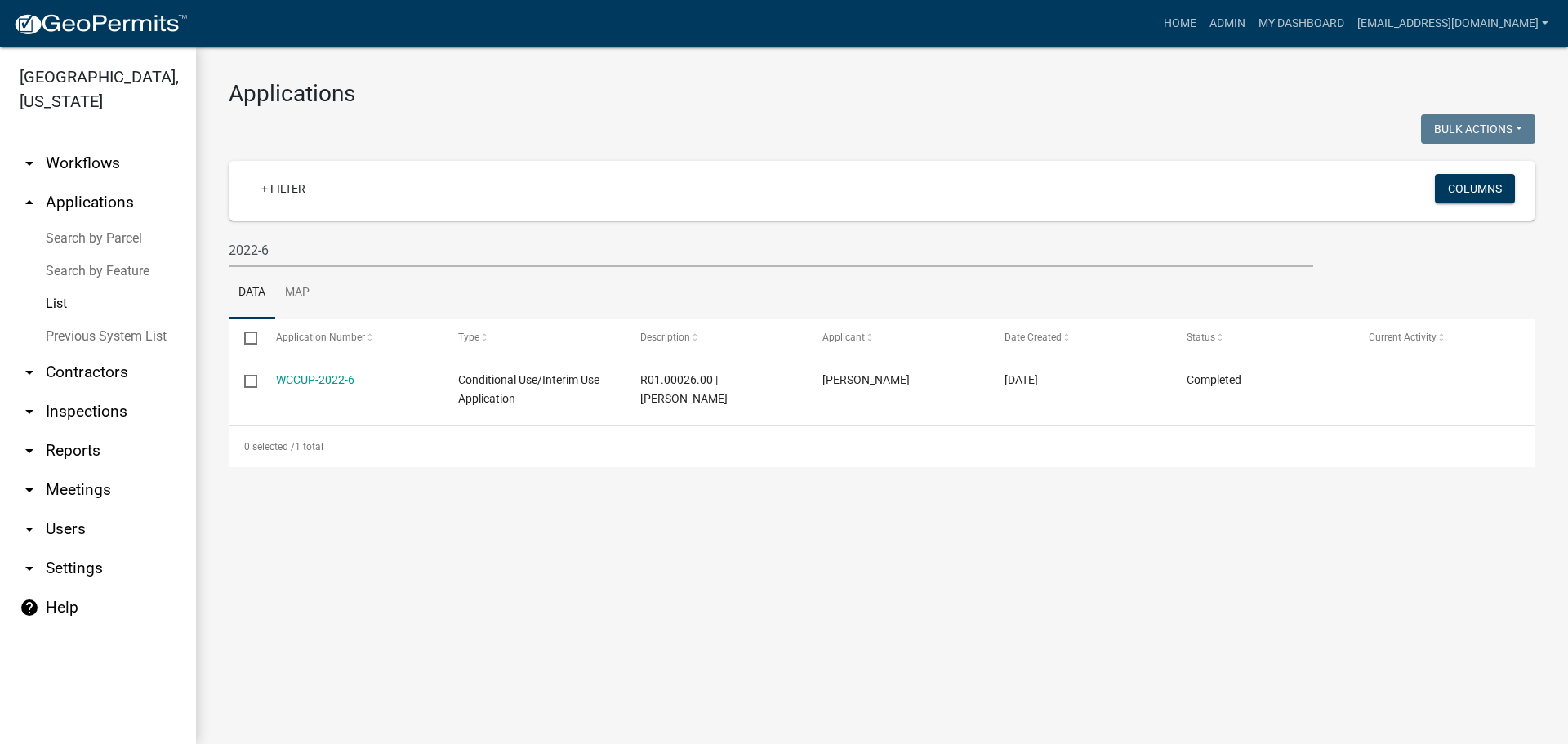
click at [71, 451] on link "arrow_drop_down Reports" at bounding box center [98, 451] width 196 height 39
select select "0: null"
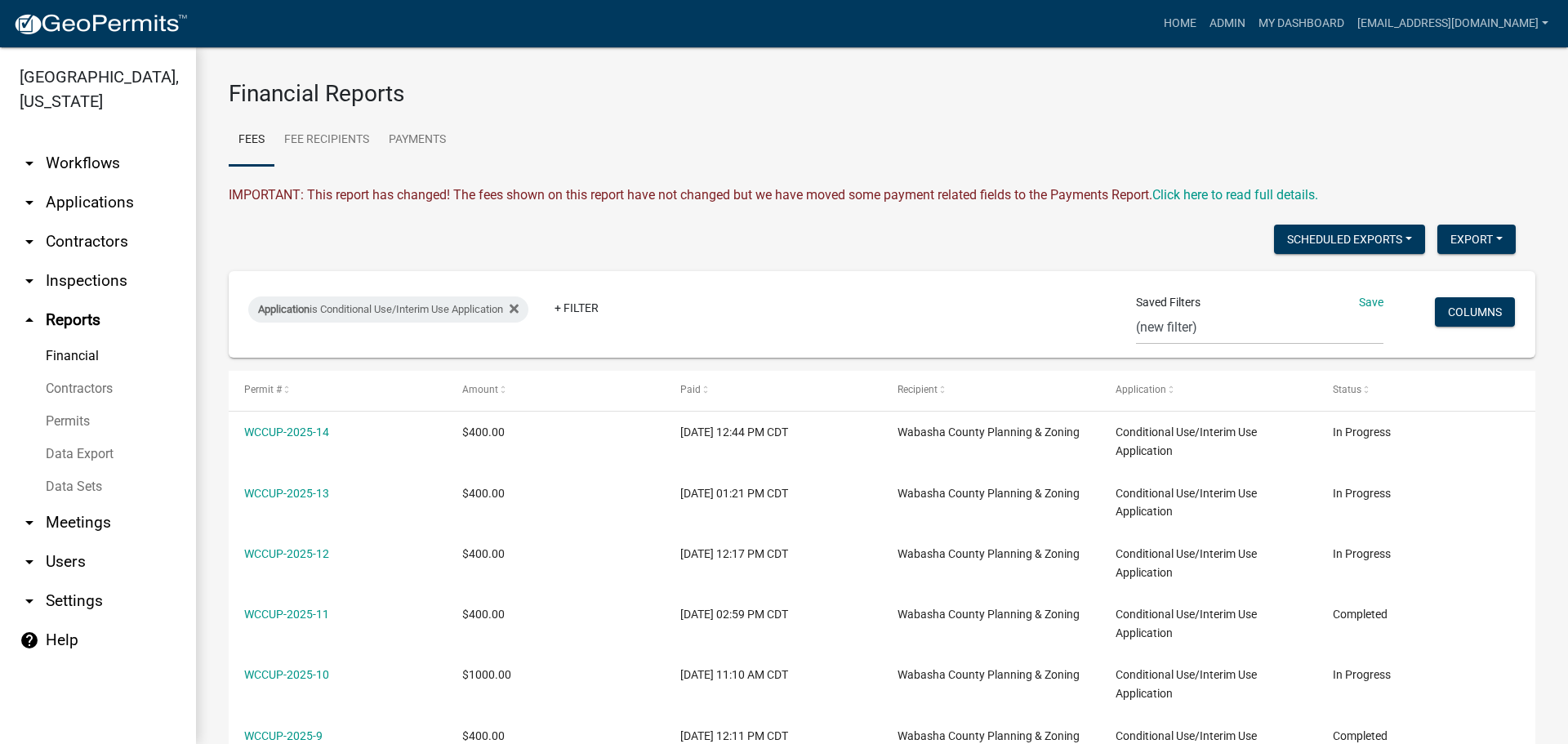
click at [96, 454] on link "Data Export" at bounding box center [98, 454] width 196 height 32
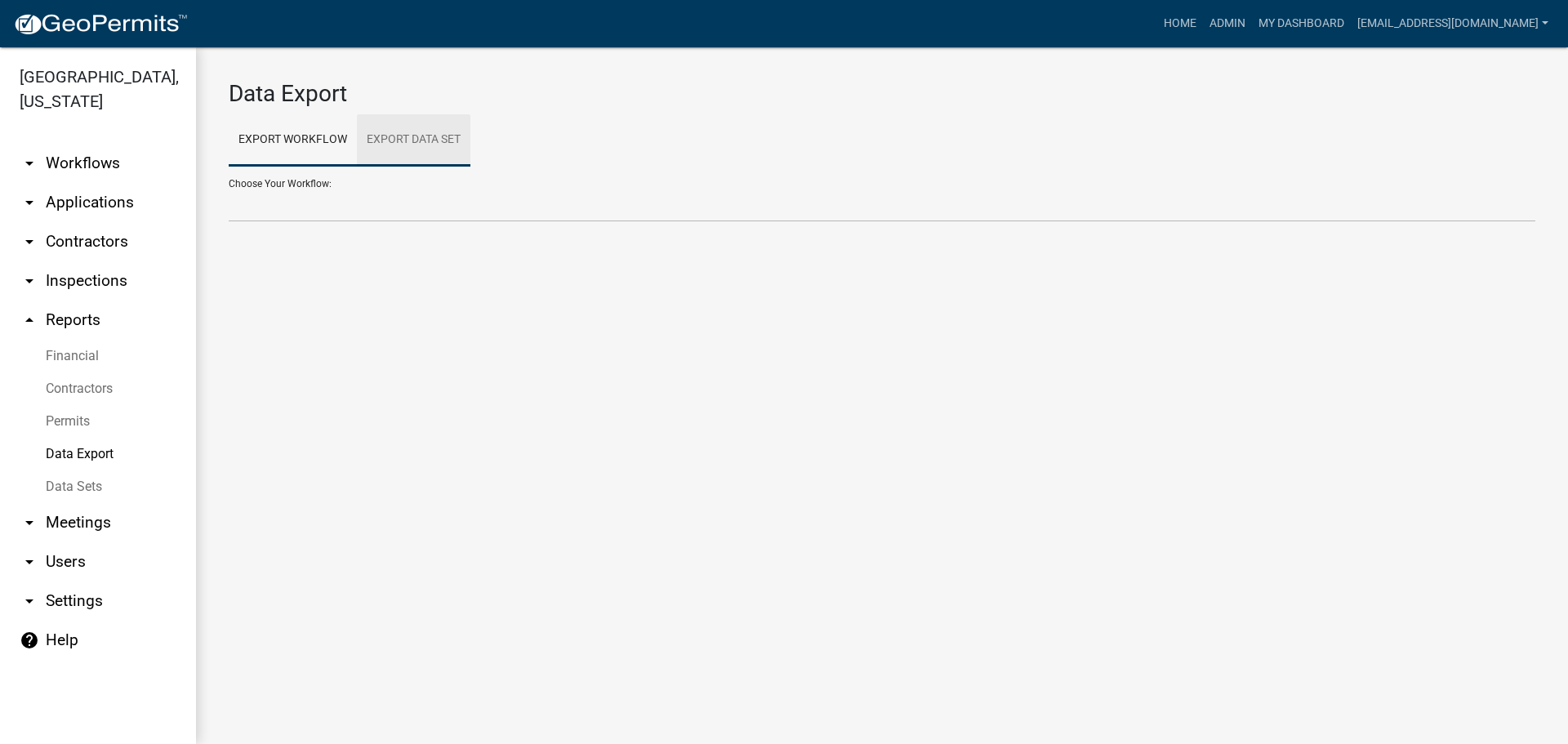
click at [432, 154] on link "Export Data Set" at bounding box center [413, 141] width 114 height 52
click at [396, 221] on select "All Building Permits All Contractors Ball in Court Building Permits - Final Ins…" at bounding box center [882, 205] width 1306 height 33
select select "22: 011e99c6-b77f-4d57-8429-440a0fc87ec1"
click at [228, 189] on select "All Building Permits All Contractors Ball in Court Building Permits - Final Ins…" at bounding box center [882, 205] width 1306 height 33
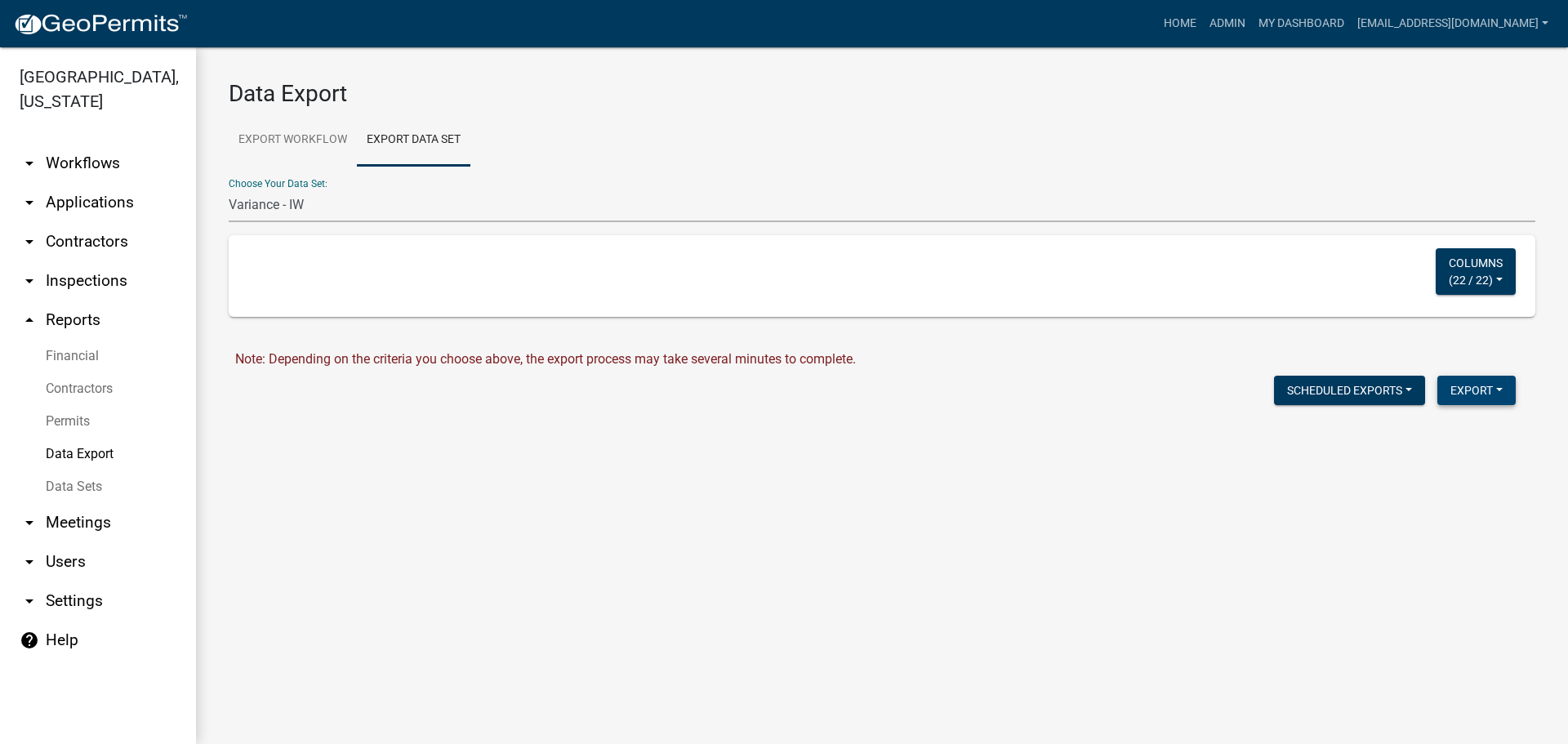
click at [1469, 384] on button "Export" at bounding box center [1476, 390] width 78 height 30
click at [1434, 430] on button "Excel Format (.xlsx)" at bounding box center [1439, 433] width 152 height 39
click at [311, 426] on link "Download Variance - IW.xlsx" at bounding box center [315, 425] width 162 height 15
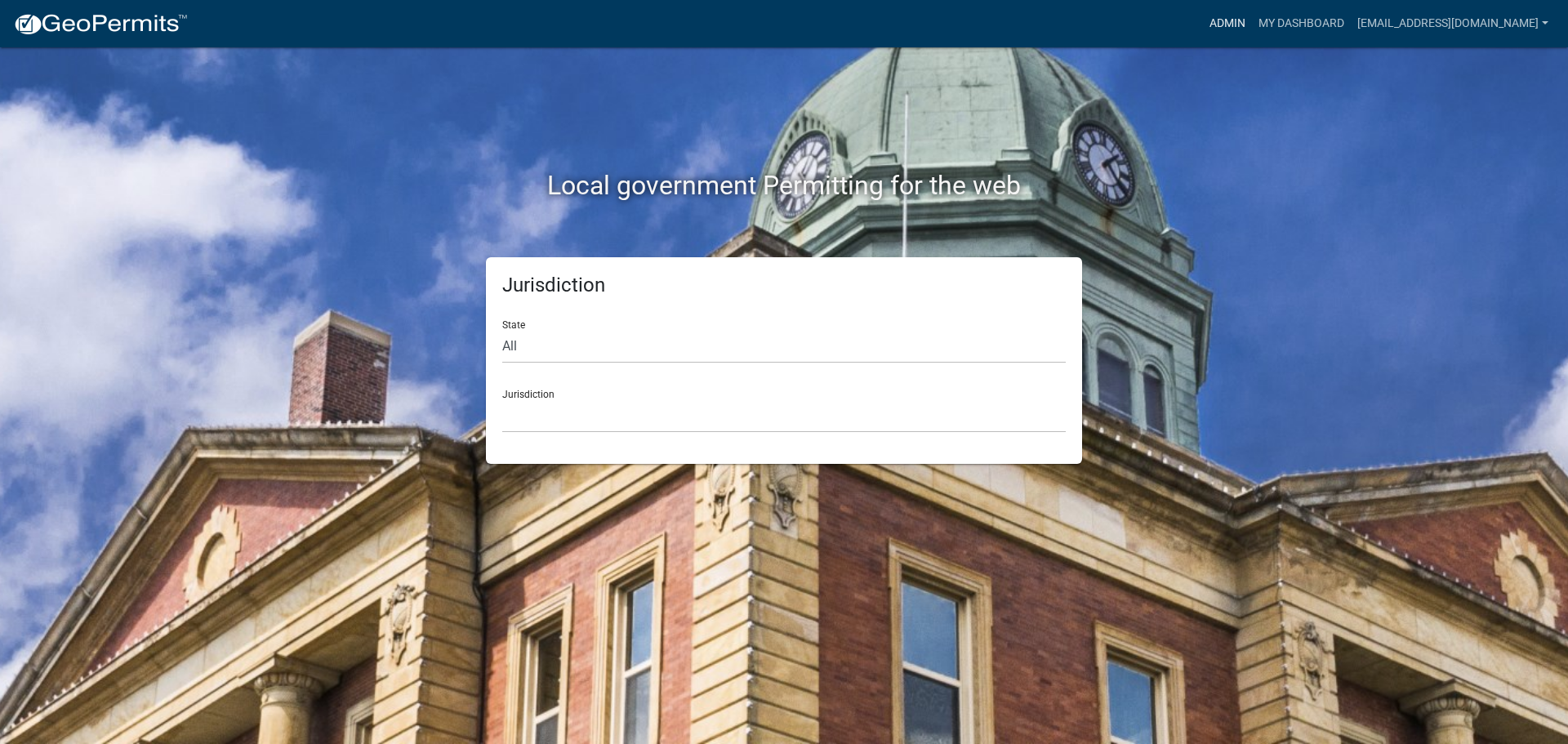
click at [1221, 19] on link "Admin" at bounding box center [1228, 23] width 49 height 31
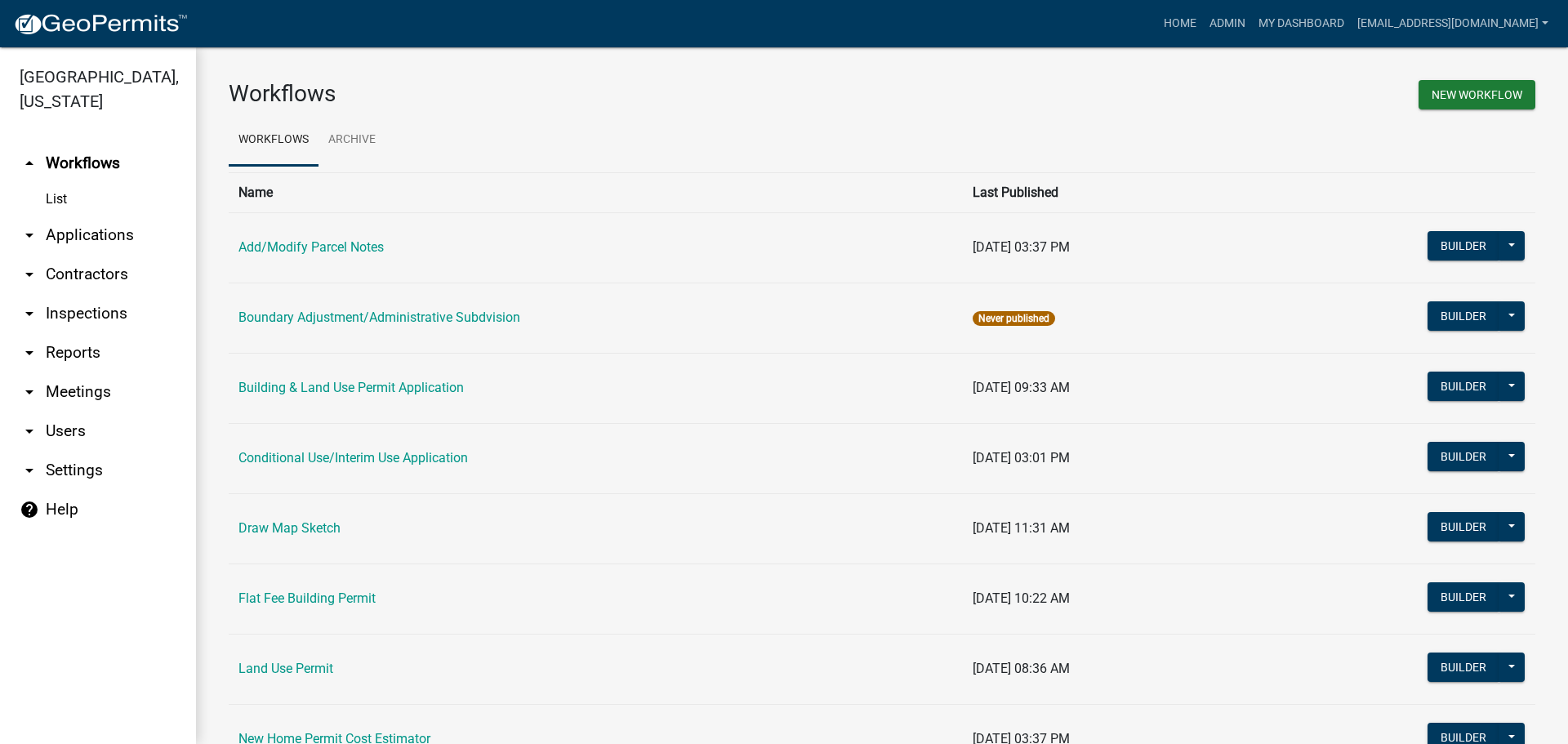
click at [92, 237] on link "arrow_drop_down Applications" at bounding box center [98, 236] width 196 height 39
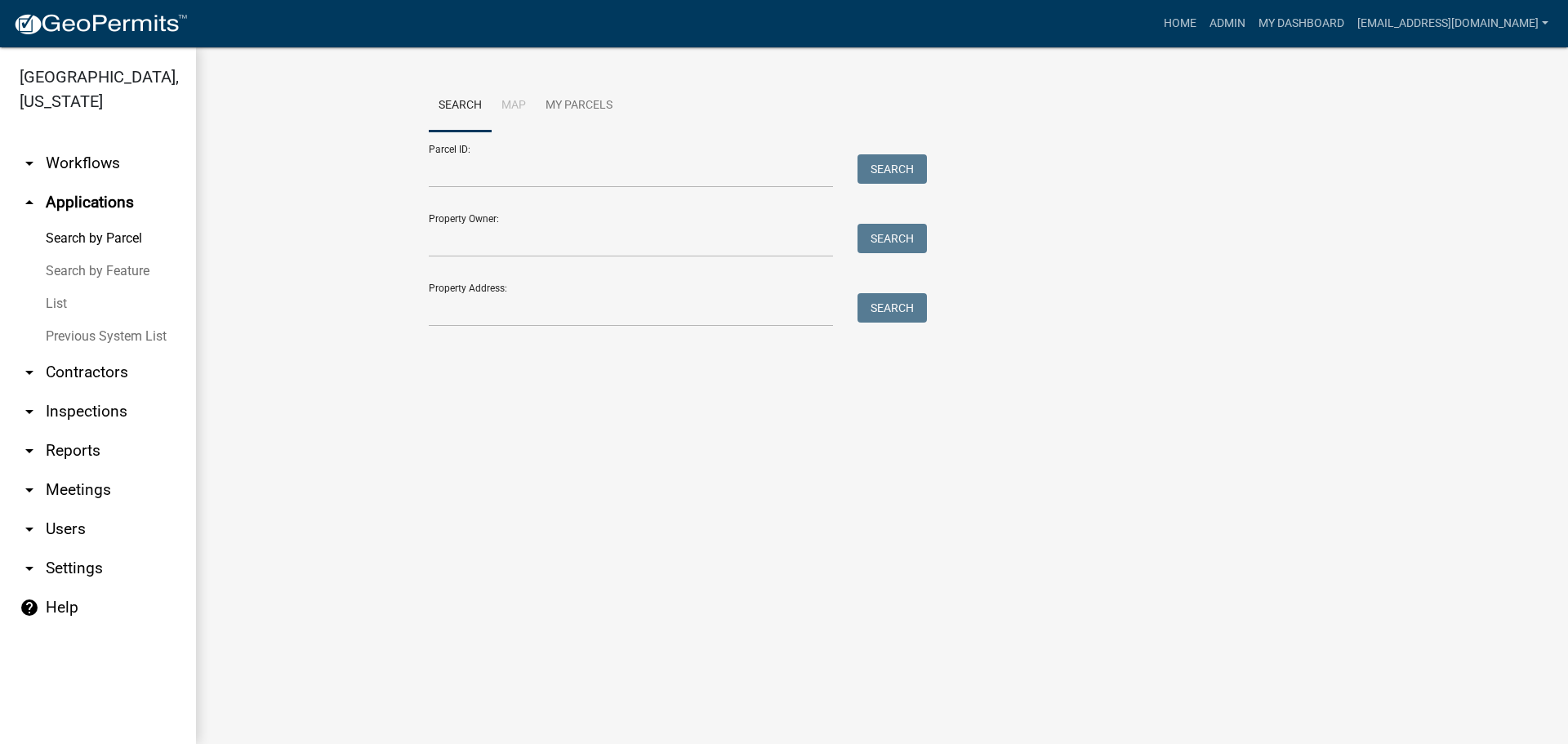
click at [51, 304] on link "List" at bounding box center [98, 304] width 196 height 32
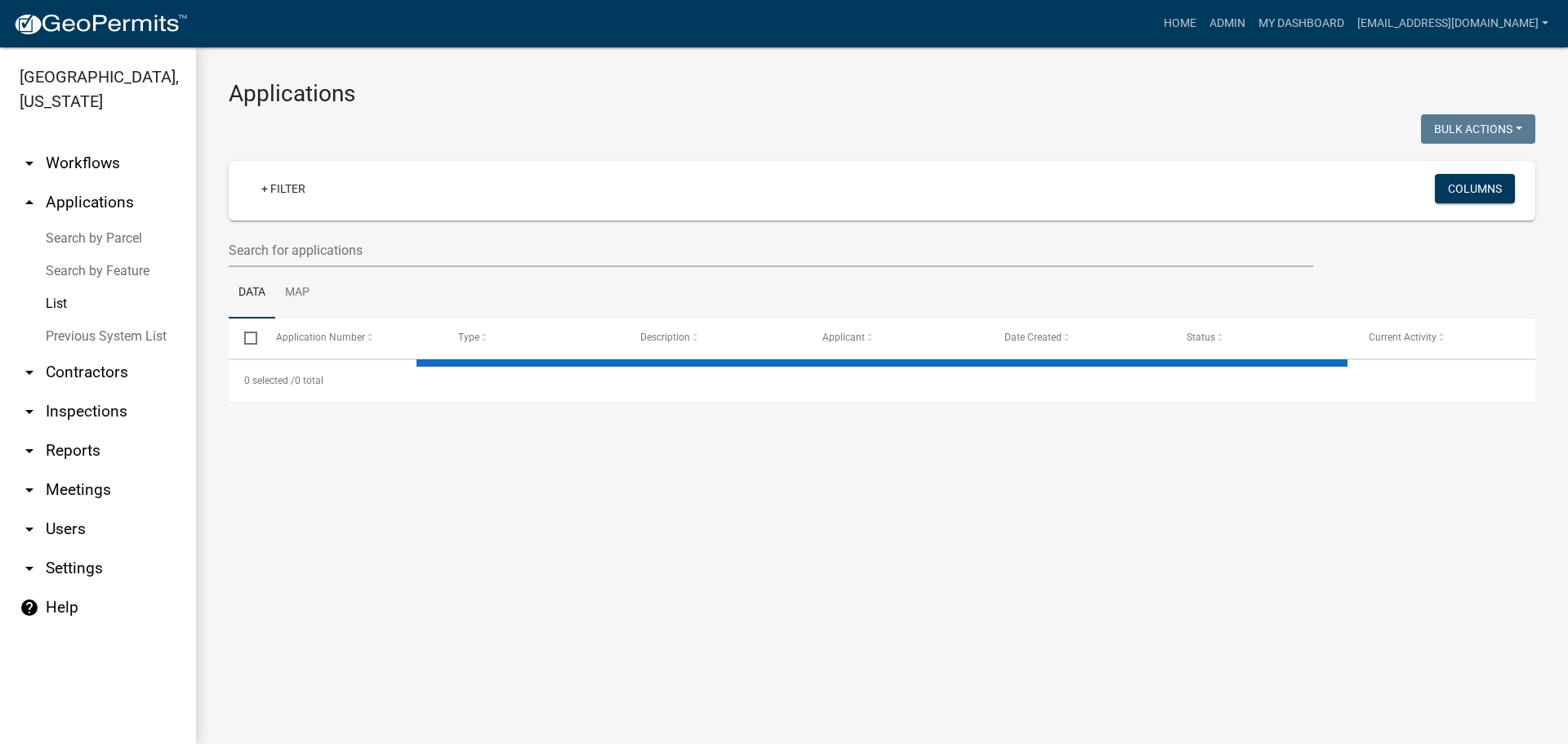
select select "2: 50"
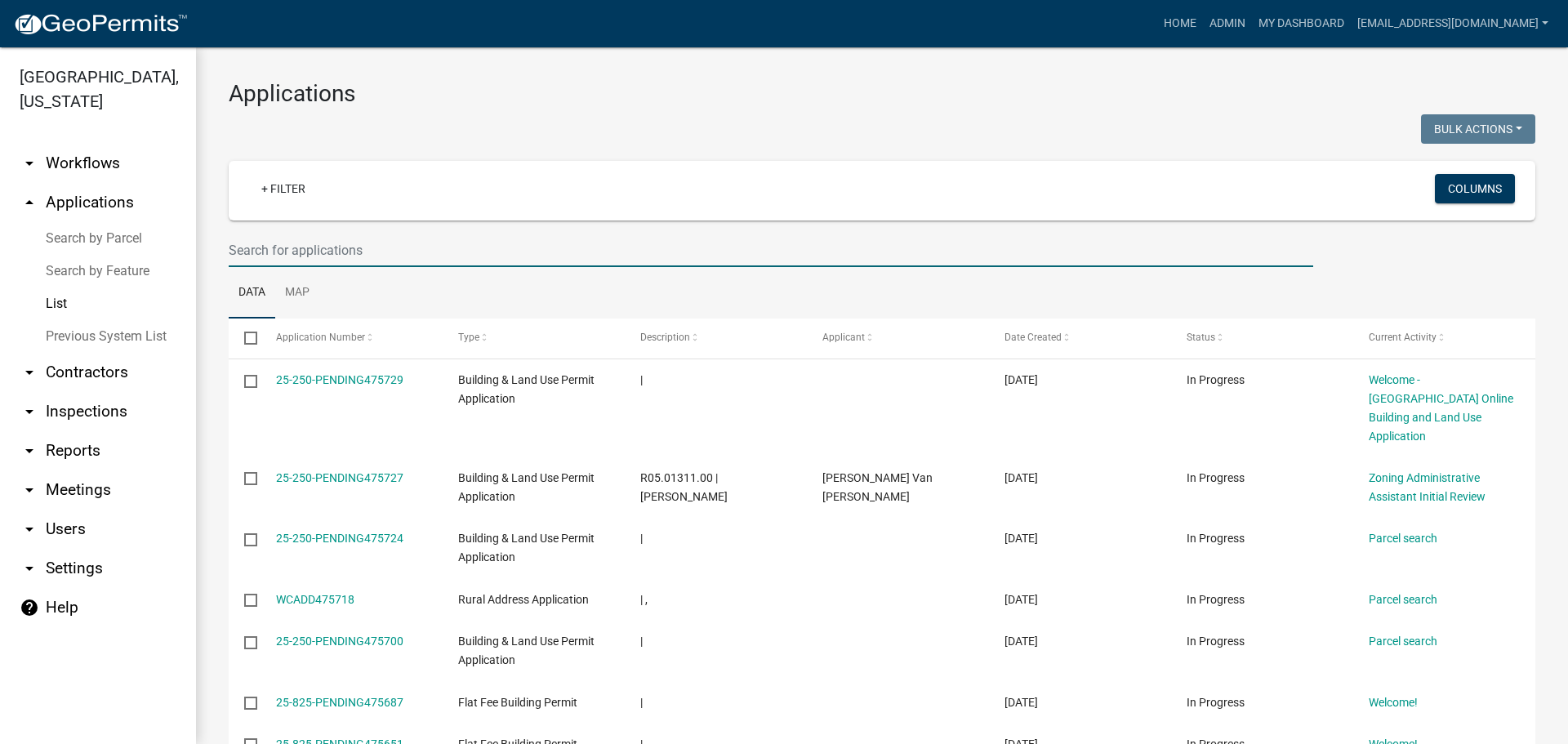
click at [265, 254] on input "text" at bounding box center [771, 250] width 1084 height 33
type input "LOPPNOW"
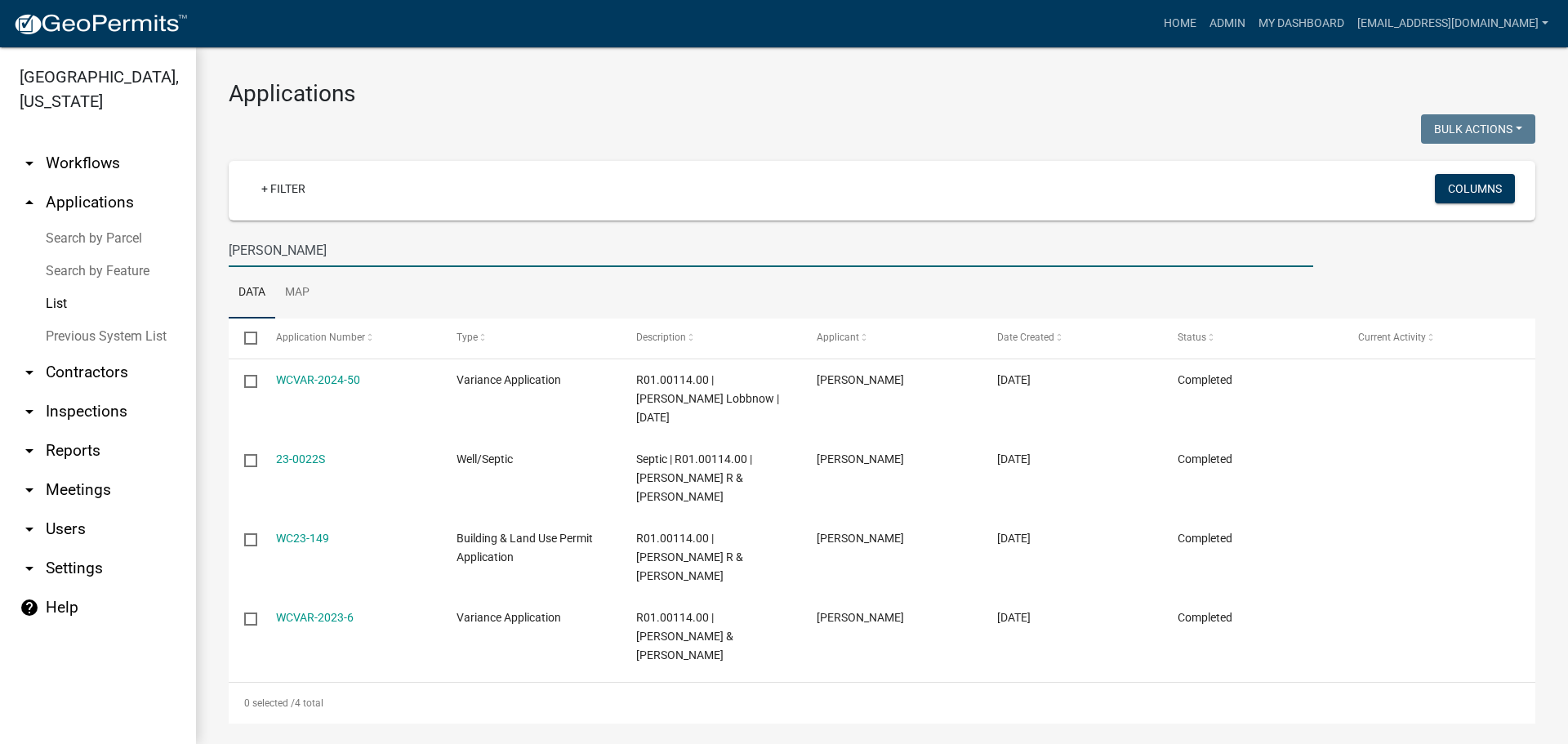
drag, startPoint x: 299, startPoint y: 247, endPoint x: 222, endPoint y: 238, distance: 77.5
click at [222, 238] on div "LOPPNOW" at bounding box center [771, 250] width 1109 height 33
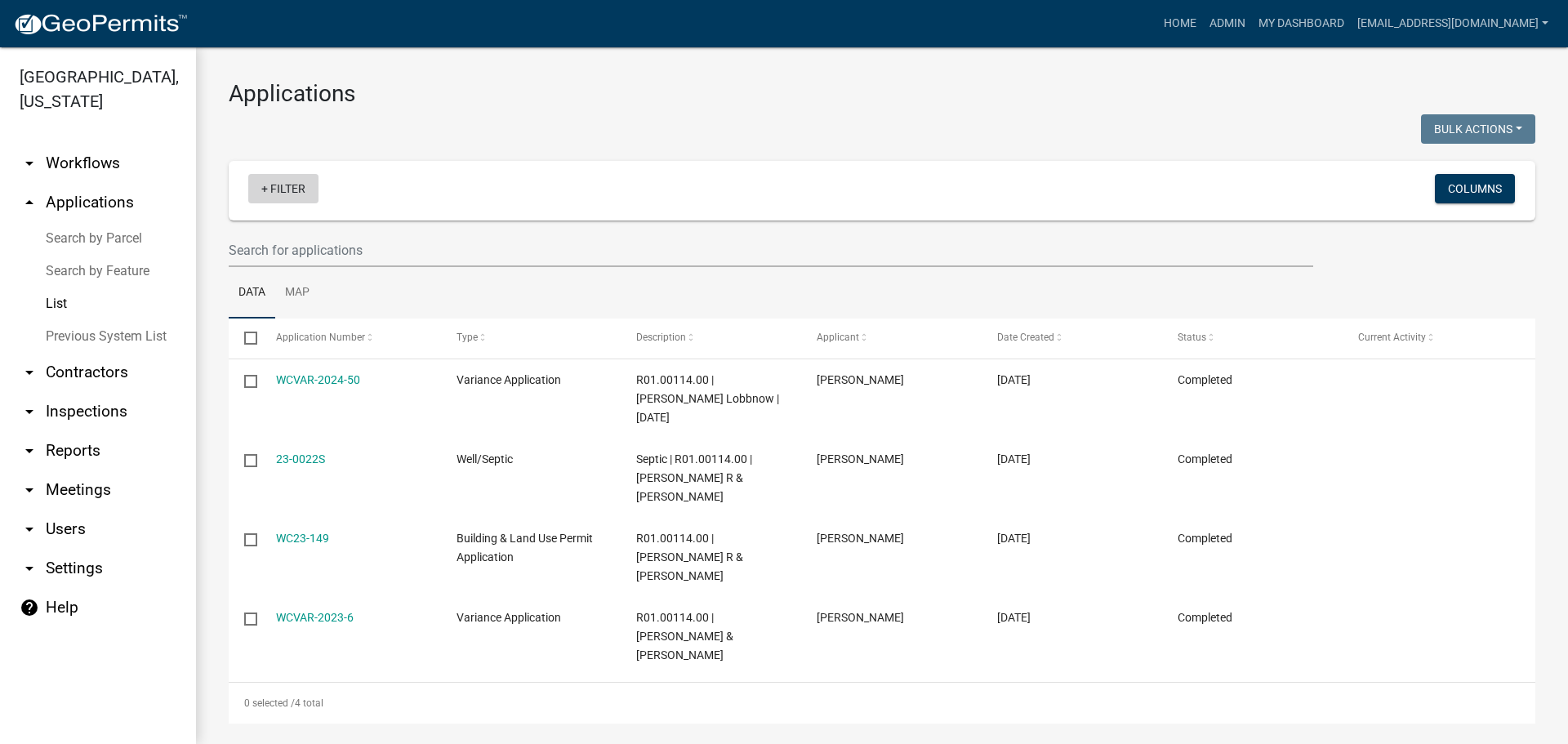
click at [281, 189] on link "+ Filter" at bounding box center [283, 188] width 70 height 30
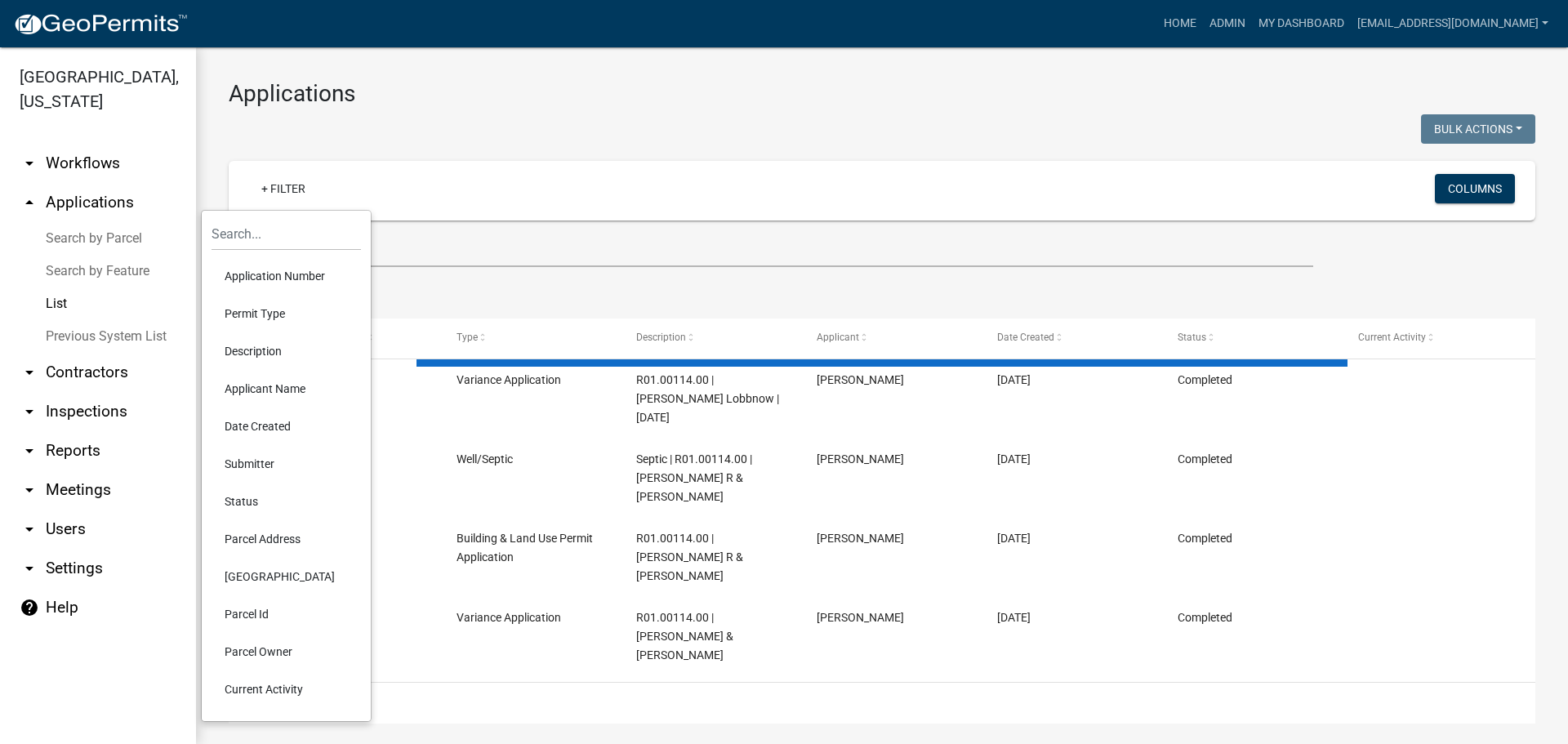
select select "2: 50"
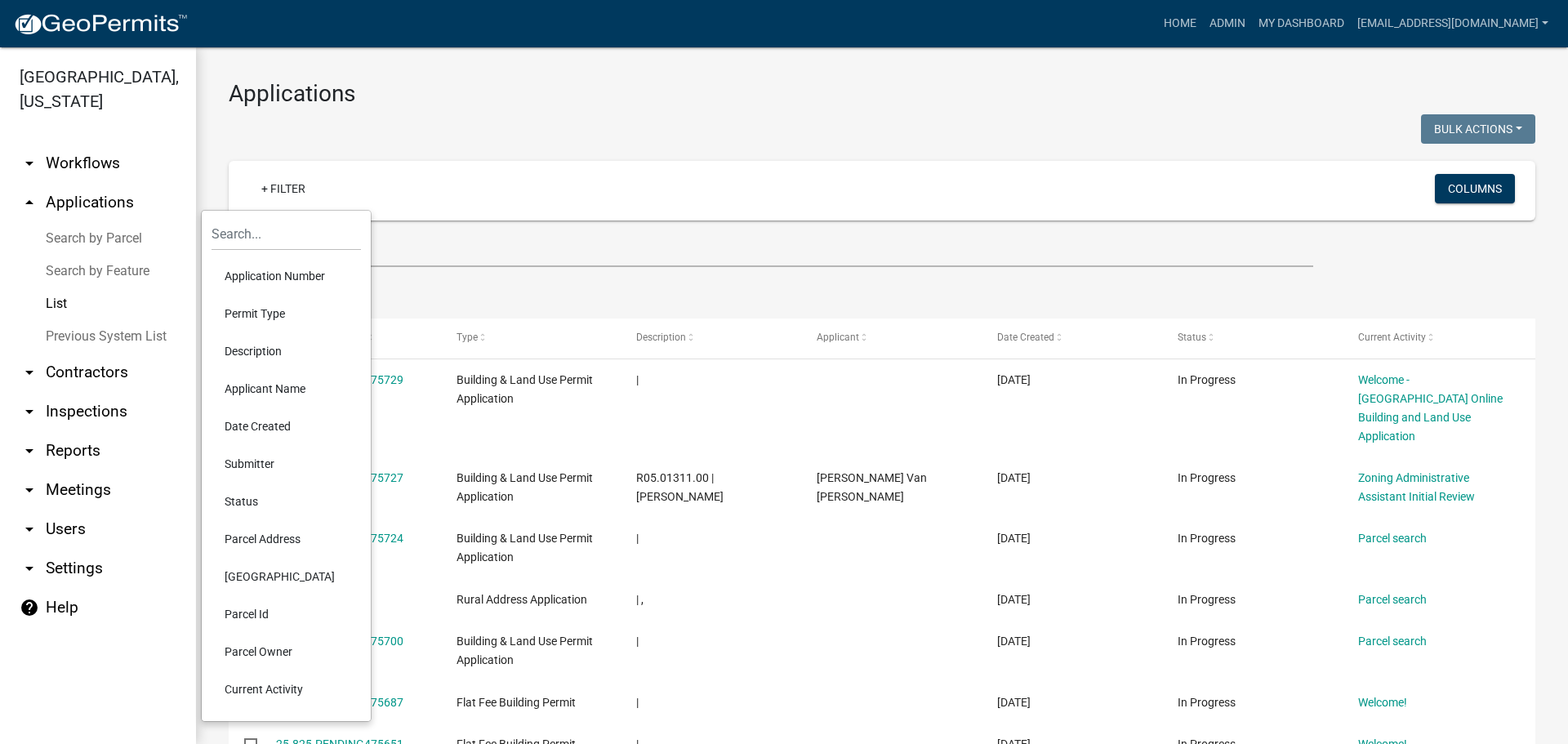
click at [244, 314] on li "Permit Type" at bounding box center [286, 314] width 150 height 38
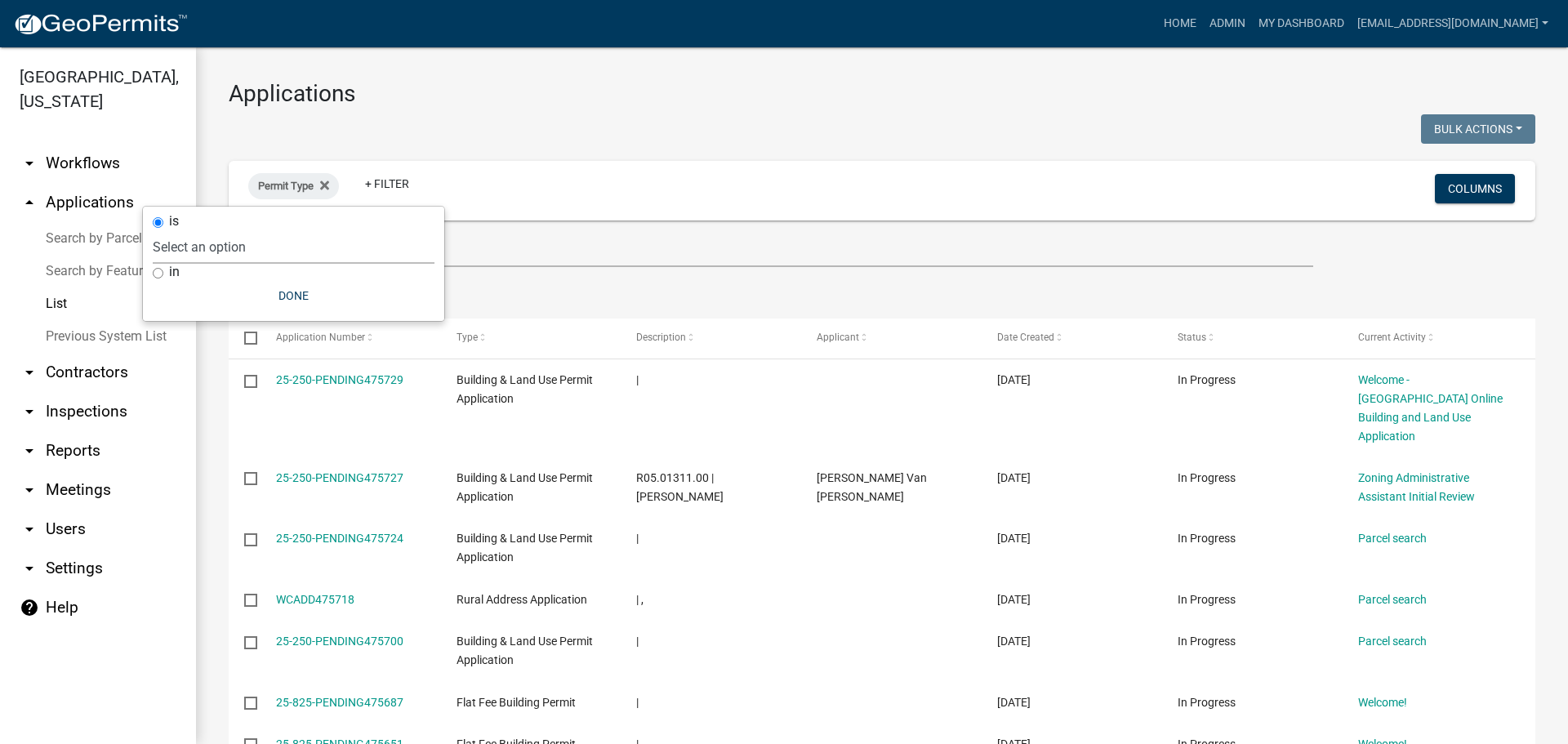
click at [217, 247] on select "Select an option Add/Modify Parcel Notes Boundary Adjustment/Administrative Sub…" at bounding box center [293, 247] width 281 height 33
select select "159ae783-d570-4e54-bbd3-48143ef63351"
click at [208, 230] on select "Select an option Add/Modify Parcel Notes Boundary Adjustment/Administrative Sub…" at bounding box center [293, 247] width 281 height 33
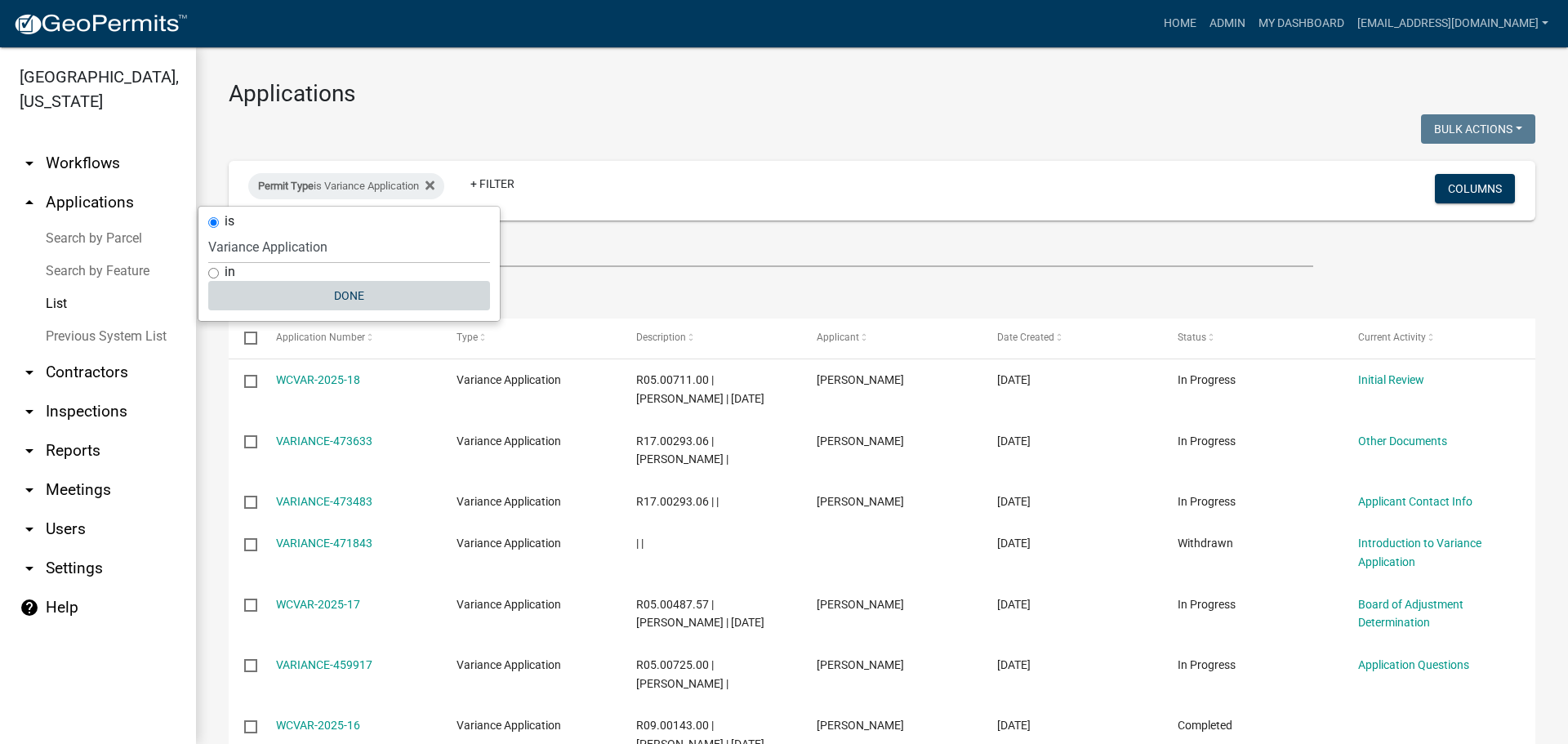
click at [349, 296] on button "Done" at bounding box center [349, 296] width 281 height 30
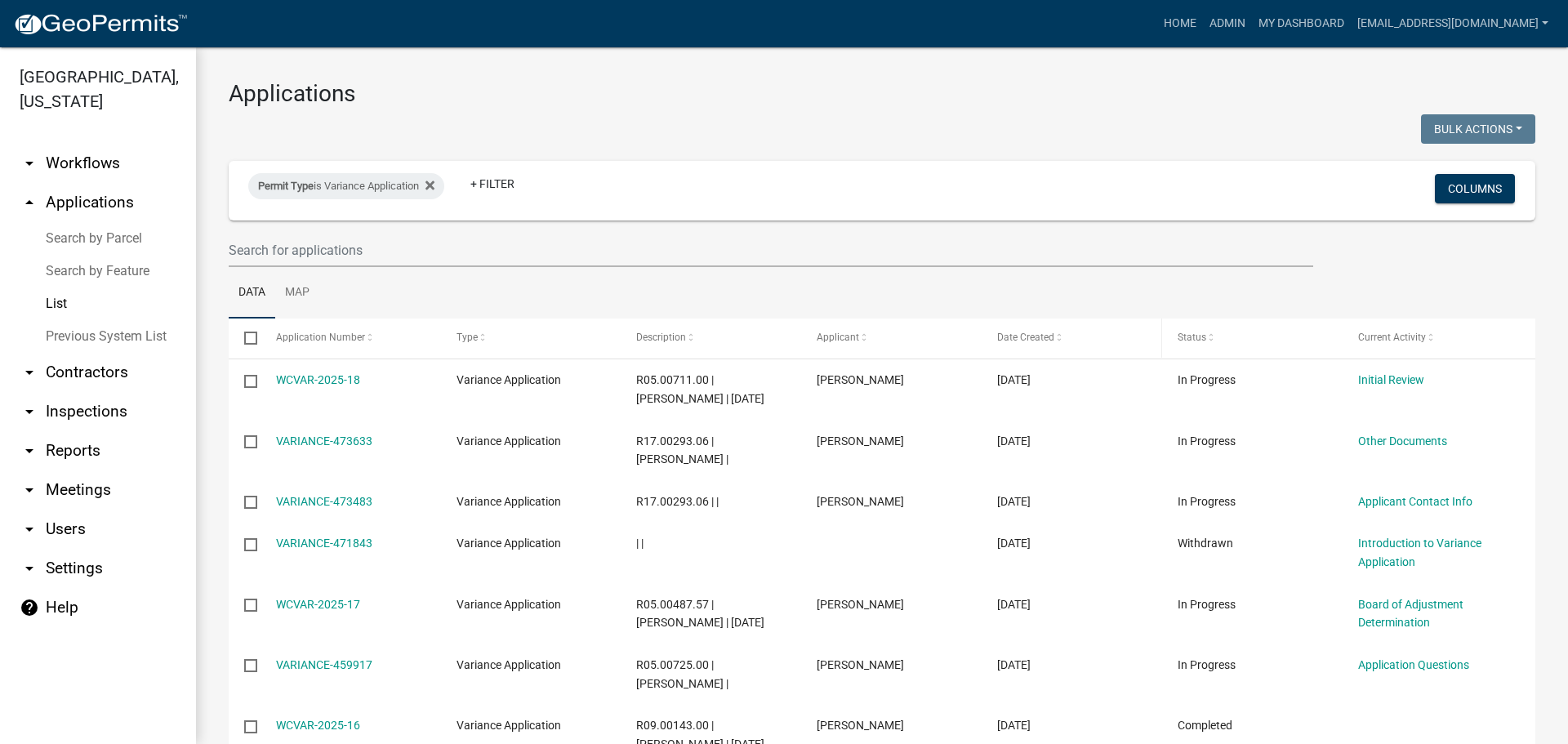
click at [1055, 333] on span at bounding box center [1059, 338] width 10 height 12
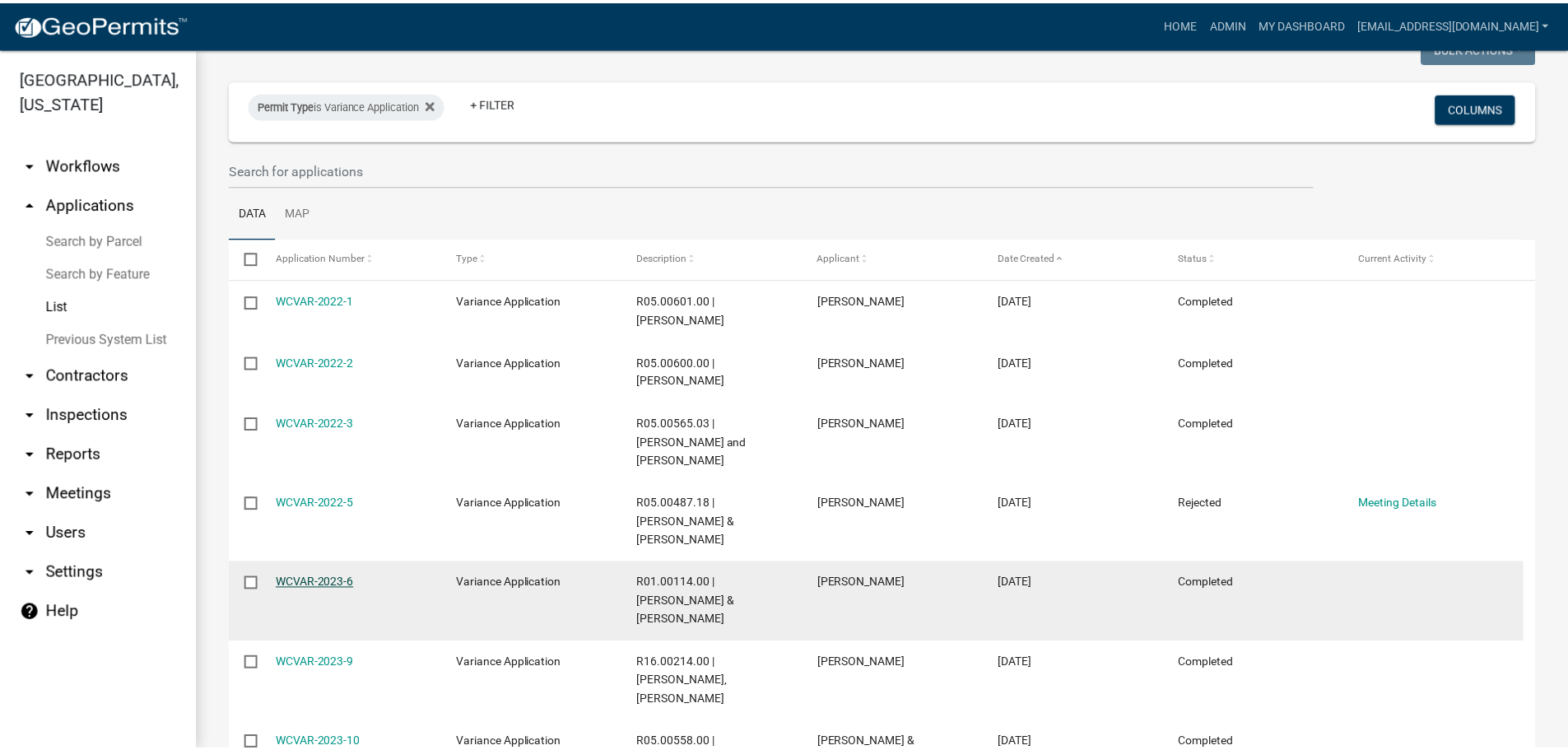
scroll to position [164, 0]
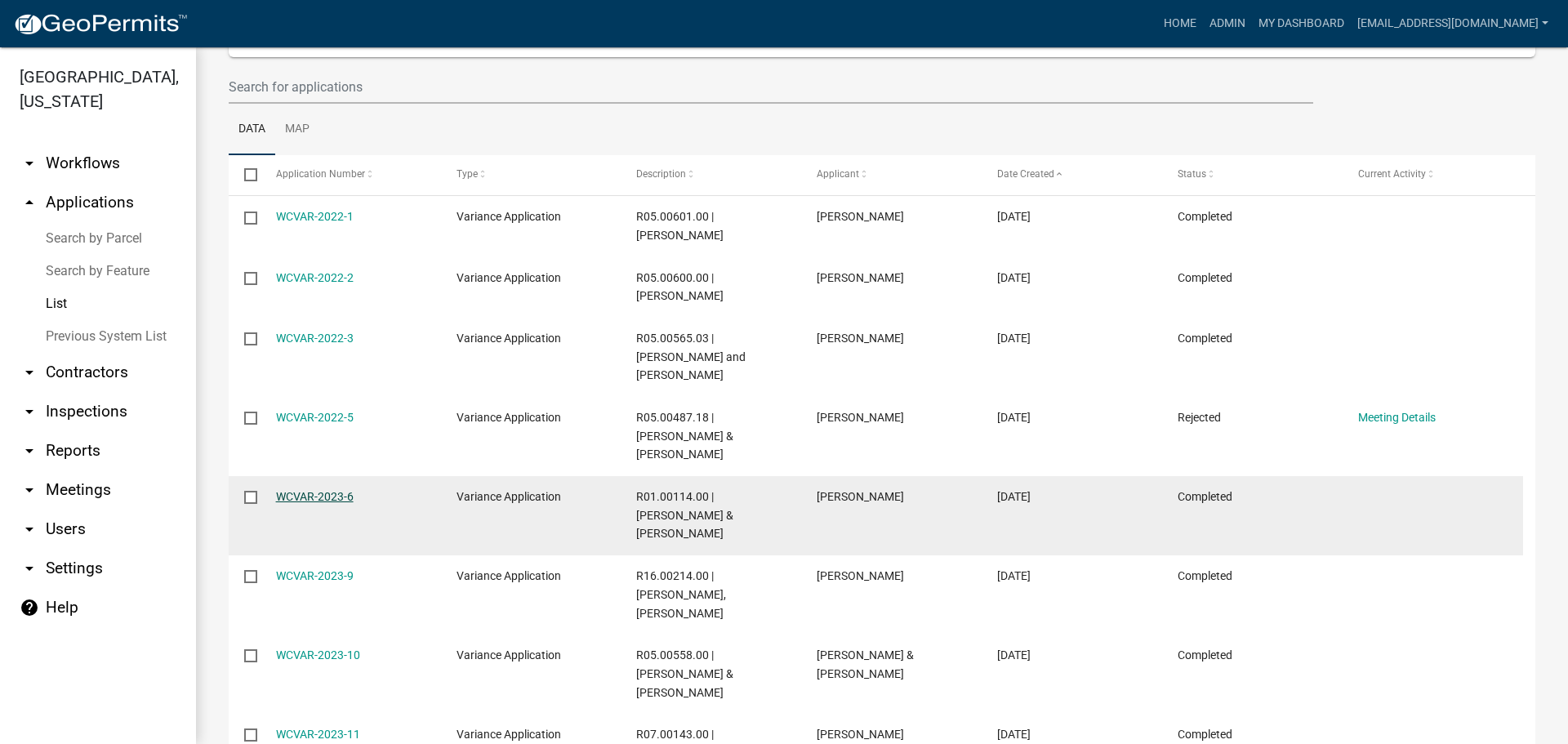
click at [297, 490] on link "WCVAR-2023-6" at bounding box center [314, 497] width 78 height 13
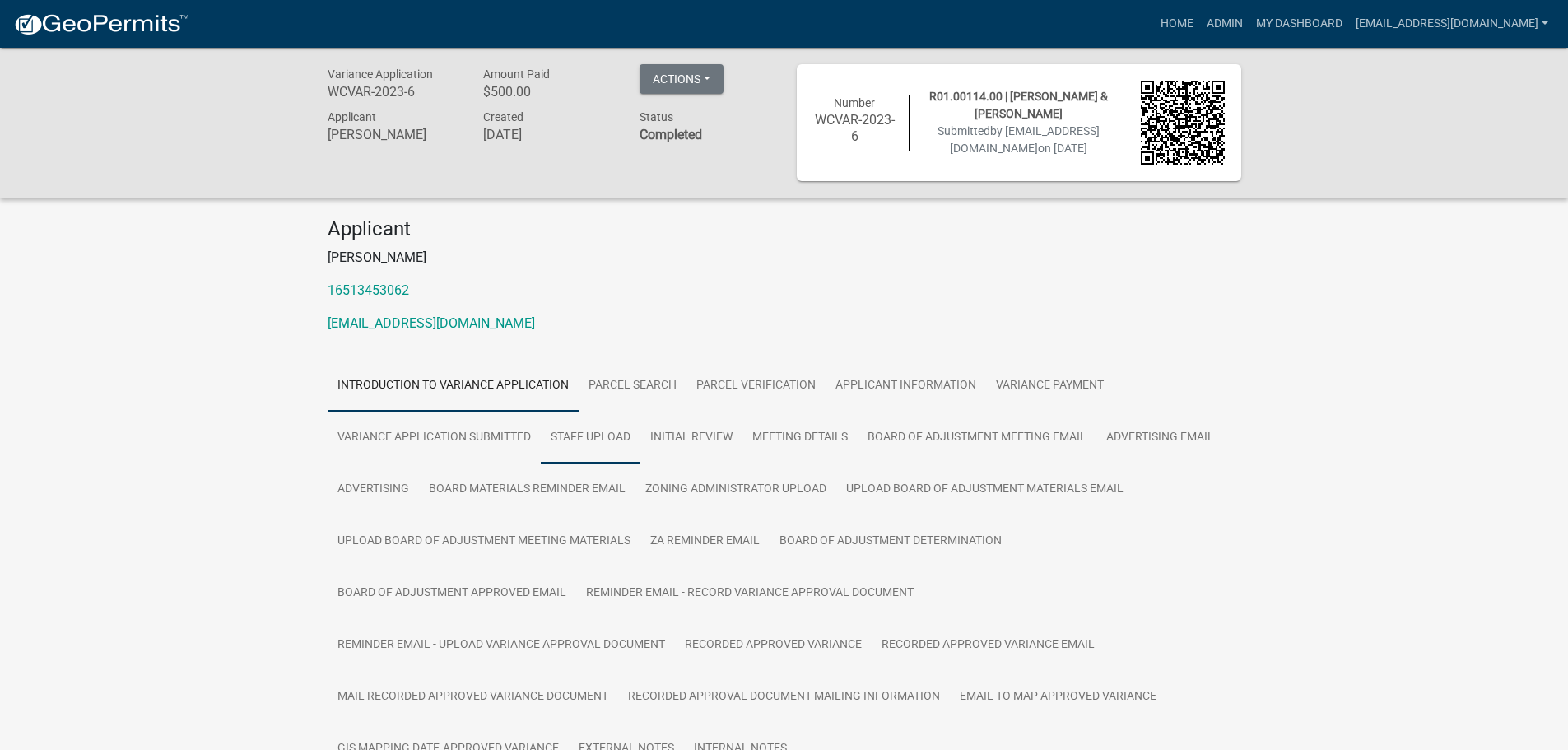
click at [573, 437] on link "Staff Upload" at bounding box center [591, 438] width 99 height 52
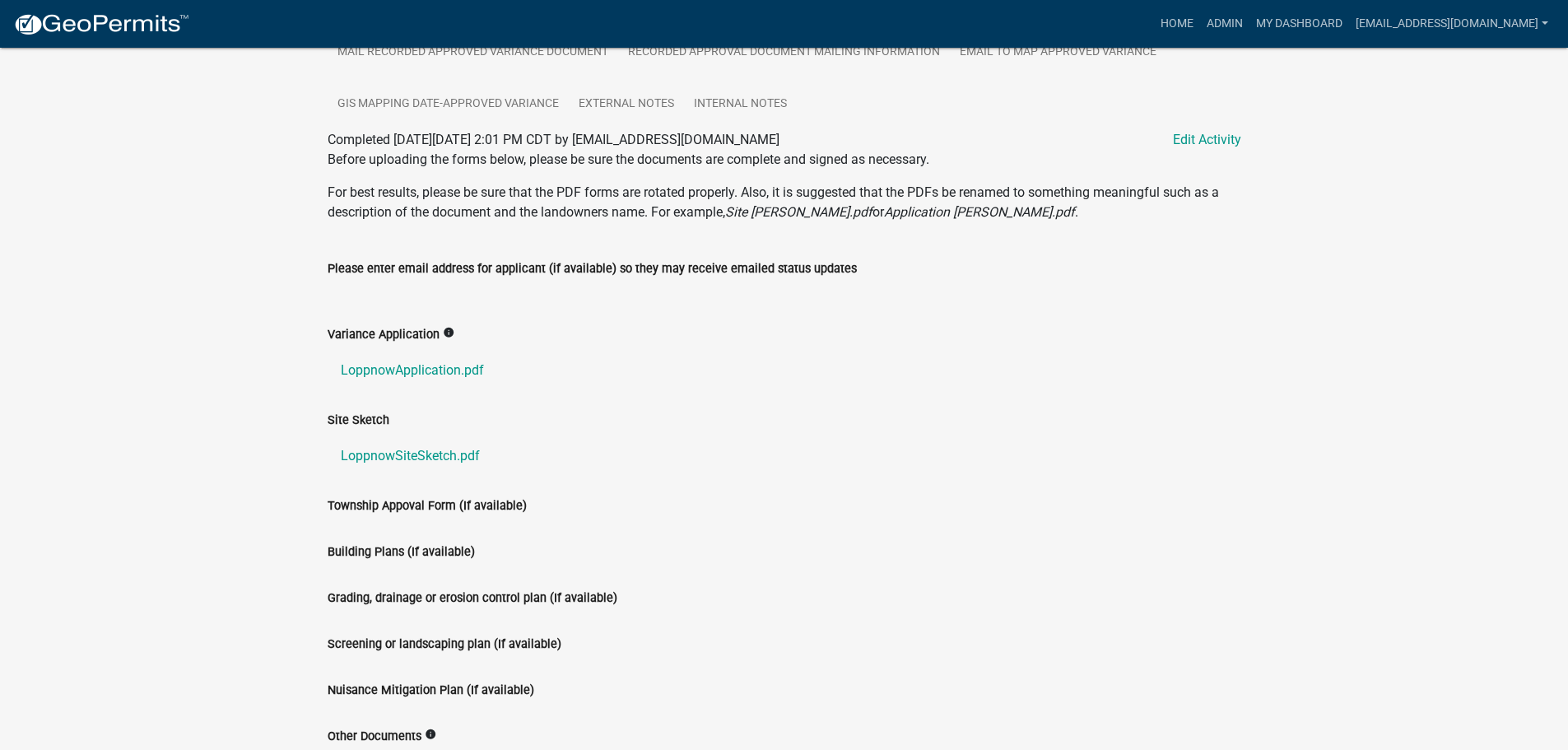
scroll to position [659, 0]
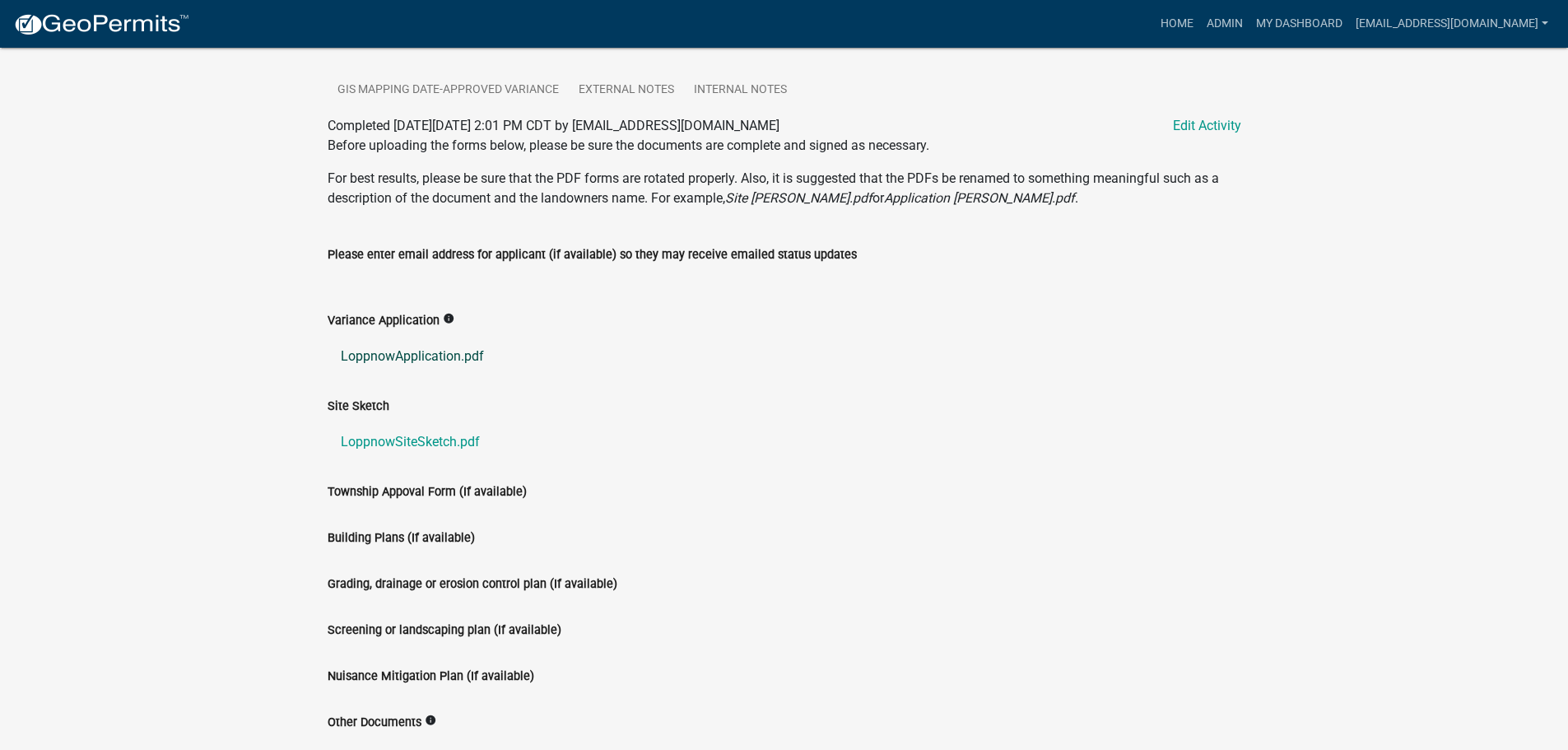
click at [377, 357] on link "LoppnowApplication.pdf" at bounding box center [785, 357] width 914 height 40
click at [394, 442] on link "LoppnowSiteSketch.pdf" at bounding box center [785, 443] width 914 height 40
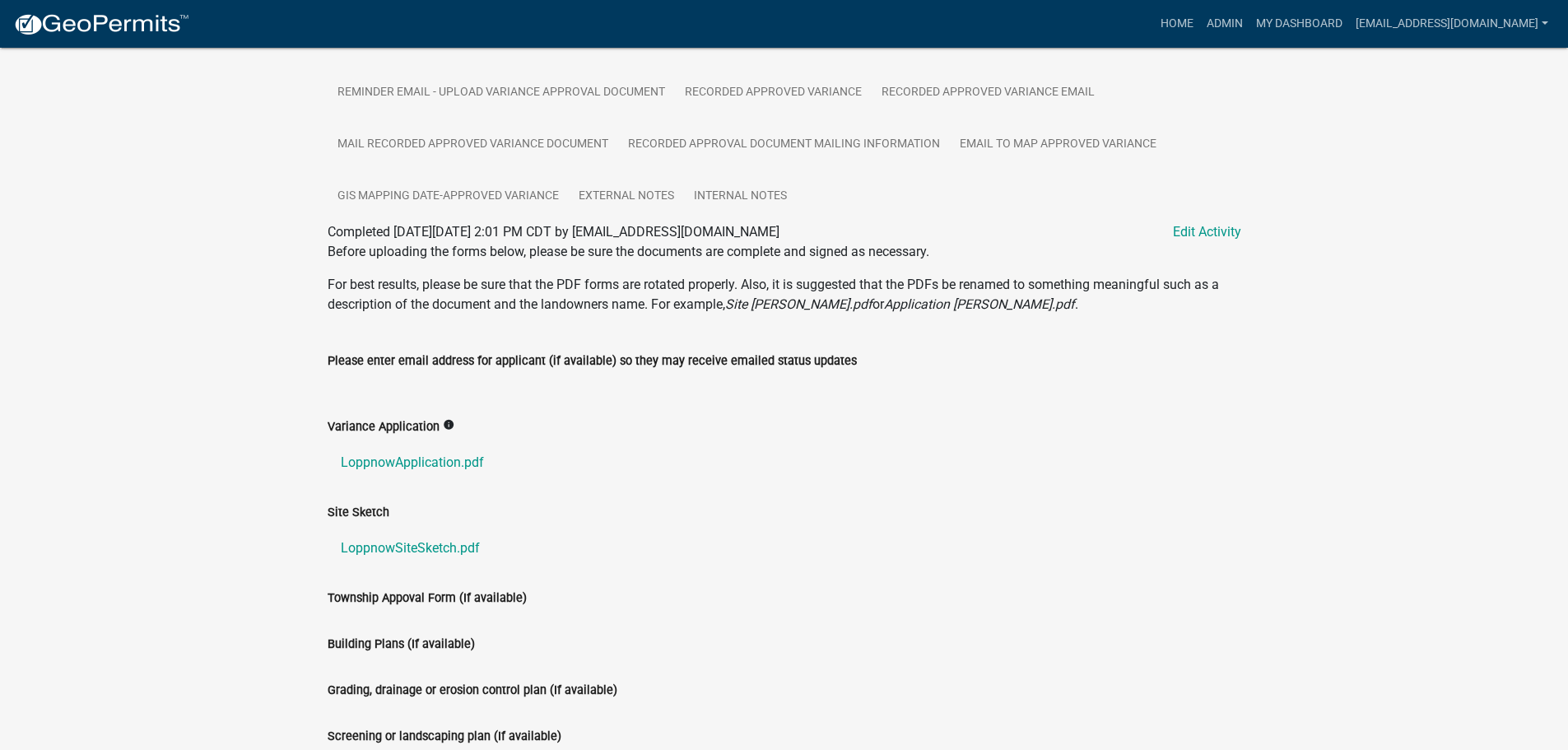
scroll to position [330, 0]
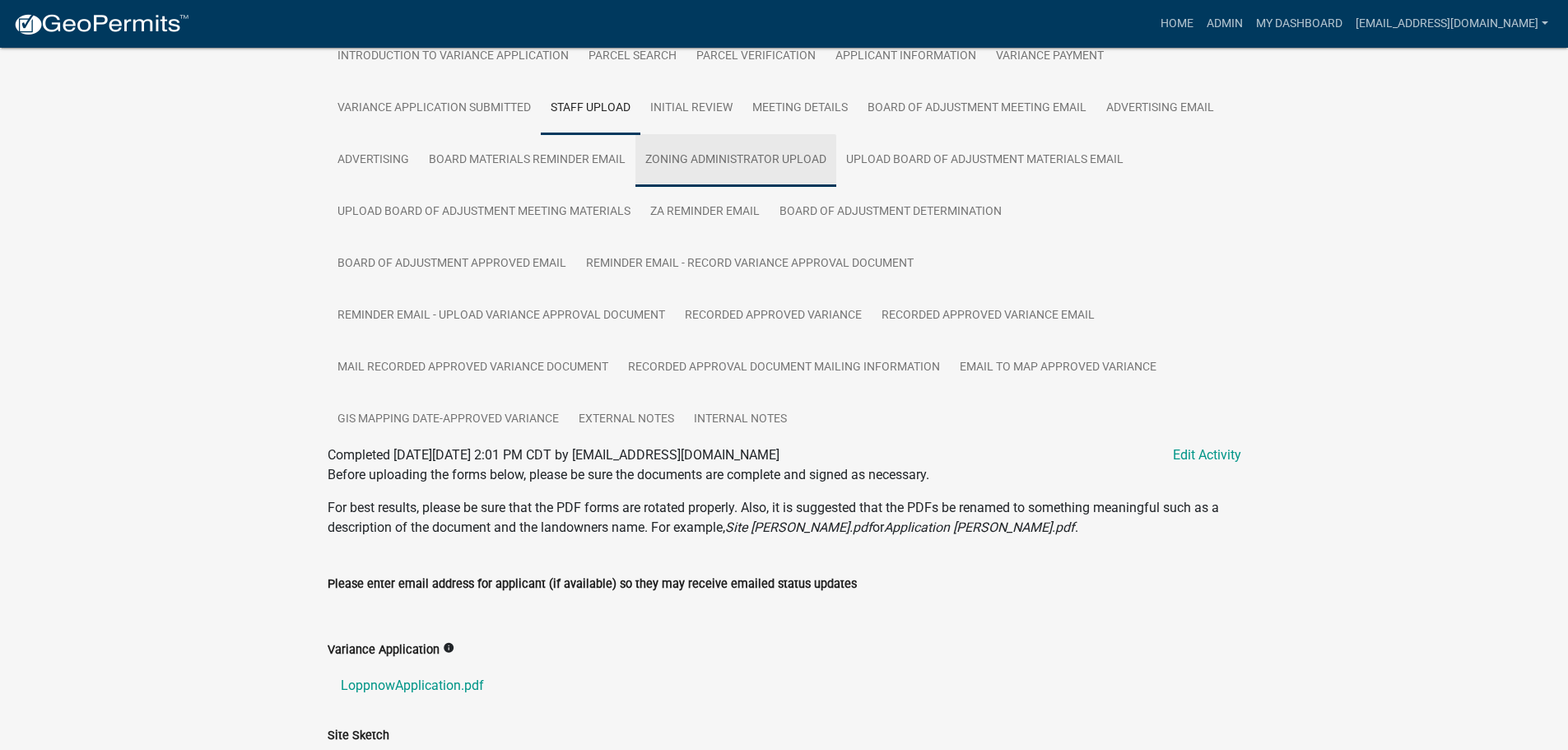
drag, startPoint x: 751, startPoint y: 161, endPoint x: 739, endPoint y: 164, distance: 12.4
click at [751, 161] on link "Zoning Administrator Upload" at bounding box center [736, 161] width 201 height 52
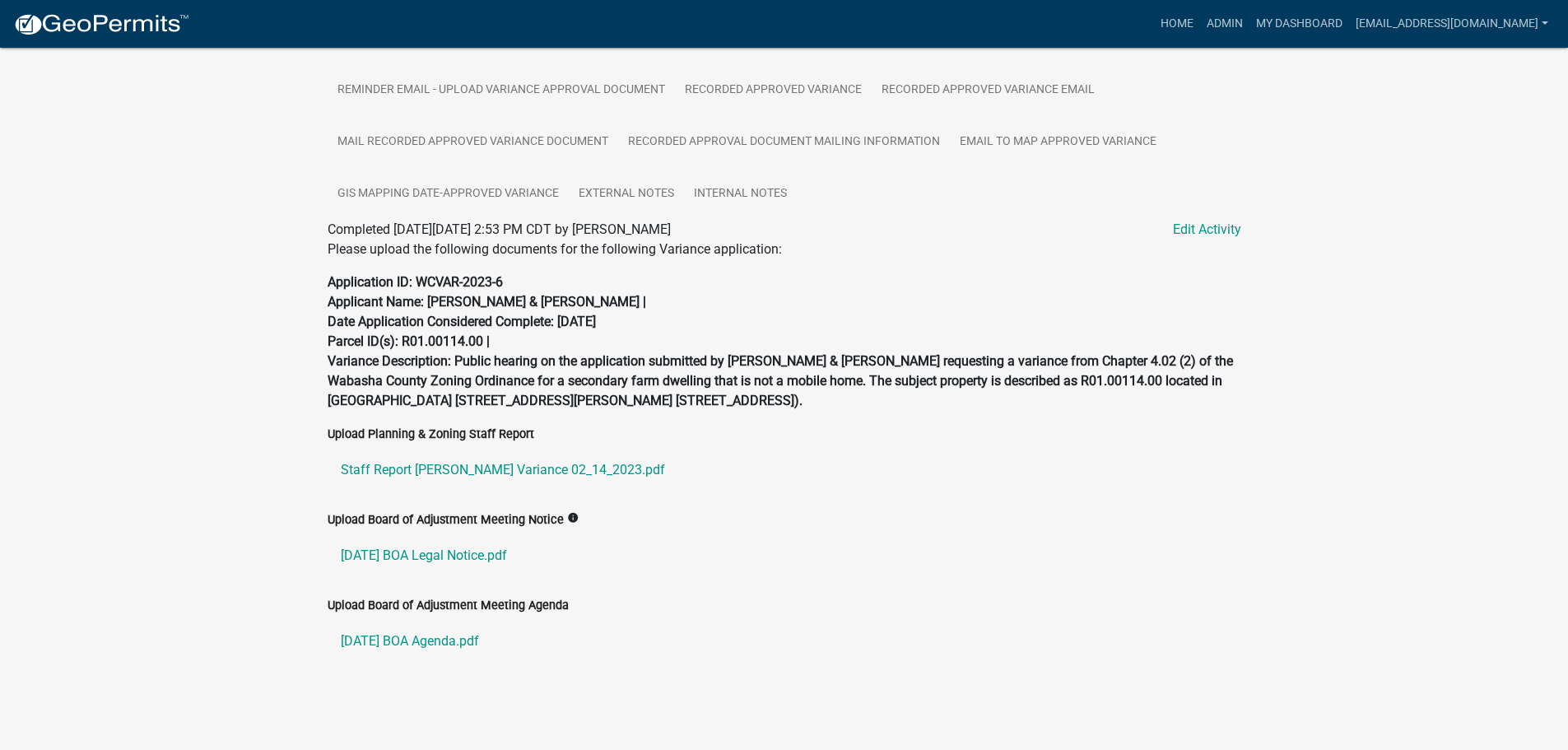
scroll to position [558, 0]
click at [470, 556] on link "02-14-2023 BOA Legal Notice.pdf" at bounding box center [785, 556] width 914 height 40
click at [425, 474] on link "Staff Report Loppnow Variance 02_14_2023.pdf" at bounding box center [785, 471] width 914 height 40
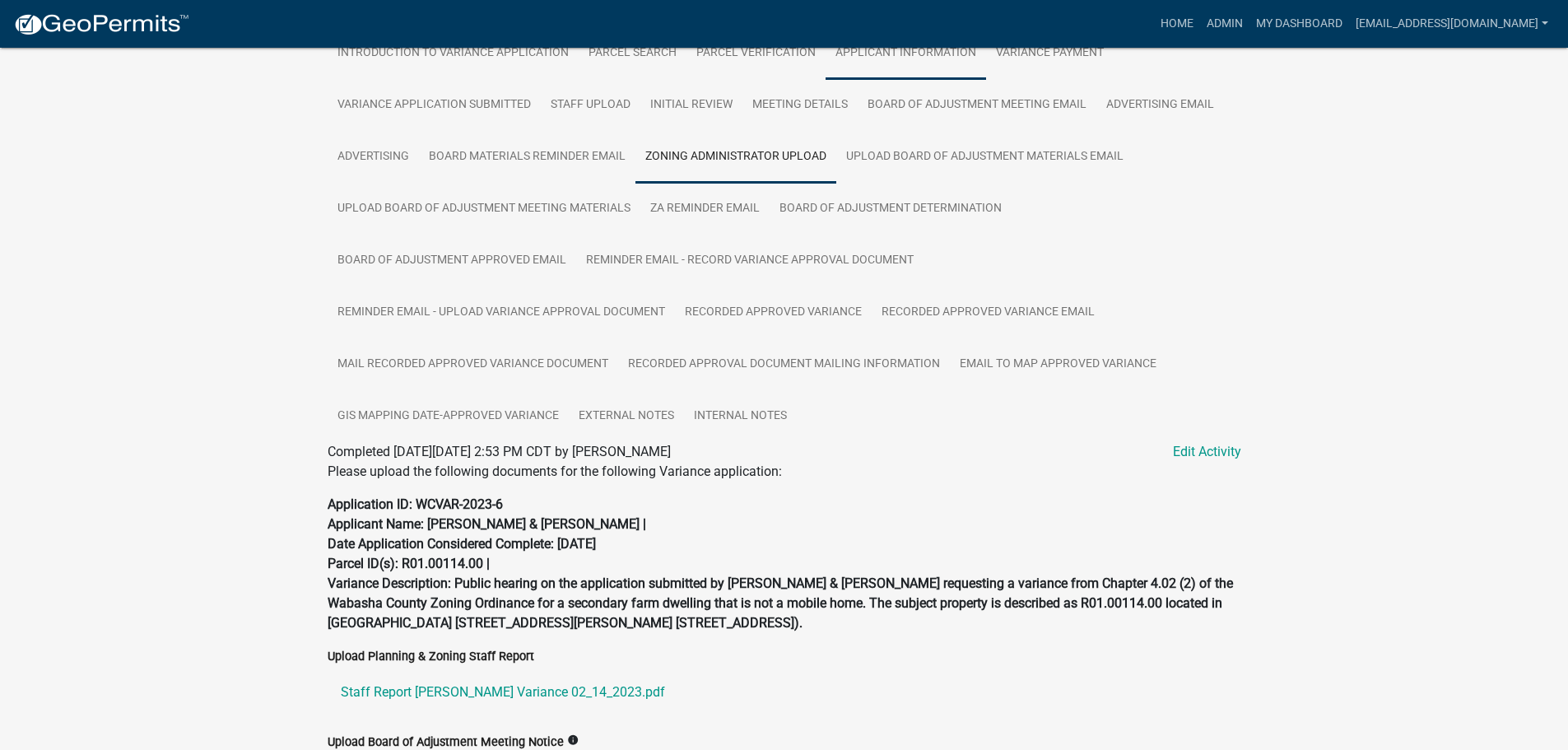
scroll to position [228, 0]
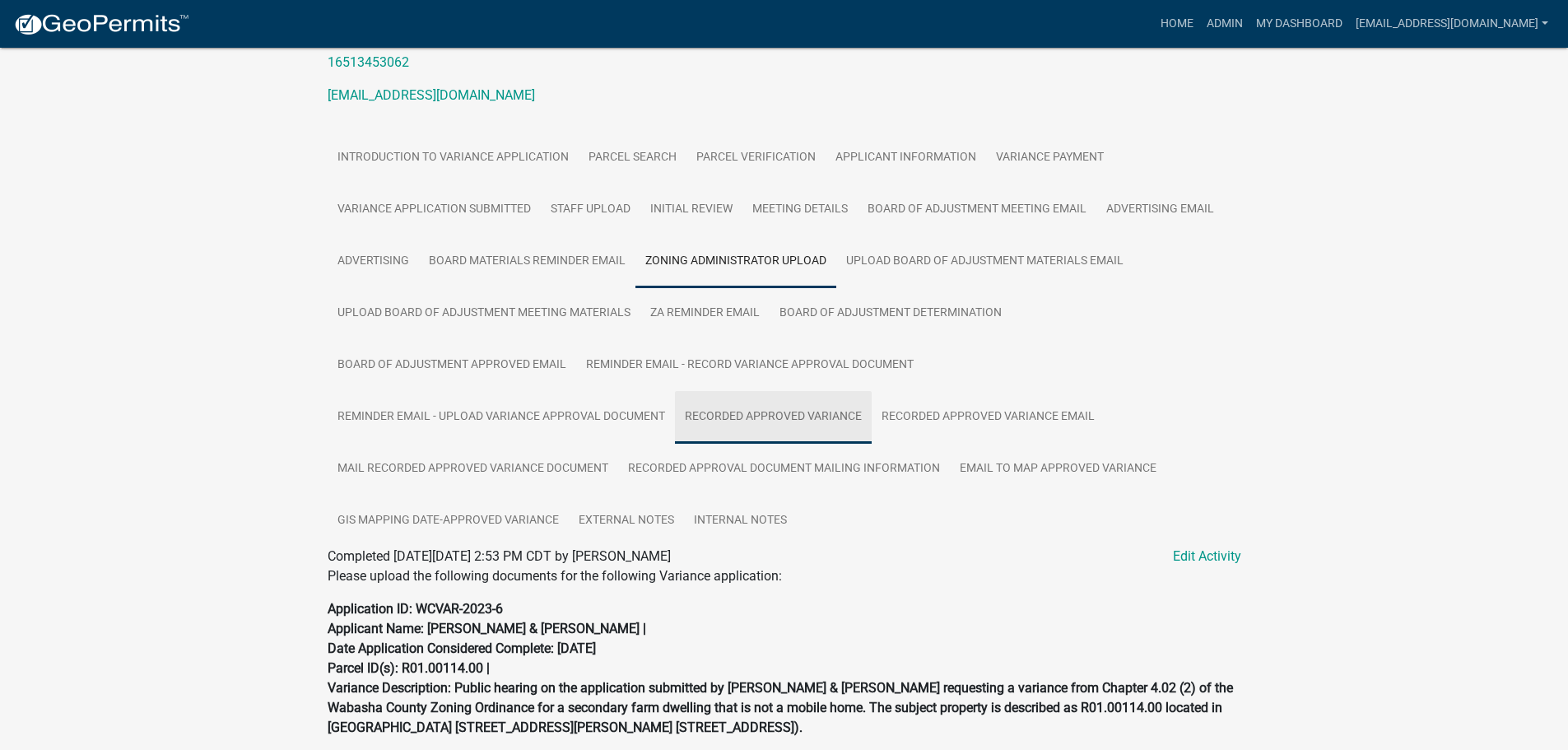
click at [759, 416] on link "Recorded Approved Variance" at bounding box center [773, 417] width 197 height 52
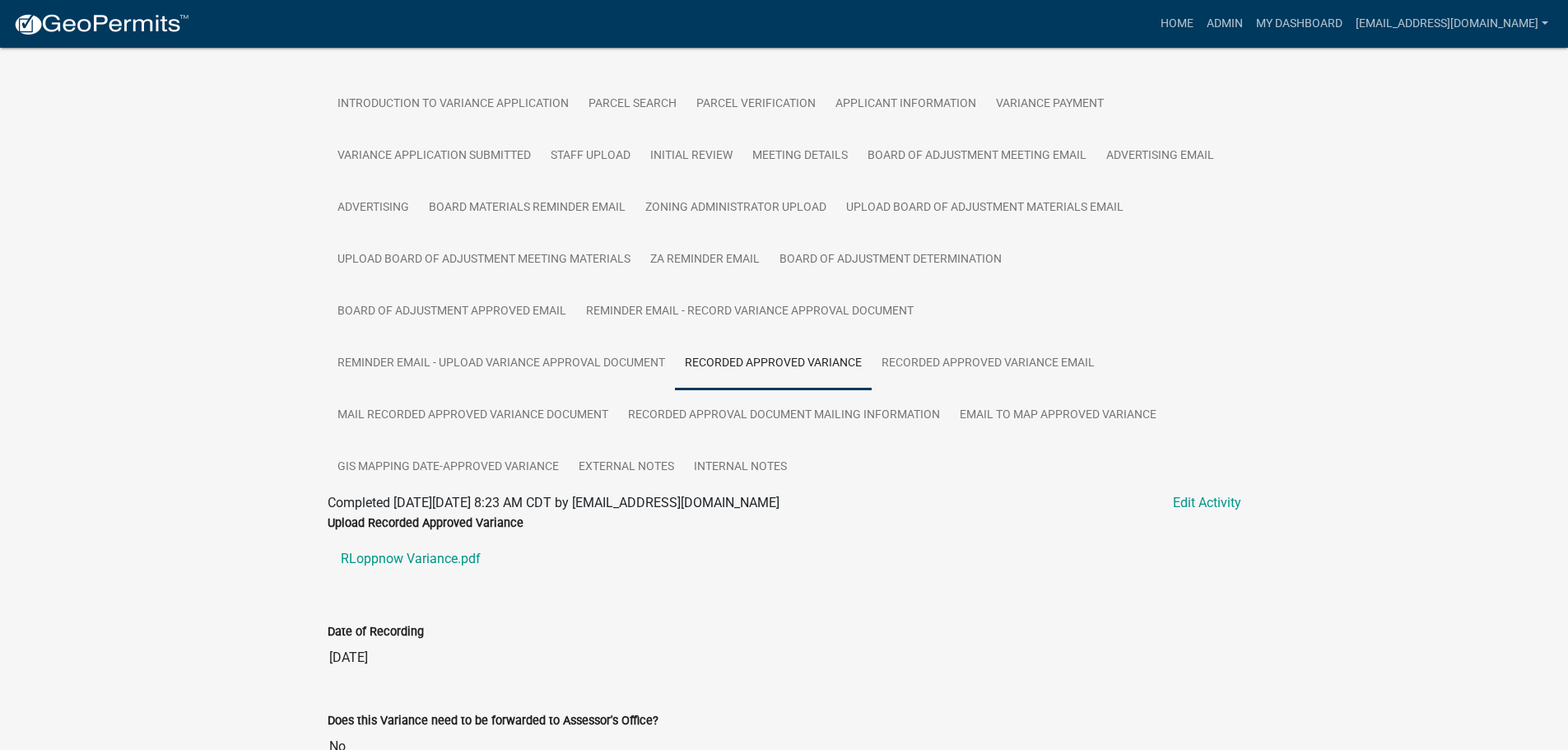
scroll to position [311, 0]
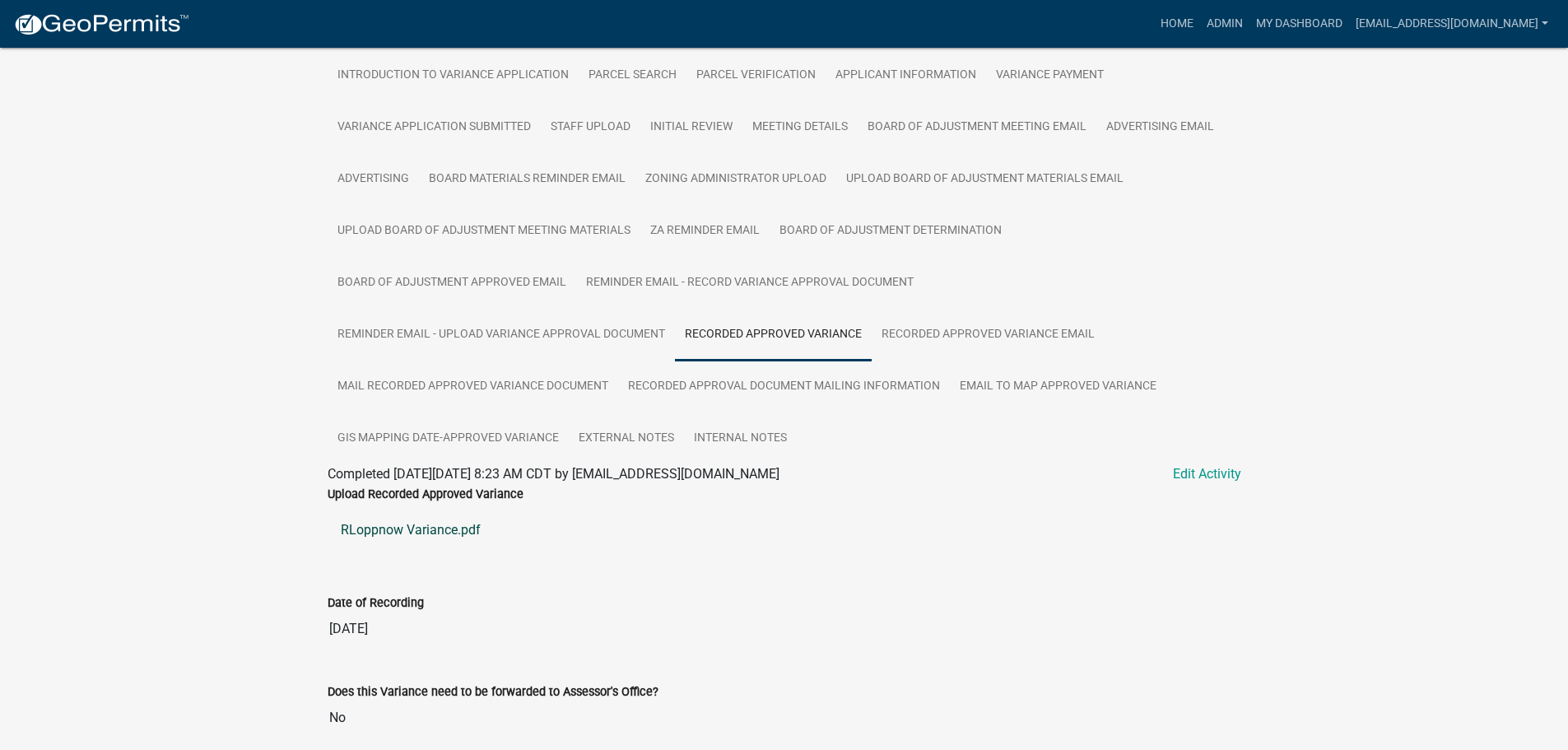
click at [431, 525] on link "RLoppnow Variance.pdf" at bounding box center [785, 530] width 914 height 40
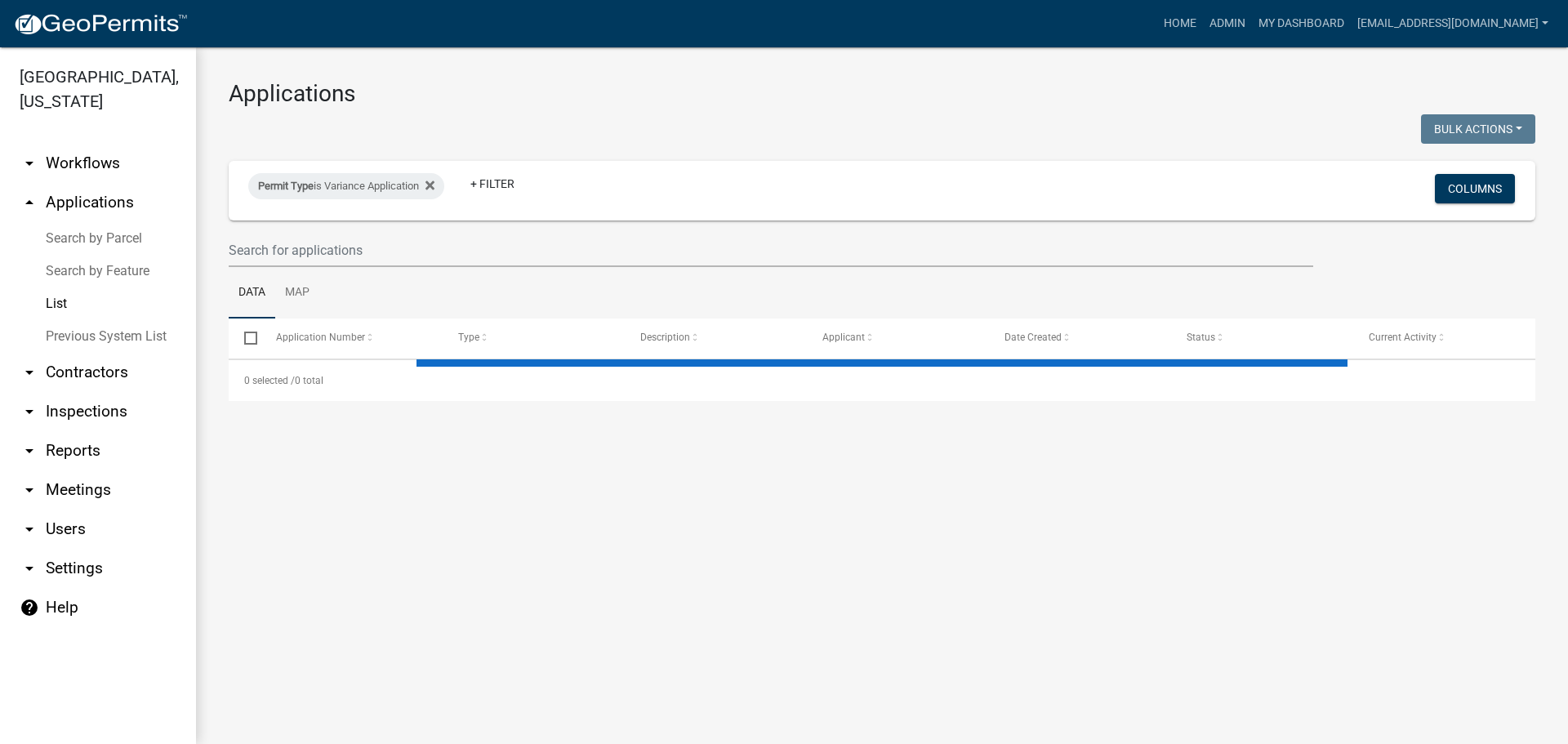
select select "2: 50"
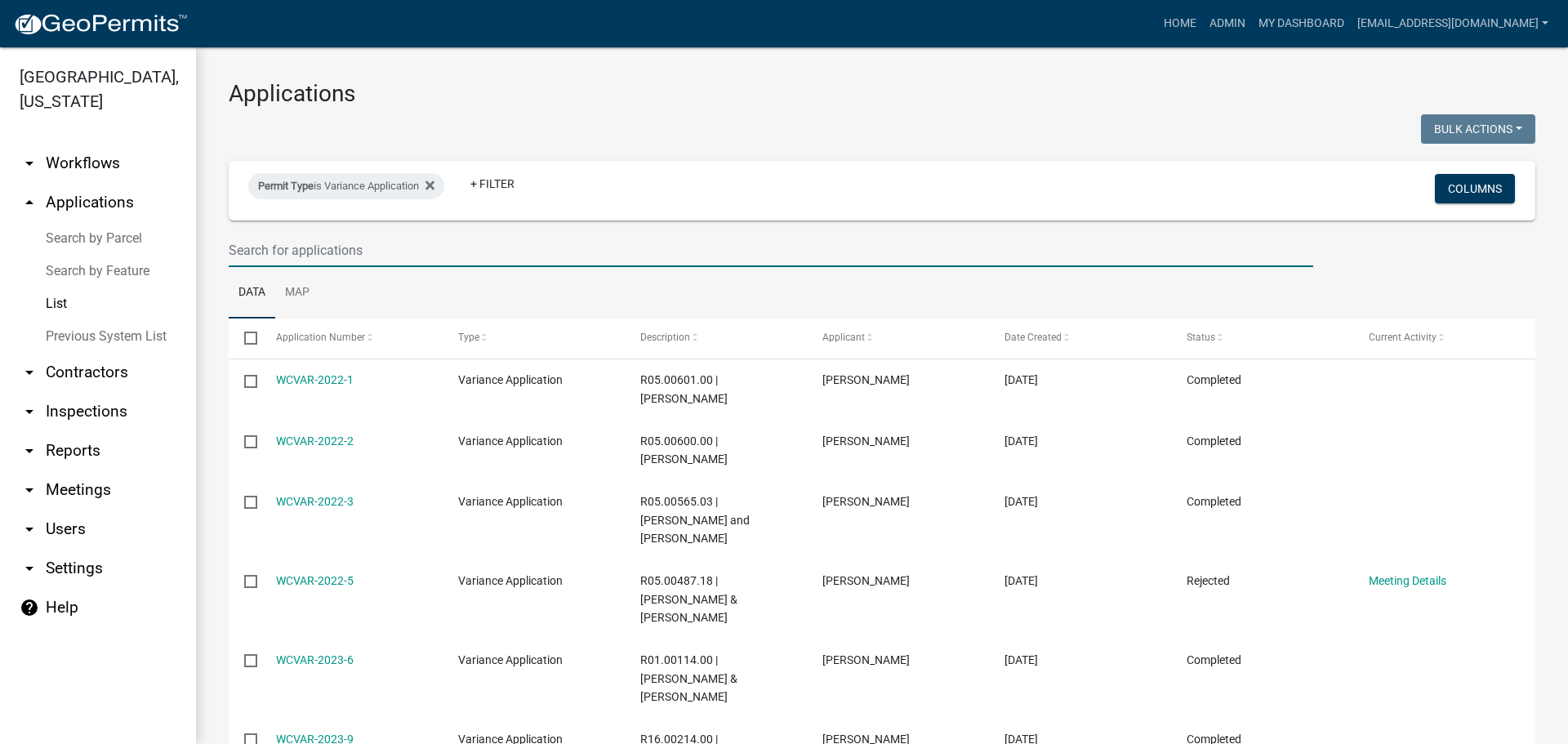
drag, startPoint x: 383, startPoint y: 249, endPoint x: 392, endPoint y: 252, distance: 9.5
click at [383, 249] on input "text" at bounding box center [771, 250] width 1084 height 33
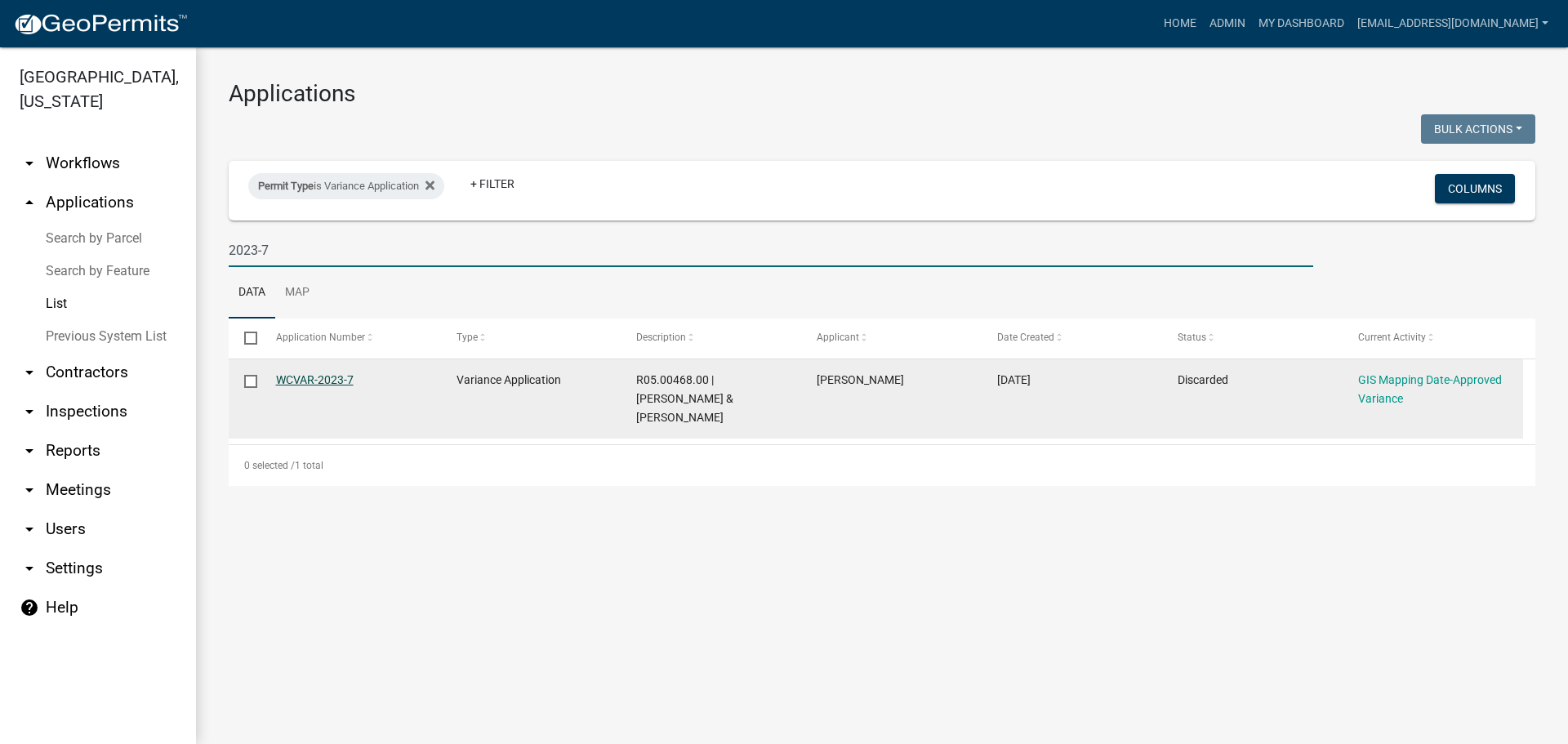
type input "2023-7"
click at [307, 383] on link "WCVAR-2023-7" at bounding box center [314, 380] width 78 height 13
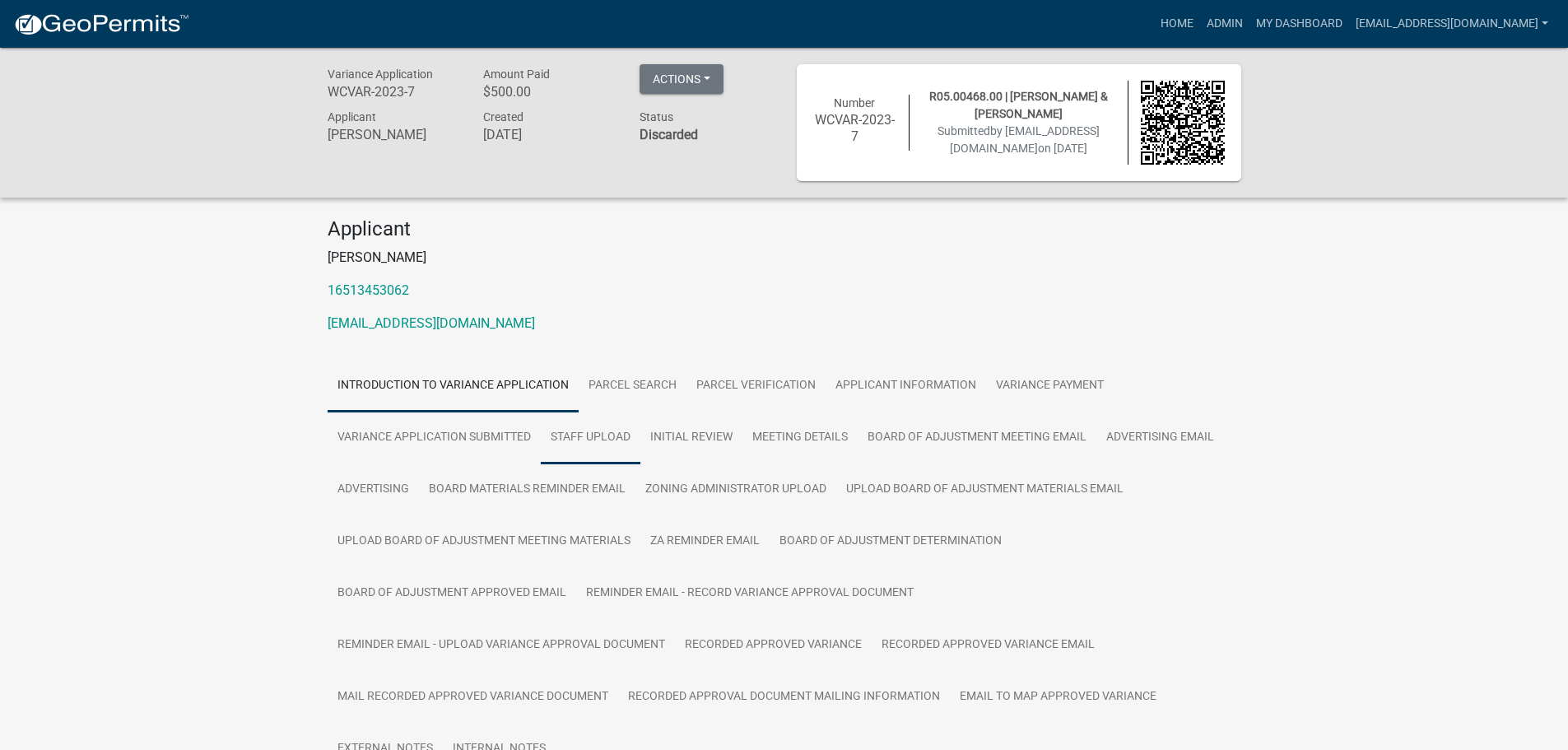
click at [572, 439] on link "Staff Upload" at bounding box center [591, 438] width 99 height 52
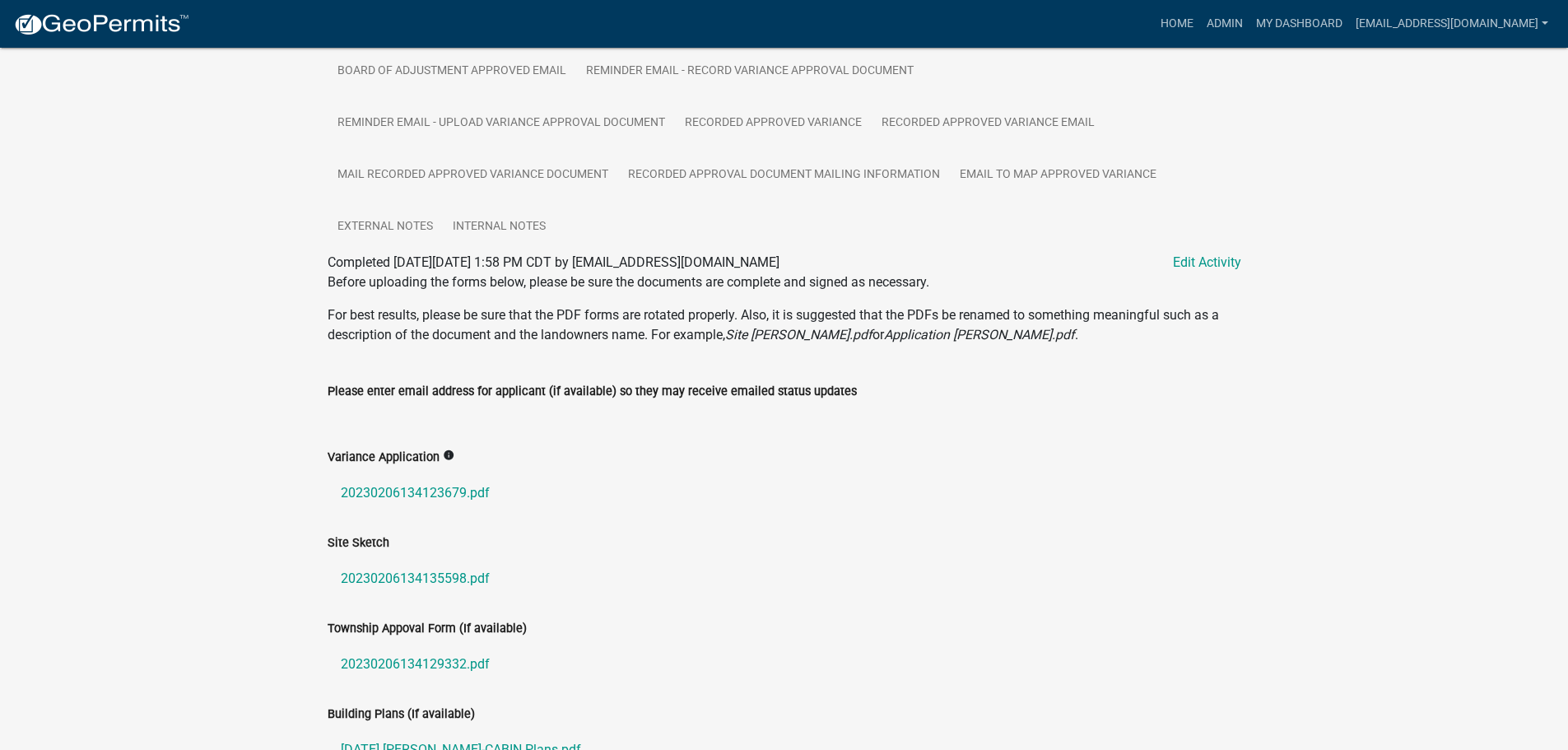
scroll to position [577, 0]
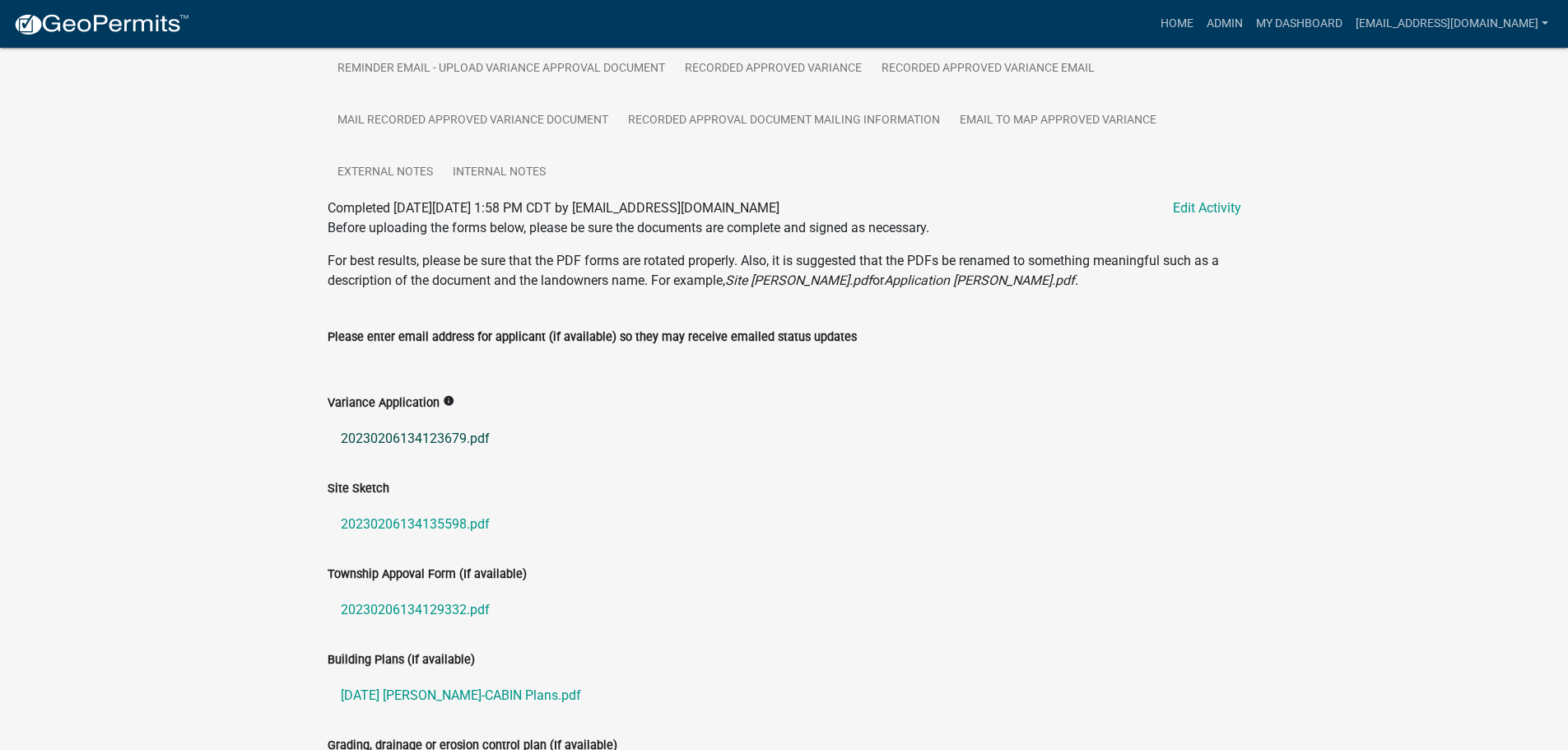
click at [372, 433] on link "20230206134123679.pdf" at bounding box center [785, 439] width 914 height 40
click at [425, 527] on link "20230206134135598.pdf" at bounding box center [785, 525] width 914 height 40
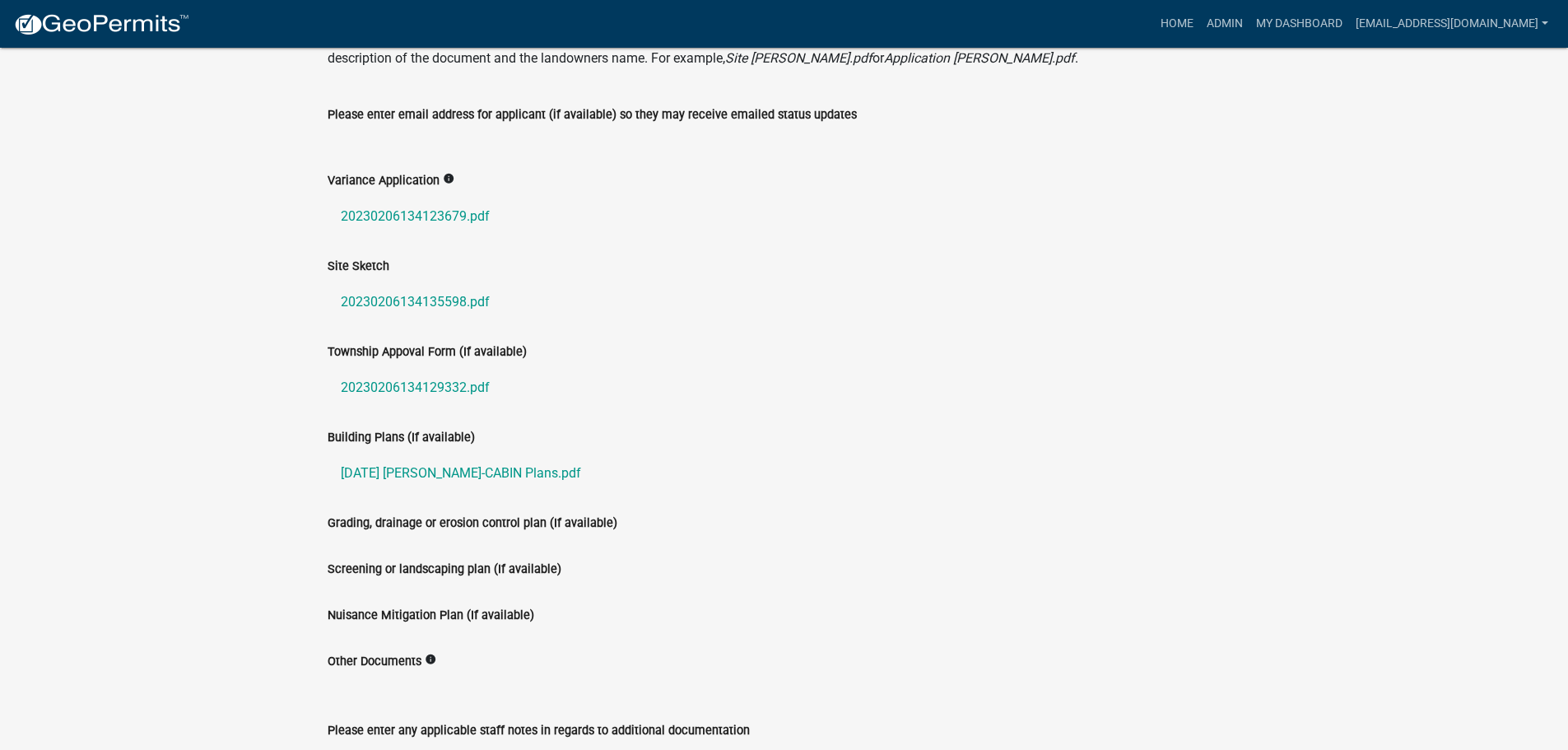
scroll to position [823, 0]
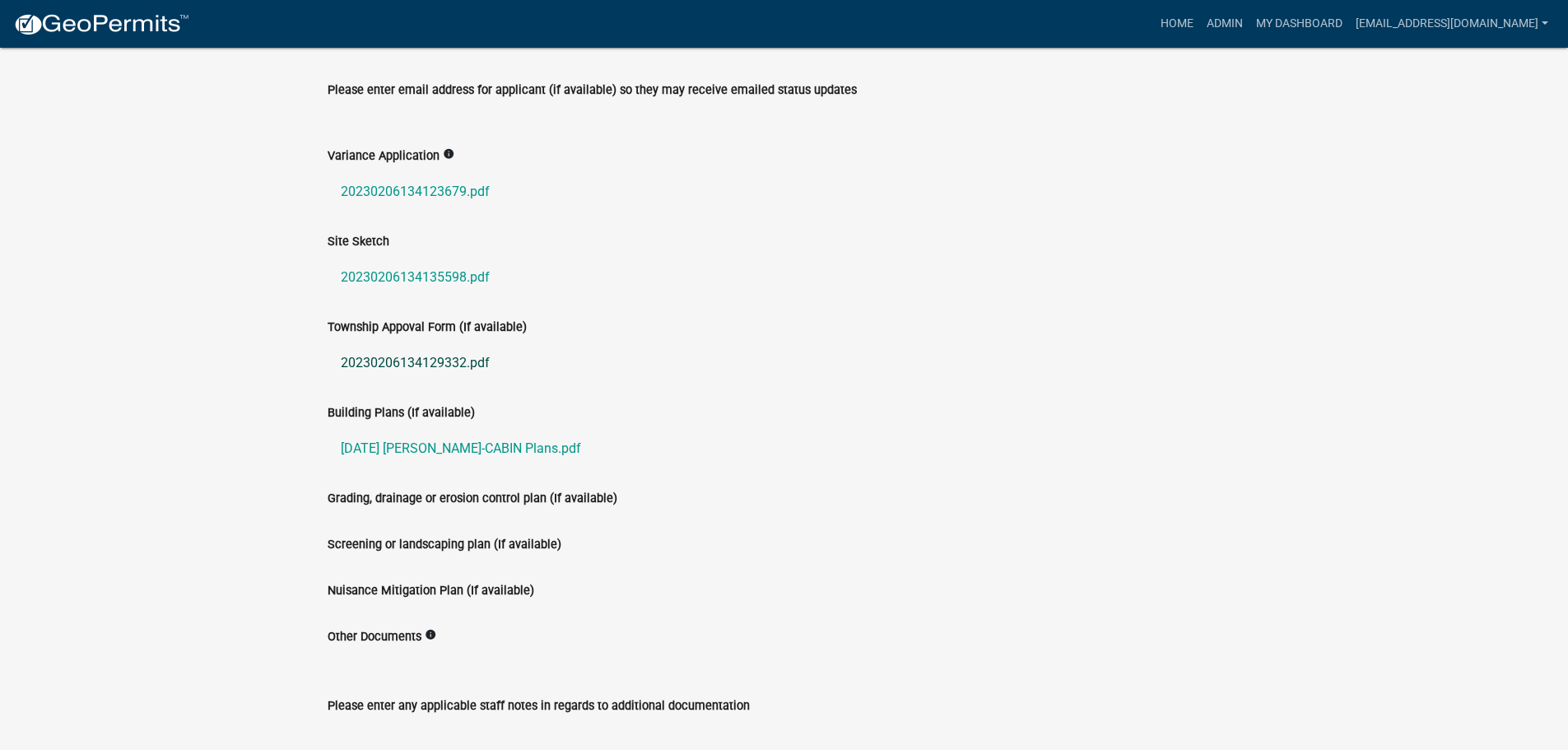
click at [370, 367] on link "20230206134129332.pdf" at bounding box center [785, 363] width 914 height 40
click at [455, 451] on link "02-14-2023 JECH-CABIN Plans.pdf" at bounding box center [785, 449] width 914 height 40
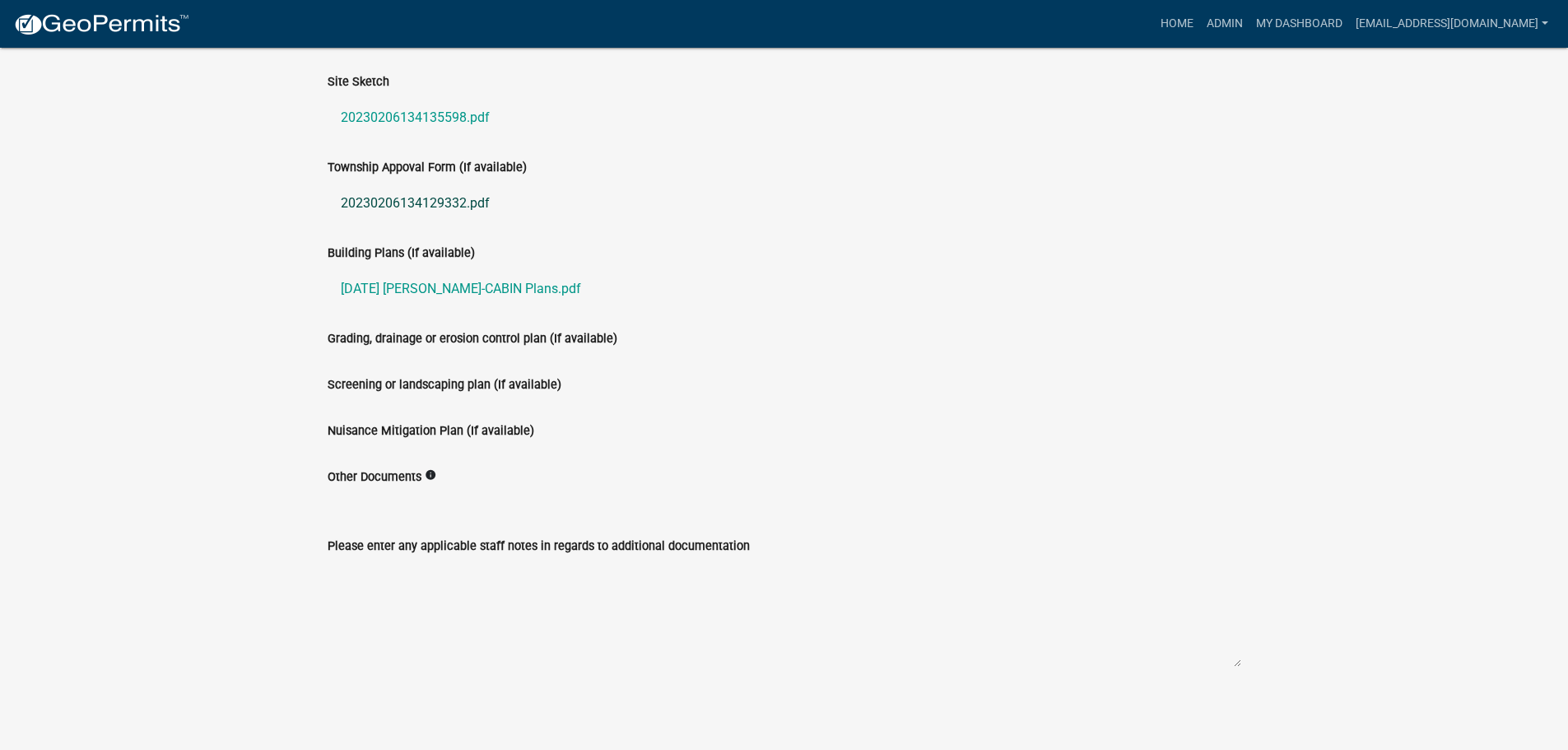
scroll to position [324, 0]
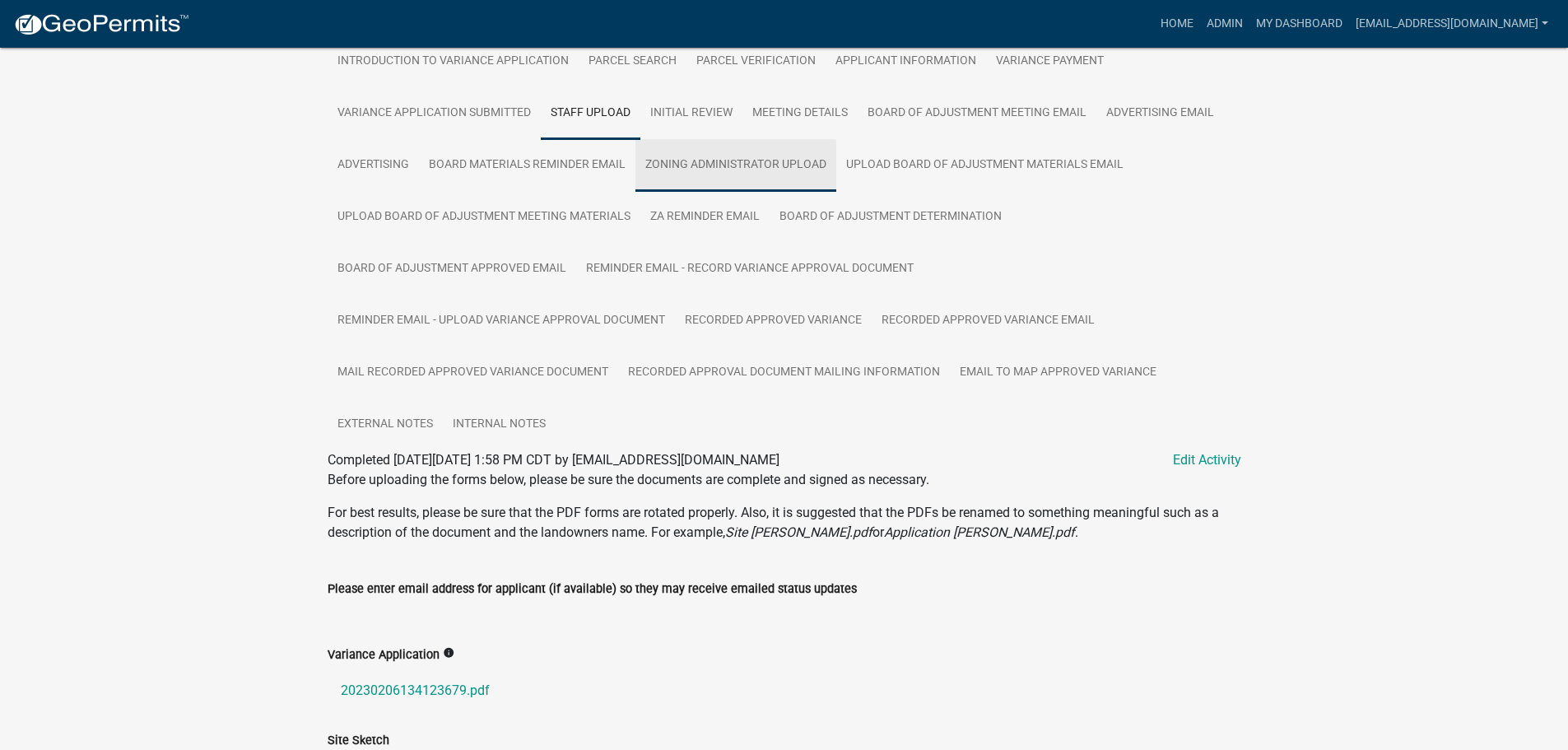
click at [760, 168] on link "Zoning Administrator Upload" at bounding box center [736, 165] width 201 height 52
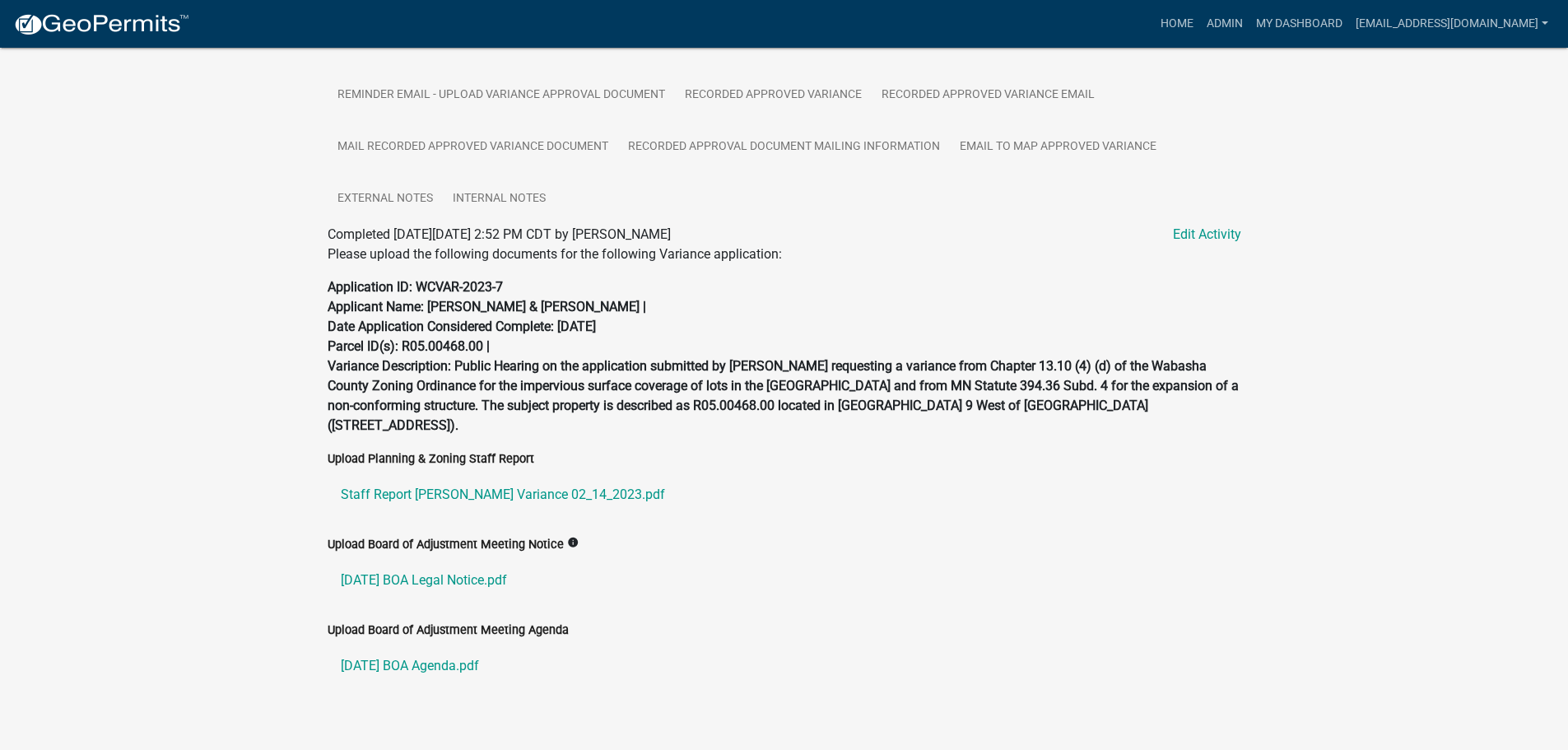
scroll to position [575, 0]
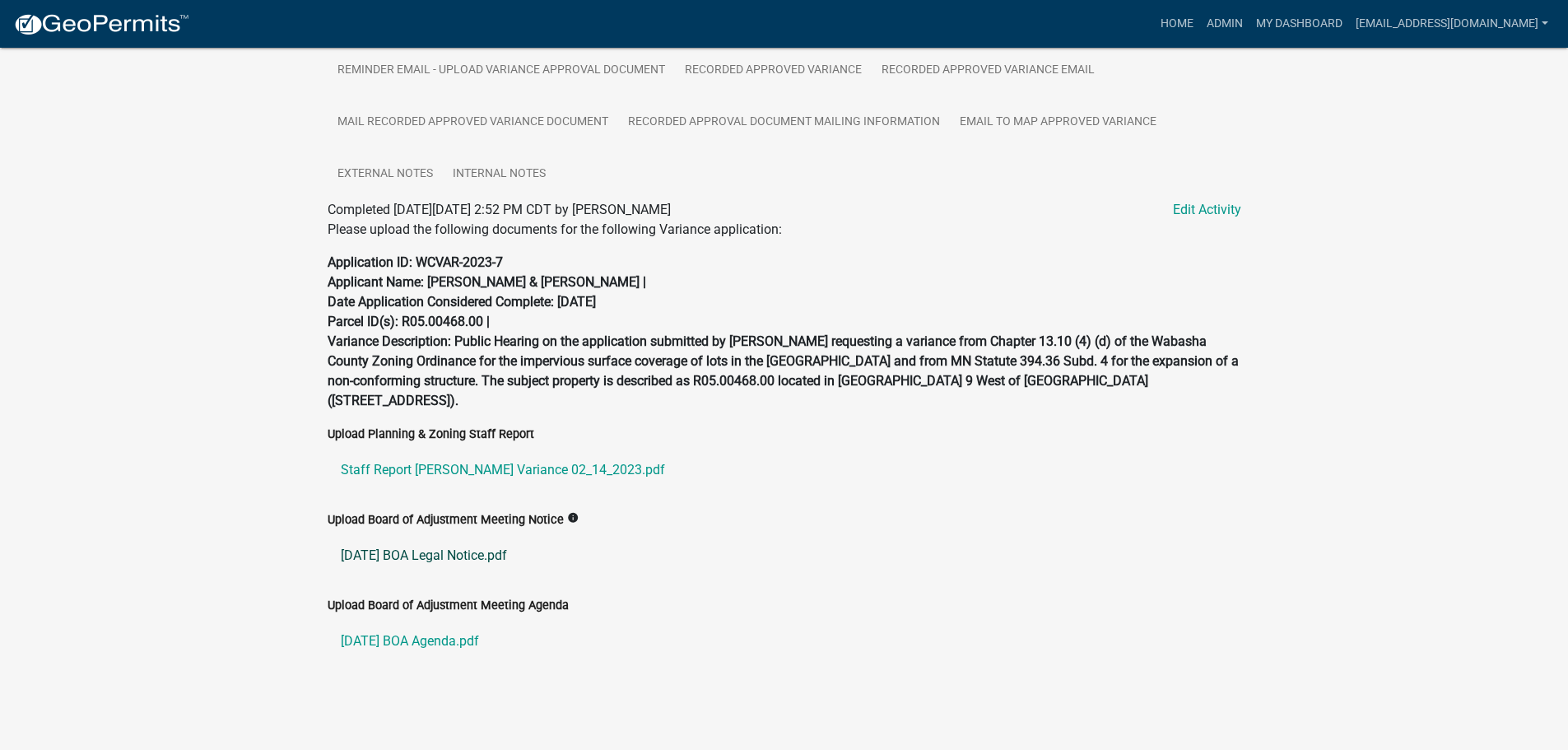
click at [402, 553] on link "02-14-2023 BOA Legal Notice.pdf" at bounding box center [785, 556] width 914 height 40
click at [424, 468] on link "Staff Report Jech Variance 02_14_2023.pdf" at bounding box center [785, 471] width 914 height 40
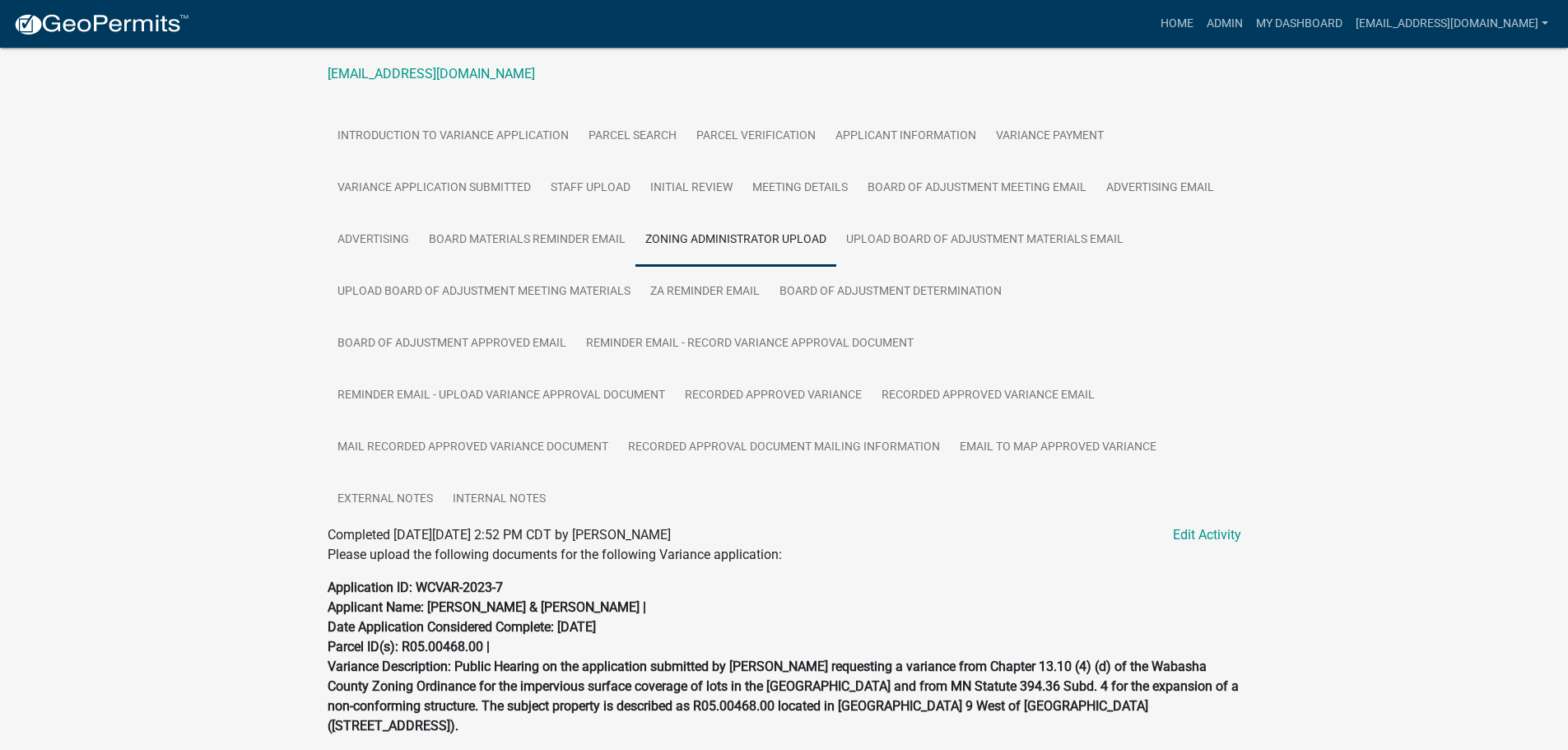
scroll to position [246, 0]
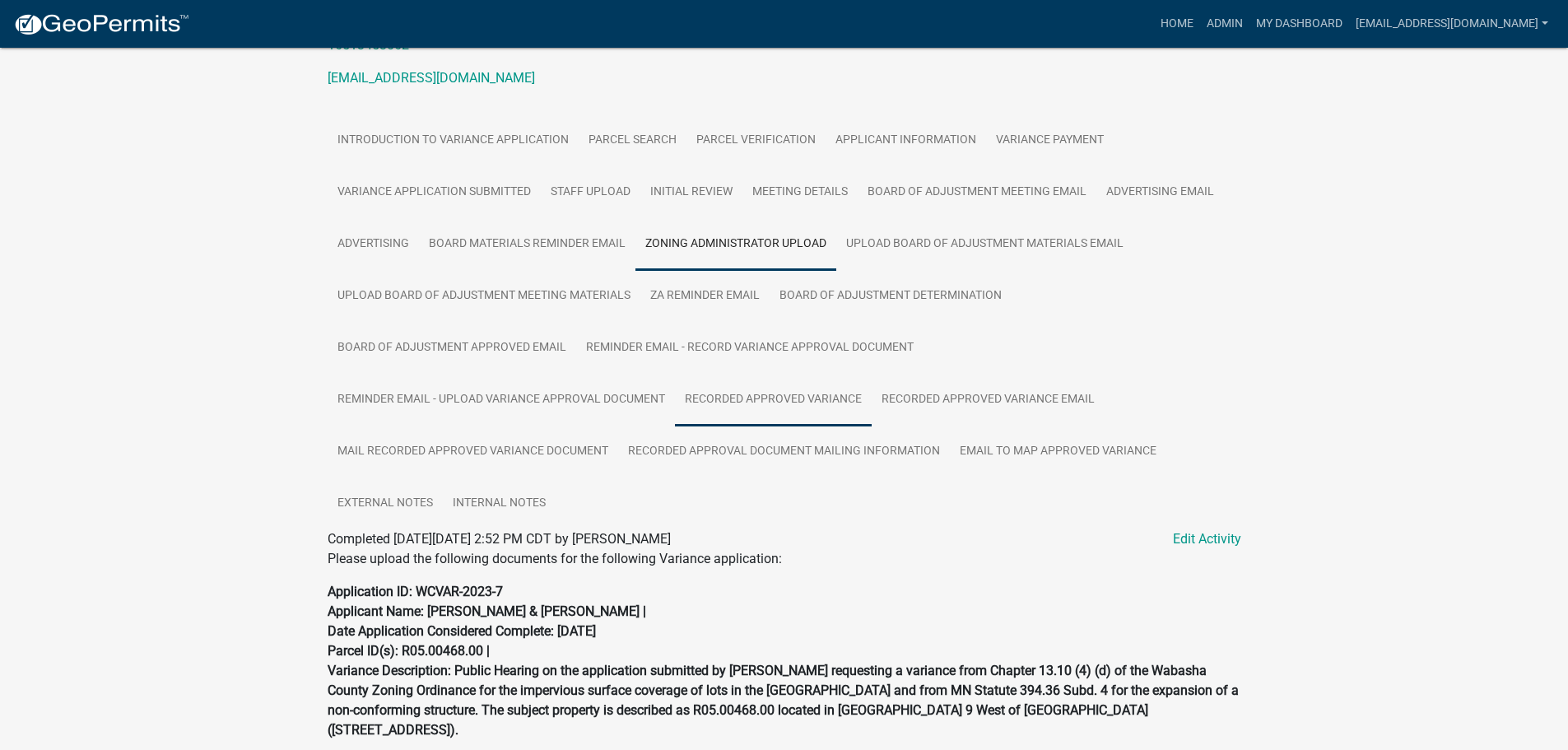
click at [761, 395] on link "Recorded Approved Variance" at bounding box center [773, 400] width 197 height 52
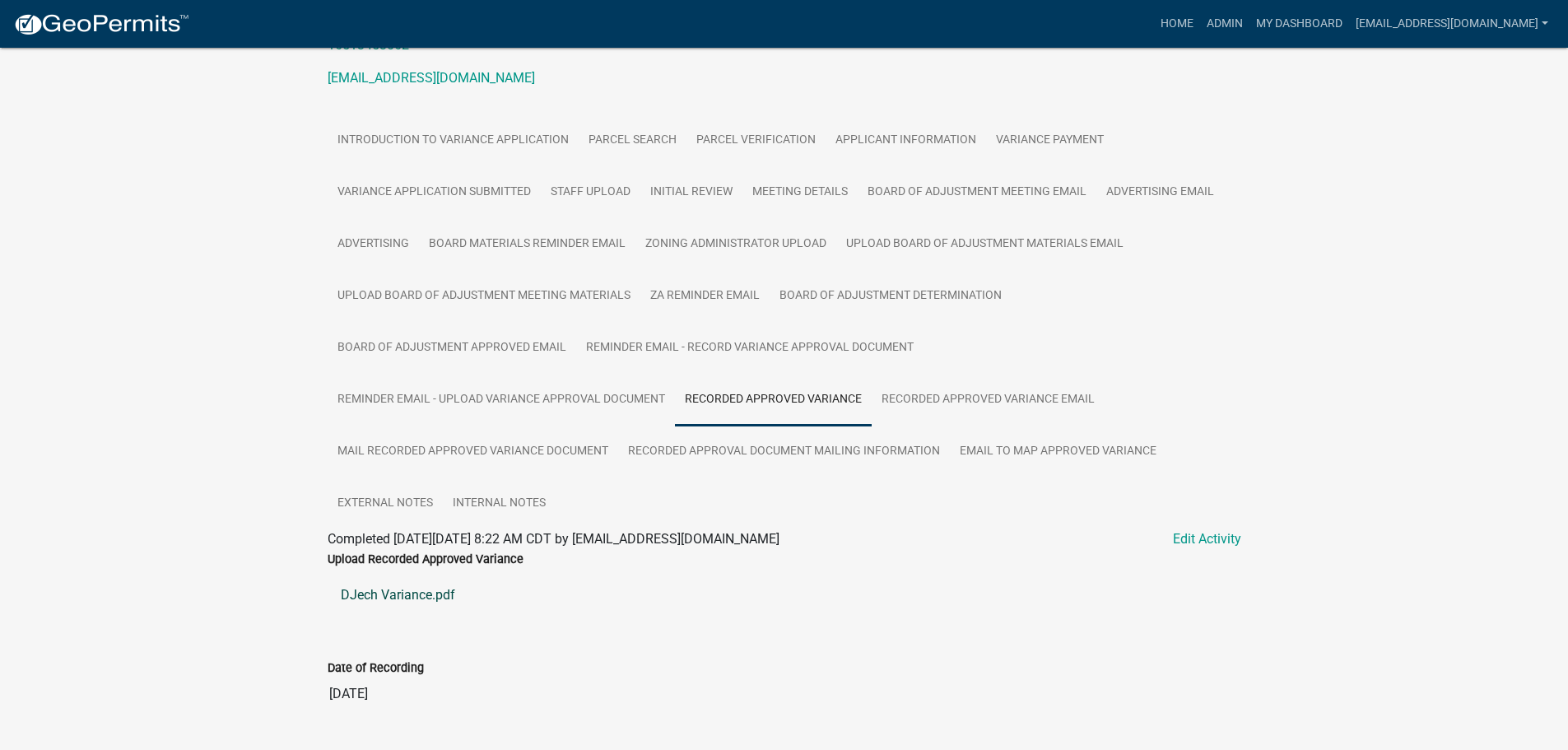
click at [406, 598] on link "DJech Variance.pdf" at bounding box center [785, 595] width 914 height 40
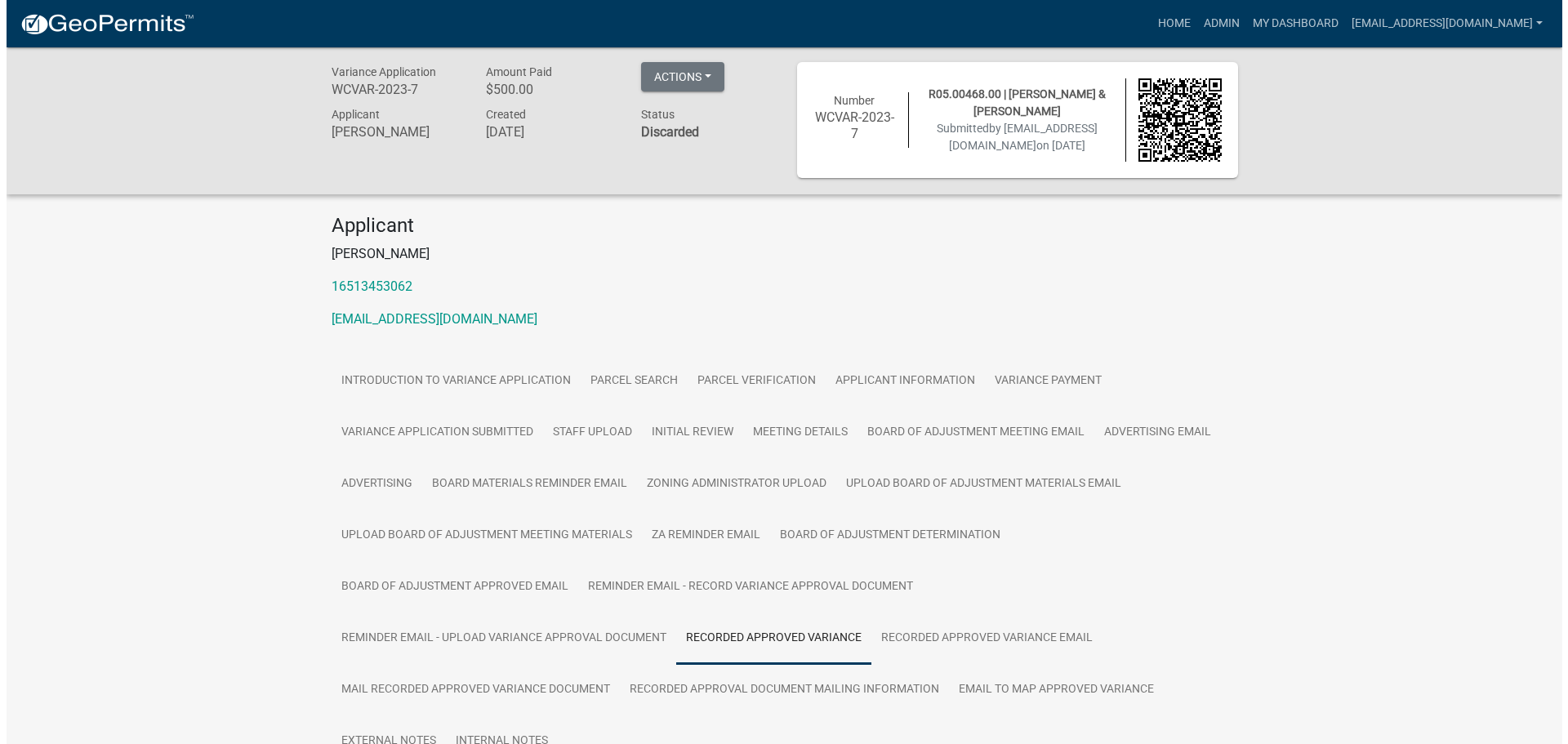
scroll to position [0, 0]
click at [676, 82] on button "Actions" at bounding box center [676, 78] width 83 height 30
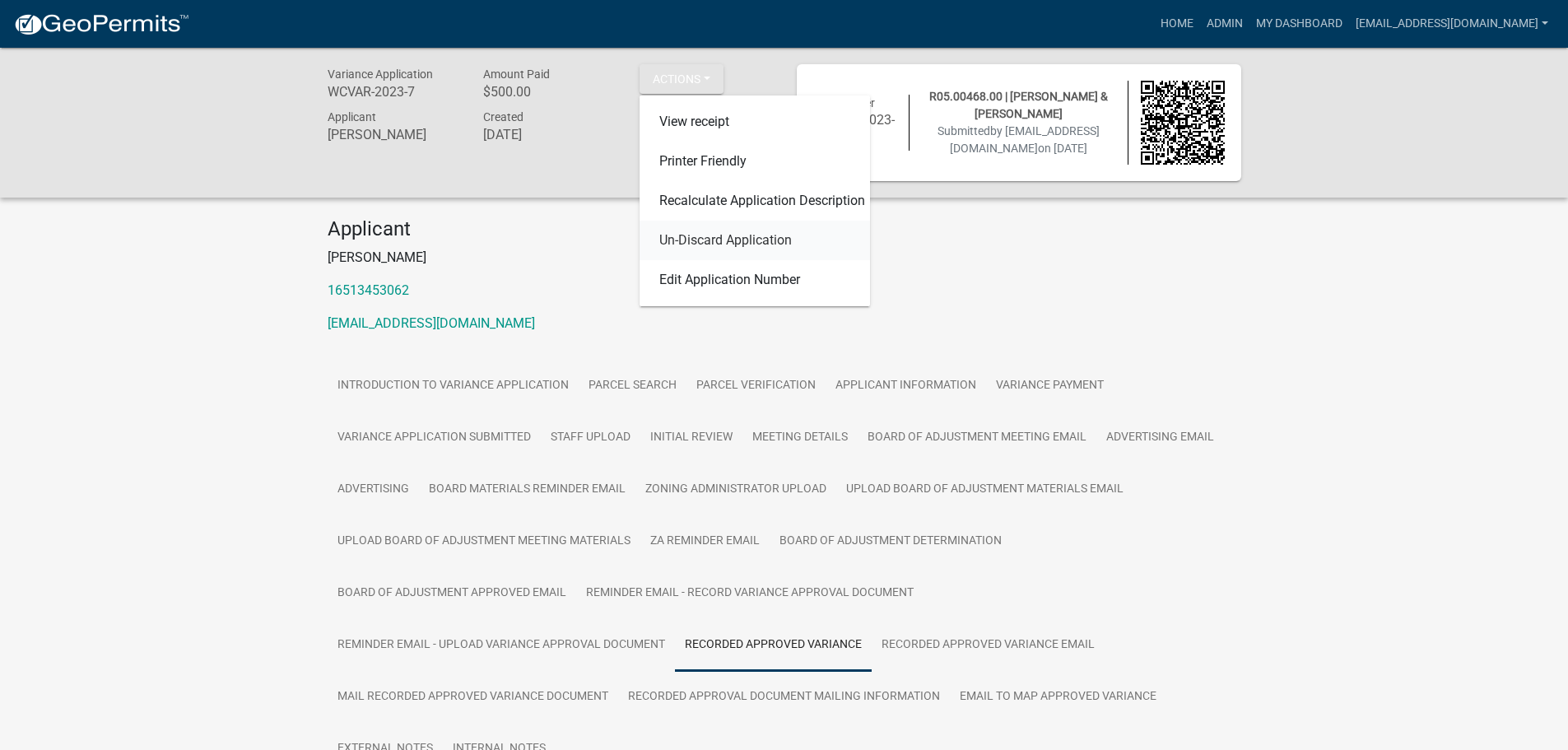
click at [705, 244] on link "Un-Discard Application" at bounding box center [754, 240] width 230 height 40
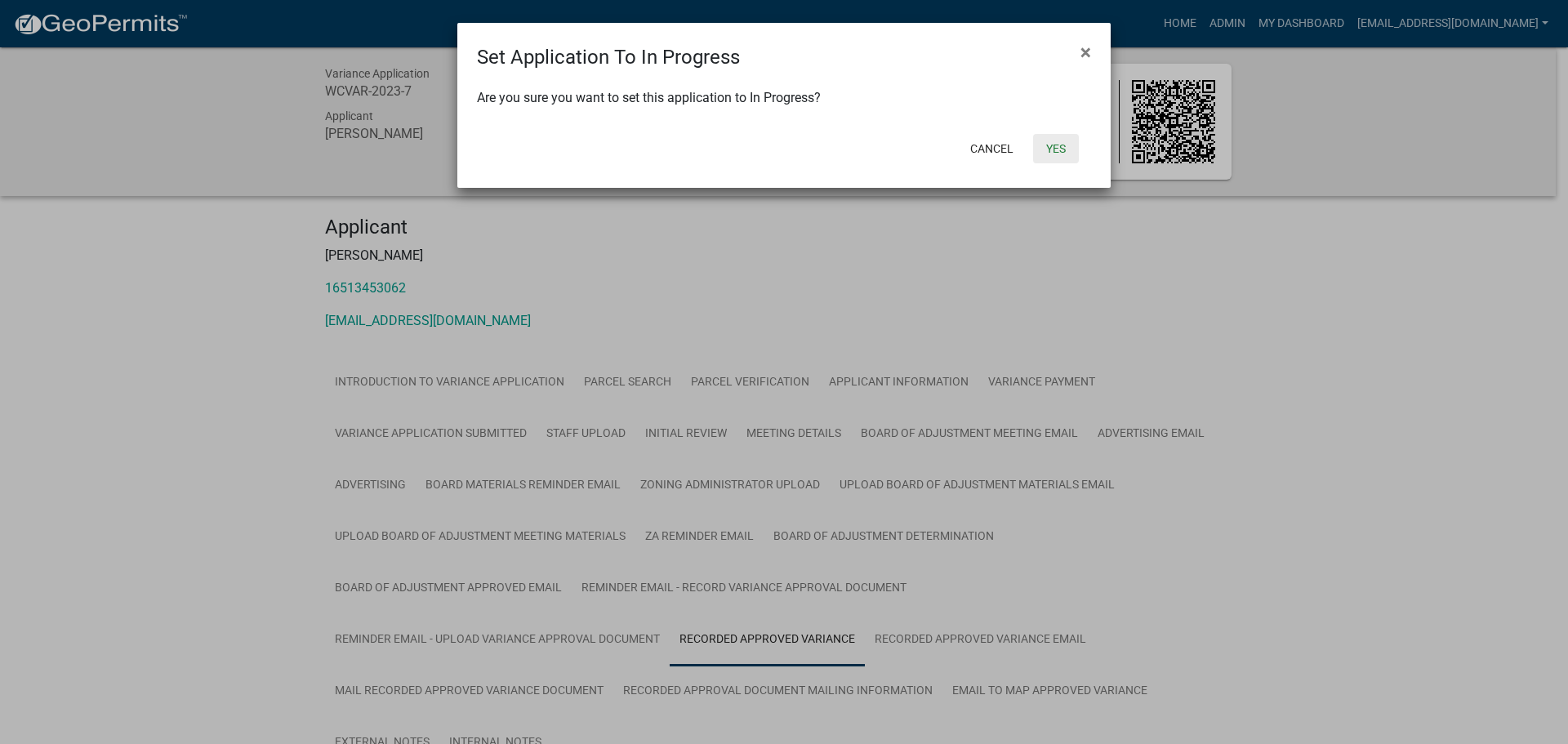
click at [1054, 150] on button "Yes" at bounding box center [1055, 148] width 46 height 30
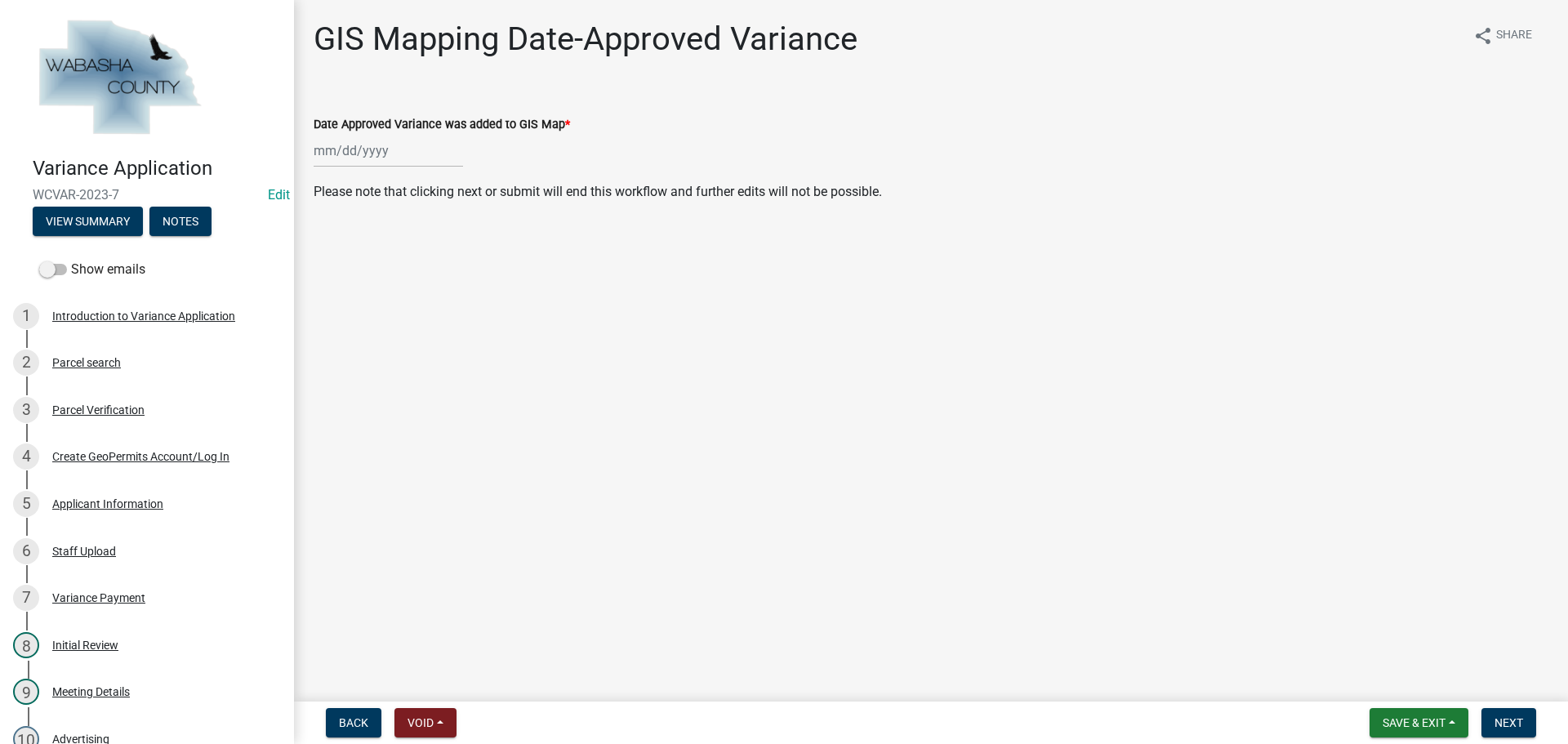
click at [401, 152] on div at bounding box center [388, 150] width 150 height 33
select select "9"
click at [355, 264] on div "9" at bounding box center [356, 264] width 26 height 26
type input "09/09/2025"
click at [1507, 731] on button "Next" at bounding box center [1508, 722] width 55 height 30
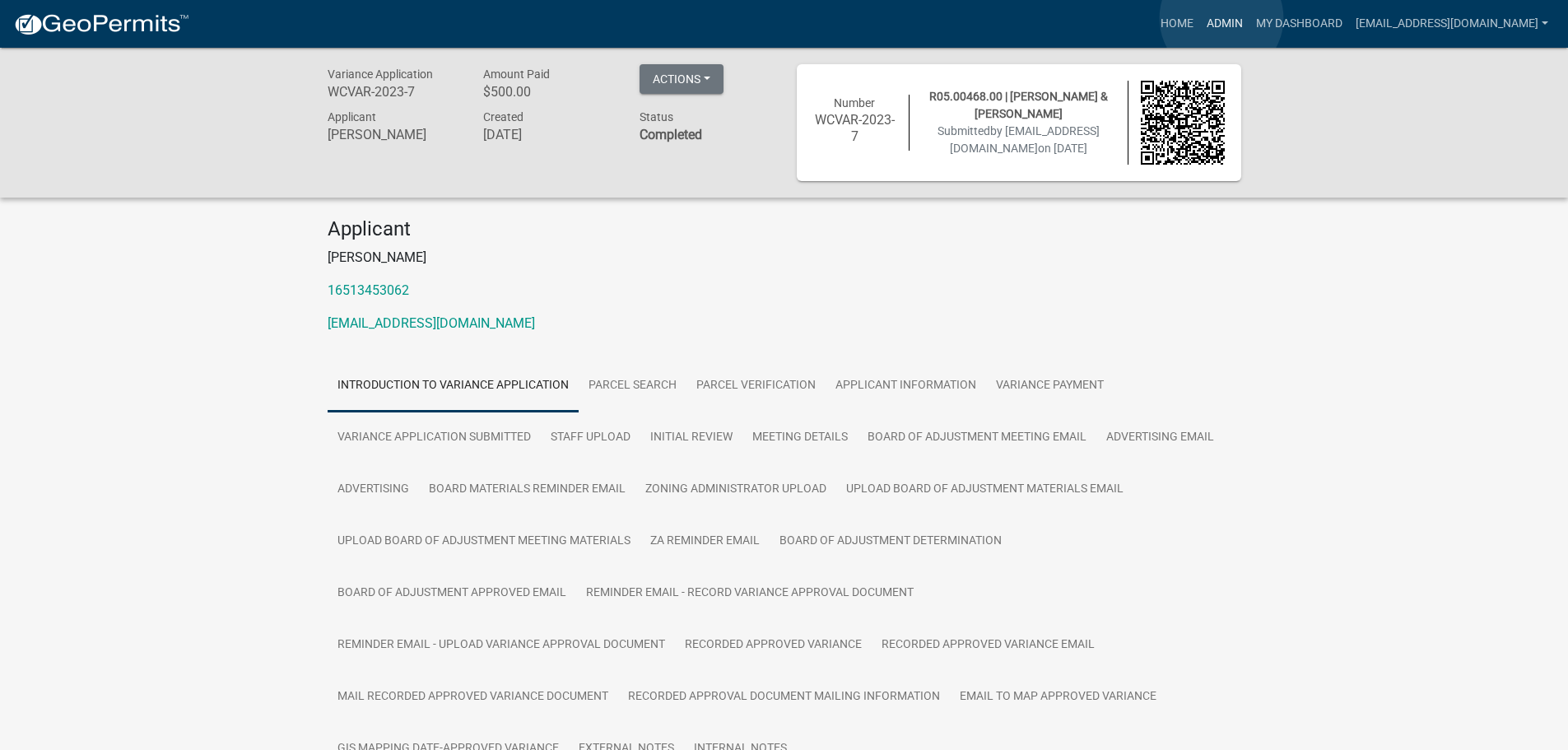
click at [1222, 18] on link "Admin" at bounding box center [1225, 23] width 50 height 32
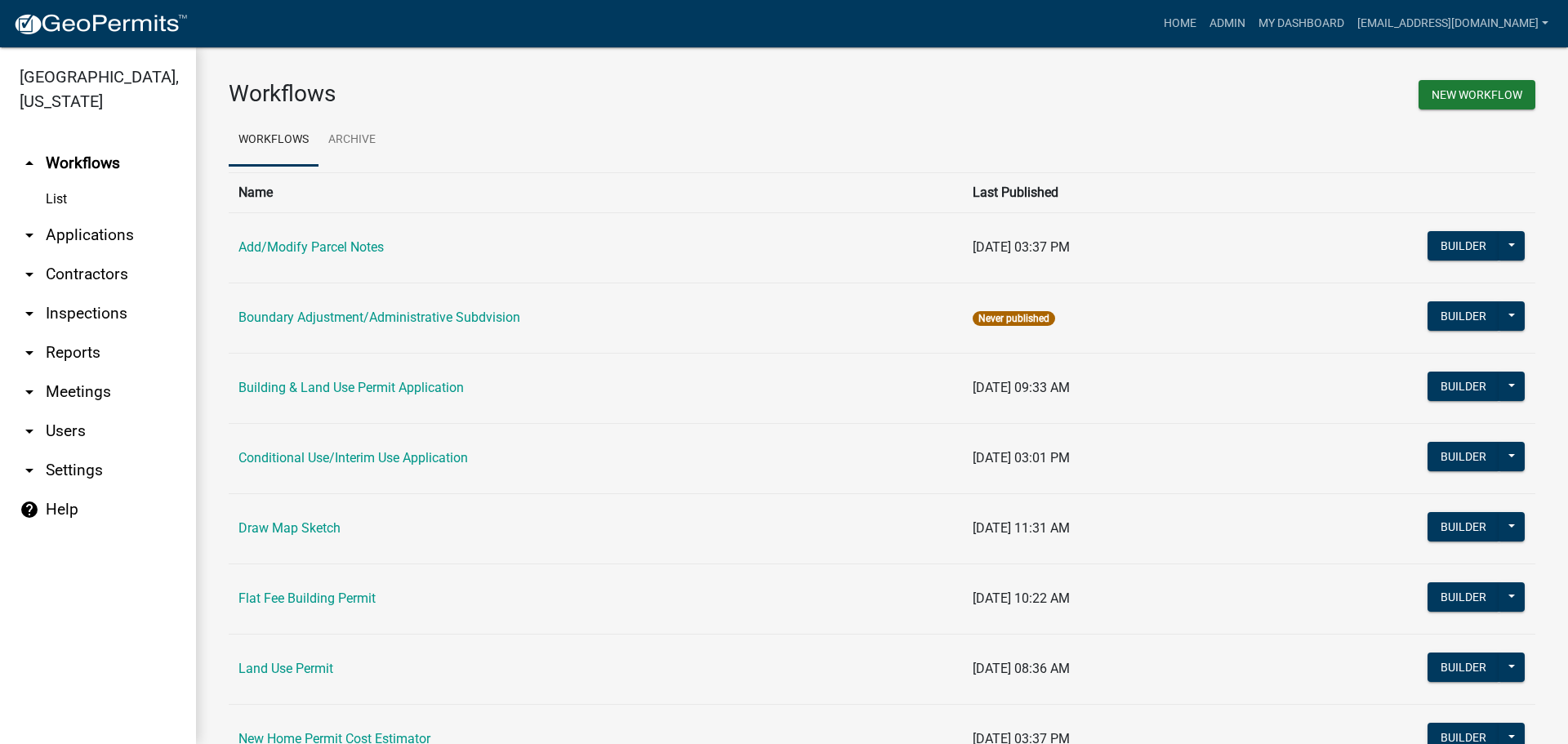
drag, startPoint x: 83, startPoint y: 235, endPoint x: 75, endPoint y: 230, distance: 9.4
click at [82, 235] on link "arrow_drop_down Applications" at bounding box center [98, 236] width 196 height 39
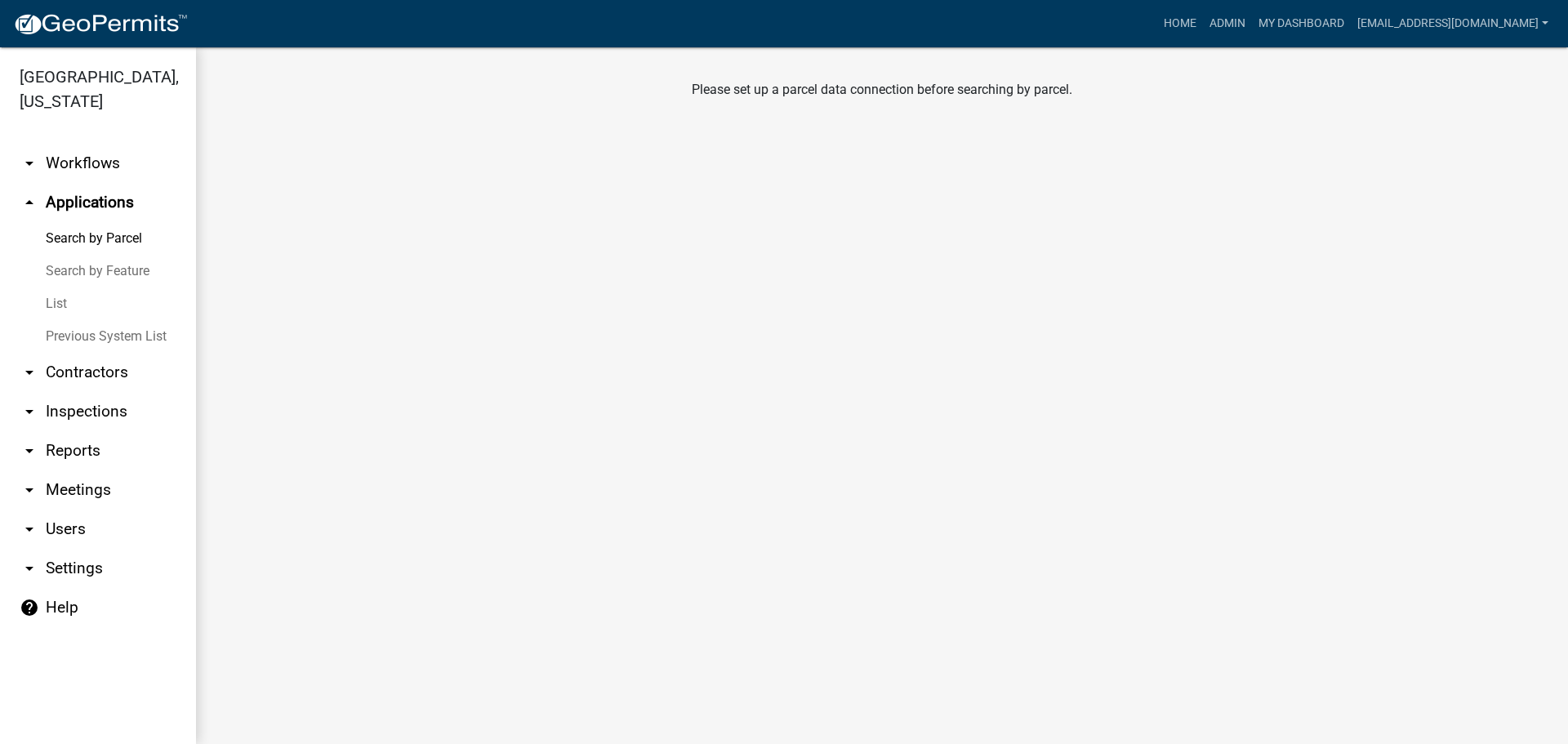
click at [61, 300] on link "List" at bounding box center [98, 304] width 196 height 32
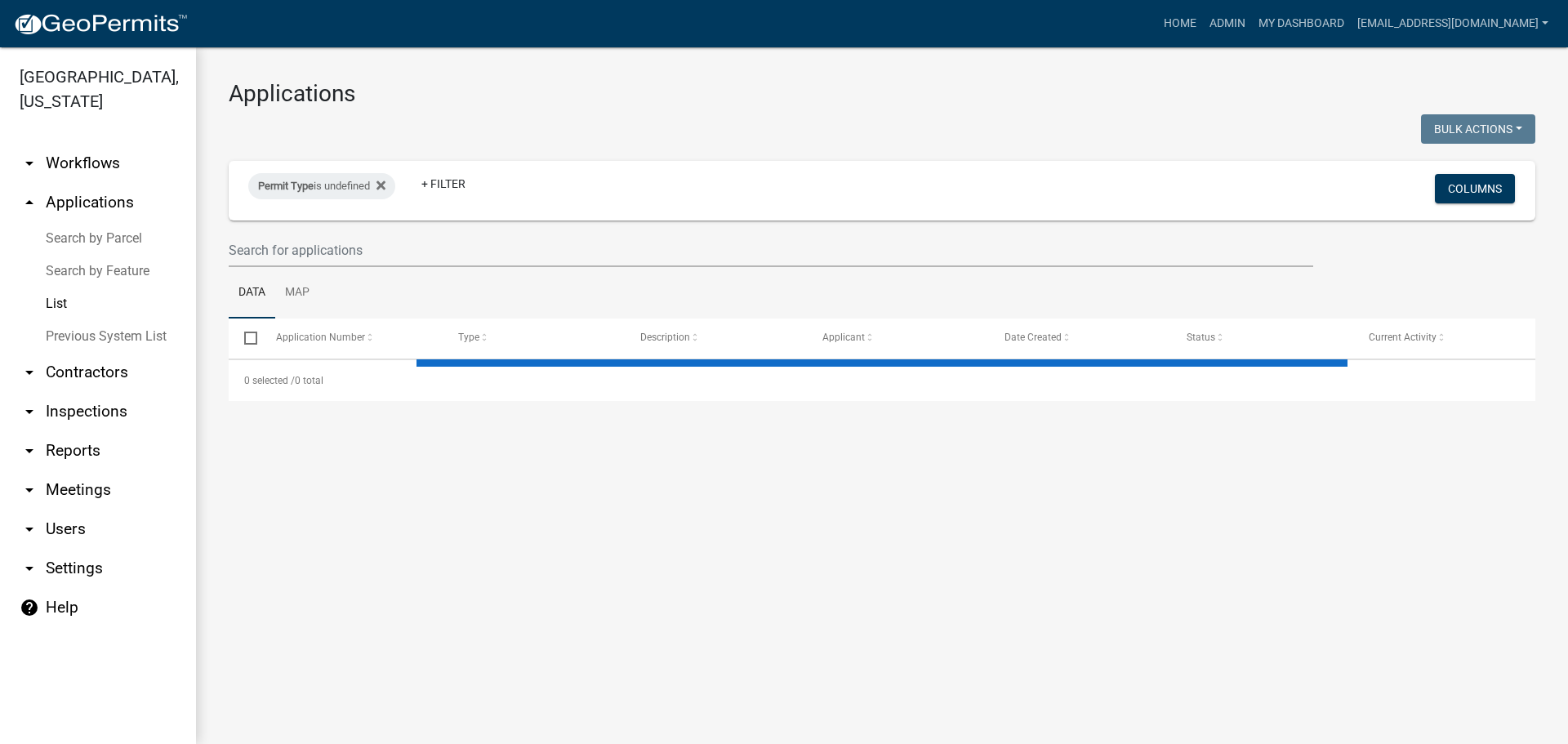
select select "2: 50"
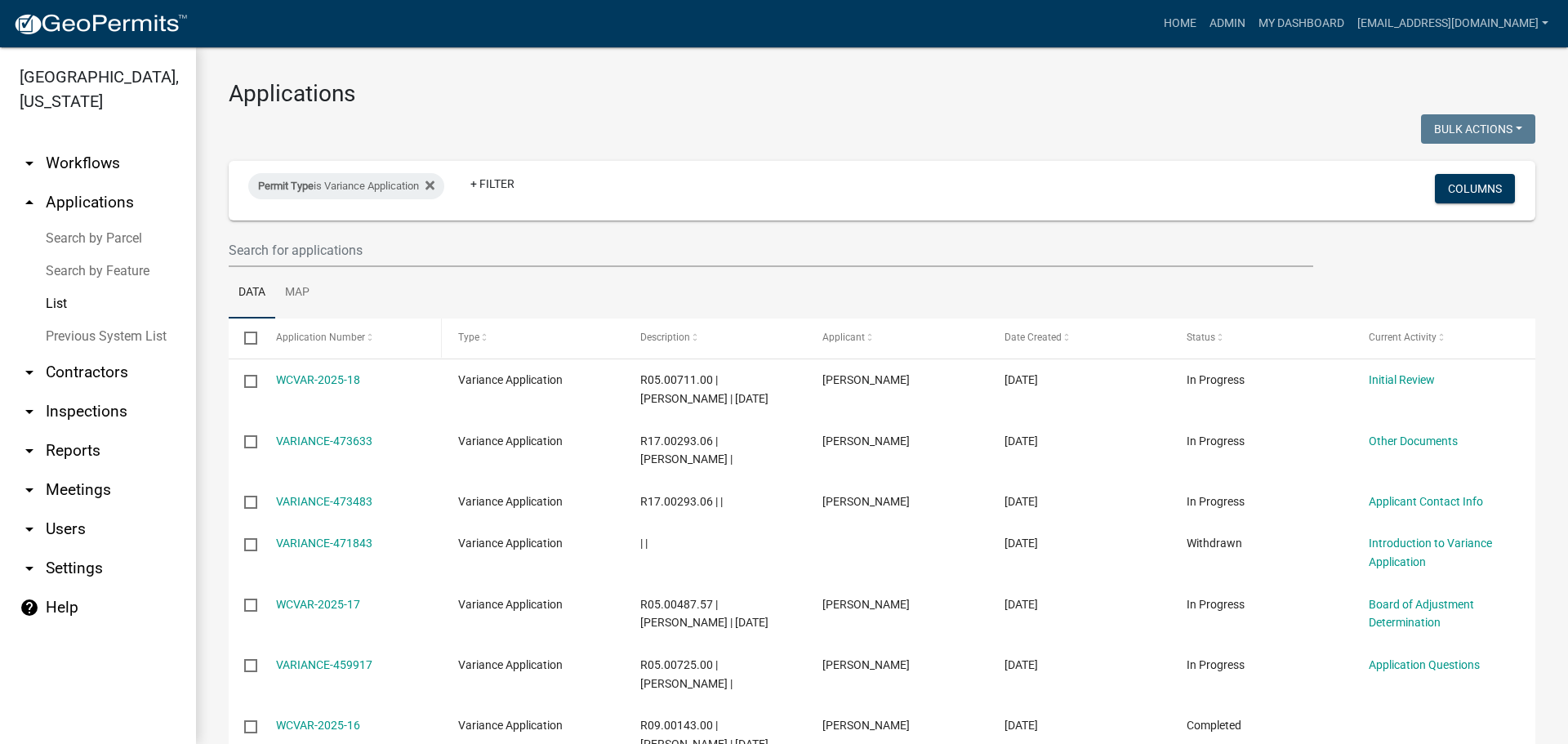
click at [365, 337] on span at bounding box center [369, 338] width 10 height 12
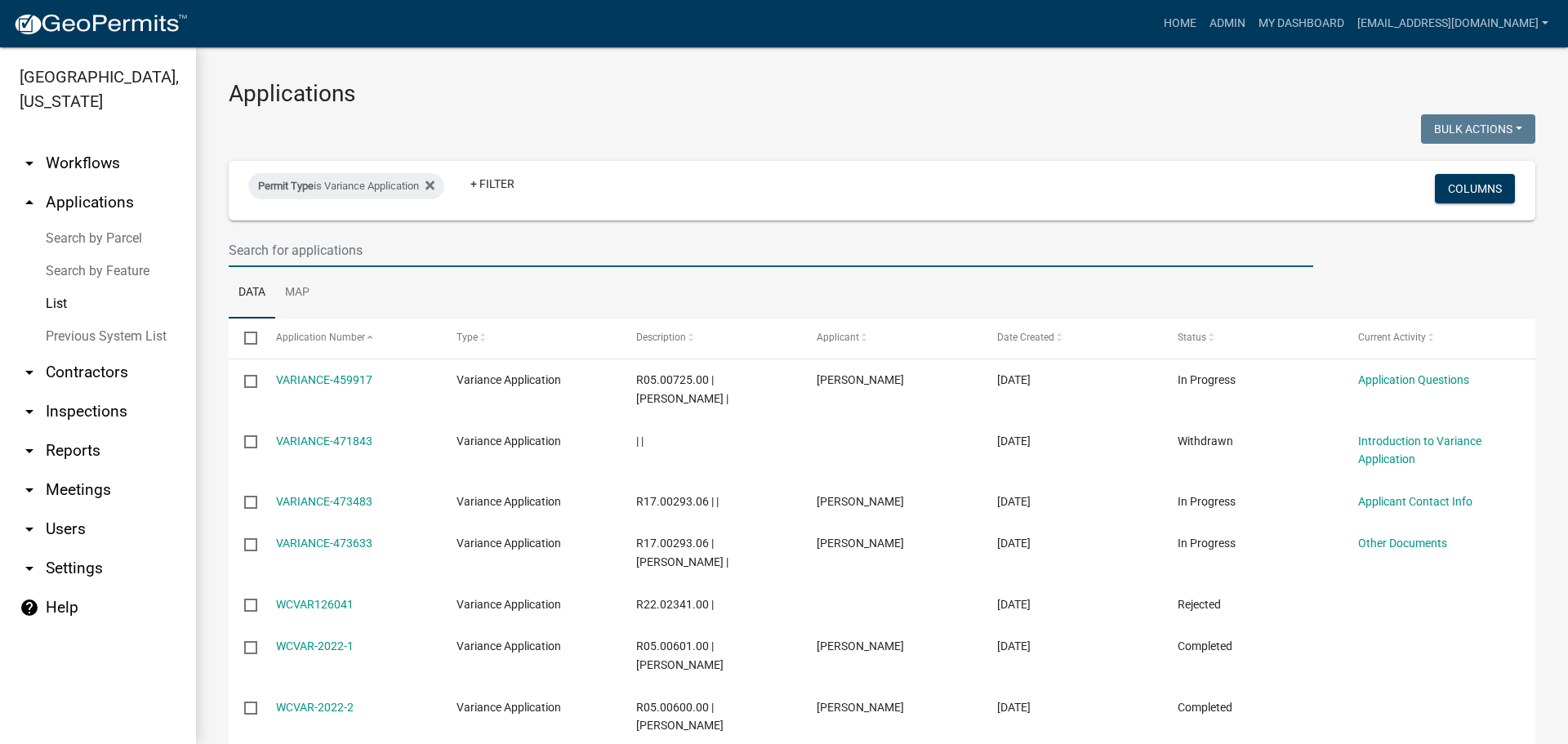
click at [343, 244] on input "text" at bounding box center [771, 250] width 1084 height 33
type input "2023-8"
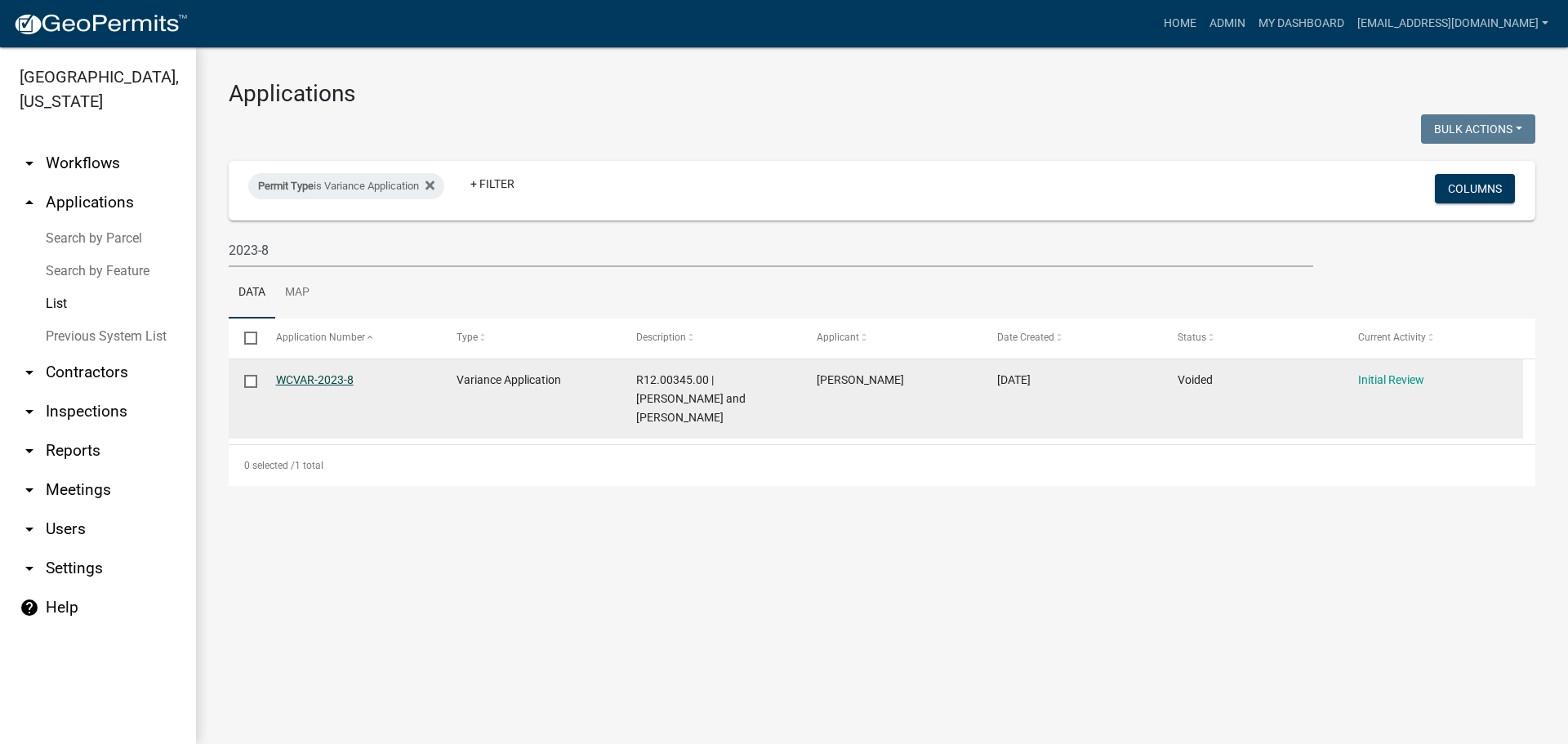
click at [310, 382] on link "WCVAR-2023-8" at bounding box center [314, 380] width 78 height 13
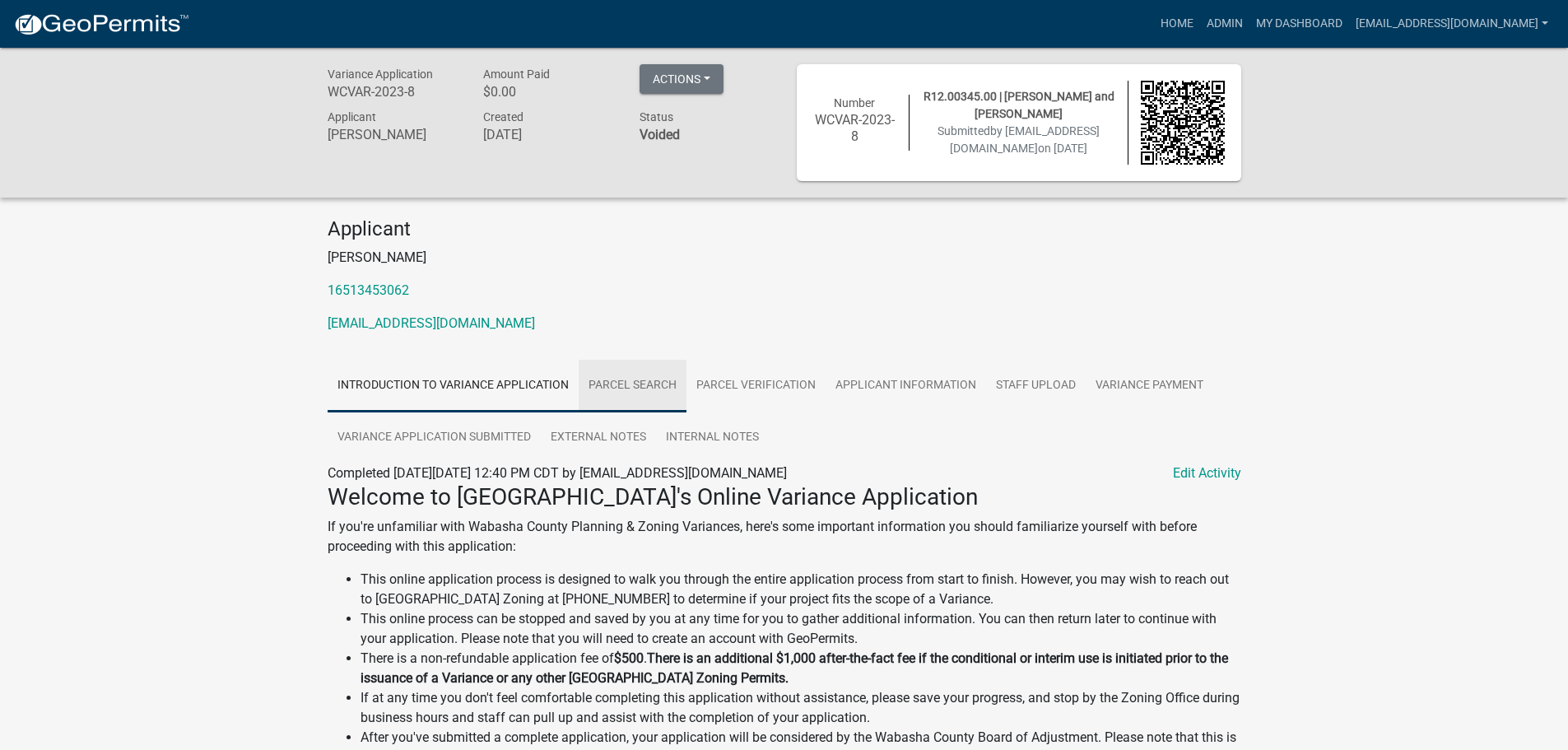
click at [632, 392] on link "Parcel search" at bounding box center [632, 386] width 107 height 52
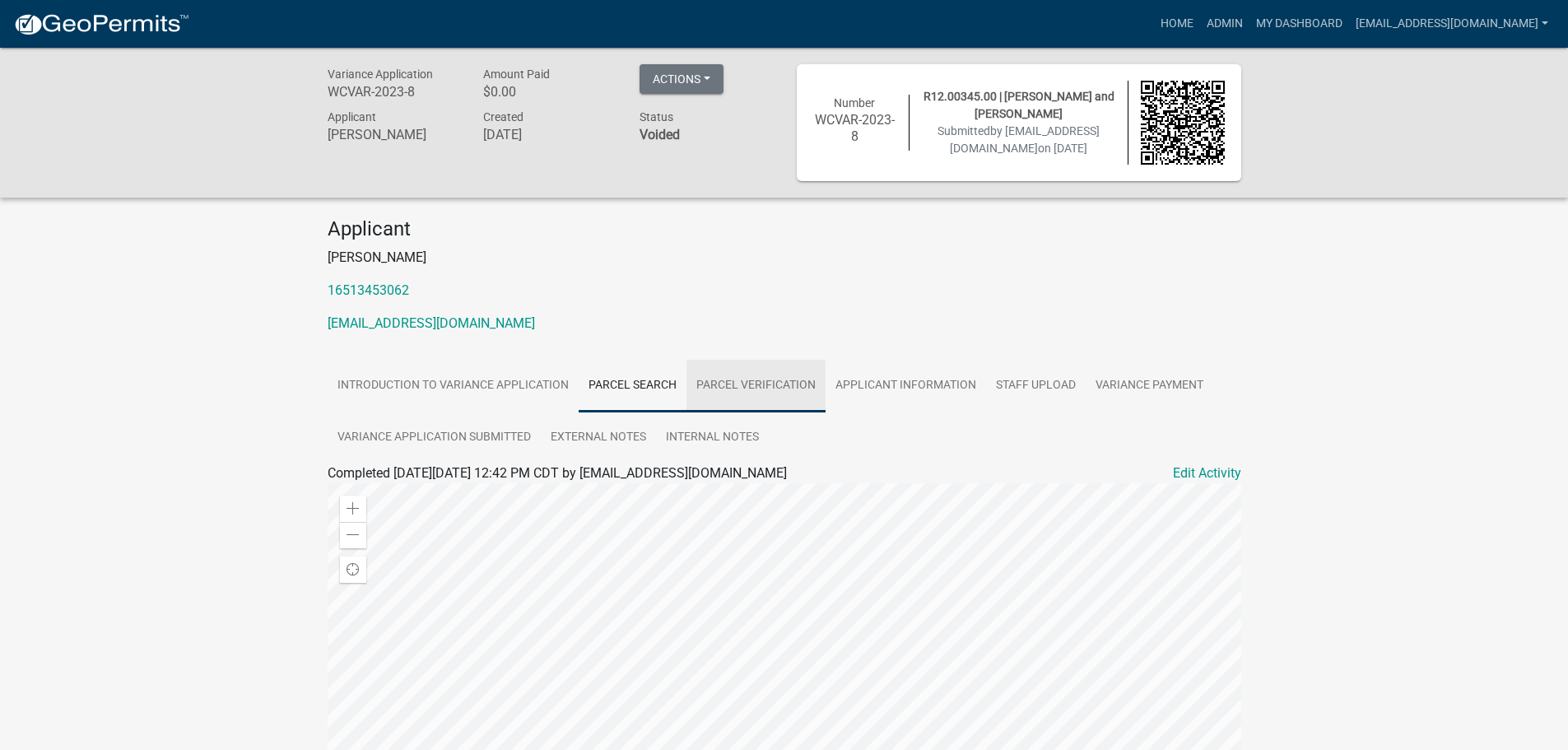
click at [751, 389] on link "Parcel Verification" at bounding box center [756, 386] width 139 height 52
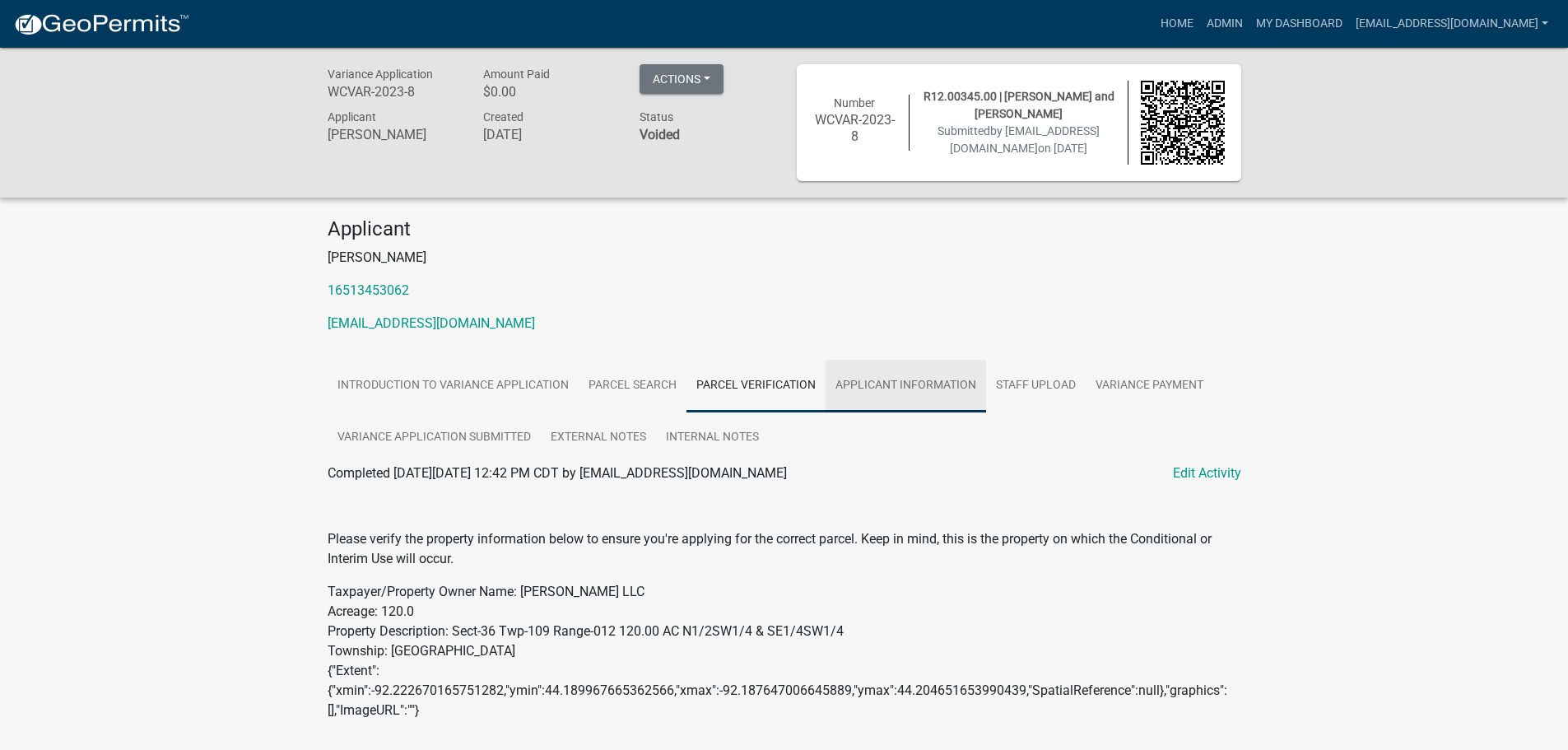
click at [868, 378] on link "Applicant Information" at bounding box center [906, 386] width 161 height 52
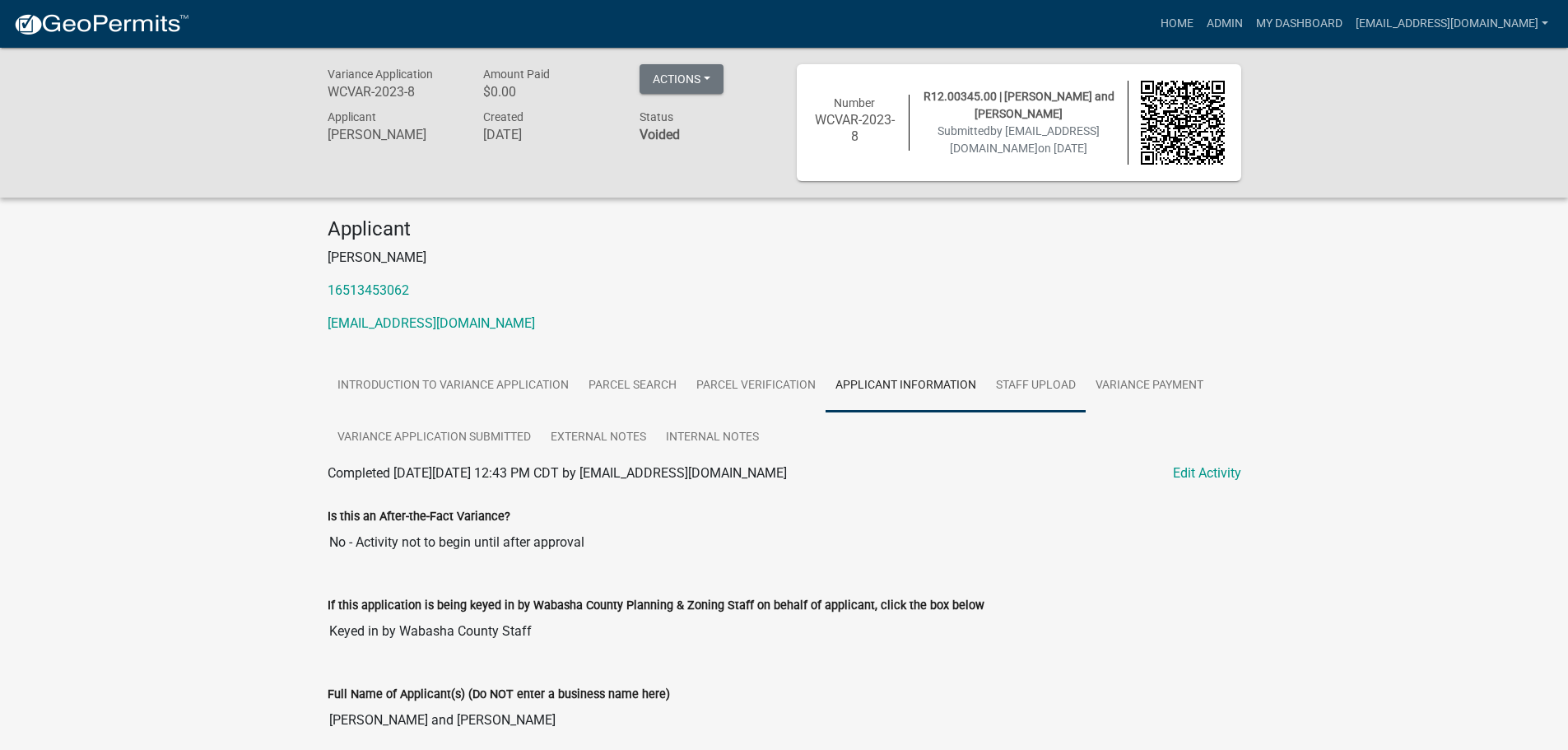
click at [1041, 389] on link "Staff Upload" at bounding box center [1036, 386] width 99 height 52
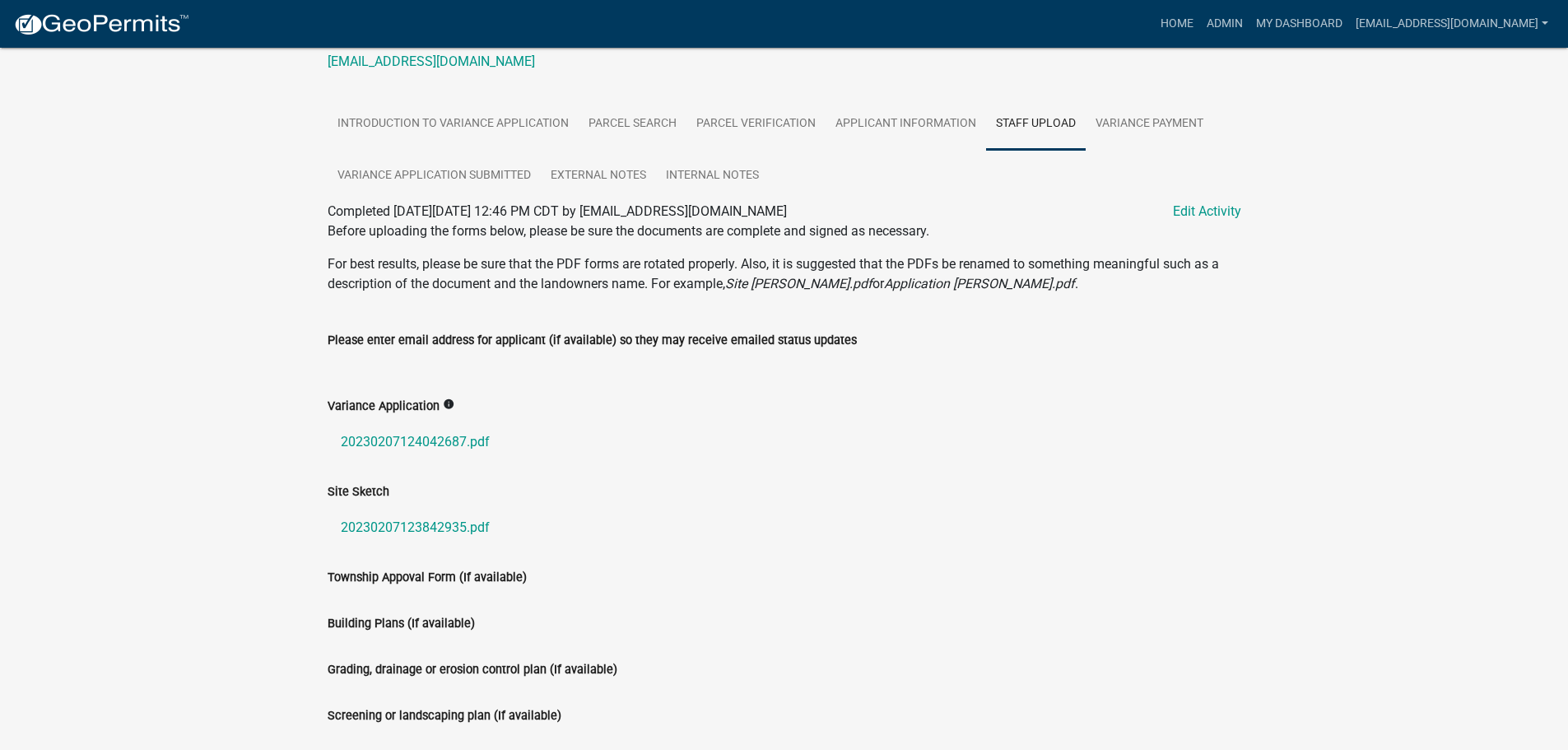
scroll to position [494, 0]
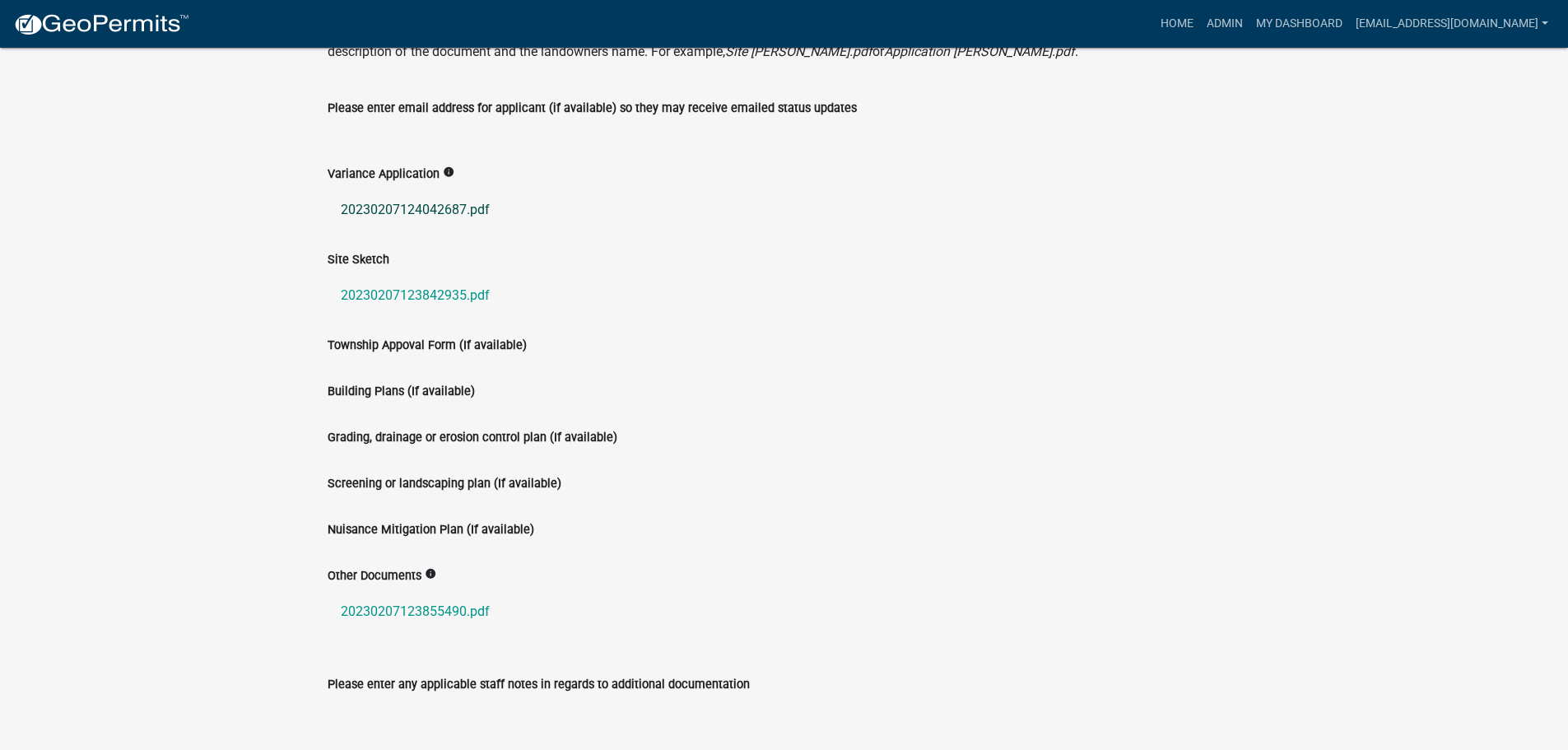
click at [384, 206] on link "20230207124042687.pdf" at bounding box center [785, 211] width 914 height 40
click at [367, 606] on link "20230207123855490.pdf" at bounding box center [785, 612] width 914 height 40
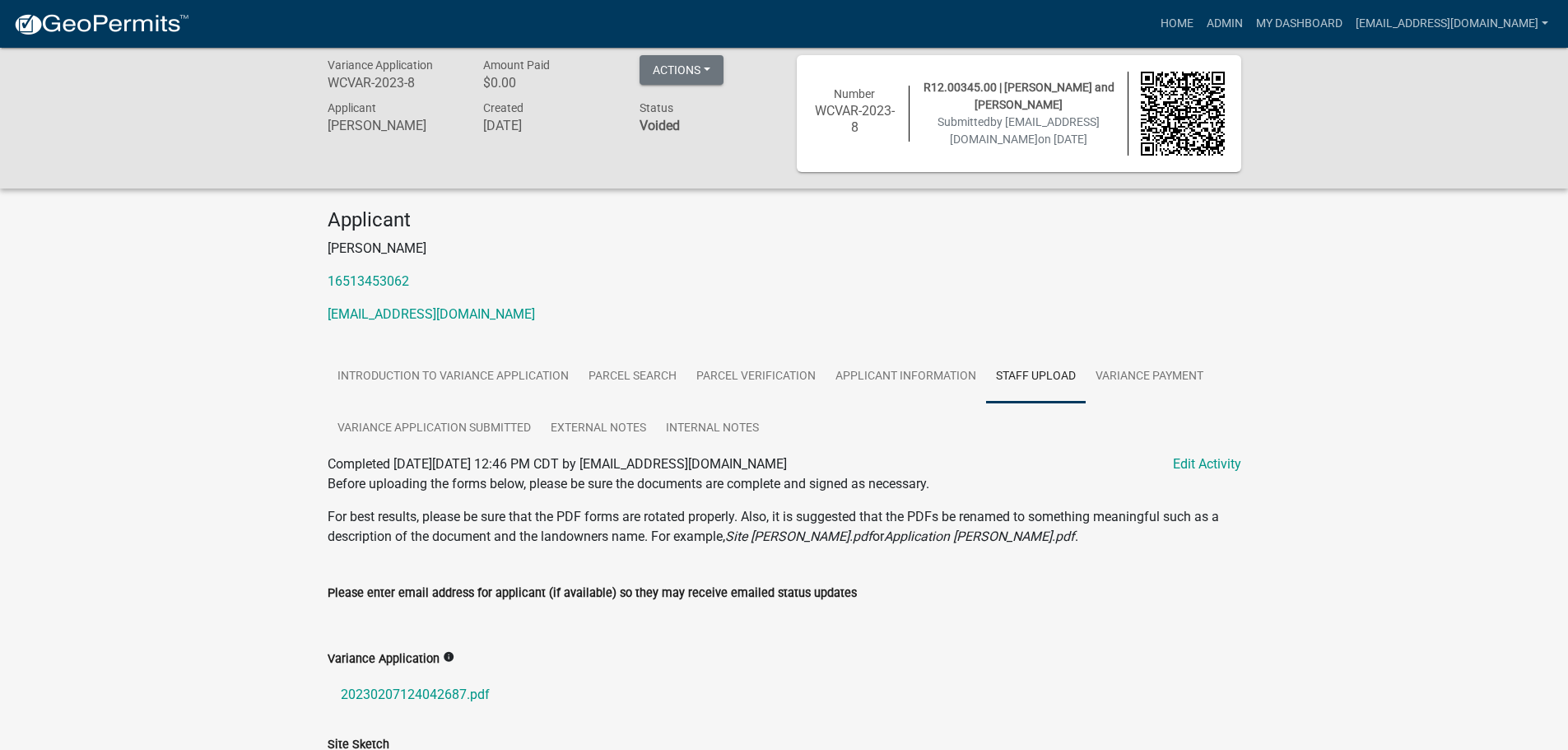
scroll to position [0, 0]
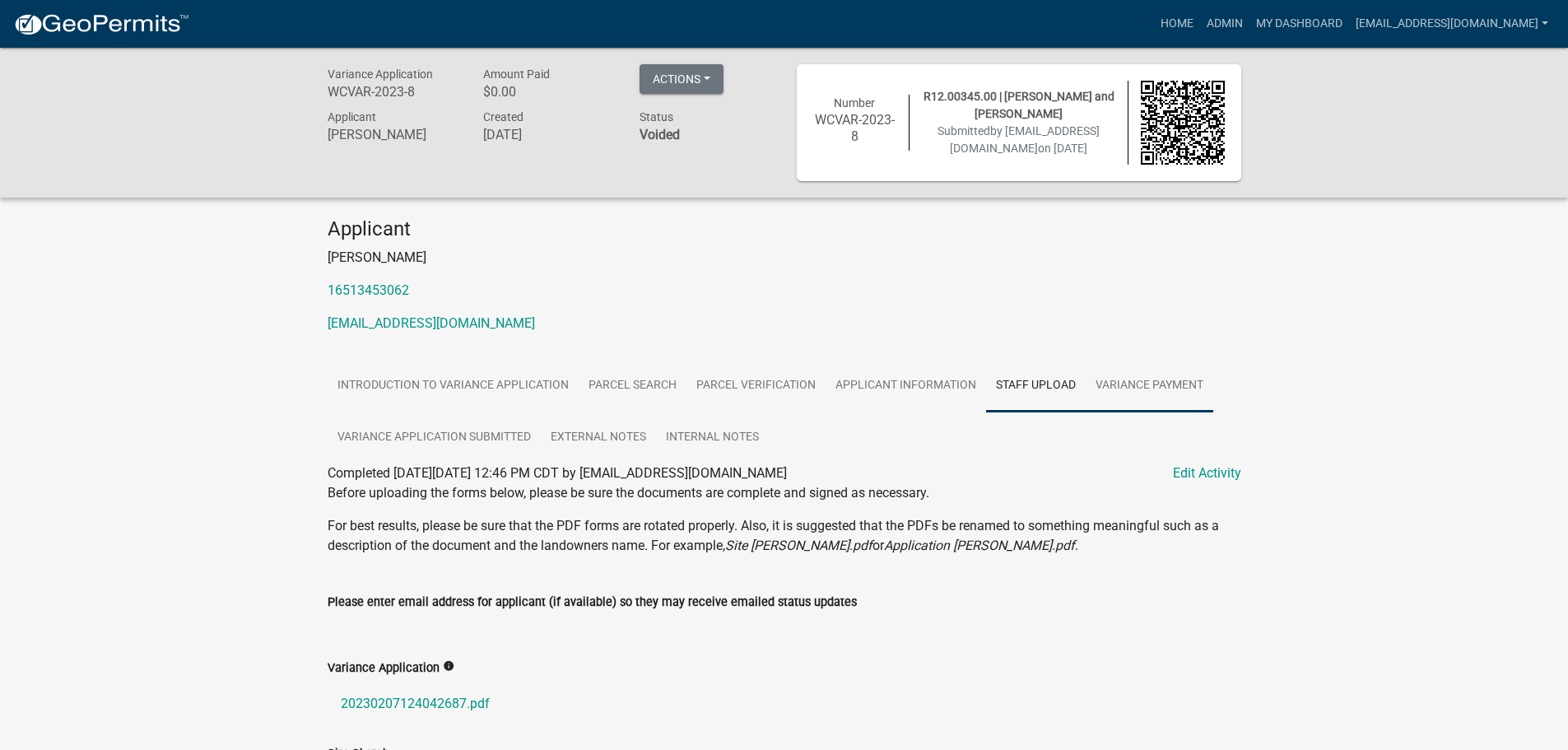
click at [1141, 384] on link "Variance Payment" at bounding box center [1149, 386] width 127 height 52
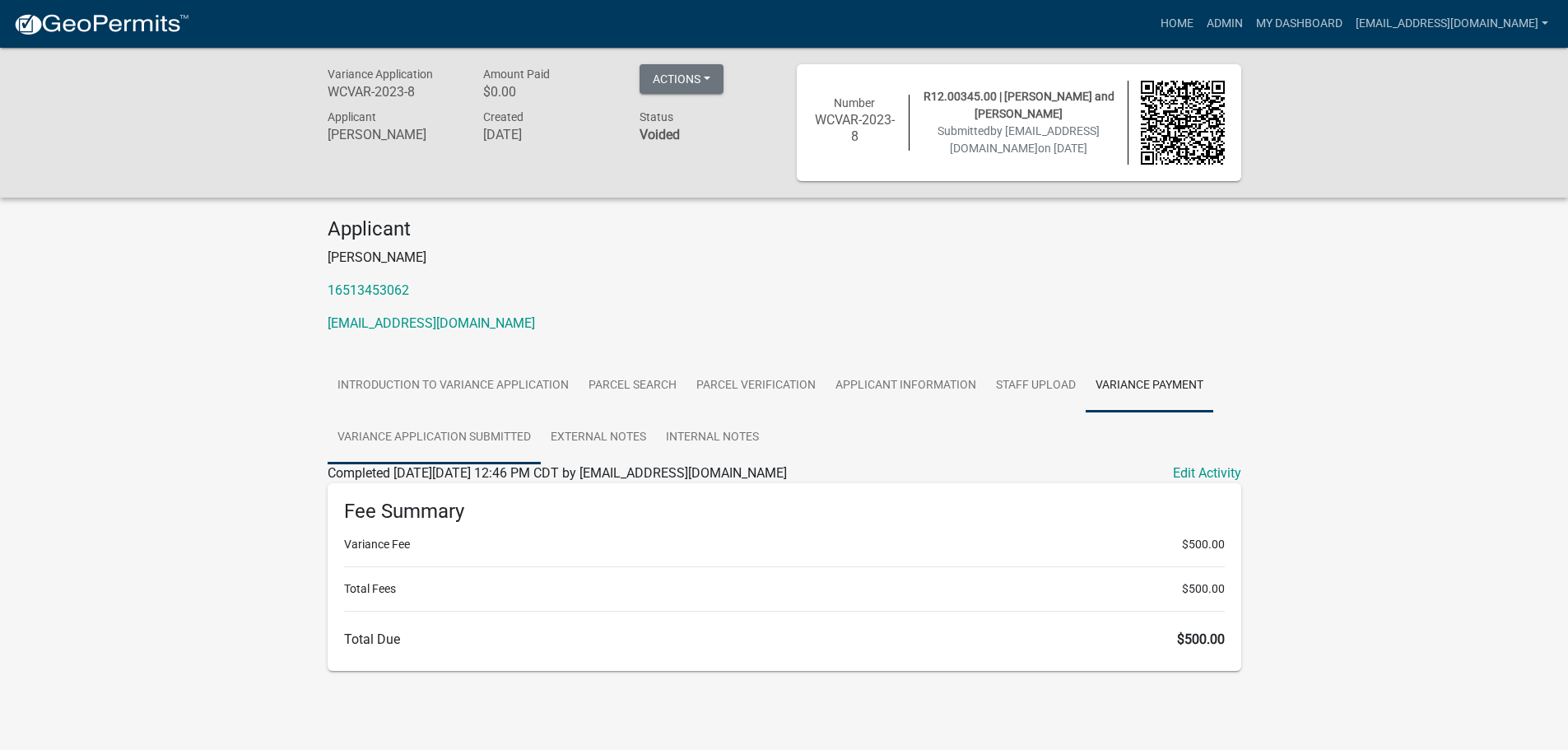
click at [386, 428] on link "Variance Application Submitted" at bounding box center [434, 438] width 213 height 52
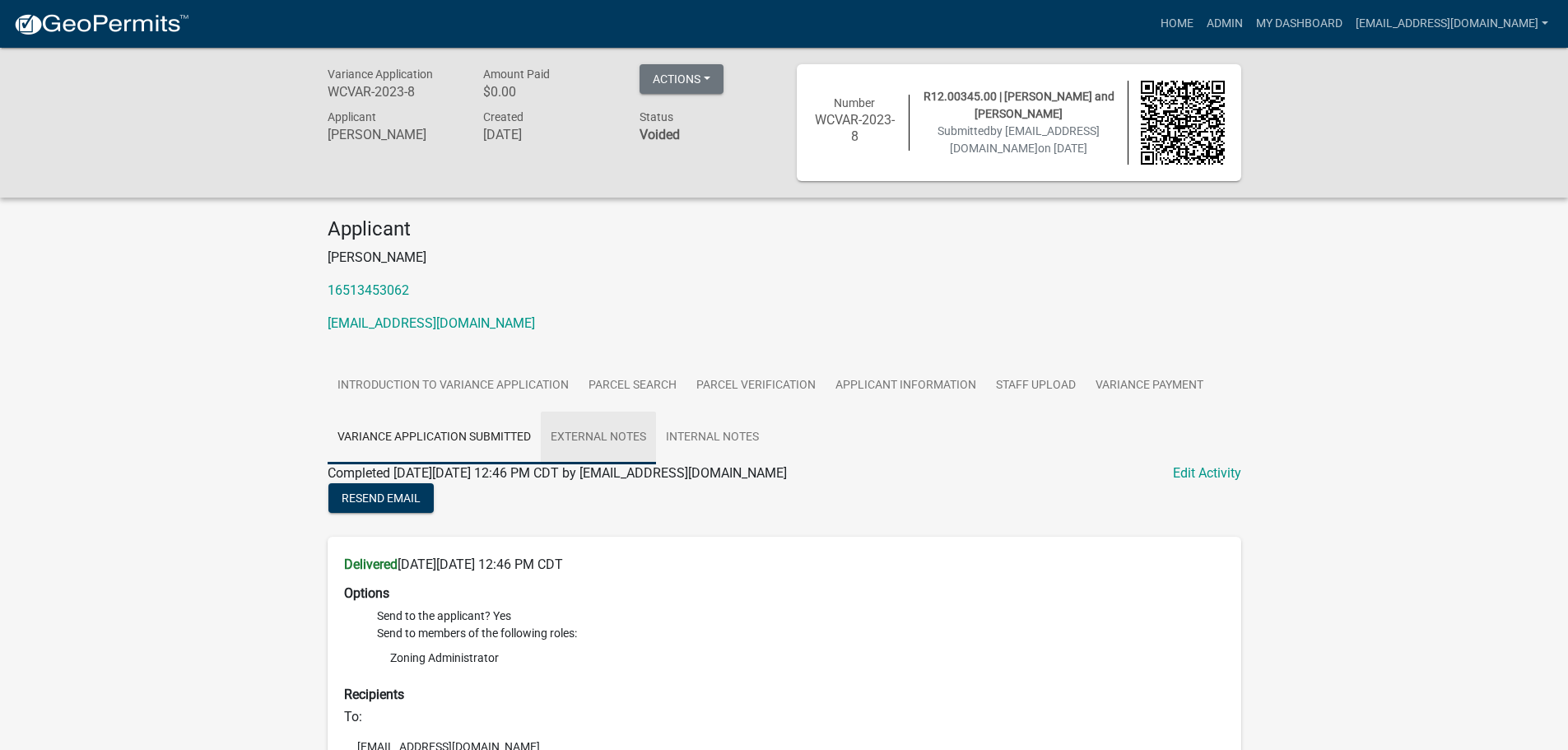
click at [599, 440] on link "External Notes" at bounding box center [599, 438] width 116 height 52
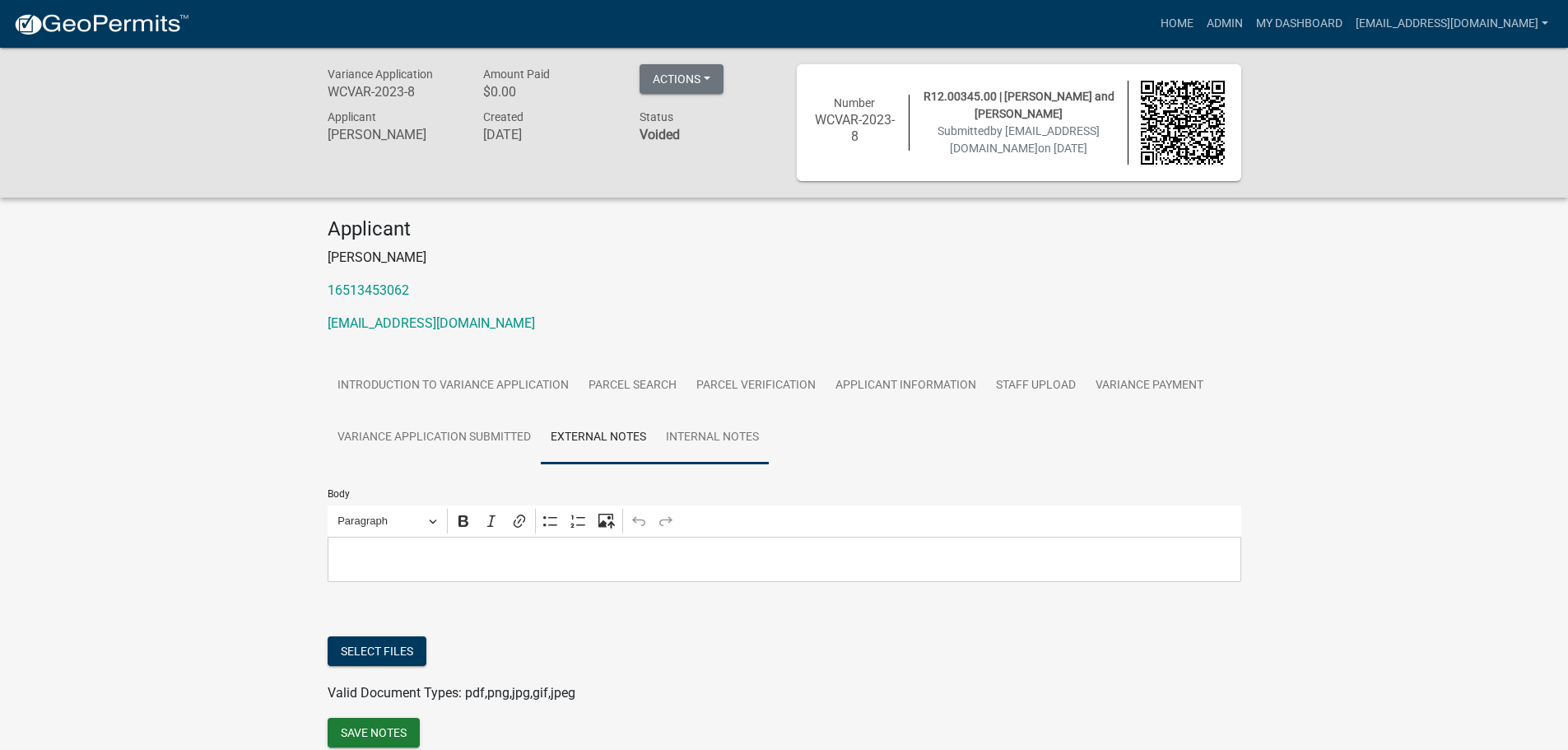
click at [686, 426] on link "Internal Notes" at bounding box center [712, 438] width 113 height 52
click at [414, 459] on link "Variance Application Submitted" at bounding box center [434, 438] width 213 height 52
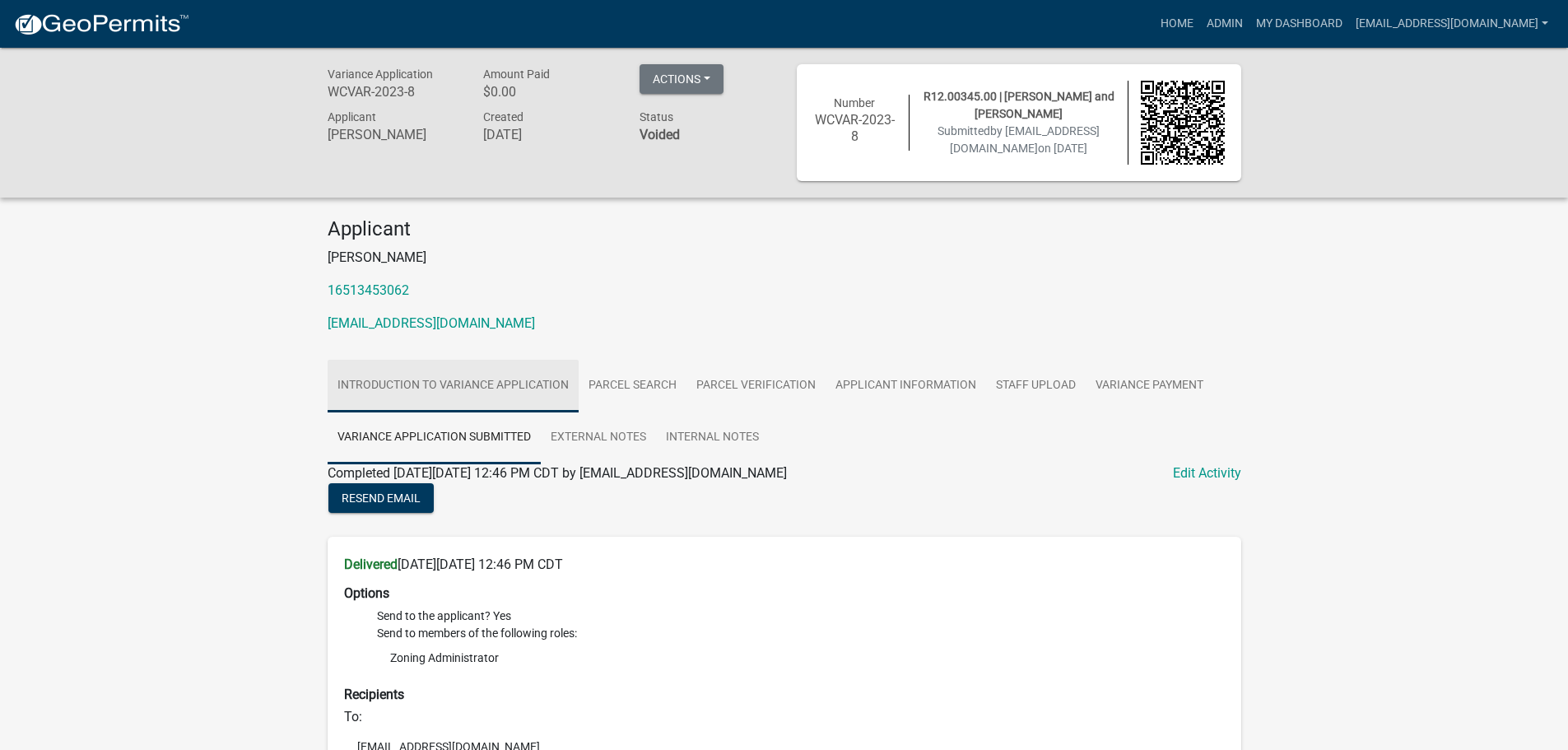
click at [420, 392] on link "Introduction to Variance Application" at bounding box center [453, 386] width 251 height 52
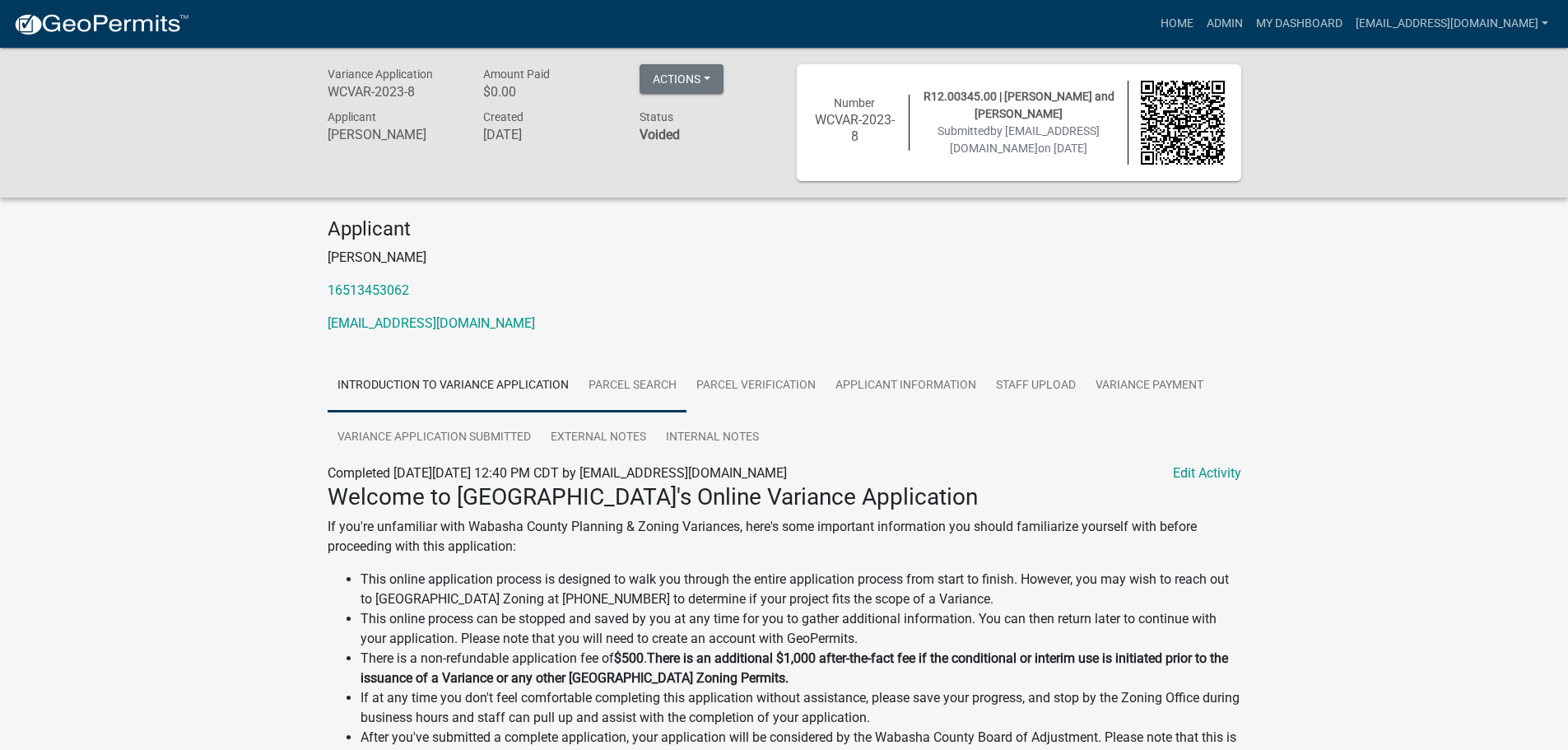
click at [651, 385] on link "Parcel search" at bounding box center [632, 386] width 107 height 52
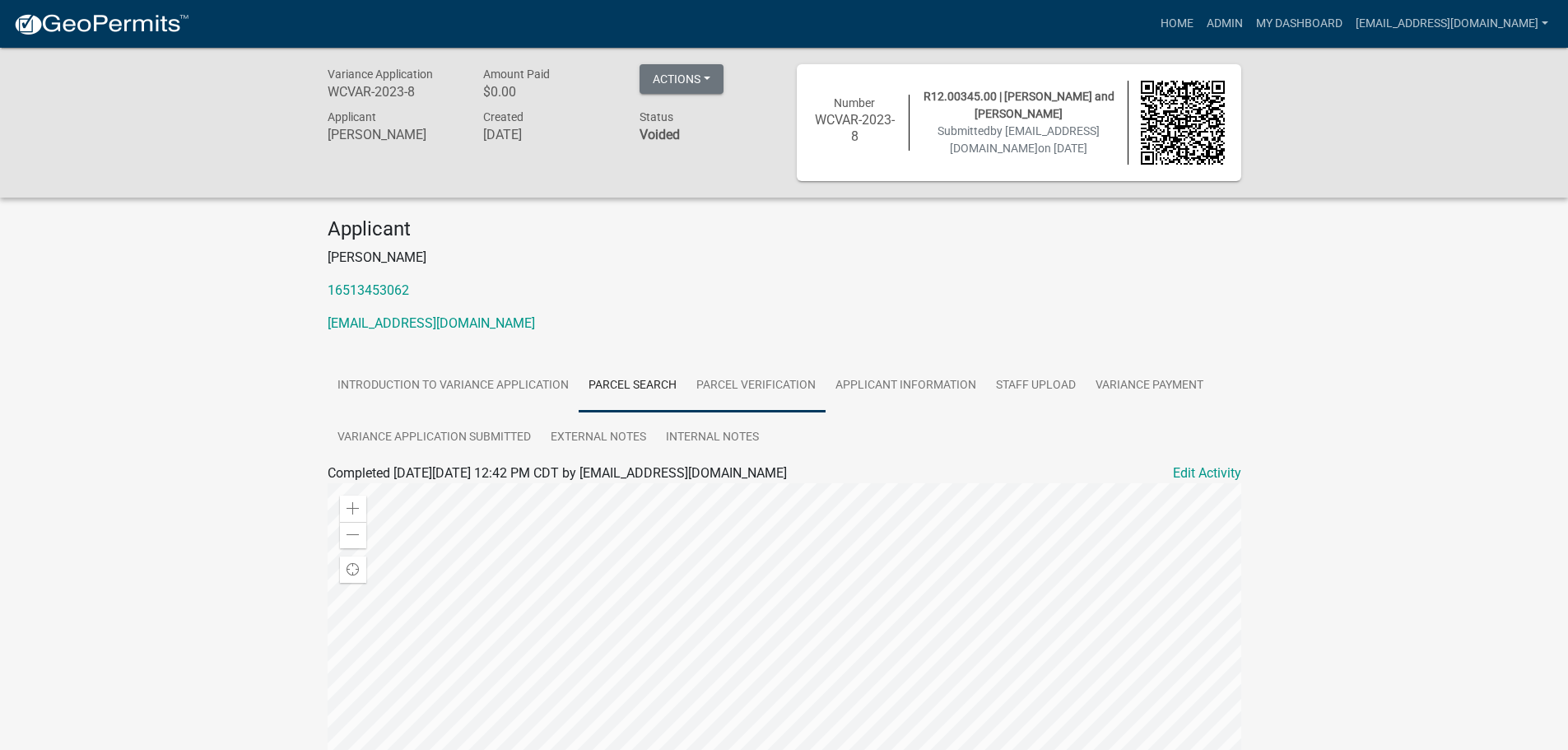
click at [770, 389] on link "Parcel Verification" at bounding box center [756, 386] width 139 height 52
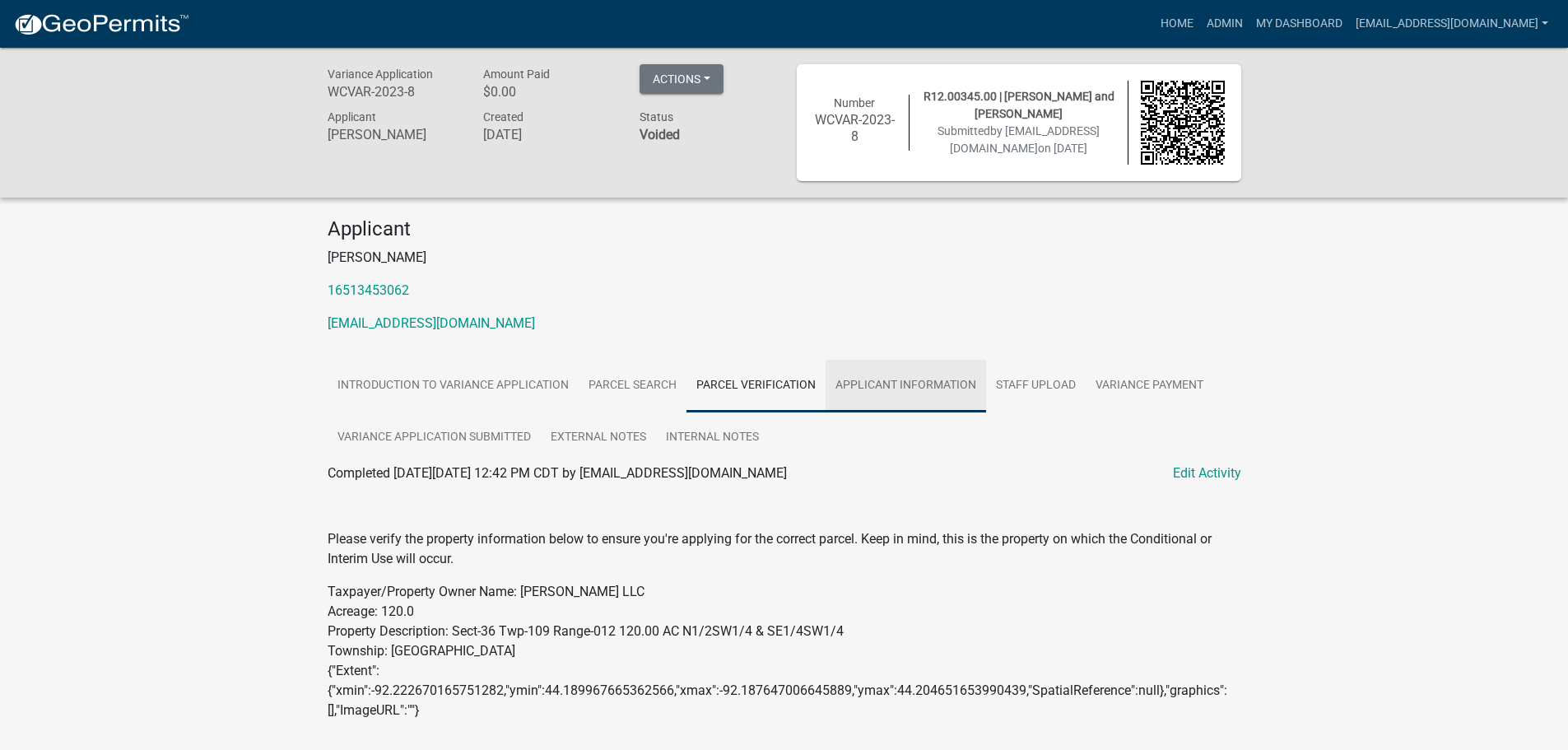
click at [910, 375] on link "Applicant Information" at bounding box center [906, 386] width 161 height 52
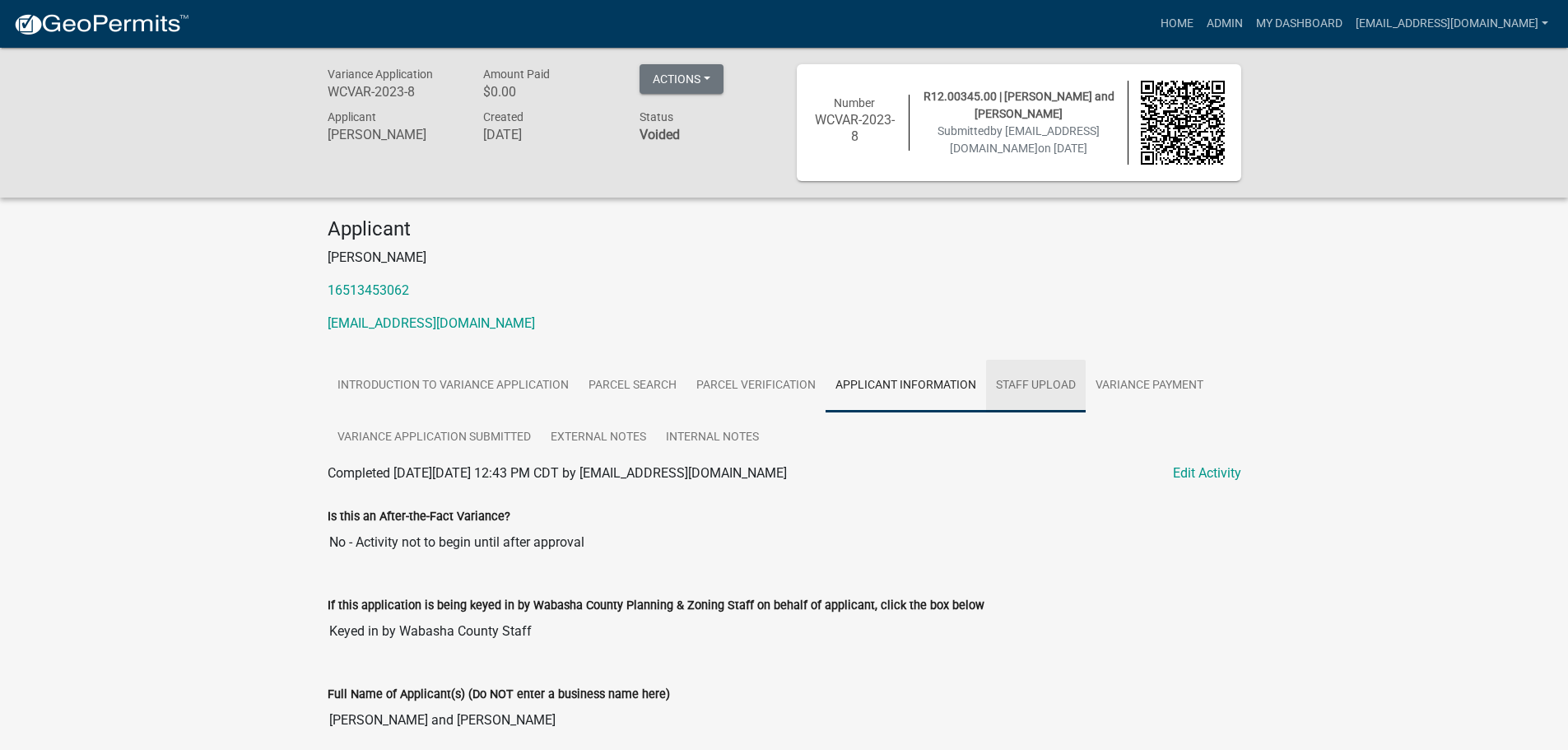
click at [1054, 392] on link "Staff Upload" at bounding box center [1036, 386] width 99 height 52
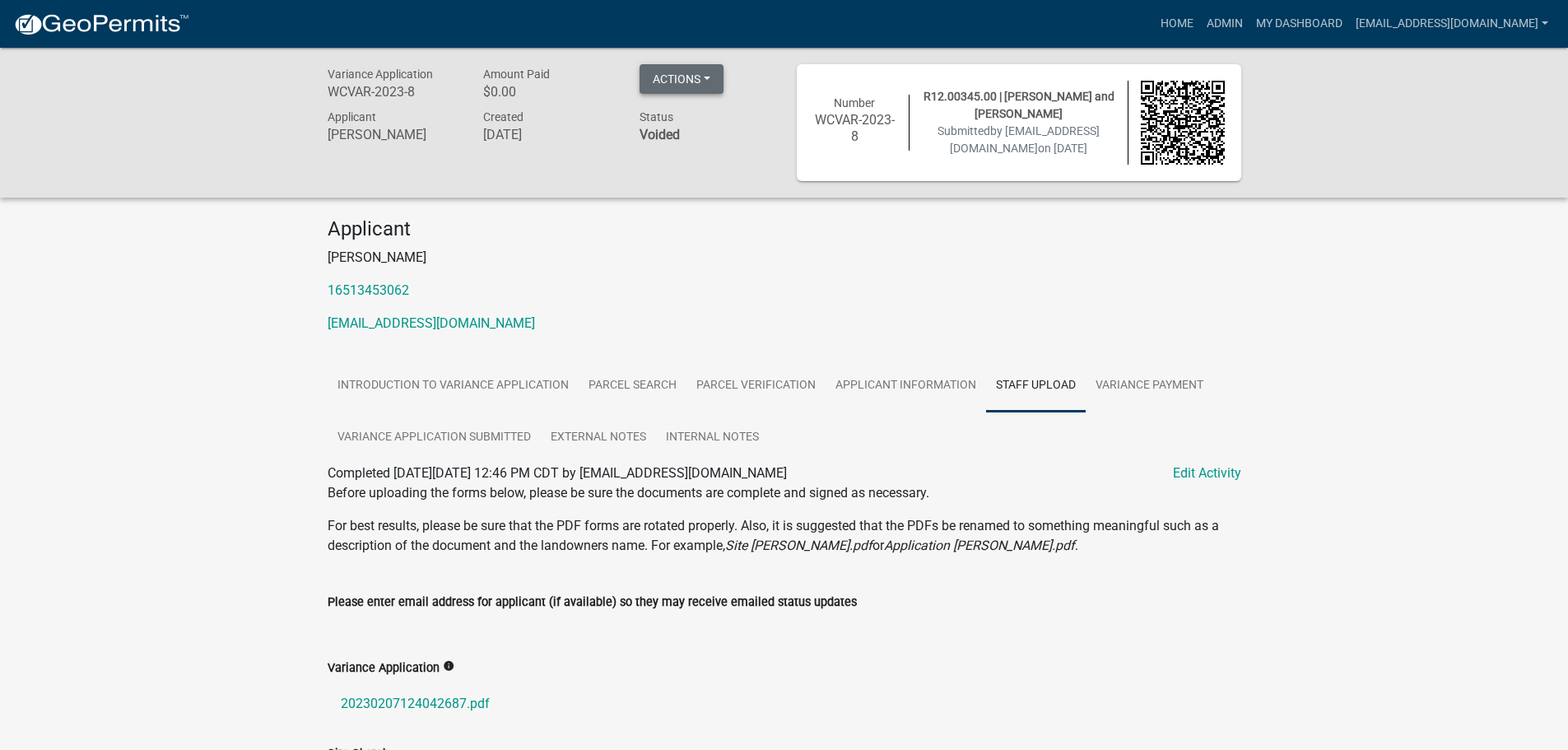
click at [698, 73] on button "Actions" at bounding box center [681, 79] width 84 height 30
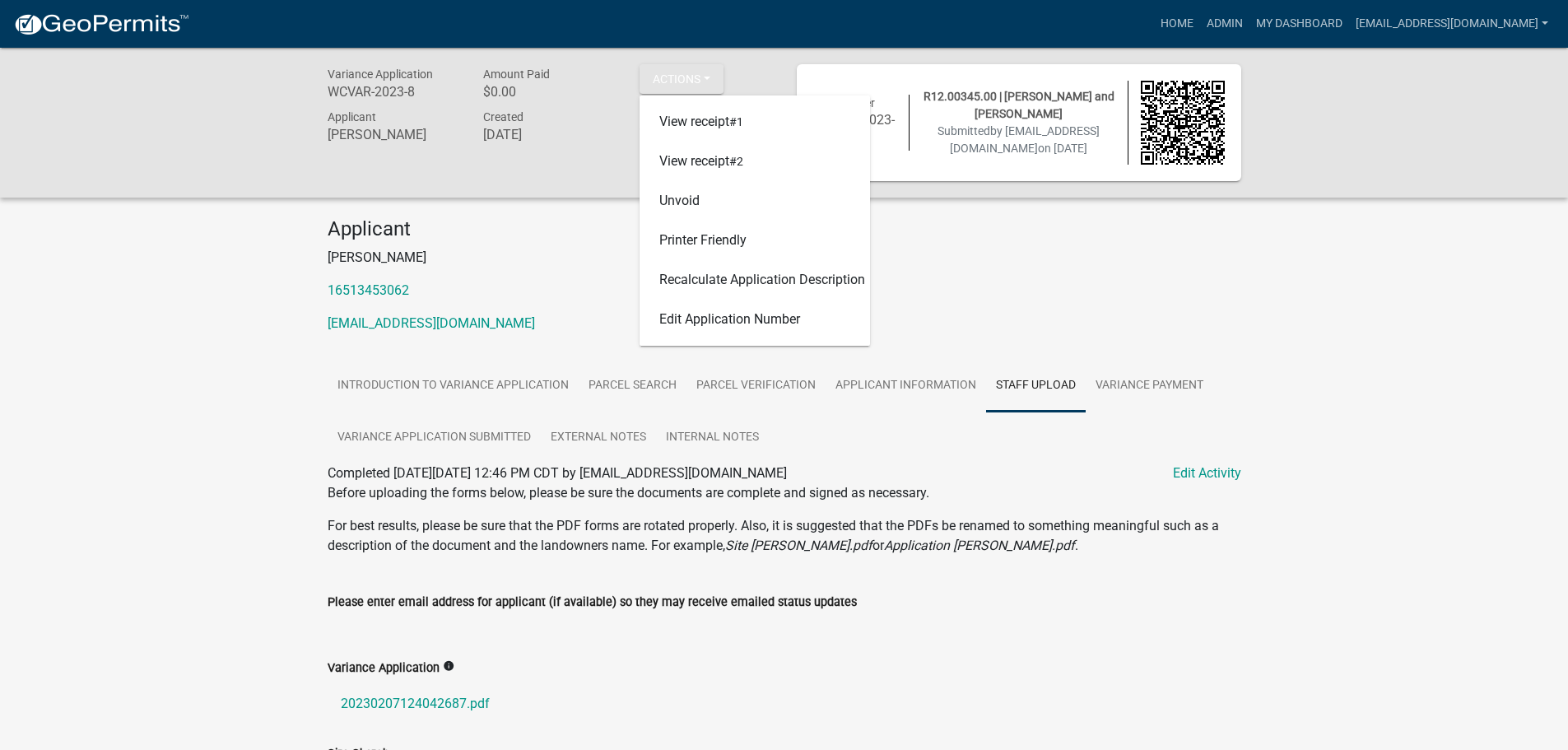
click at [247, 261] on div "Variance Application WCVAR-2023-8 Amount Paid $0.00 Actions View receipt #1 Vie…" at bounding box center [784, 705] width 1568 height 1315
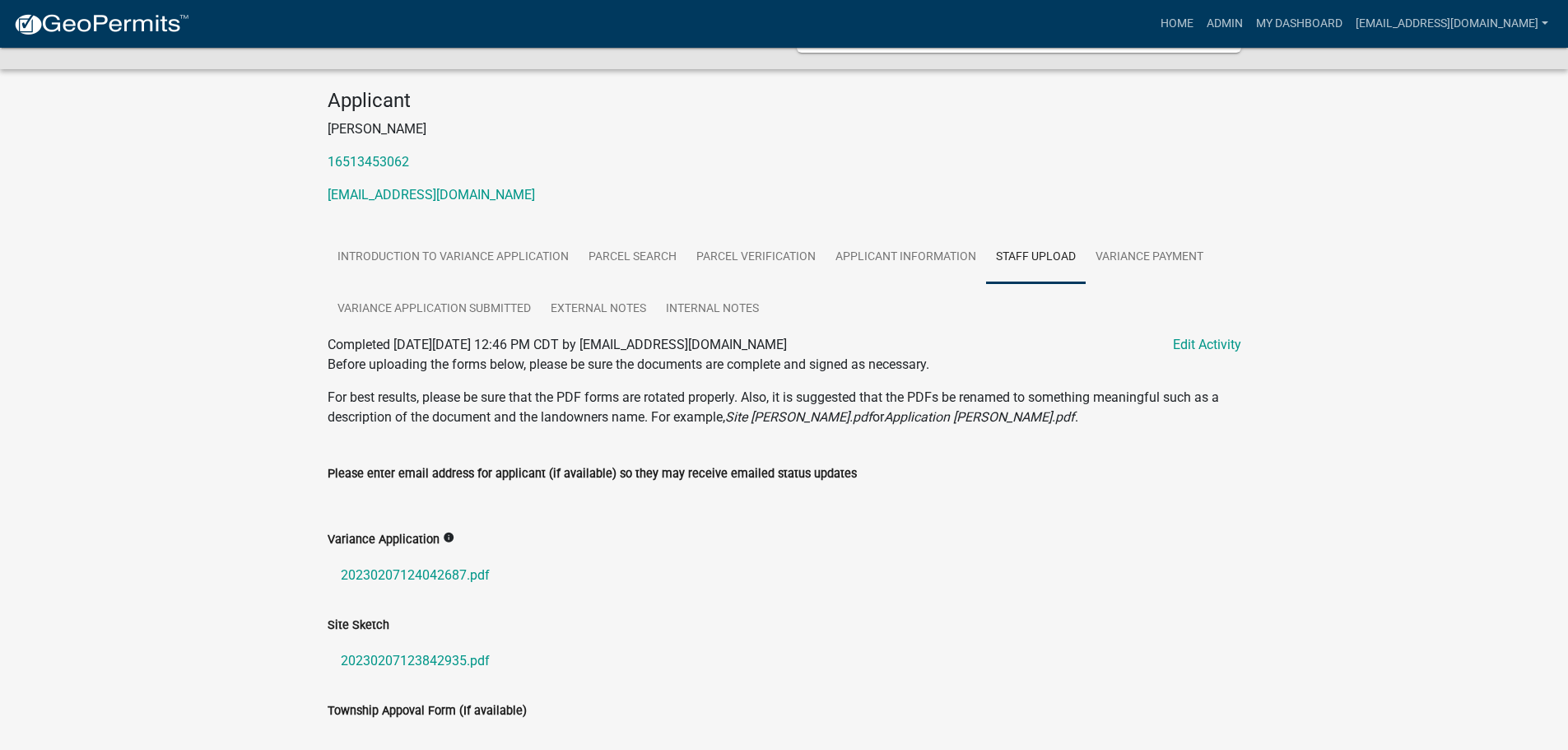
scroll to position [412, 0]
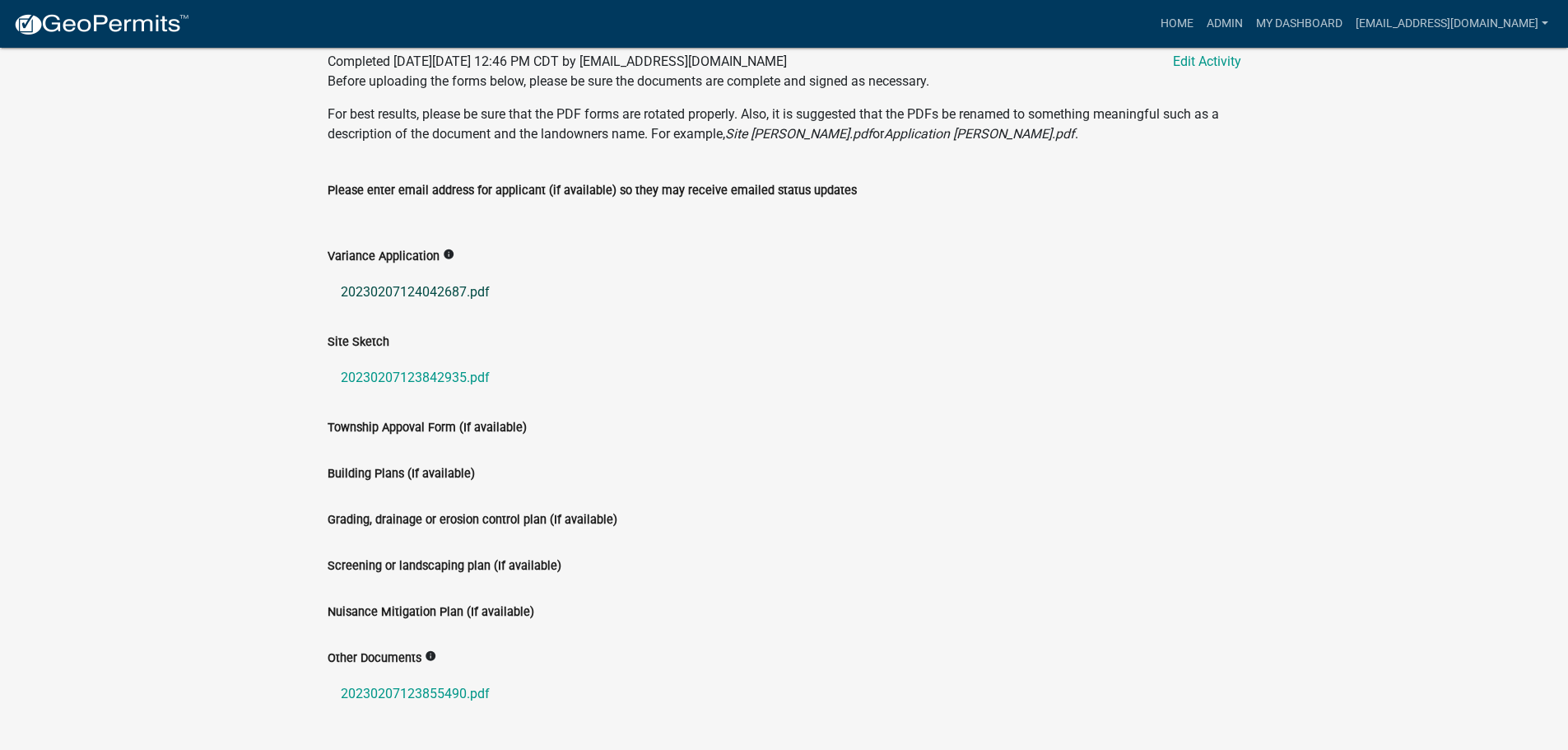
click at [434, 284] on link "20230207124042687.pdf" at bounding box center [785, 293] width 914 height 40
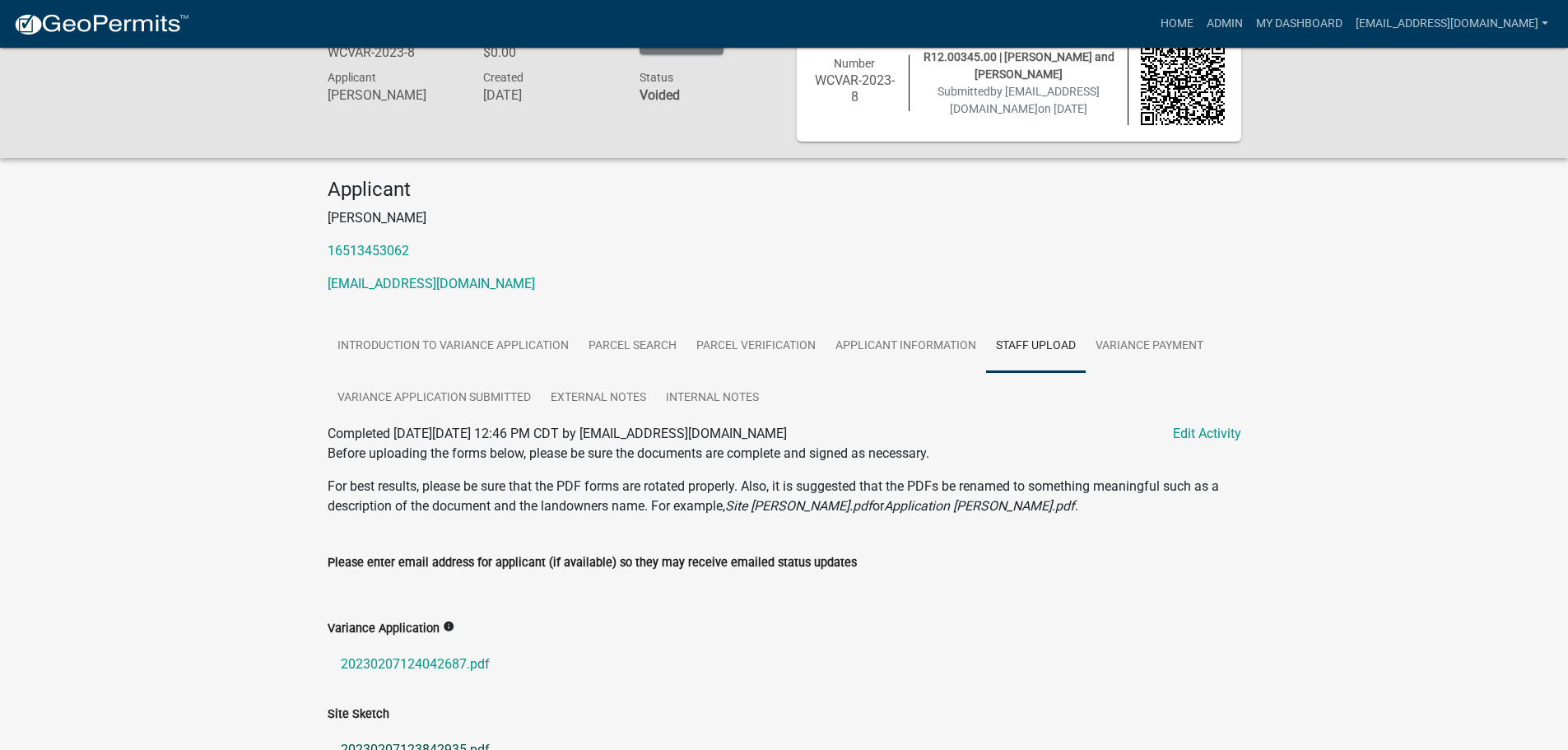
scroll to position [0, 0]
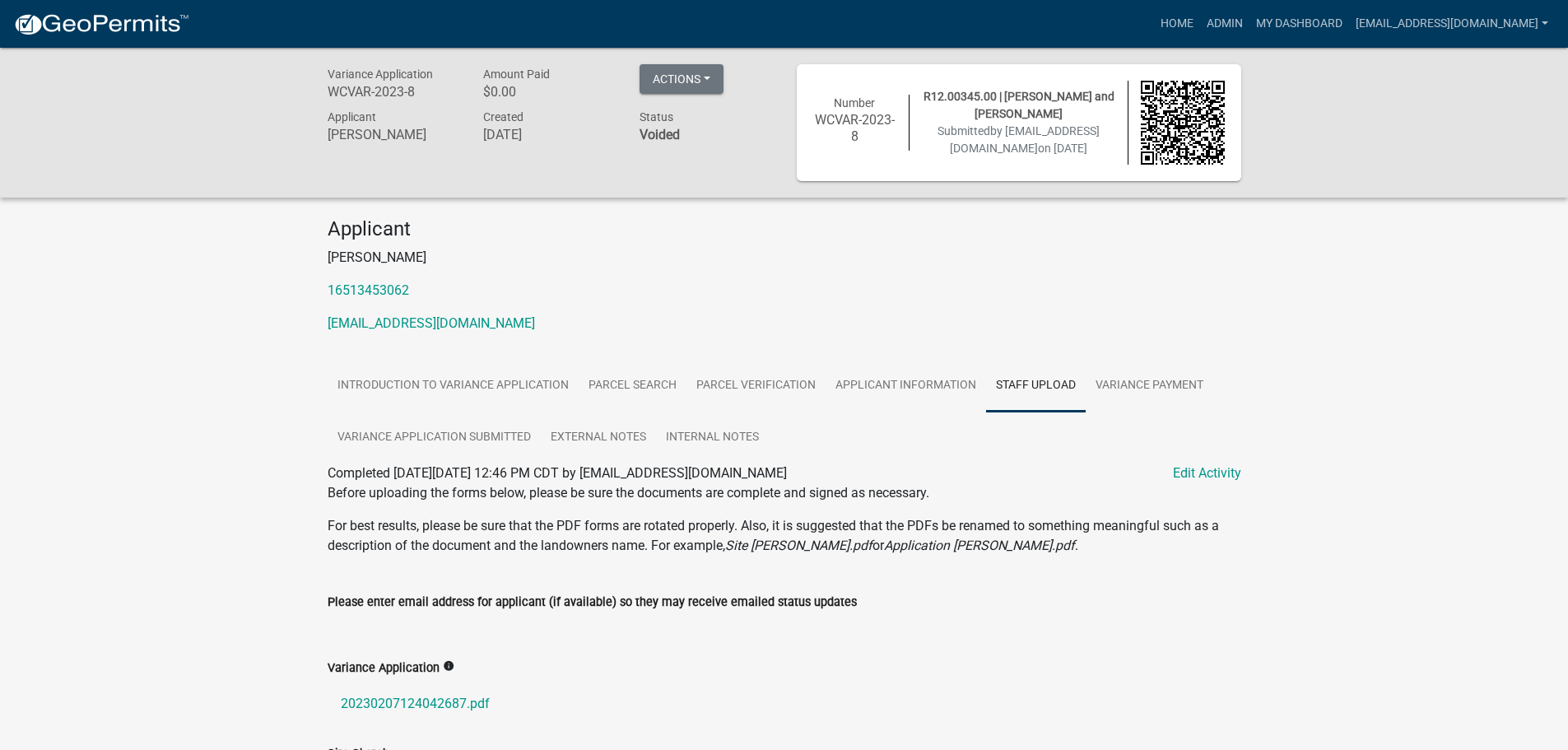
click at [130, 283] on div "Variance Application WCVAR-2023-8 Amount Paid $0.00 Actions View receipt #1 Vie…" at bounding box center [784, 705] width 1568 height 1315
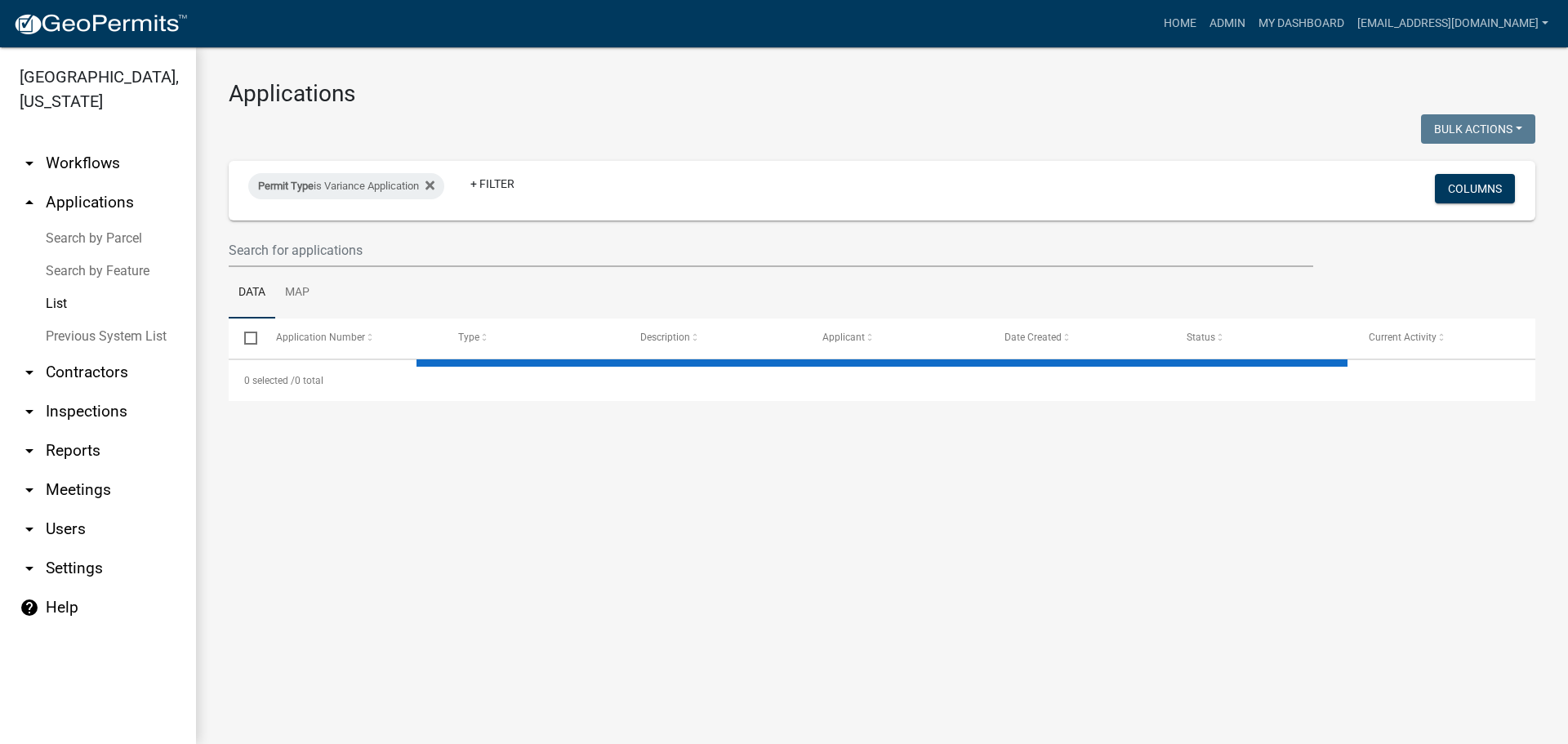
select select "2: 50"
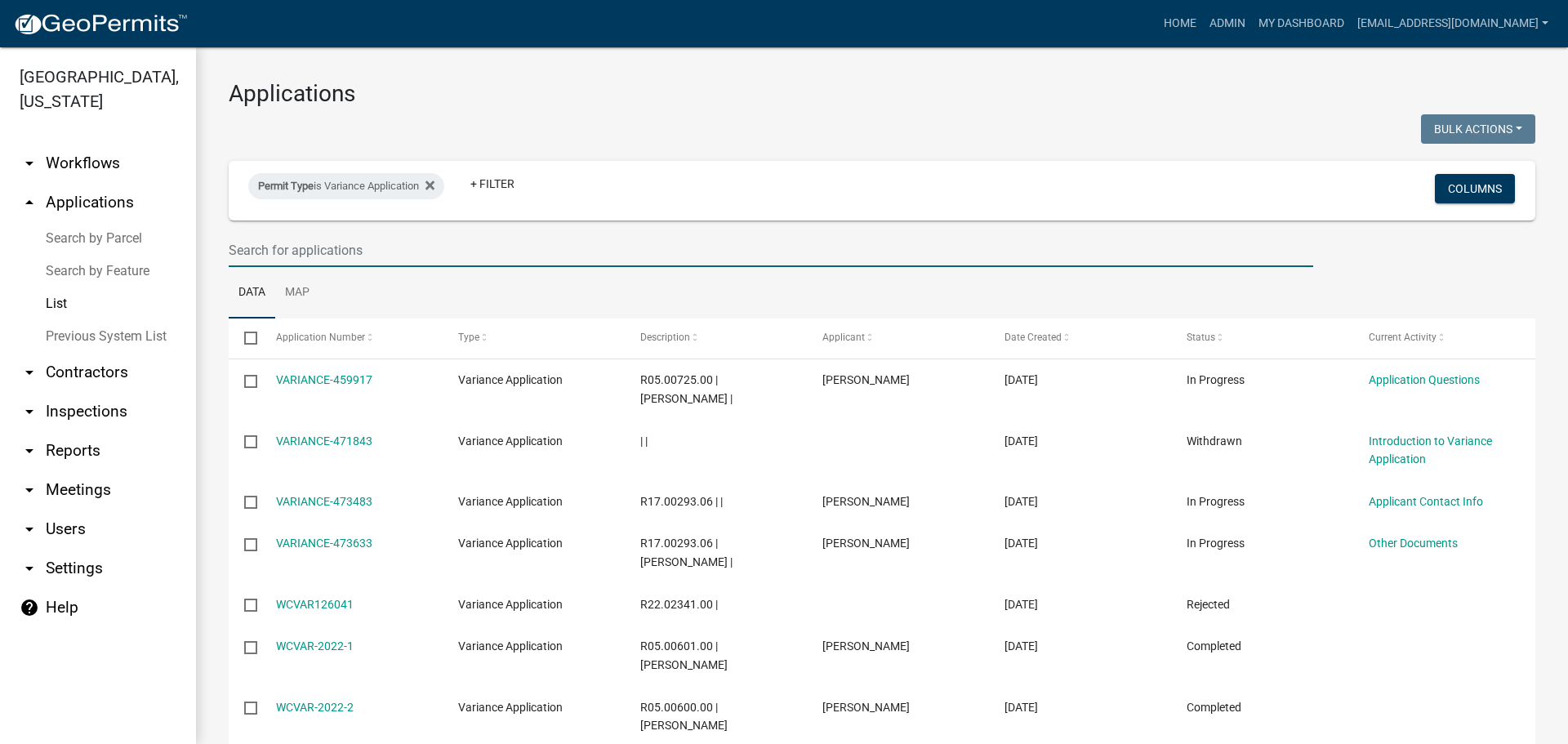
click at [305, 245] on input "text" at bounding box center [771, 250] width 1084 height 33
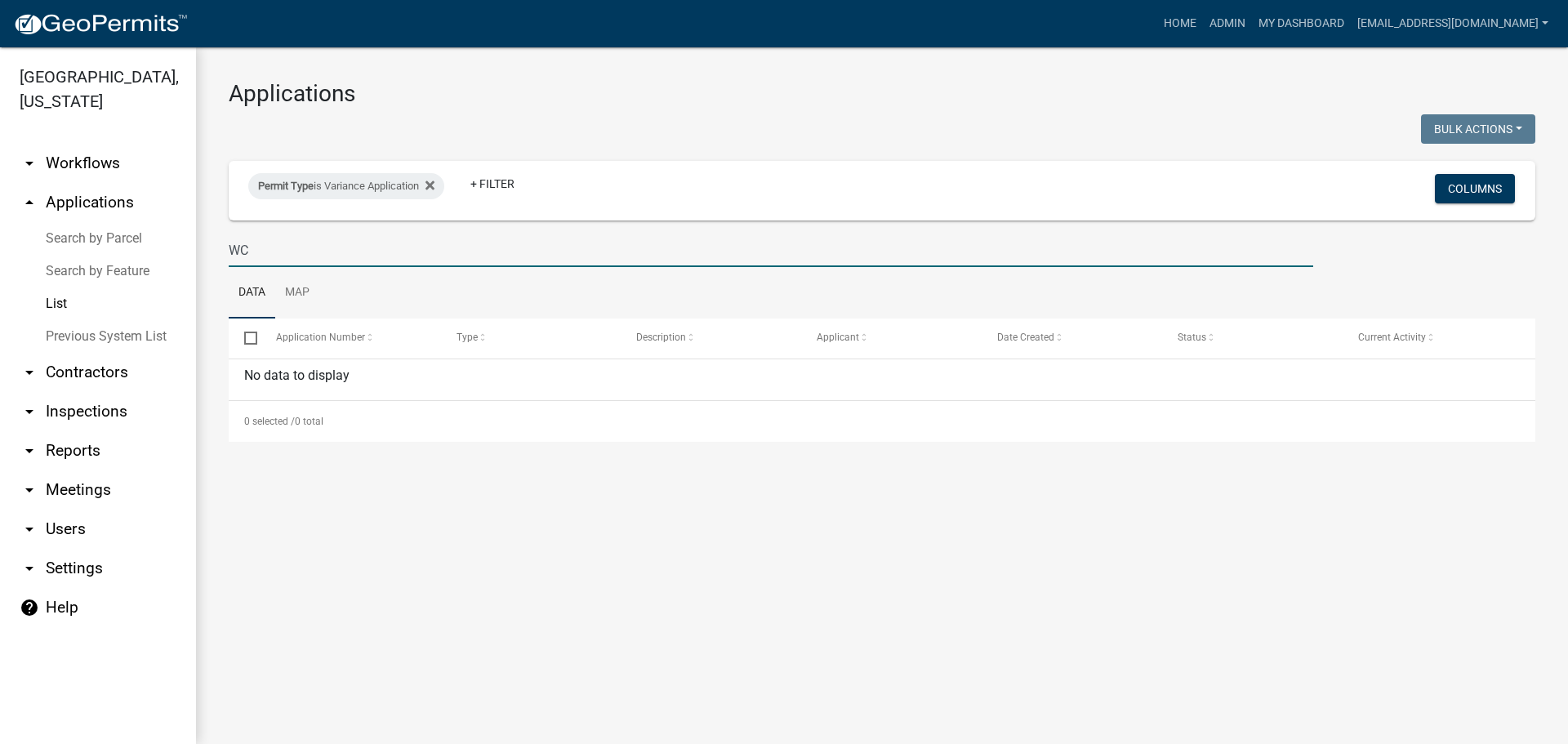
type input "W"
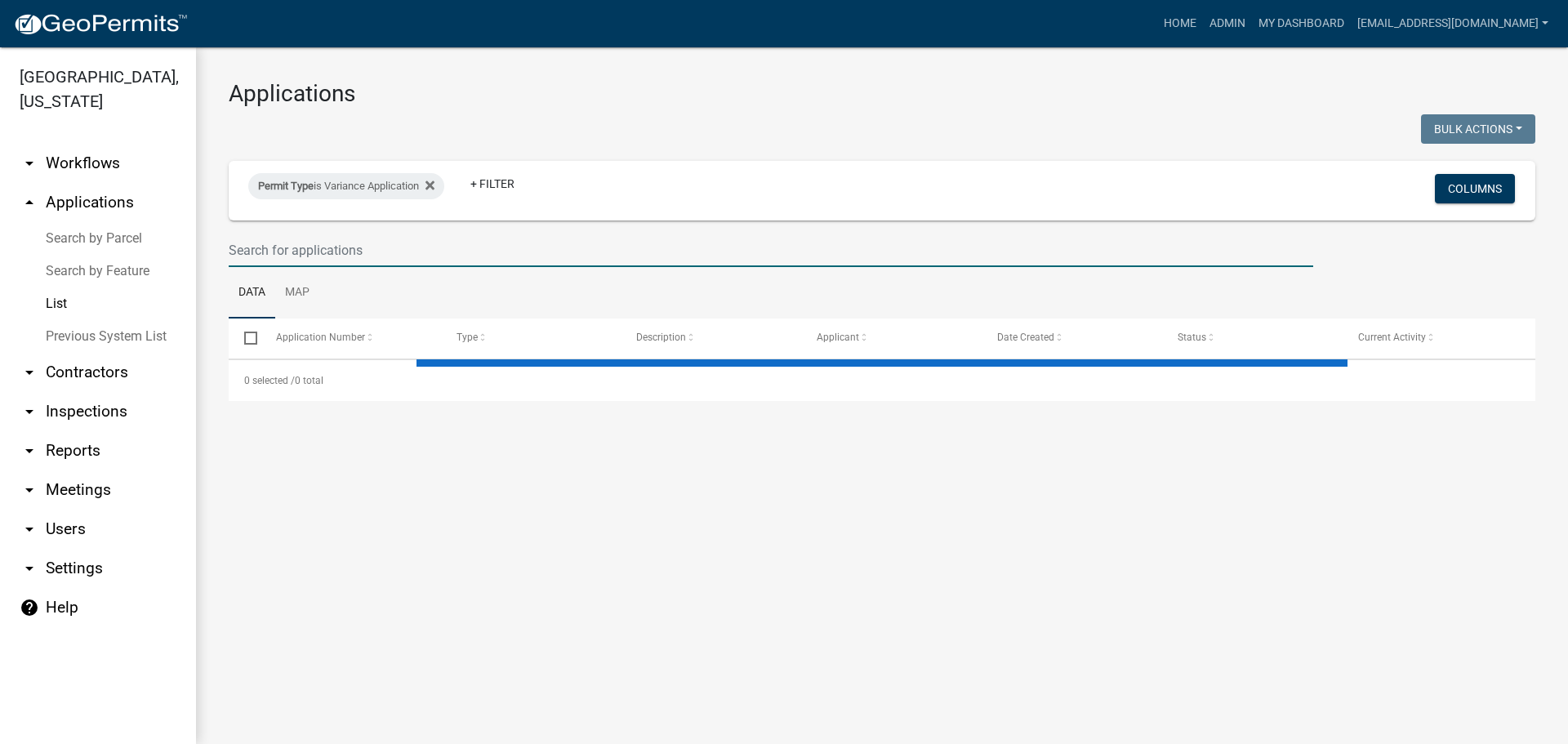
type input "2"
select select "2: 50"
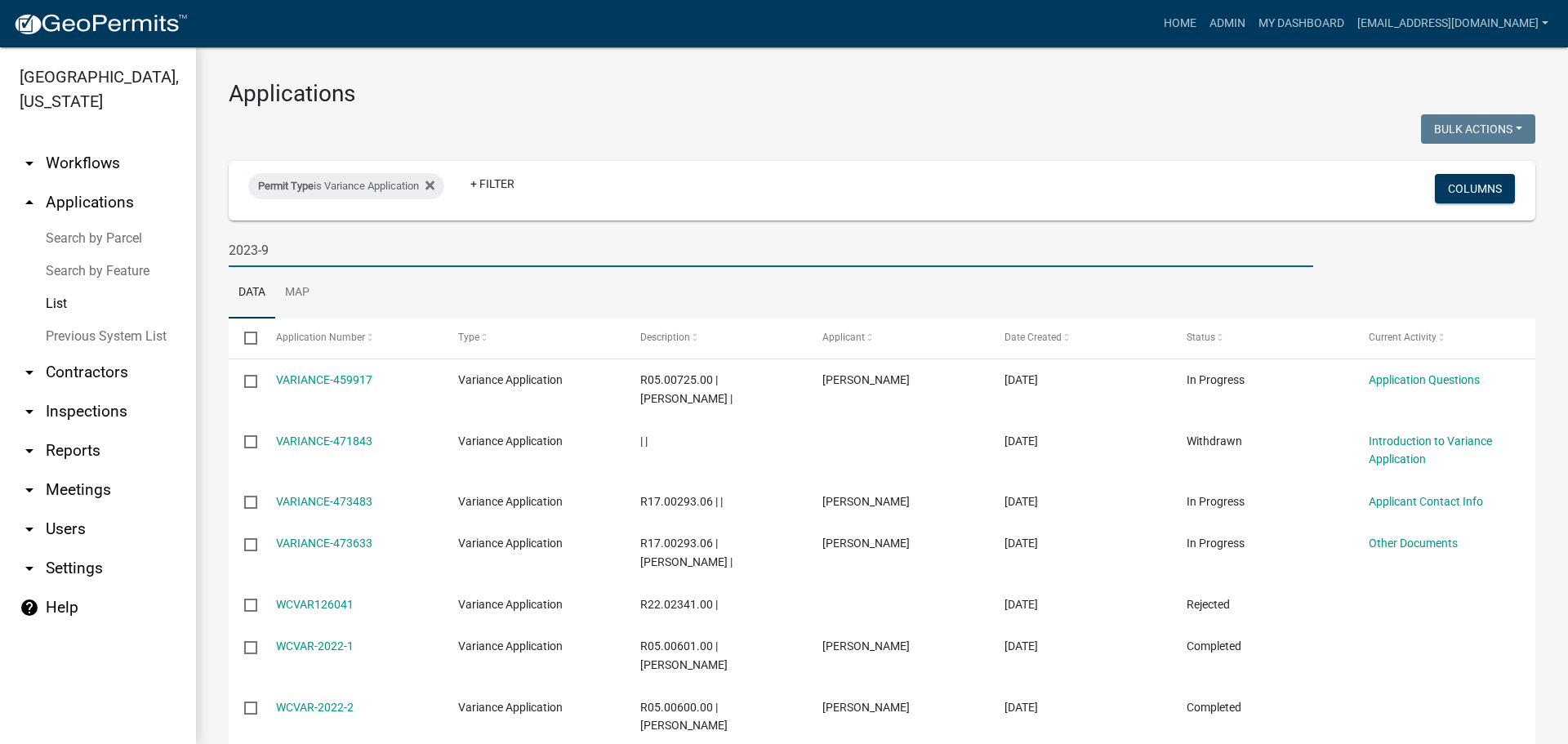
type input "2023-9"
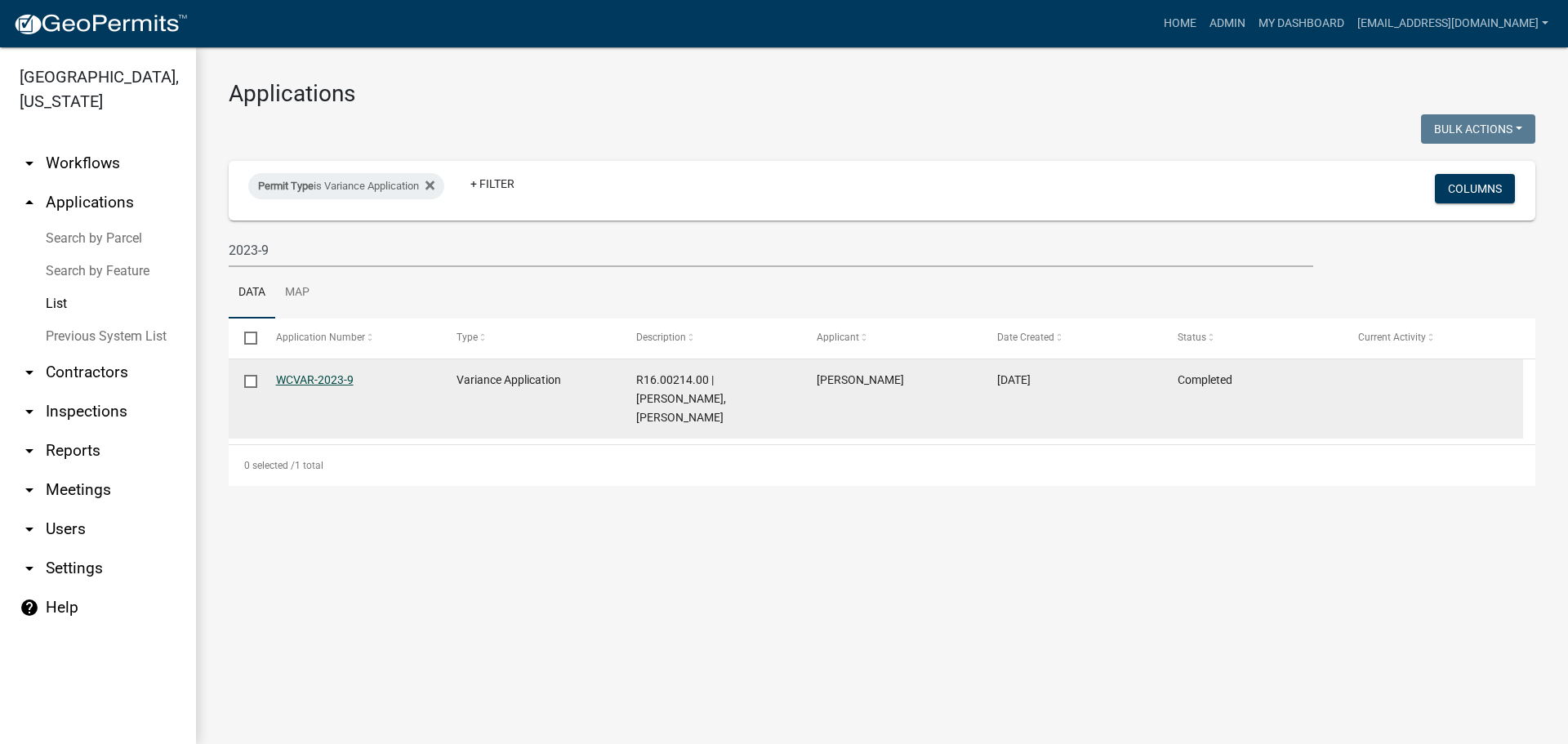
click at [316, 385] on link "WCVAR-2023-9" at bounding box center [314, 380] width 78 height 13
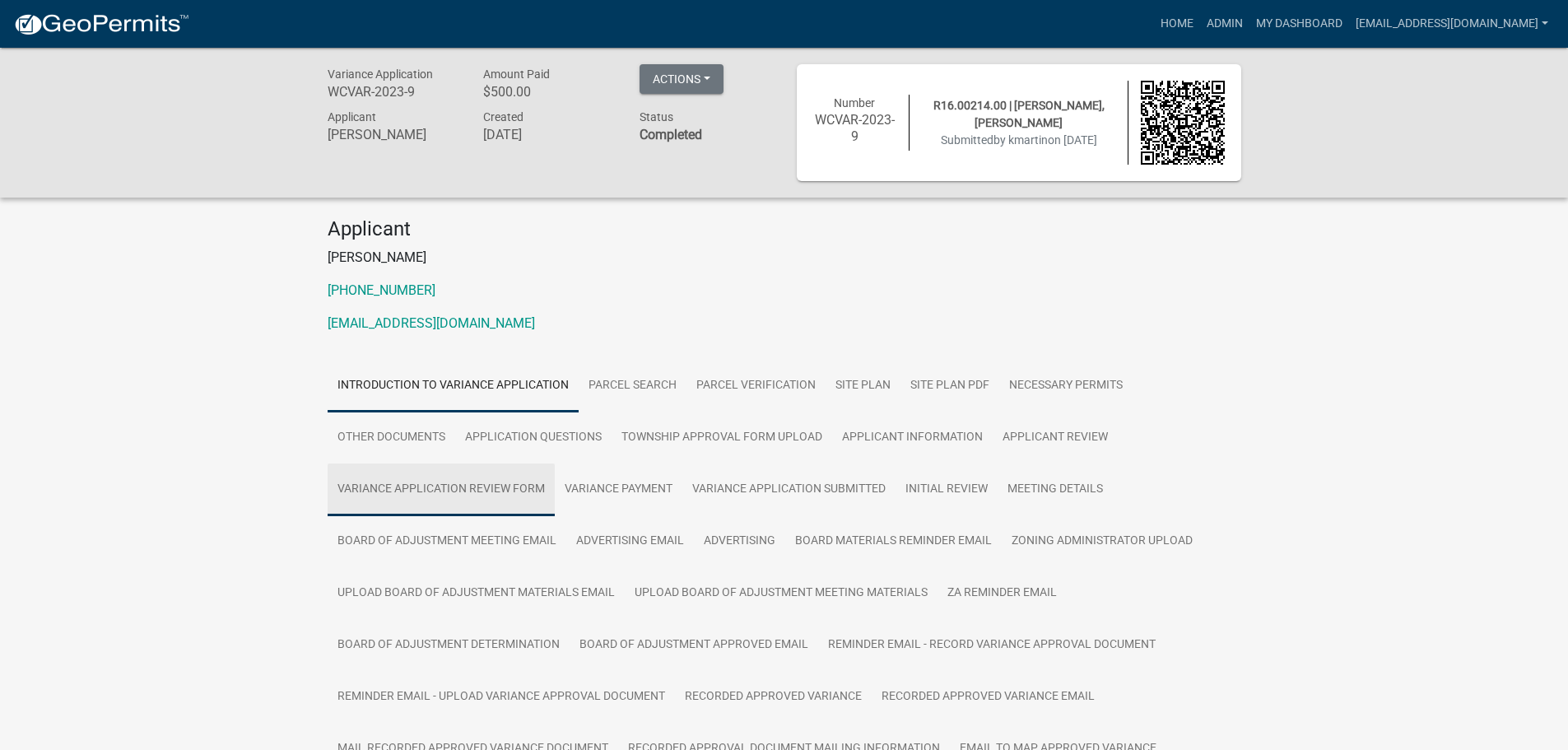
click at [437, 505] on link "Variance Application Review Form" at bounding box center [442, 490] width 228 height 52
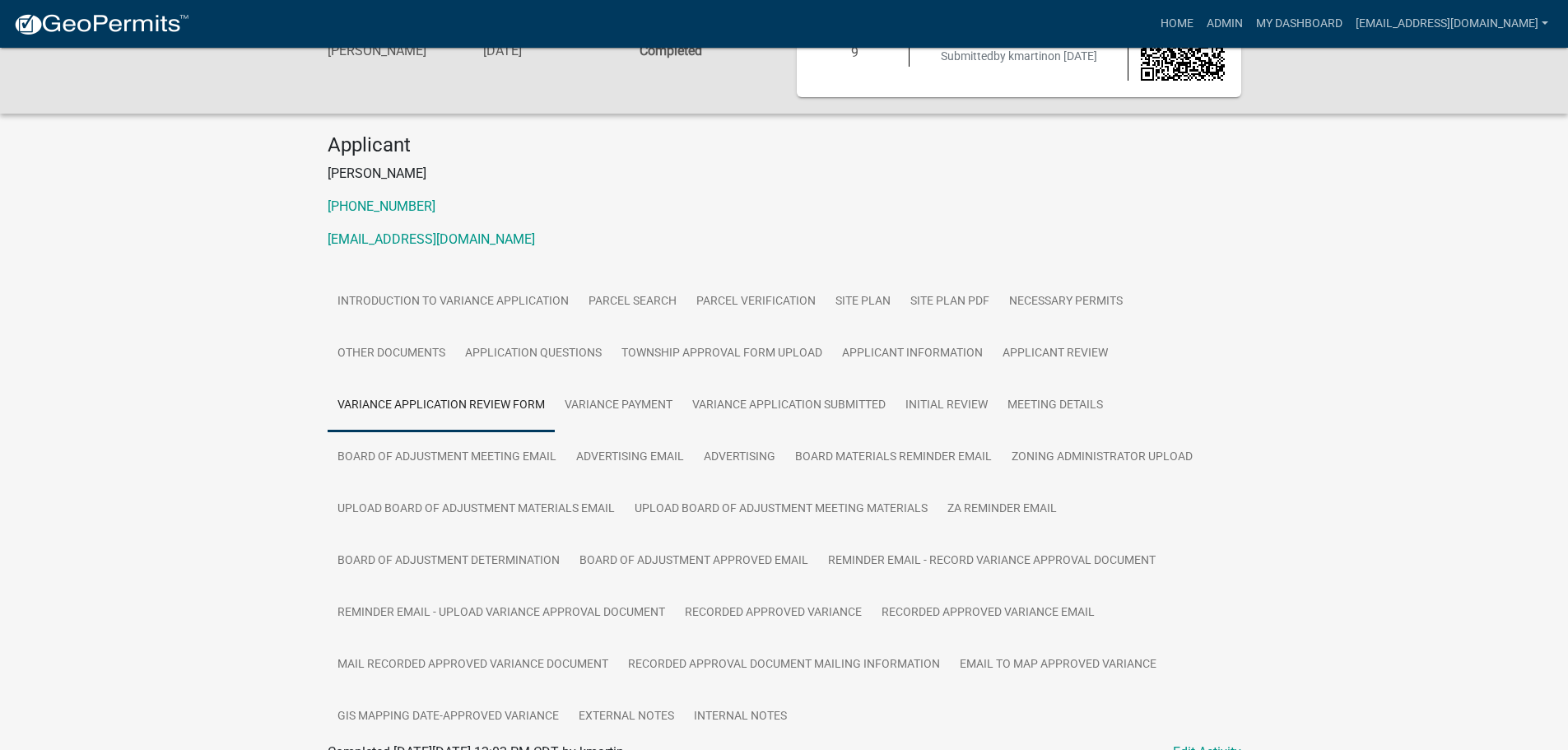
scroll to position [185, 0]
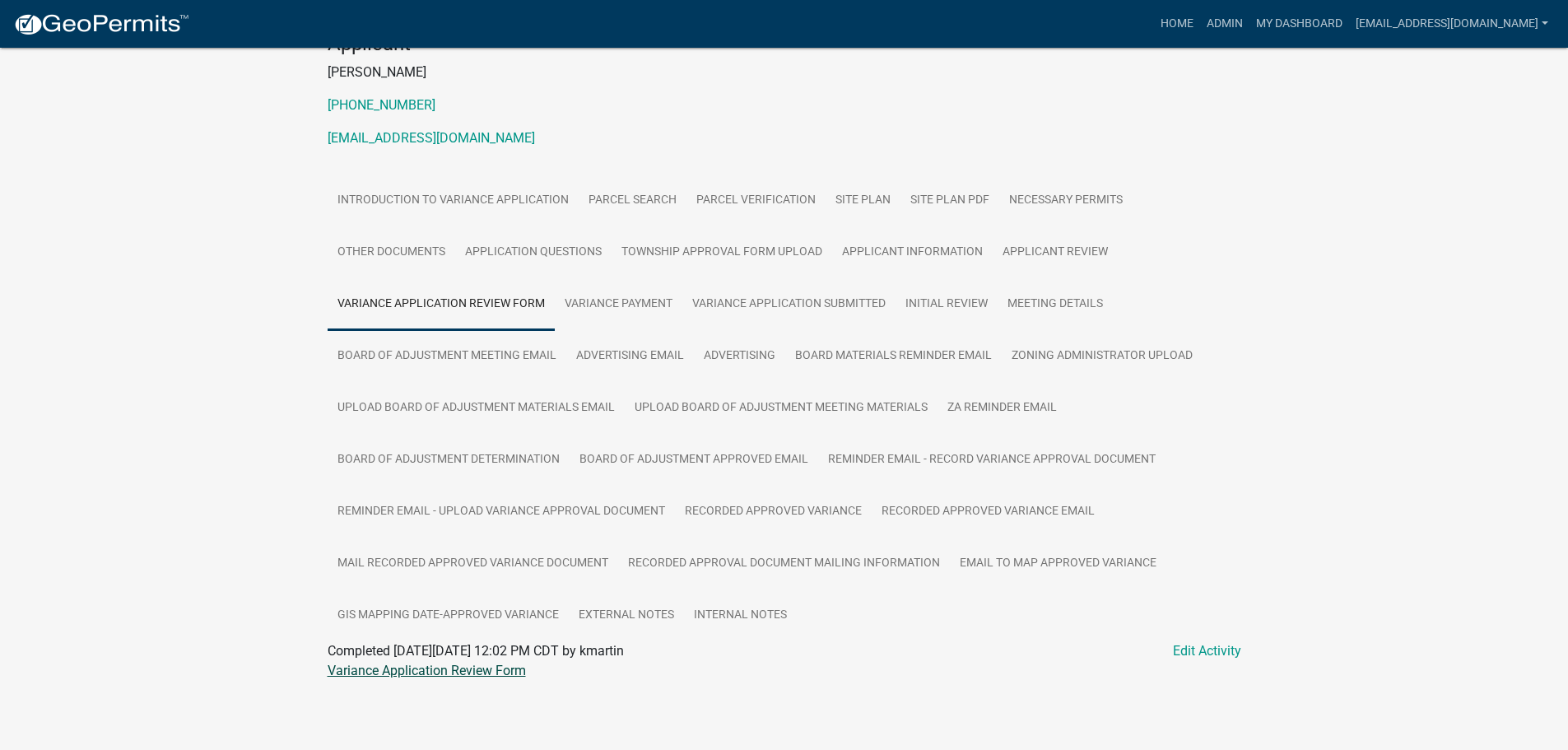
click at [405, 669] on link "Variance Application Review Form" at bounding box center [427, 670] width 199 height 15
click at [956, 196] on link "Site Plan PDF" at bounding box center [949, 201] width 98 height 52
click at [440, 670] on link "Kelsey Martin, John Martin-SitePlan" at bounding box center [455, 670] width 256 height 15
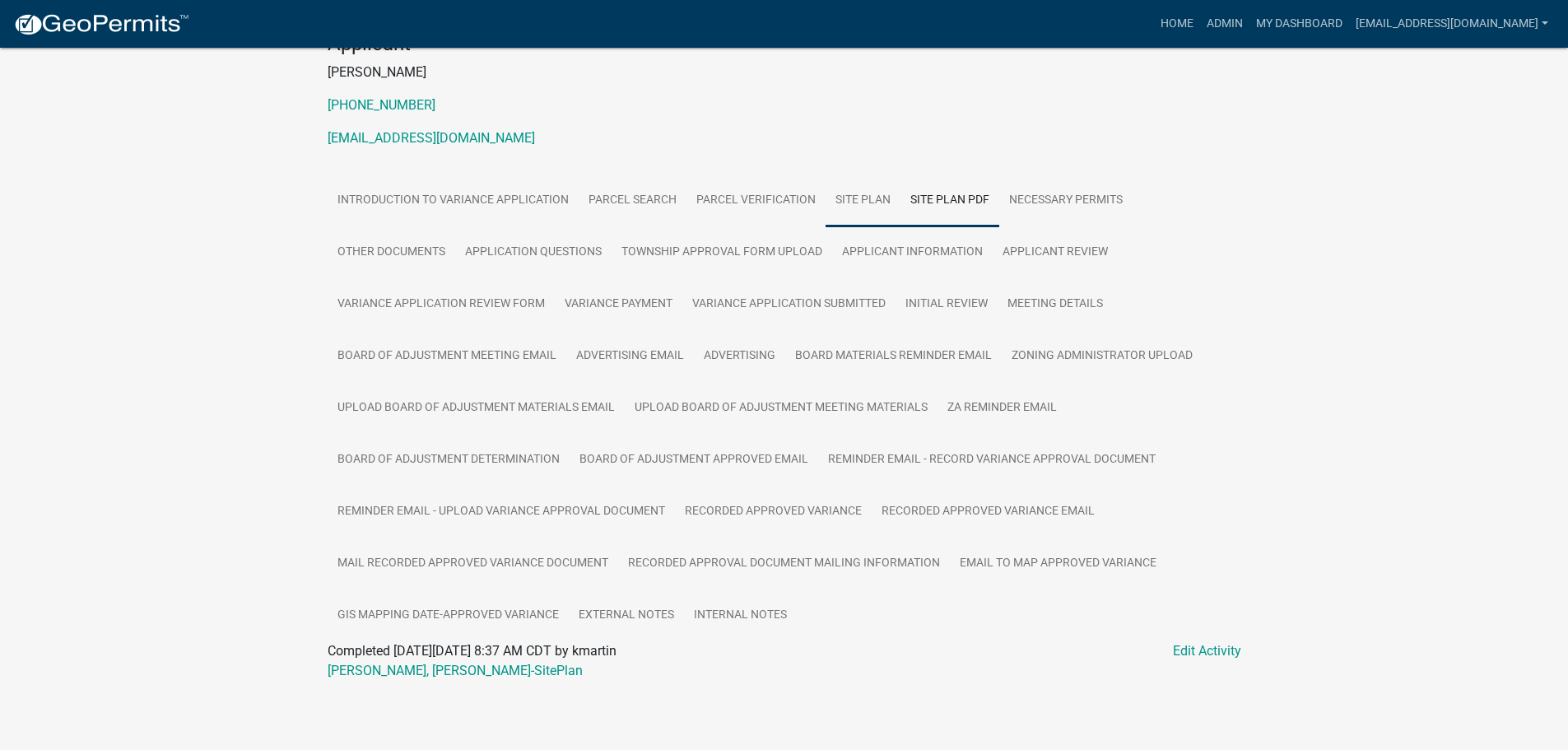
click at [858, 201] on link "Site Plan" at bounding box center [863, 201] width 75 height 52
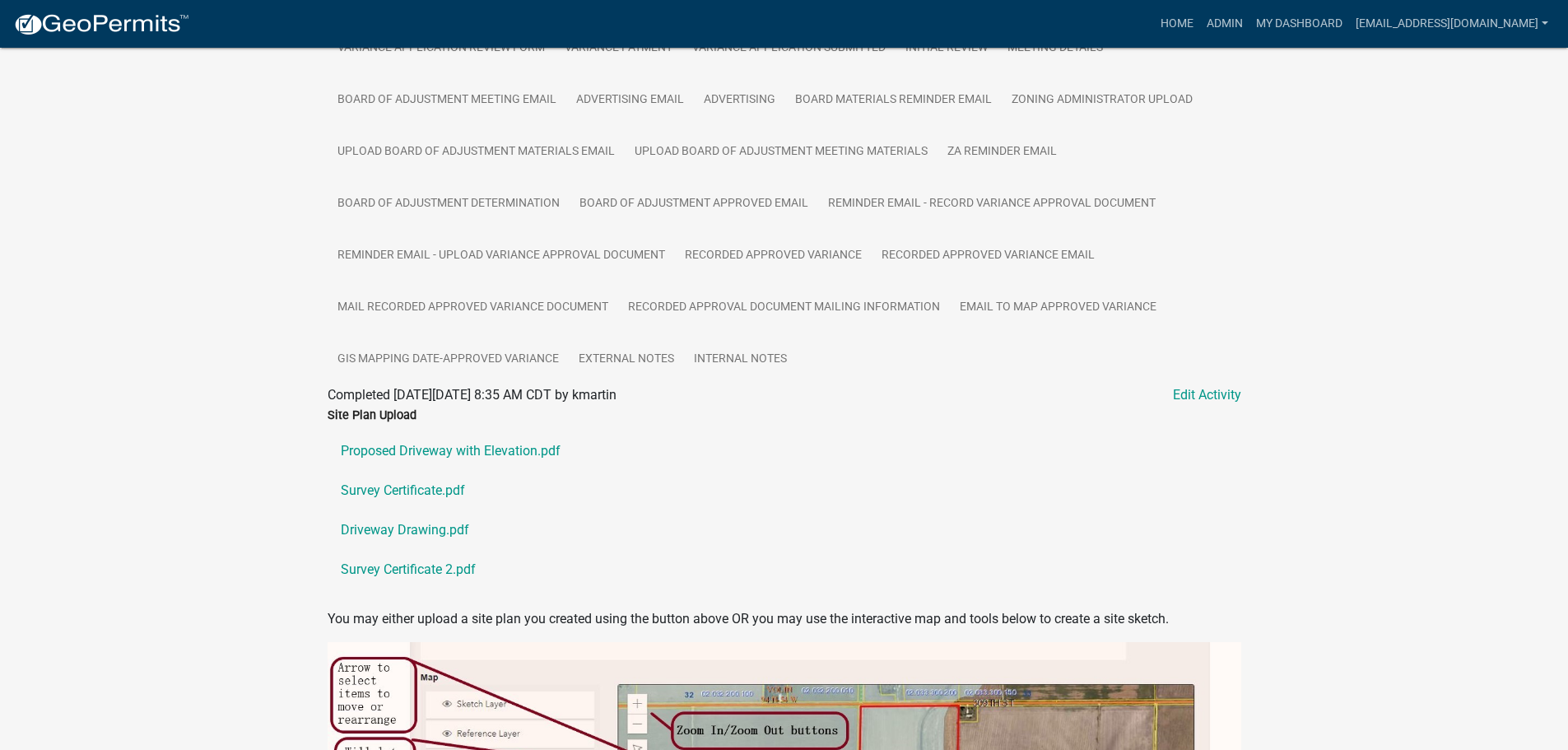
scroll to position [432, 0]
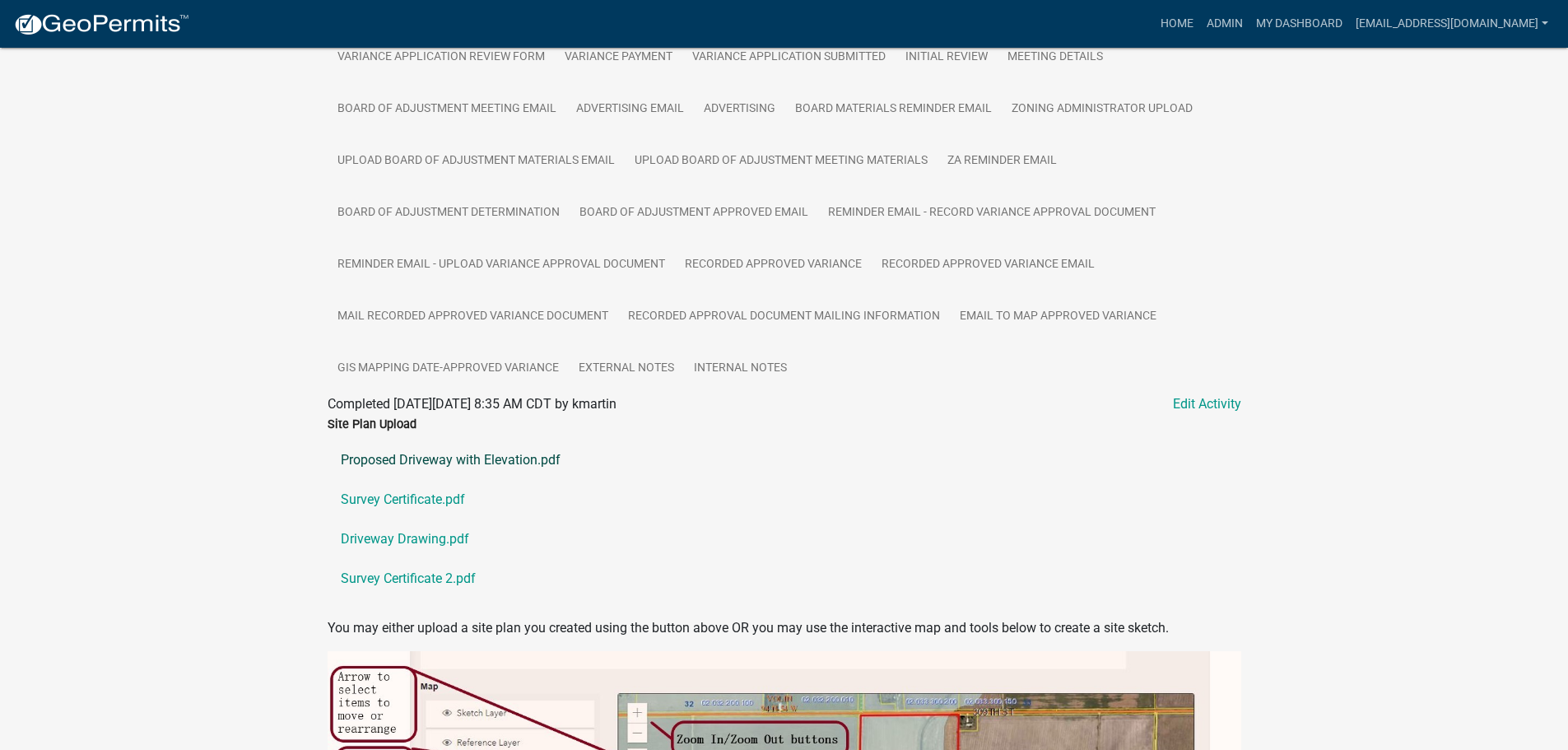
click at [483, 458] on link "Proposed Driveway with Elevation.pdf" at bounding box center [785, 461] width 914 height 40
click at [382, 497] on link "Survey Certificate.pdf" at bounding box center [785, 500] width 914 height 40
click at [422, 538] on link "Driveway Drawing.pdf" at bounding box center [785, 539] width 914 height 40
click at [400, 574] on link "Survey Certificate 2.pdf" at bounding box center [785, 579] width 914 height 40
click at [364, 530] on link "Driveway Drawing.pdf" at bounding box center [785, 539] width 914 height 40
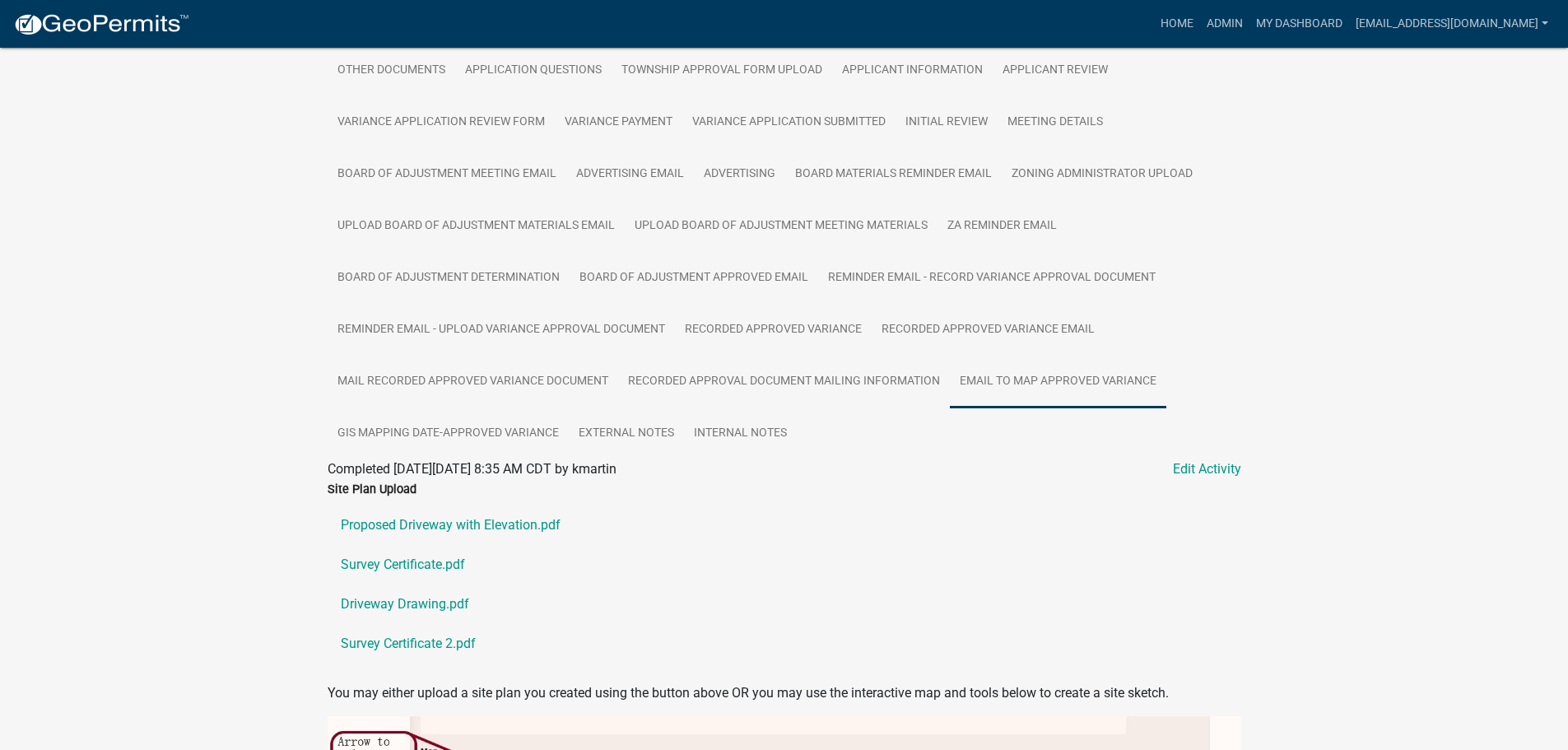
scroll to position [267, 0]
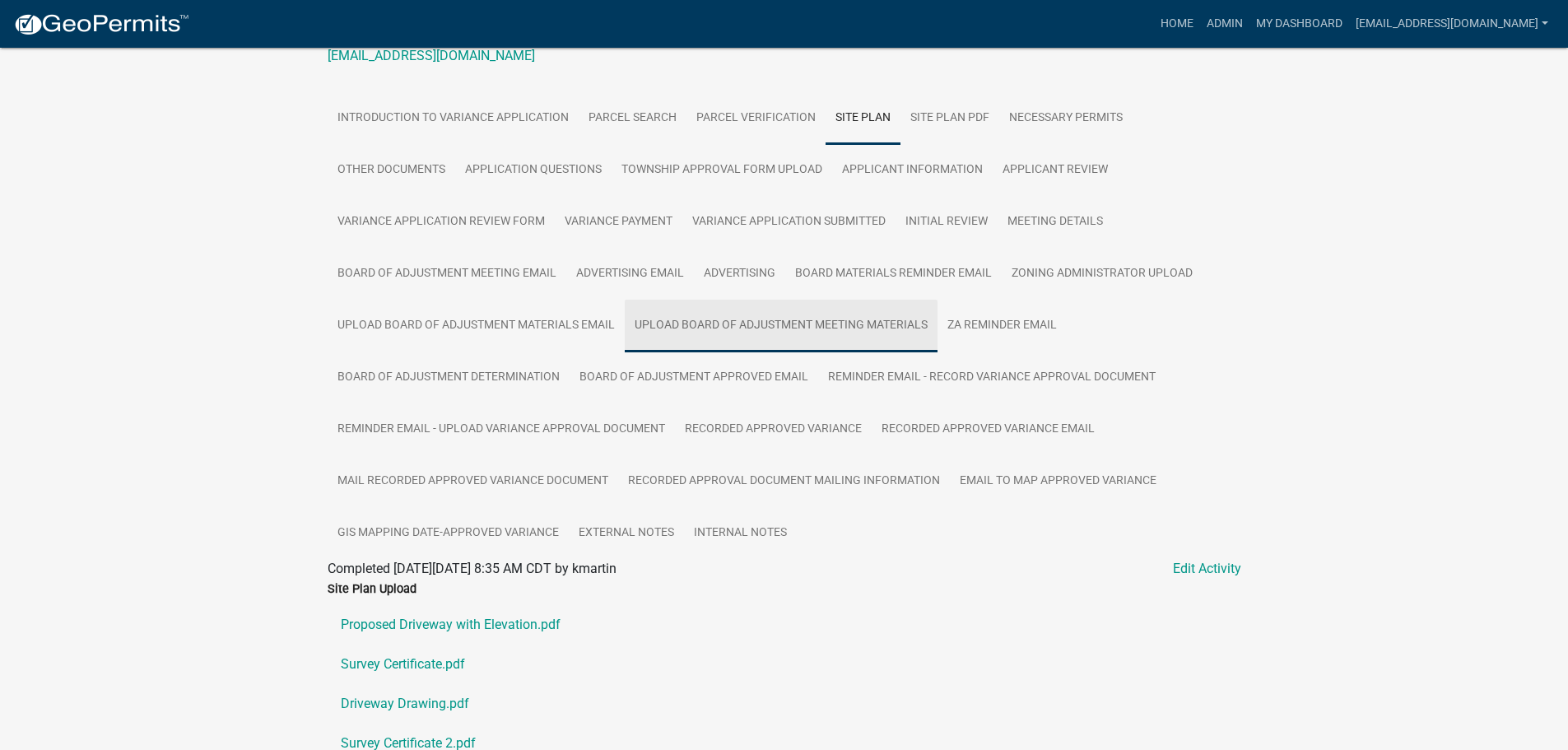
click at [755, 329] on link "Upload Board of Adjustment Meeting Materials" at bounding box center [781, 326] width 313 height 52
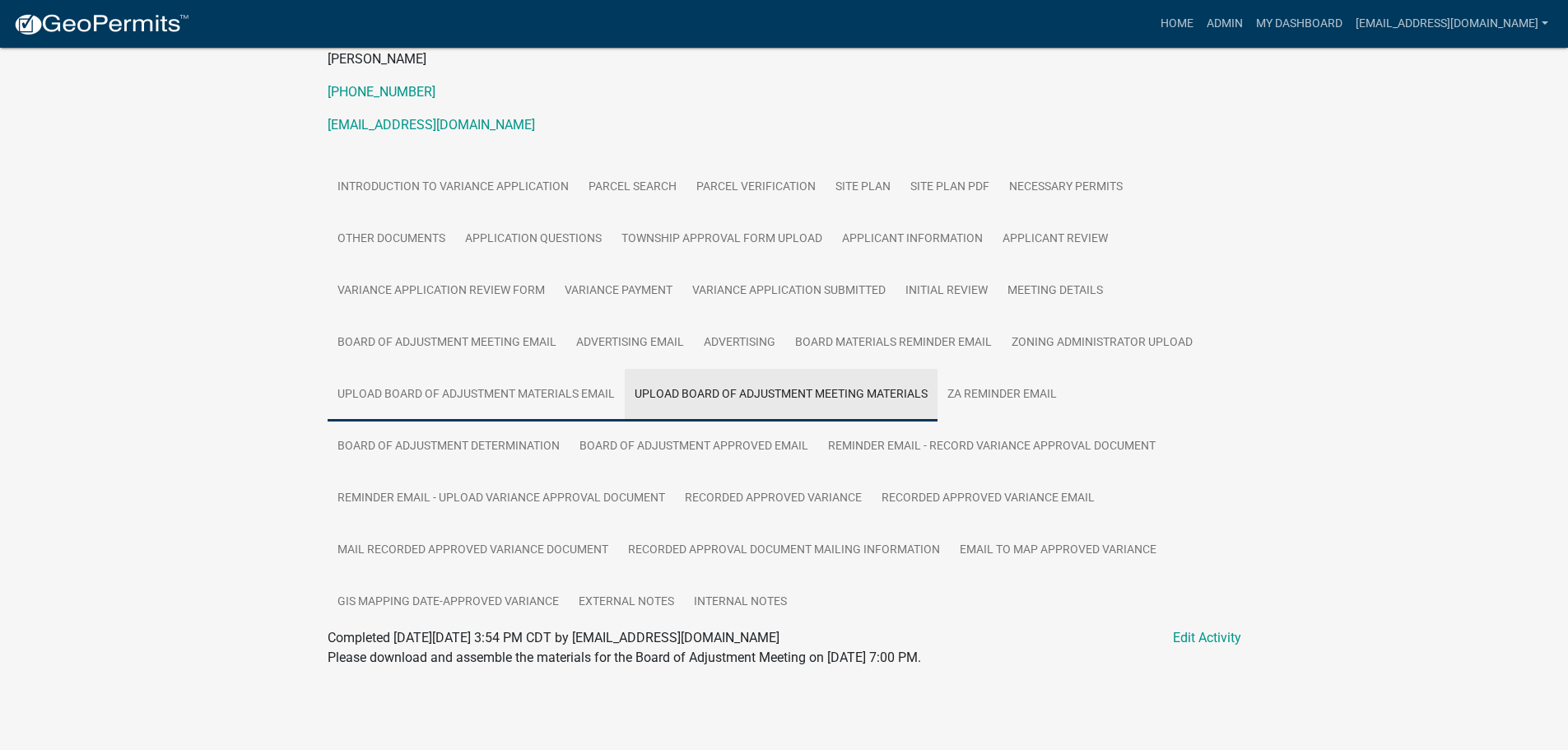
scroll to position [199, 0]
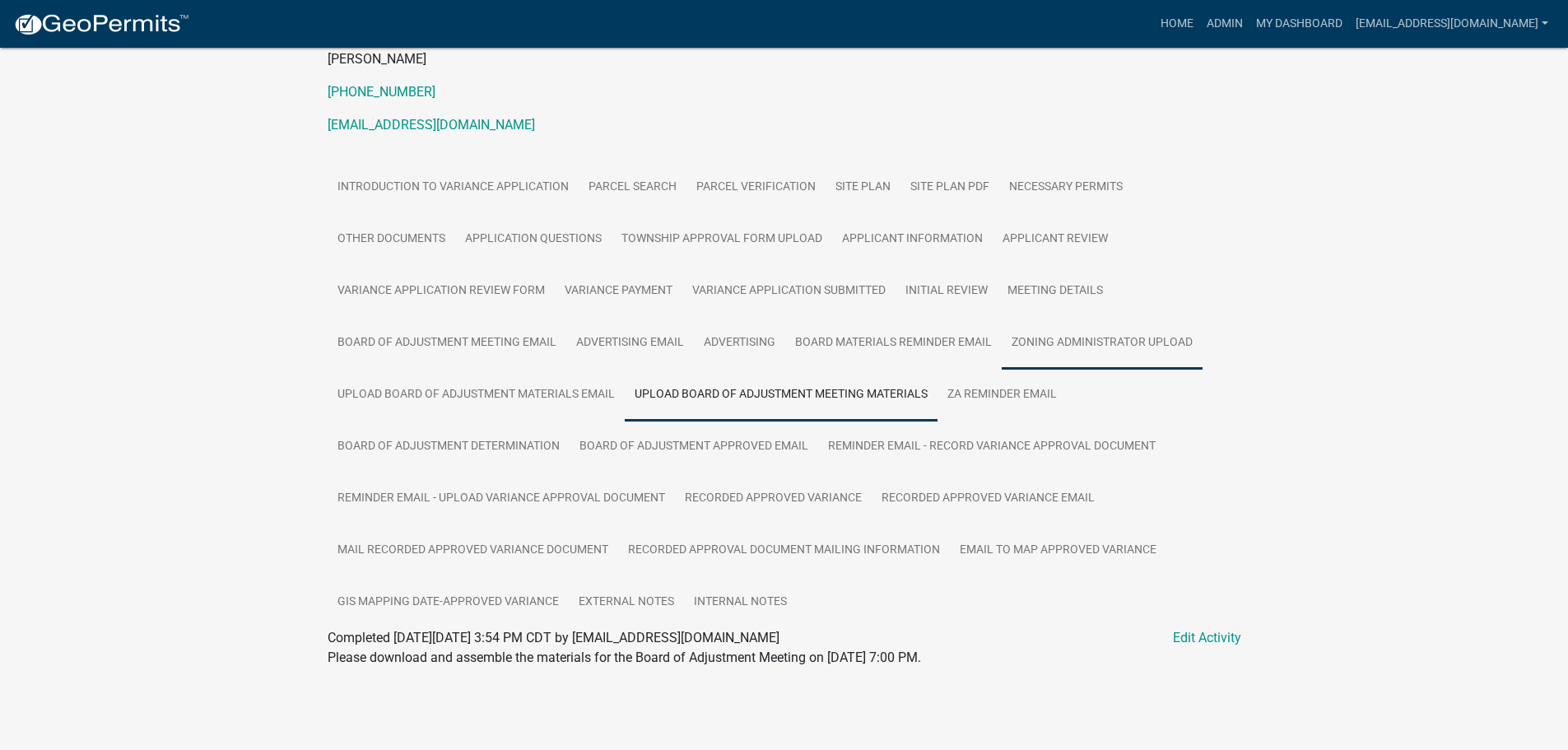
click at [1084, 342] on link "Zoning Administrator Upload" at bounding box center [1102, 343] width 201 height 52
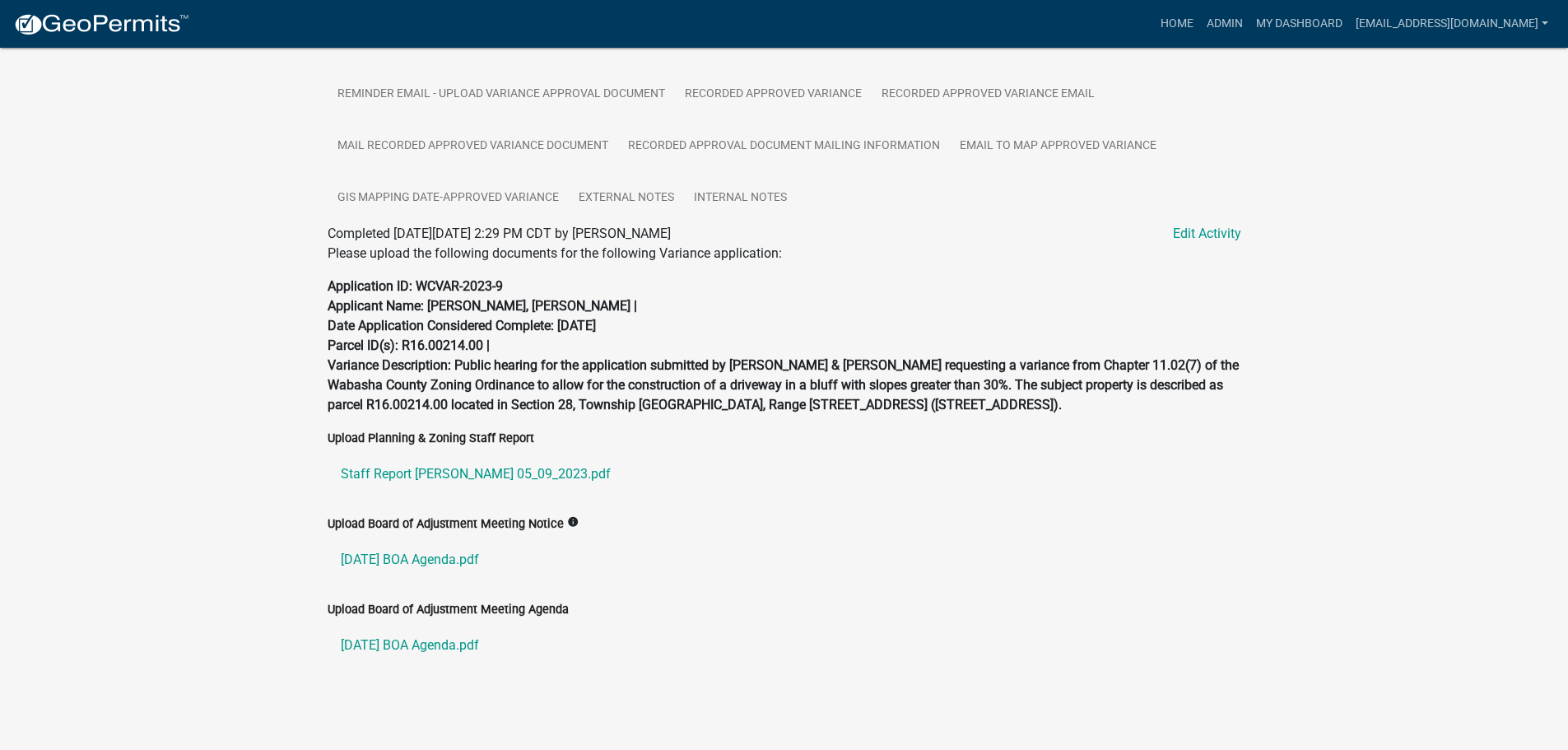
scroll to position [607, 0]
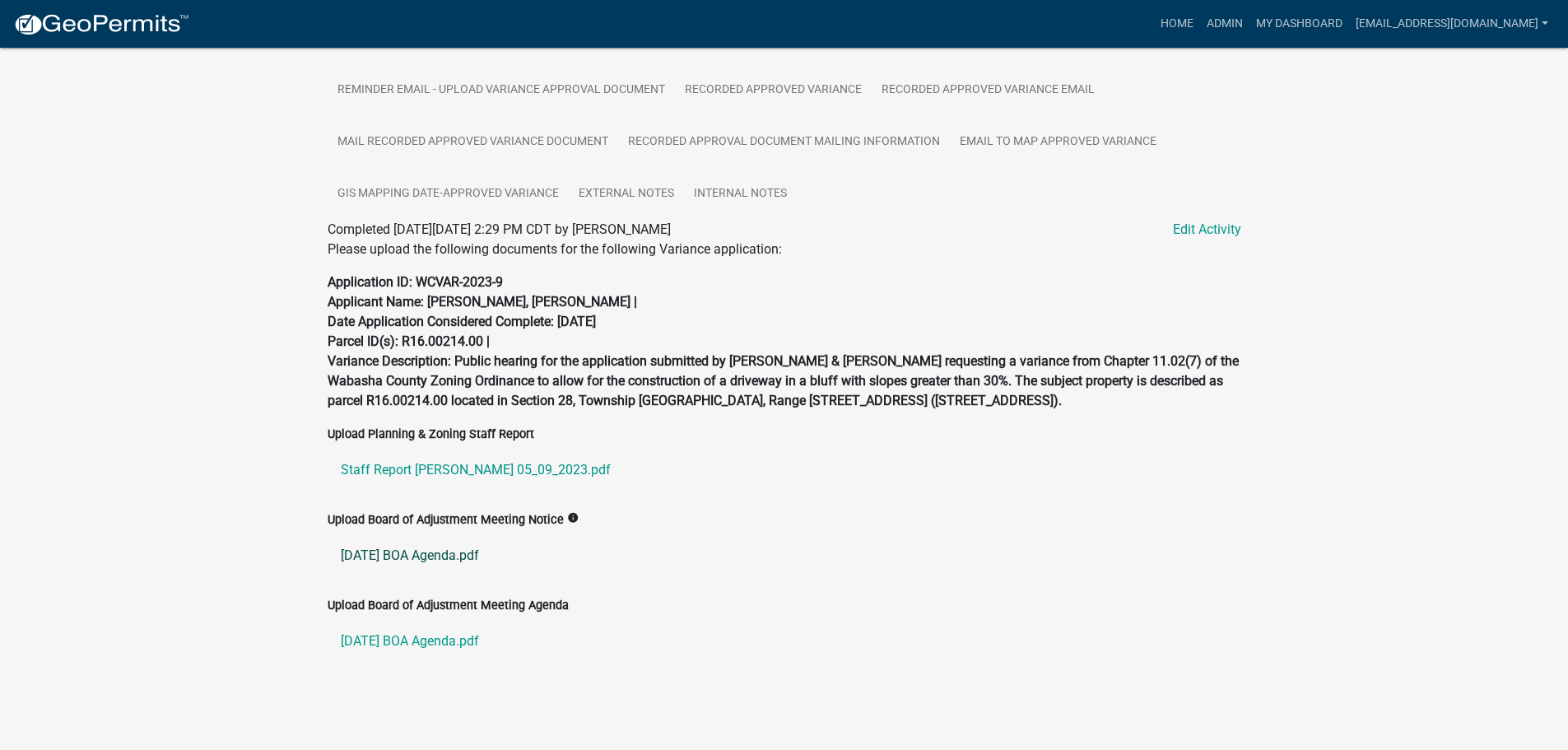
click at [454, 551] on link "05-09-2023 BOA Agenda.pdf" at bounding box center [785, 556] width 914 height 40
click at [426, 548] on link "05-09-2023 BOA Agenda.pdf" at bounding box center [785, 556] width 914 height 40
click at [437, 464] on link "Staff Report Martin Variance 05_09_2023.pdf" at bounding box center [785, 471] width 914 height 40
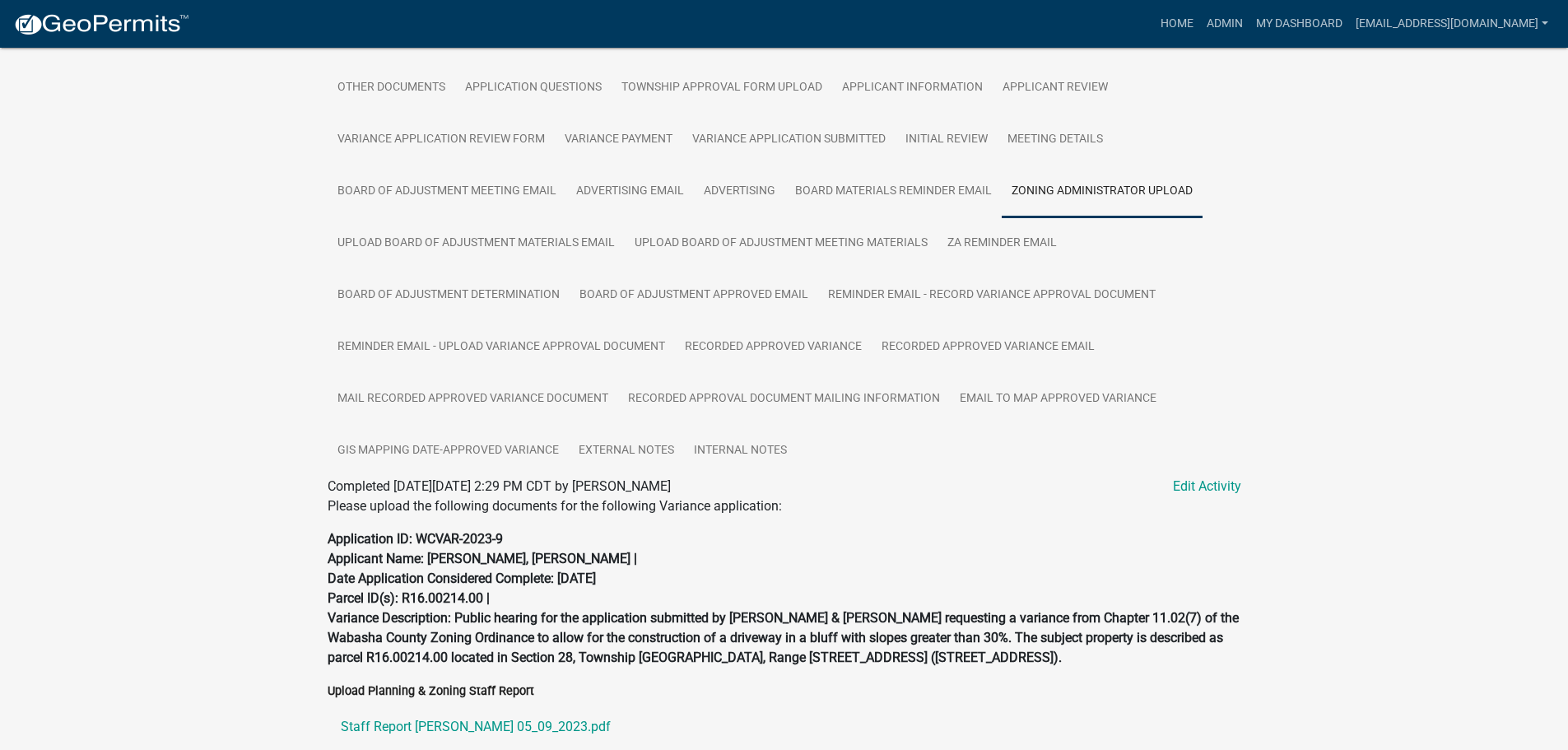
scroll to position [360, 0]
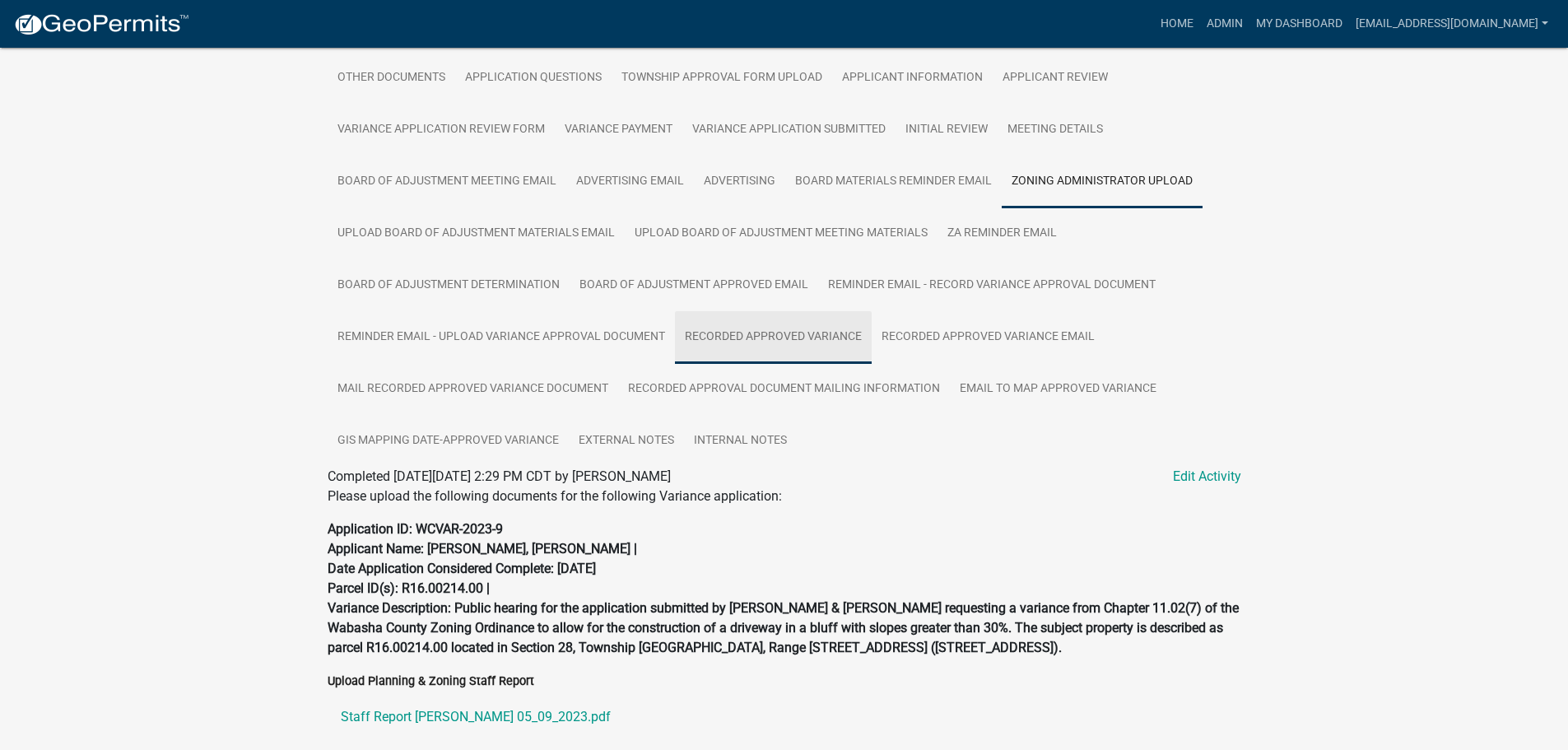
click at [743, 346] on link "Recorded Approved Variance" at bounding box center [773, 338] width 197 height 52
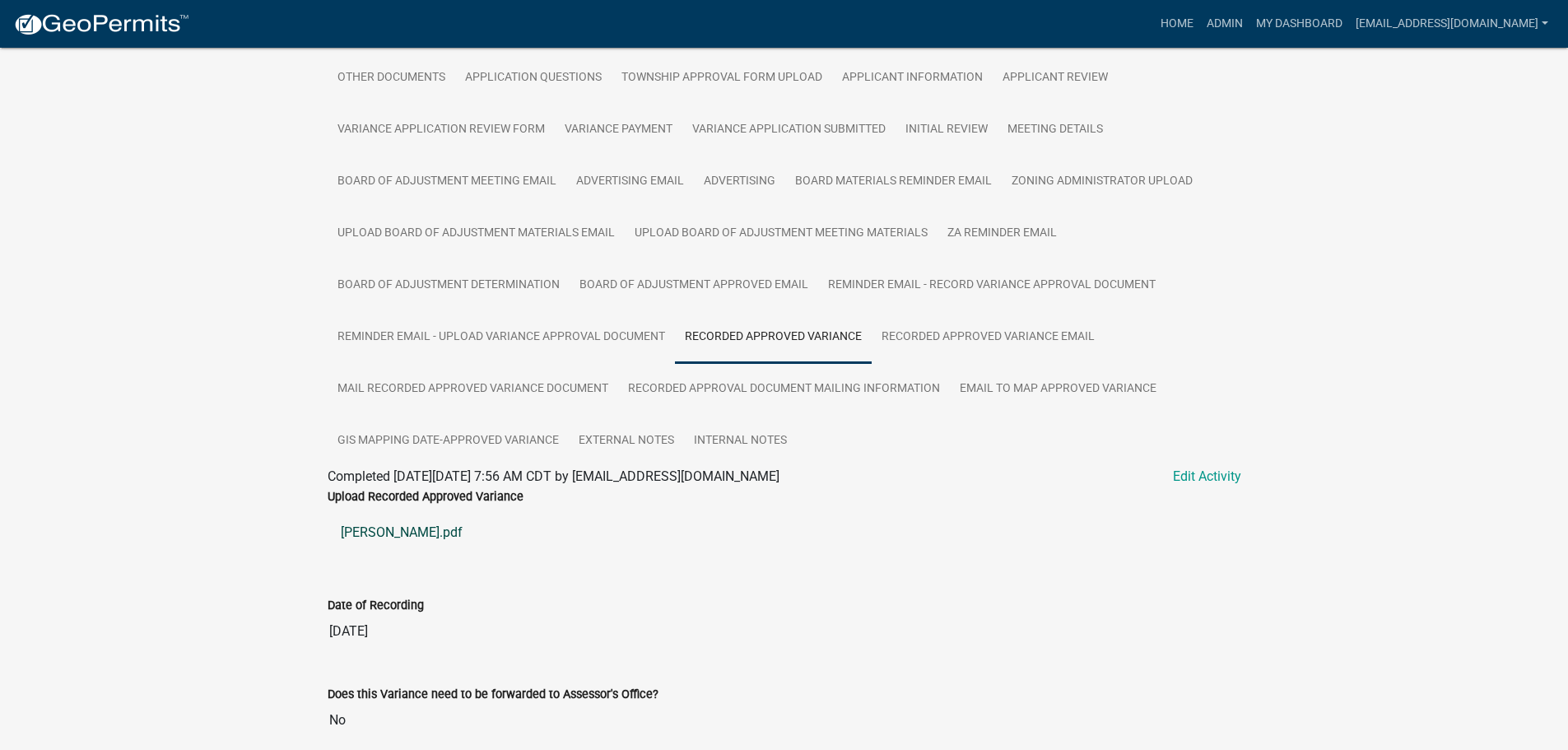
click at [404, 526] on link "Martin Variance.pdf" at bounding box center [785, 533] width 914 height 40
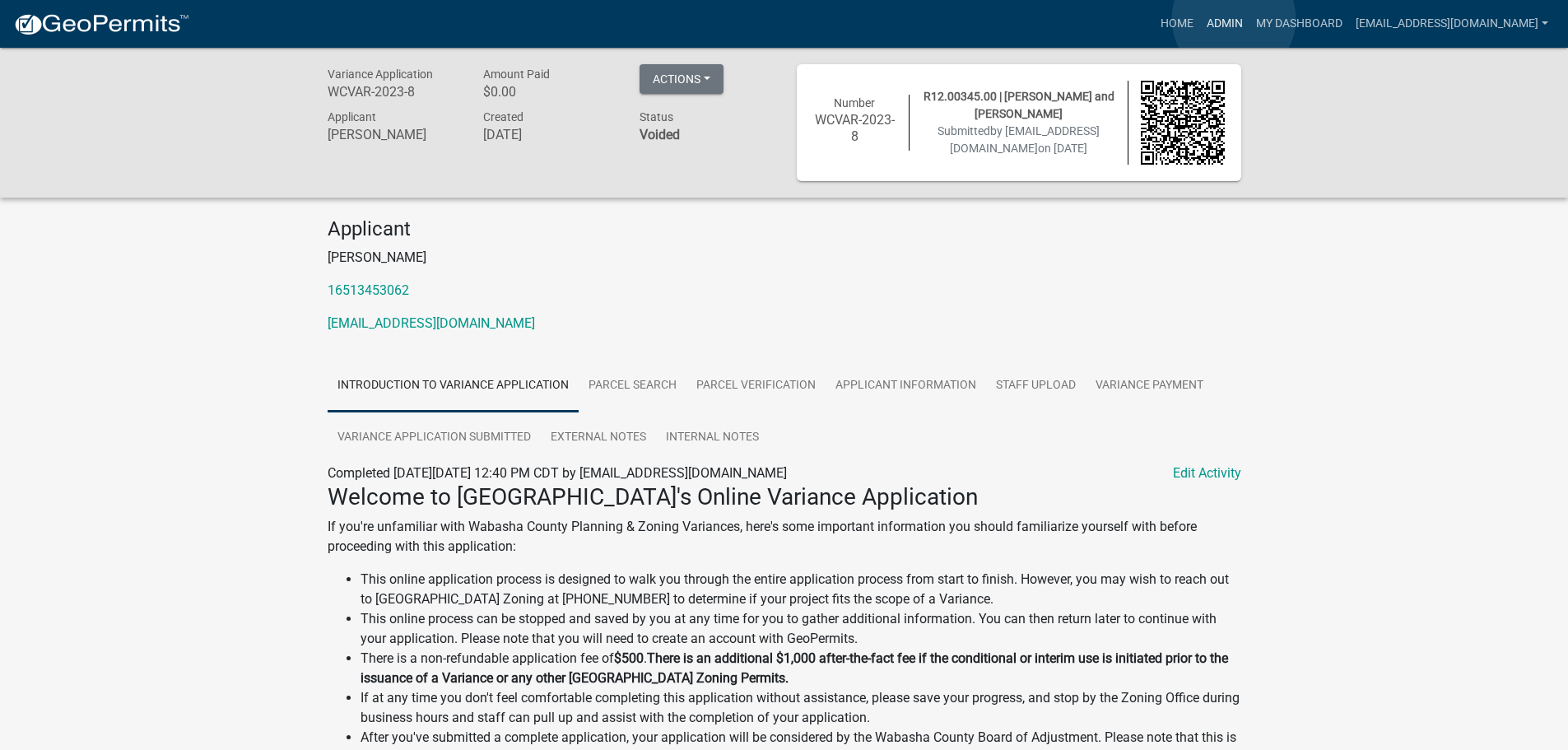
click at [1235, 19] on link "Admin" at bounding box center [1225, 23] width 50 height 32
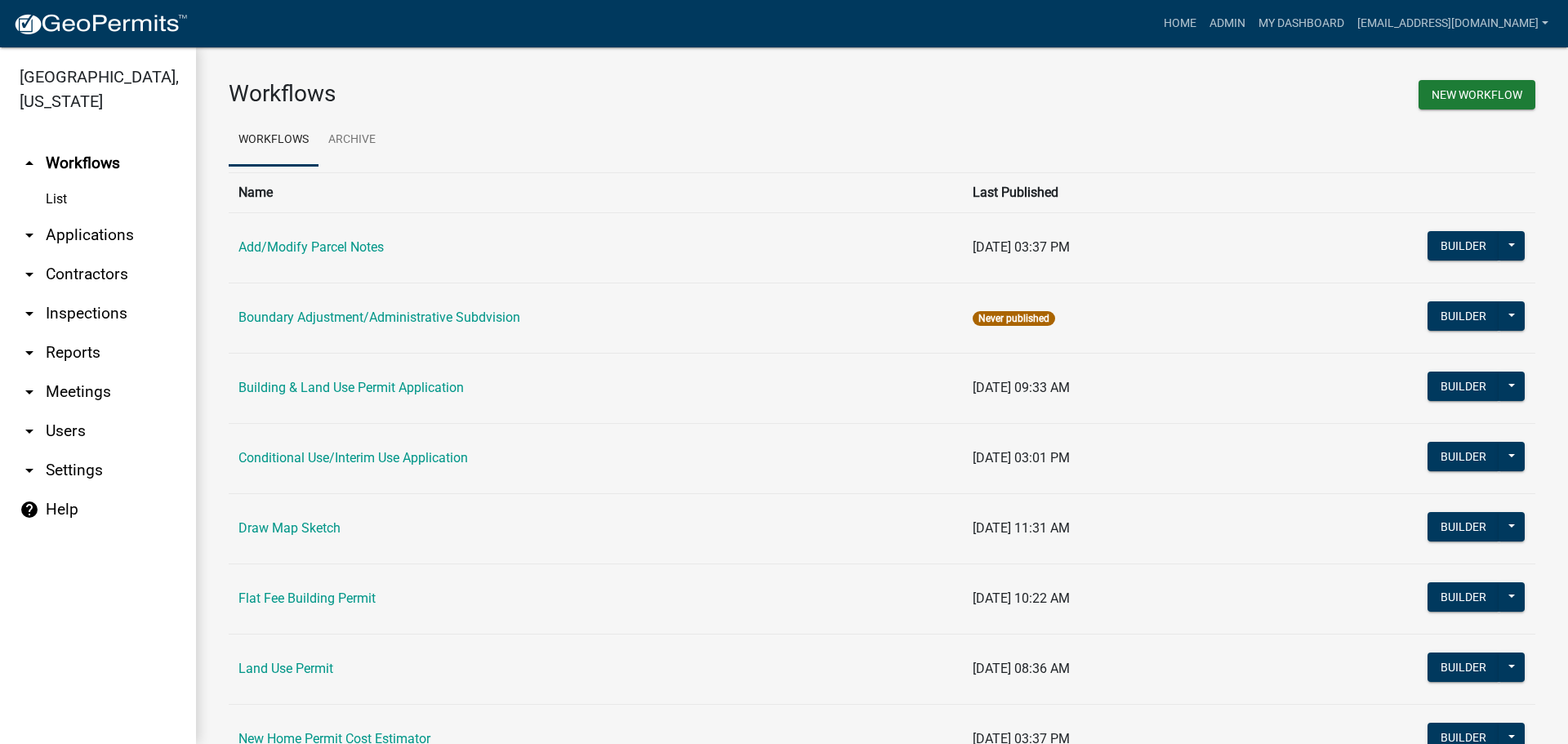
click at [63, 221] on link "arrow_drop_down Applications" at bounding box center [98, 236] width 196 height 39
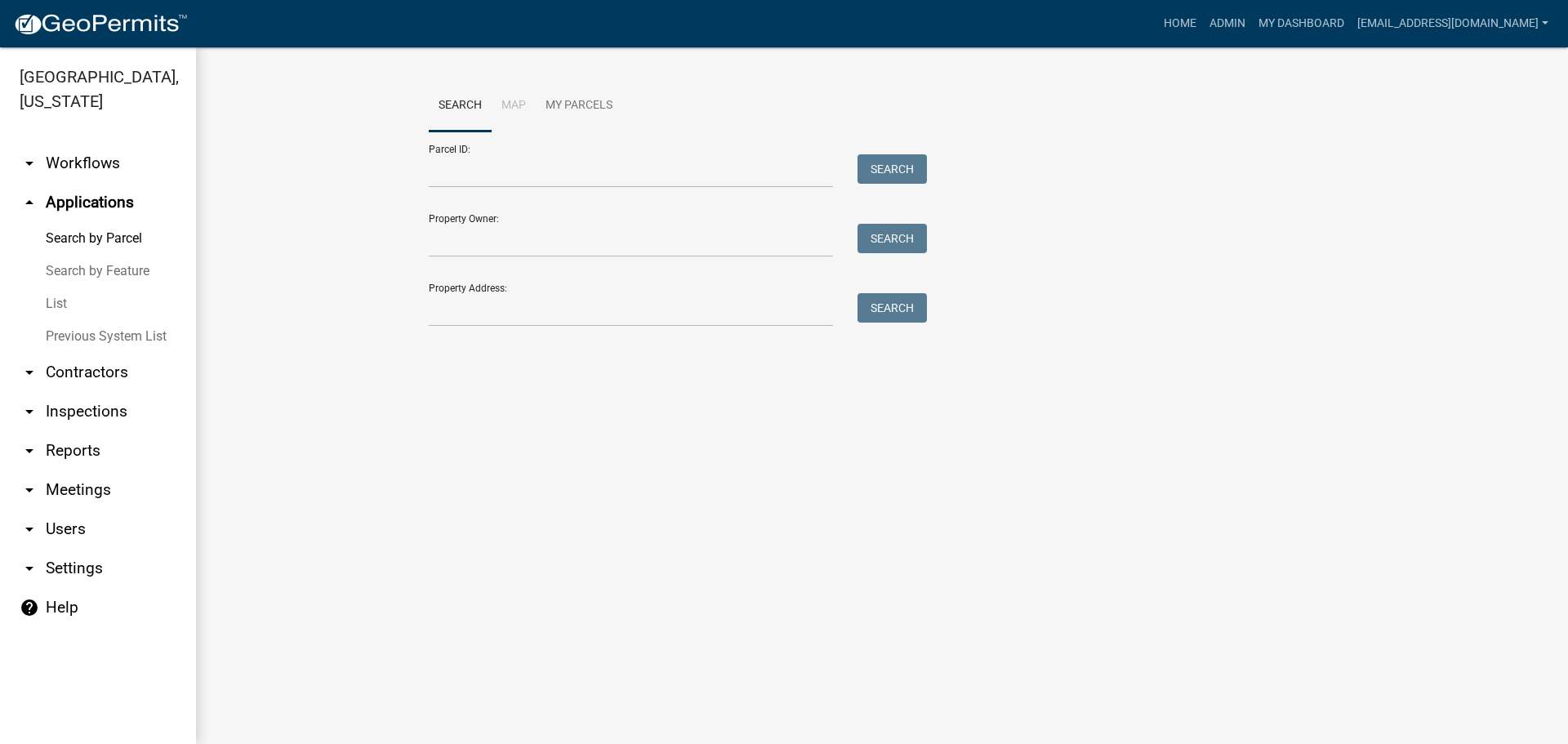
click at [77, 446] on link "arrow_drop_down Reports" at bounding box center [98, 451] width 196 height 39
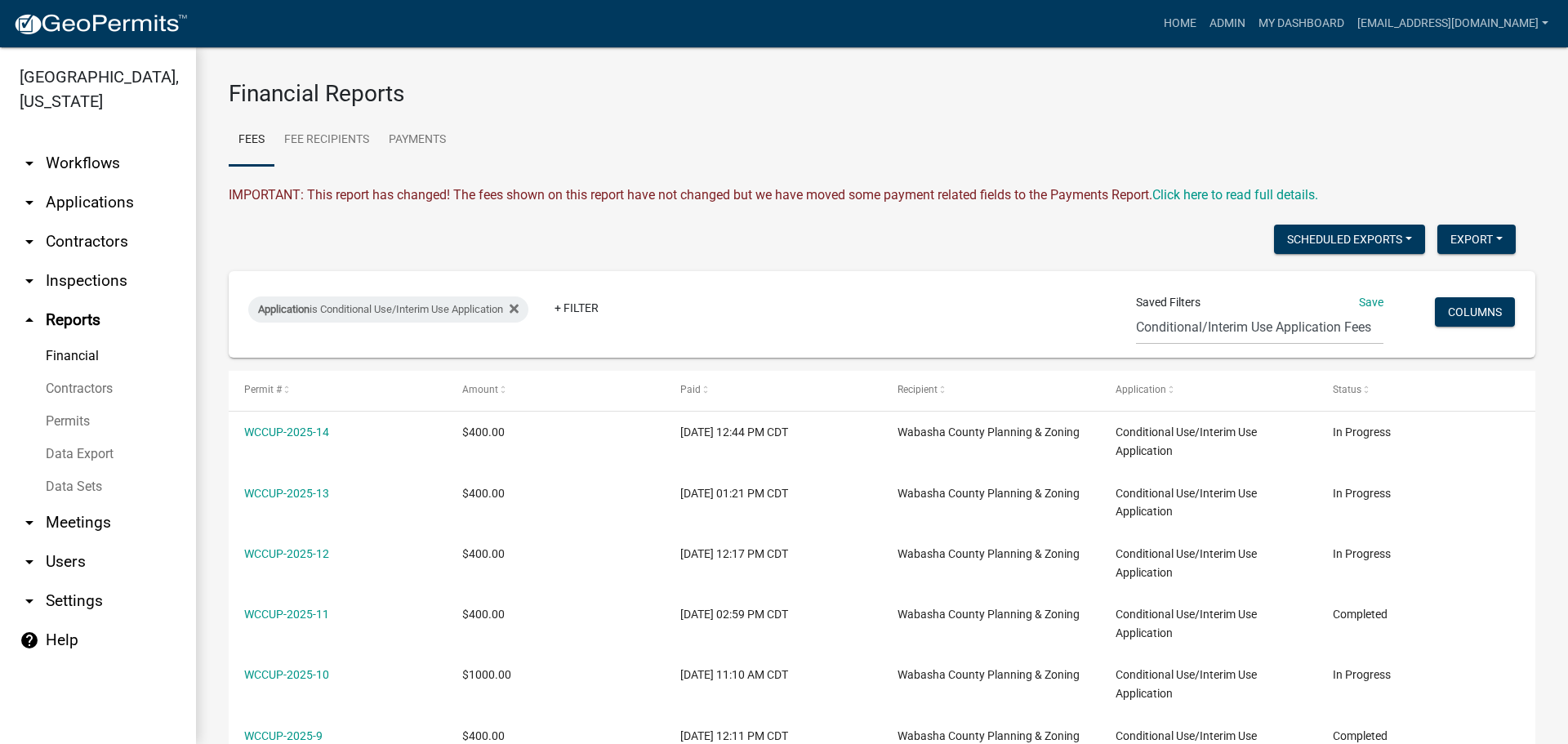
click at [64, 454] on link "Data Export" at bounding box center [98, 454] width 196 height 32
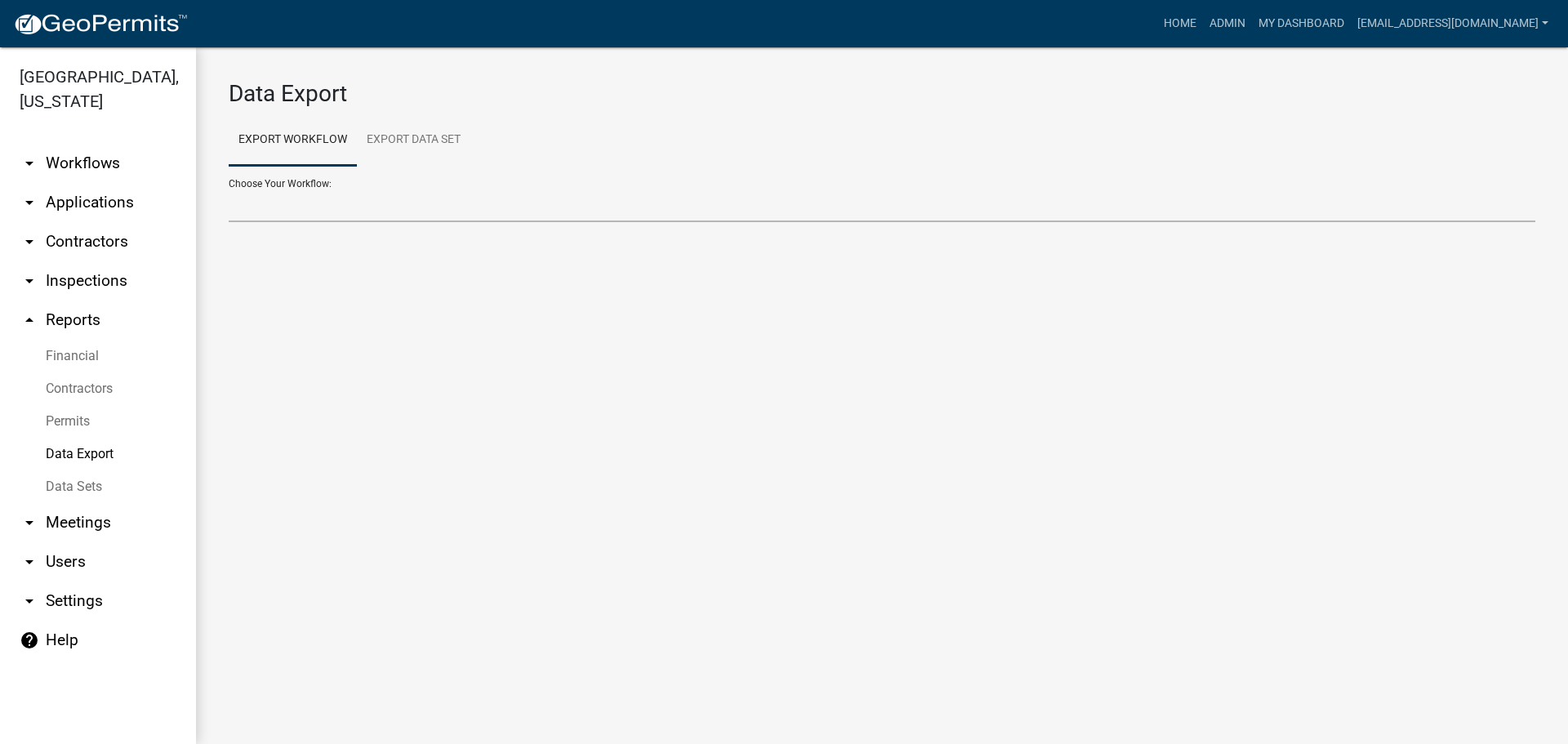
click at [419, 215] on select "Add/Modify Parcel Notes Building & Land Use Permit Application Conditional Use/…" at bounding box center [882, 205] width 1306 height 33
drag, startPoint x: 319, startPoint y: 74, endPoint x: 315, endPoint y: 42, distance: 32.2
click at [319, 74] on div "Data Export Export Workflow Export Data Set Choose Your Workflow: Add/Modify Pa…" at bounding box center [882, 159] width 1372 height 222
